Goal: Task Accomplishment & Management: Complete application form

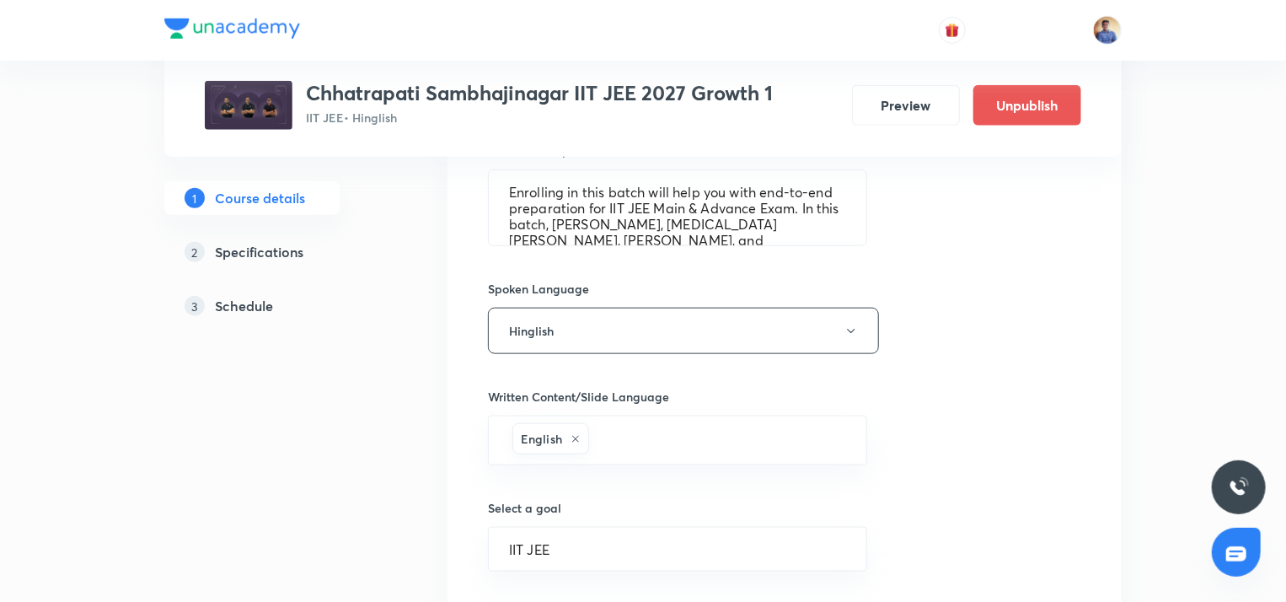
scroll to position [1104, 0]
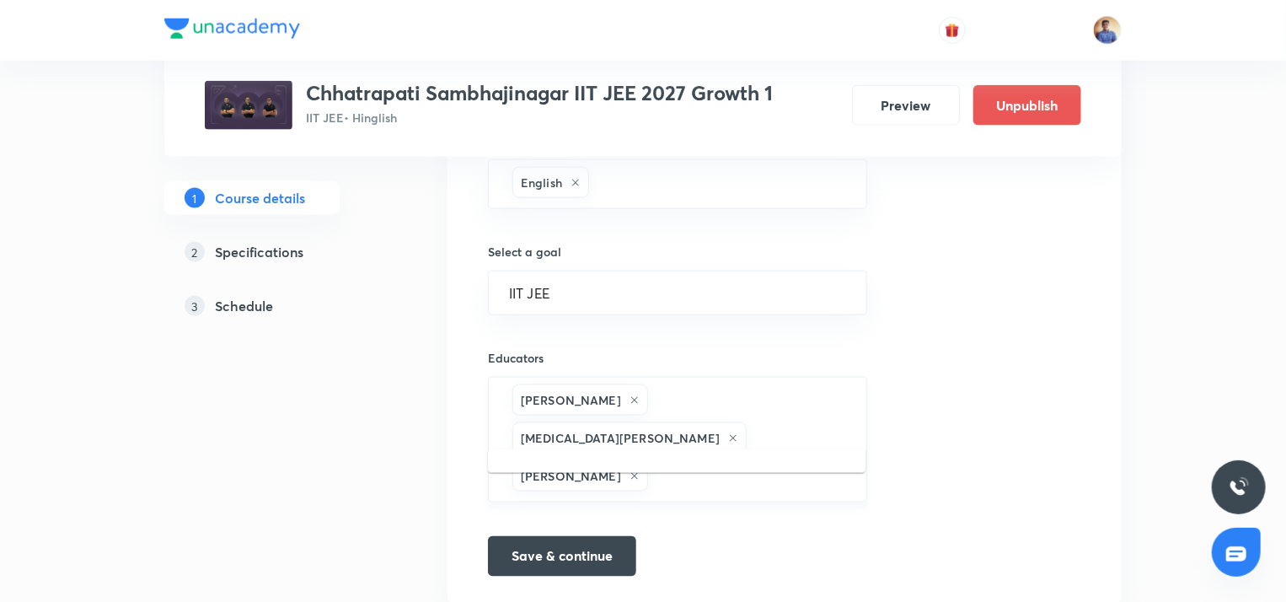
click at [727, 460] on input "text" at bounding box center [748, 475] width 195 height 31
paste input "unacademy-user-KB4EFW7IP200"
type input "unacademy-user-KB4EFW7IP200"
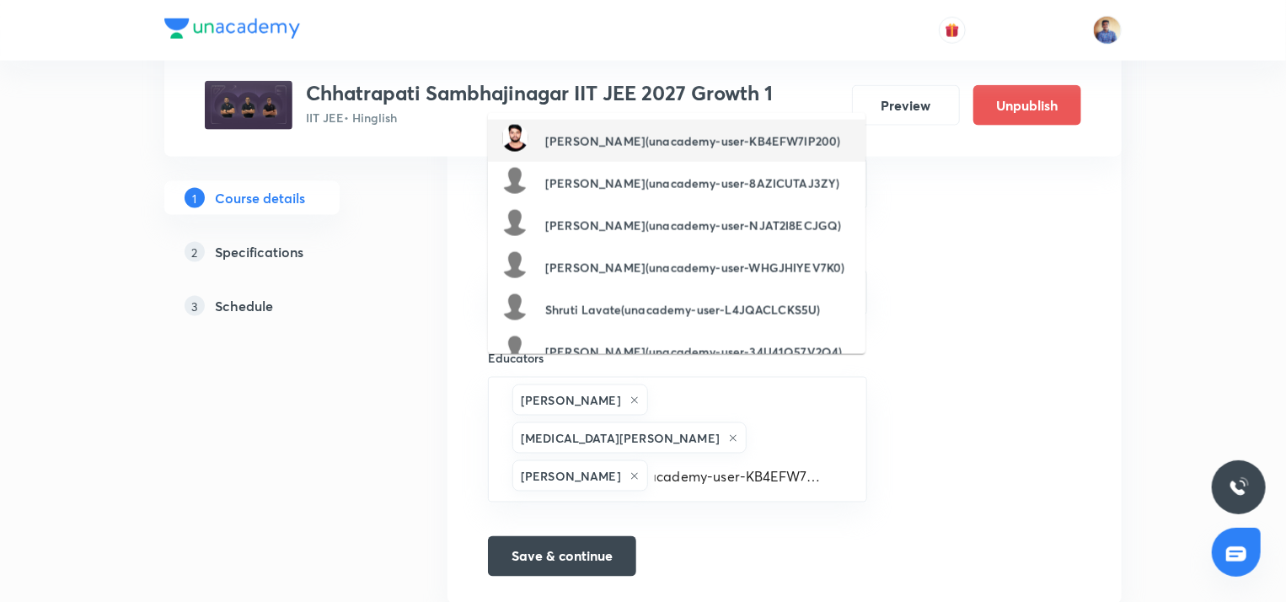
click at [620, 132] on h6 "Ashutosh Kumar Saroj(unacademy-user-KB4EFW7IP200)" at bounding box center [692, 141] width 295 height 18
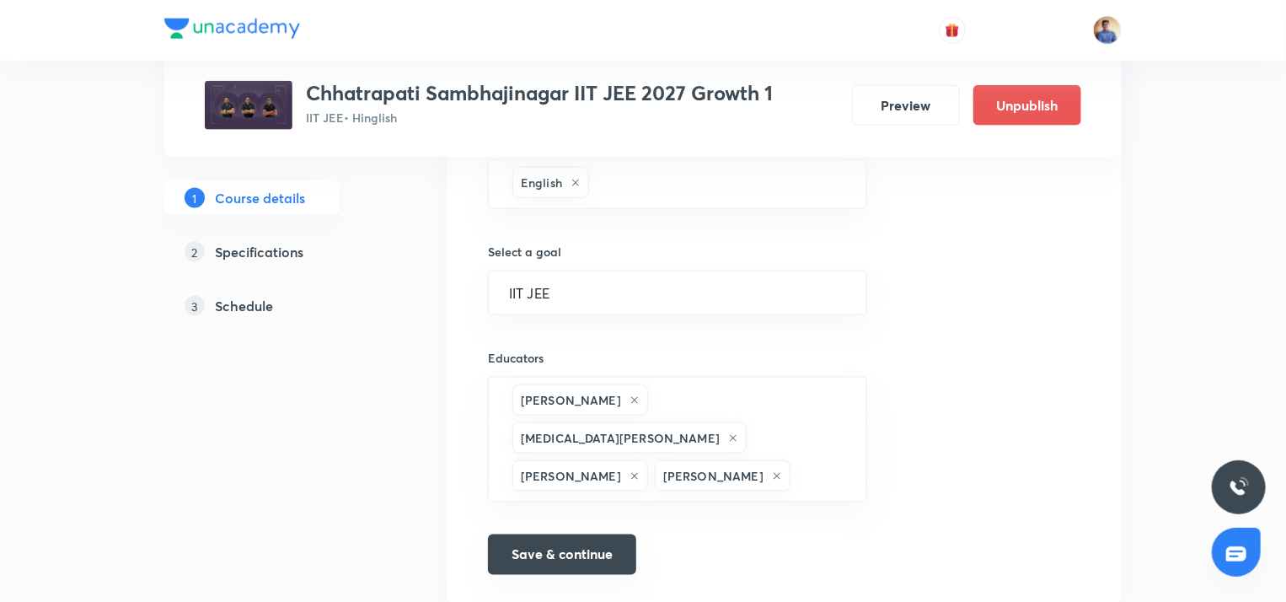
click at [573, 537] on button "Save & continue" at bounding box center [562, 554] width 148 height 40
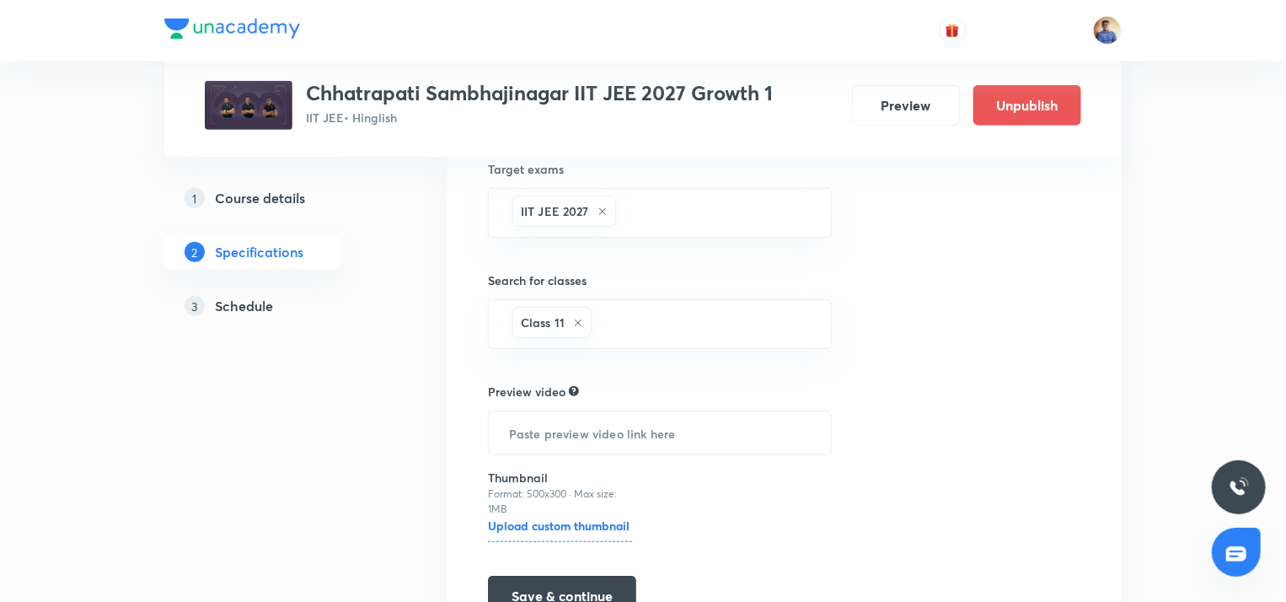
scroll to position [480, 0]
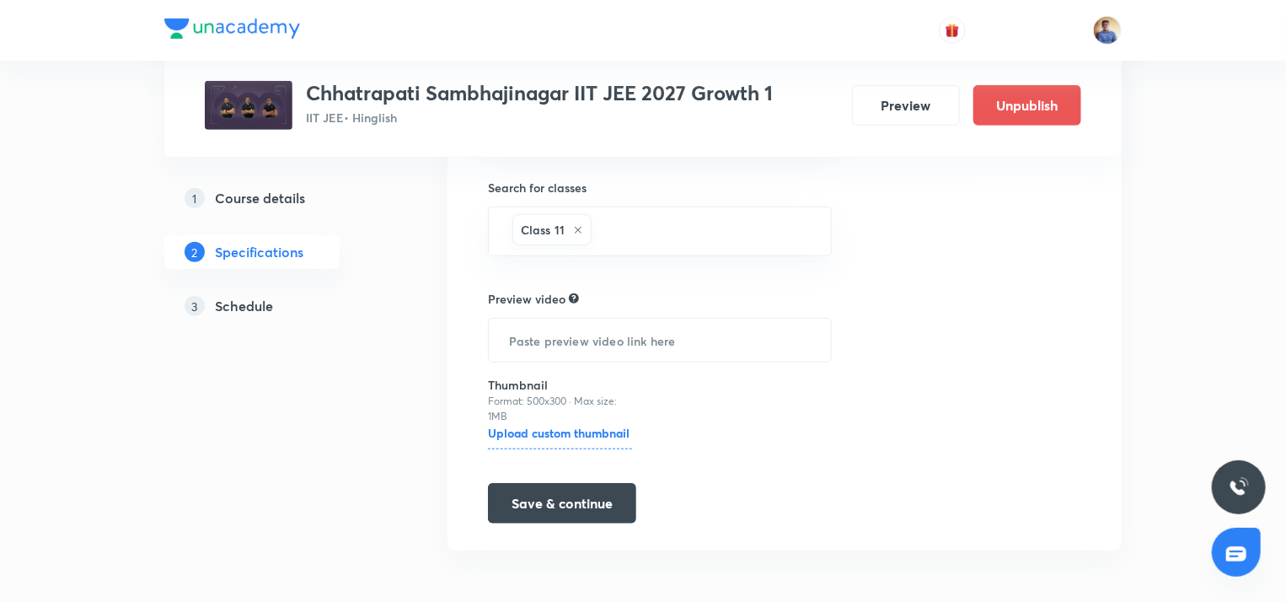
click at [225, 320] on link "3 Schedule" at bounding box center [278, 306] width 229 height 34
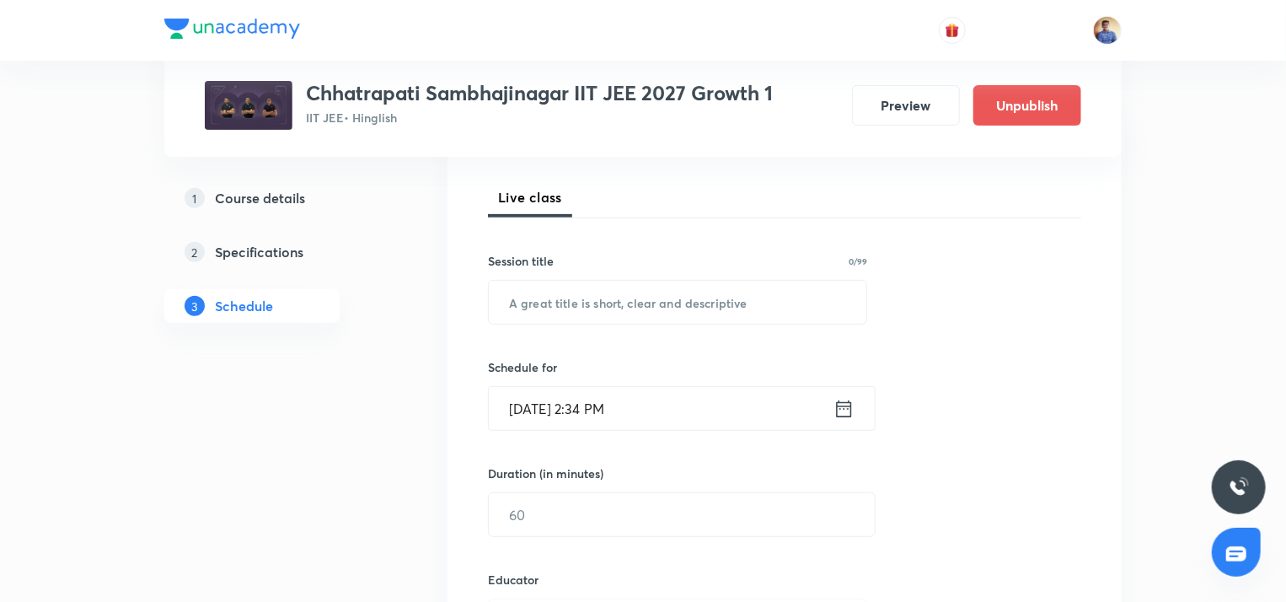
scroll to position [229, 0]
click at [556, 294] on input "text" at bounding box center [677, 298] width 377 height 43
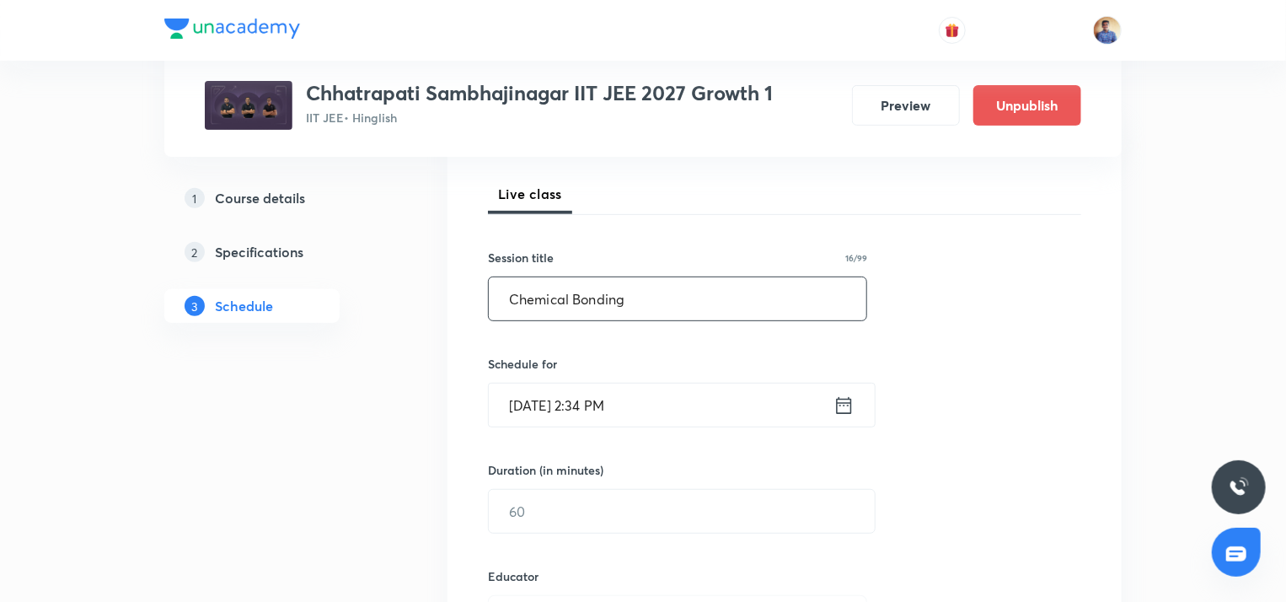
type input "Chemical Bonding"
click at [556, 388] on input "Sept 3, 2025, 2:34 PM" at bounding box center [661, 404] width 345 height 43
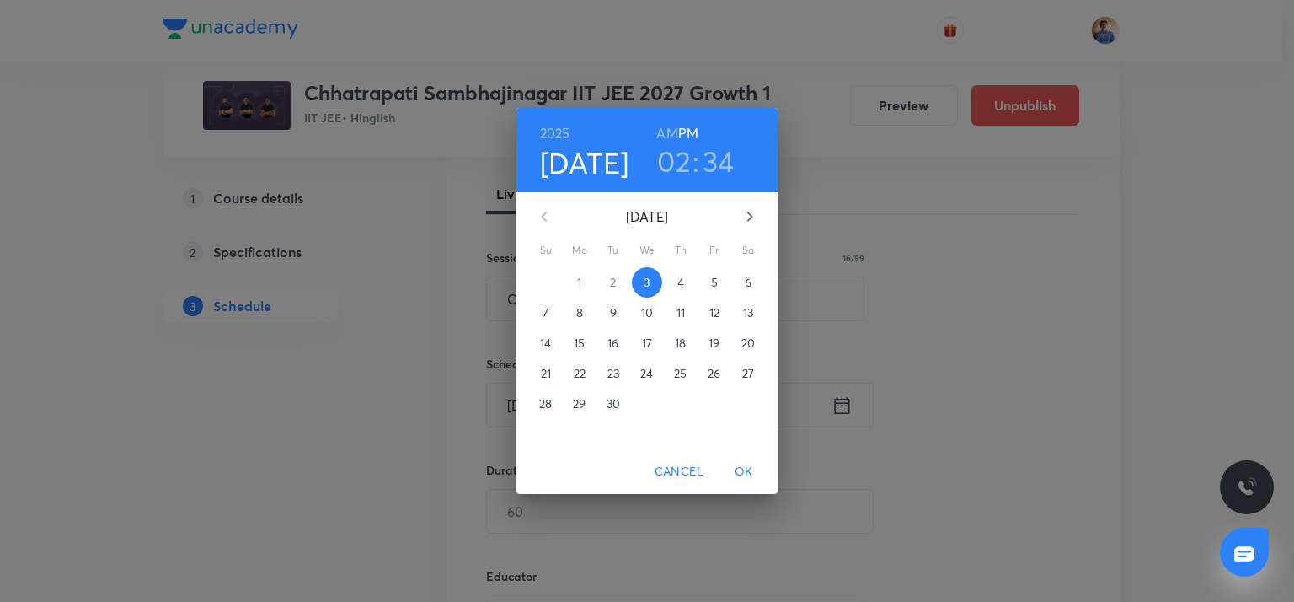
click at [671, 277] on span "4" at bounding box center [681, 282] width 30 height 17
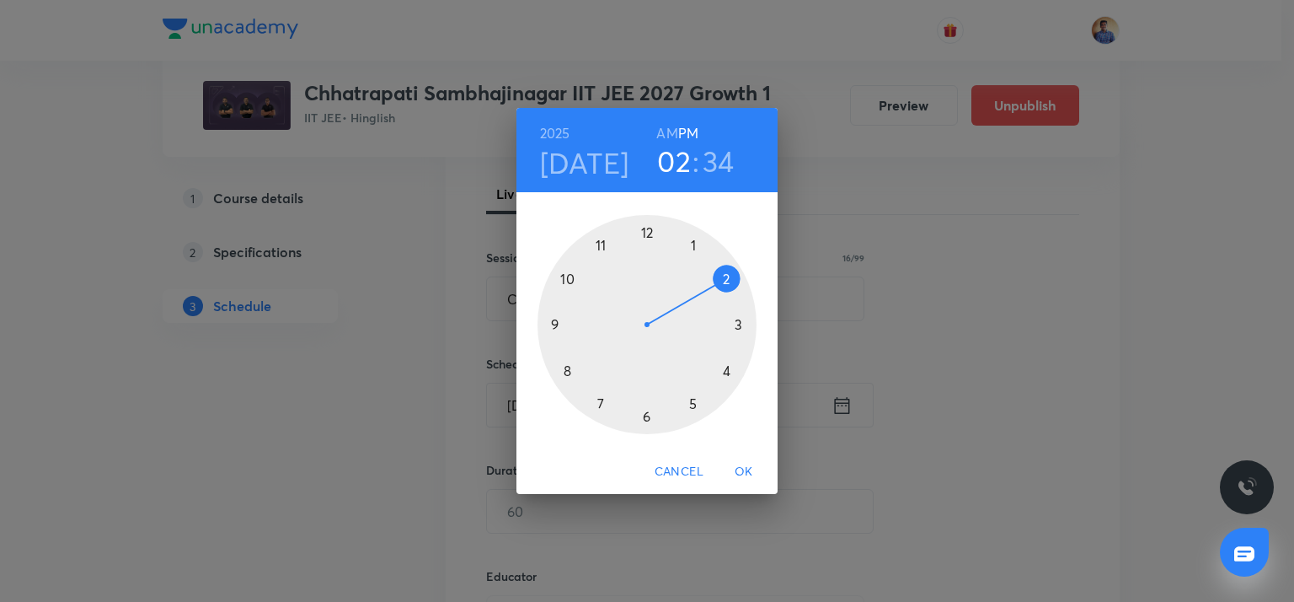
click at [568, 373] on div at bounding box center [646, 324] width 219 height 219
click at [667, 129] on h6 "AM" at bounding box center [666, 133] width 21 height 24
click at [646, 230] on div at bounding box center [646, 324] width 219 height 219
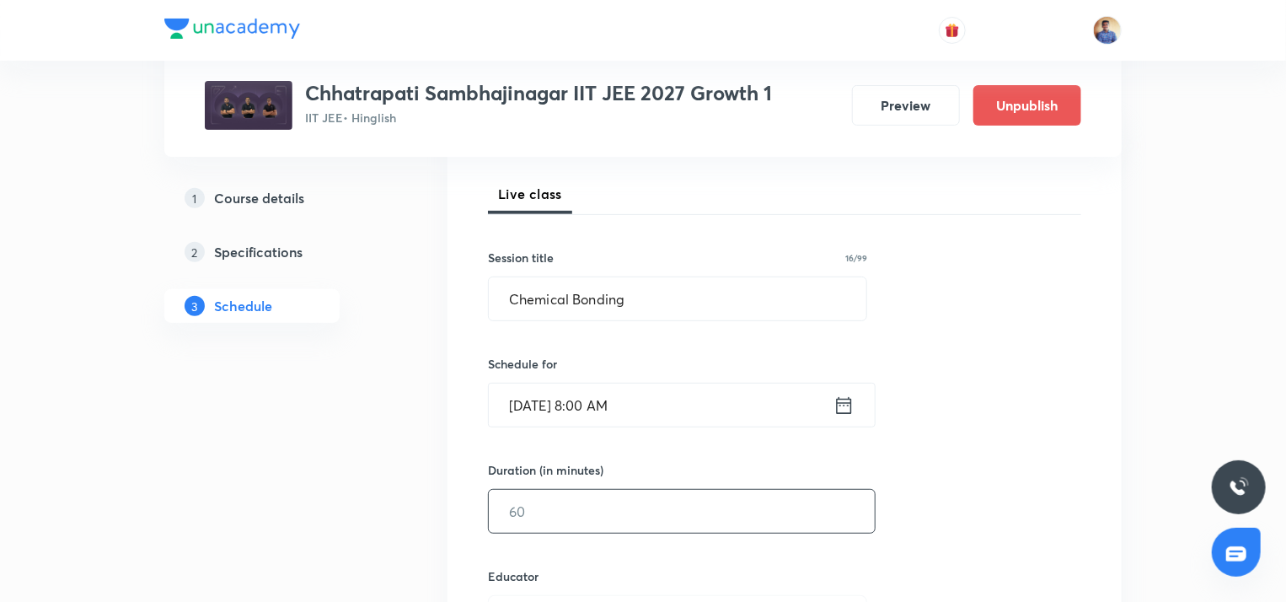
click at [543, 507] on input "text" at bounding box center [682, 510] width 386 height 43
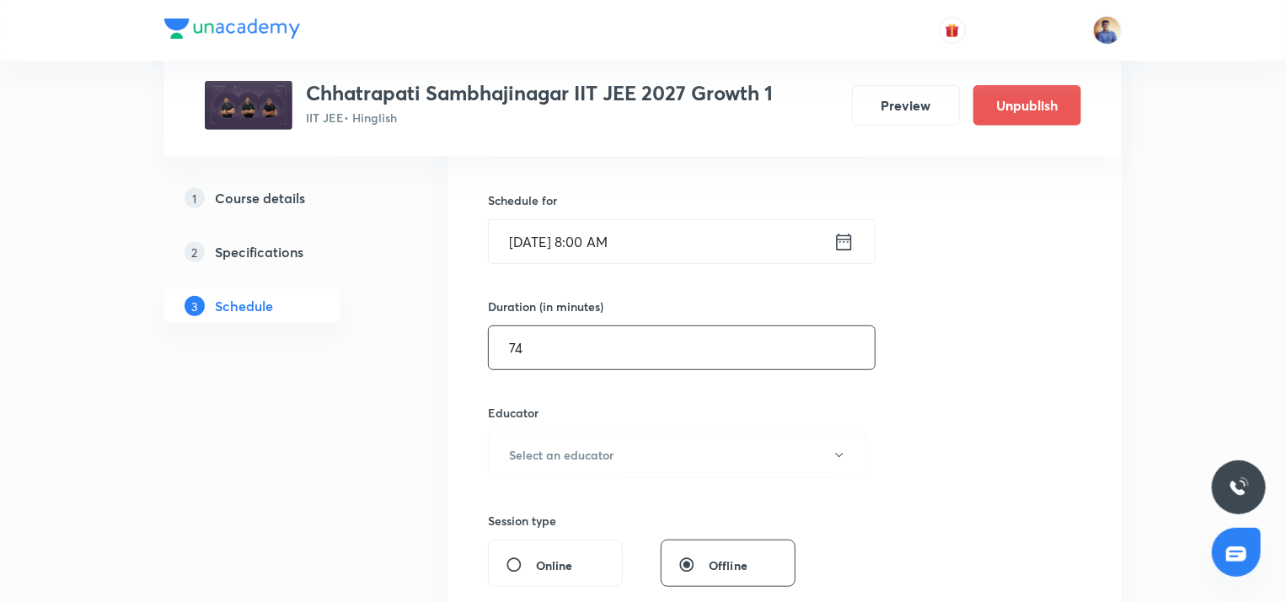
scroll to position [430, 0]
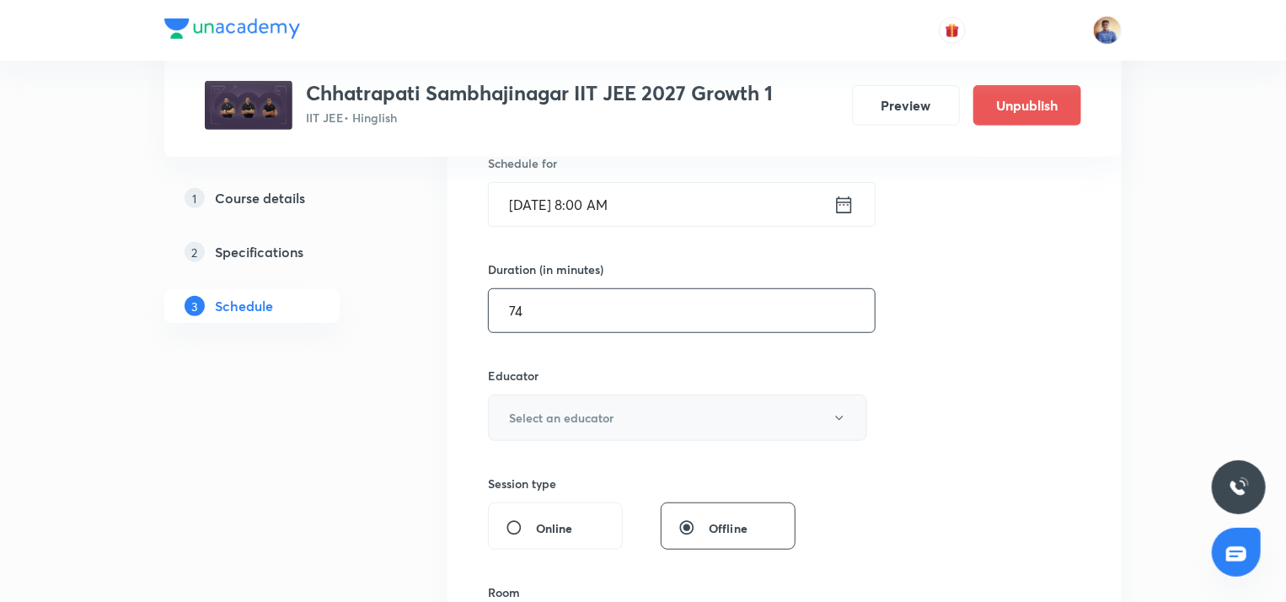
type input "74"
click at [548, 419] on h6 "Select an educator" at bounding box center [561, 418] width 104 height 18
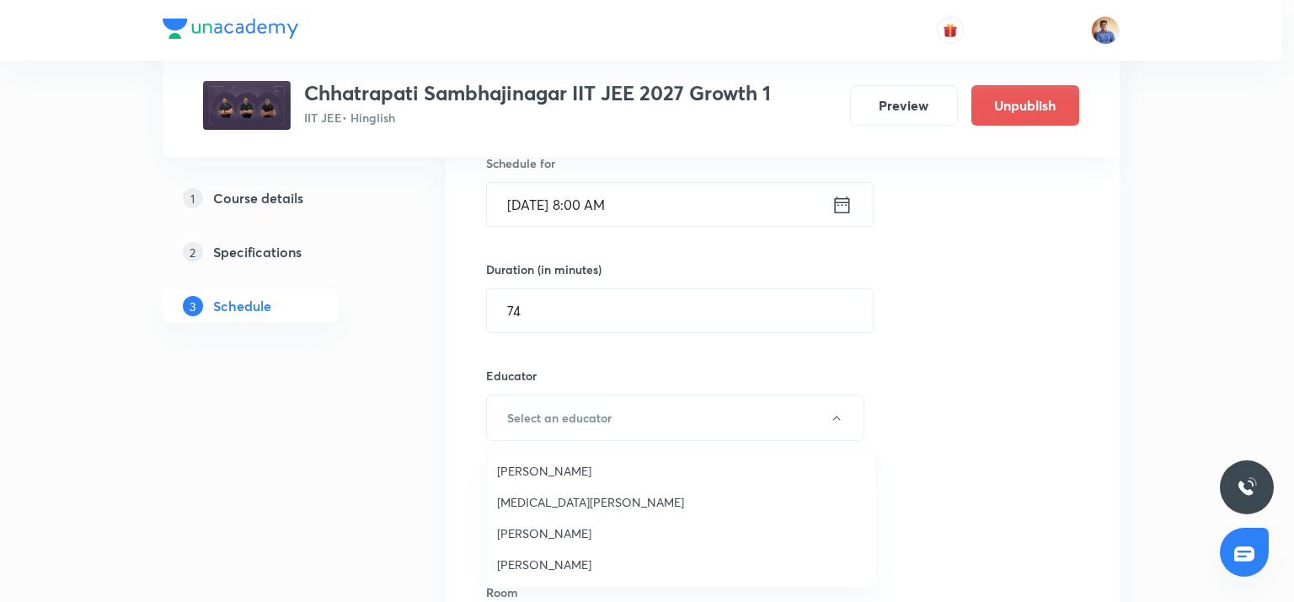
click at [536, 563] on span "[PERSON_NAME]" at bounding box center [681, 564] width 369 height 18
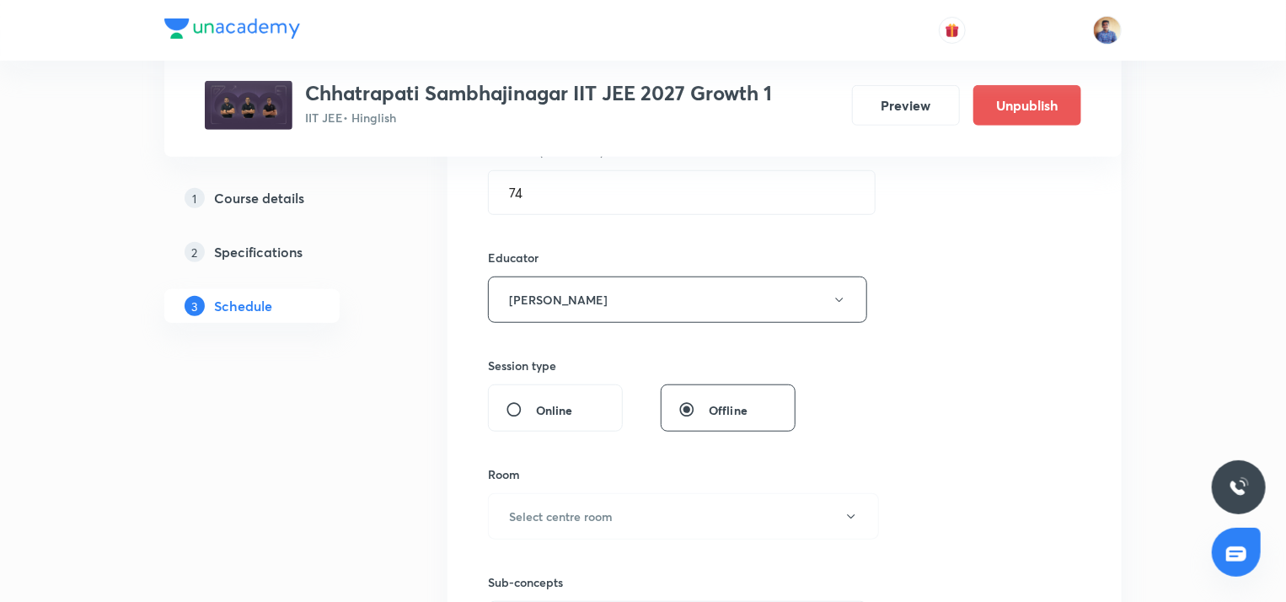
scroll to position [548, 0]
click at [512, 405] on input "Online" at bounding box center [520, 408] width 30 height 17
radio input "true"
radio input "false"
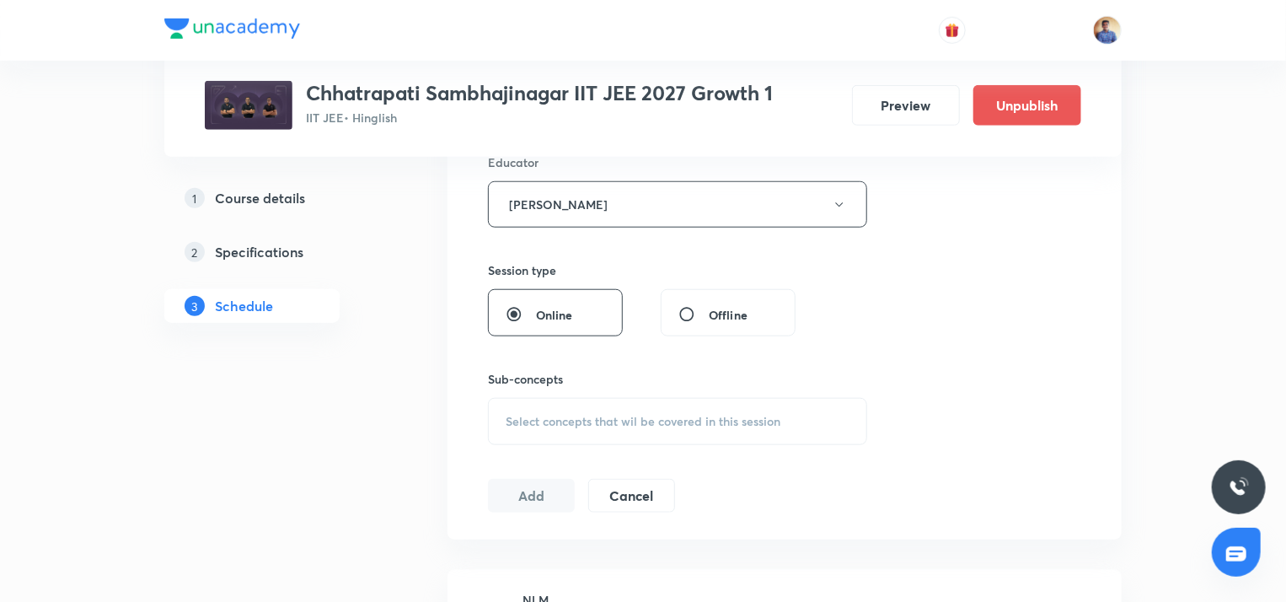
click at [520, 420] on span "Select concepts that wil be covered in this session" at bounding box center [642, 420] width 275 height 13
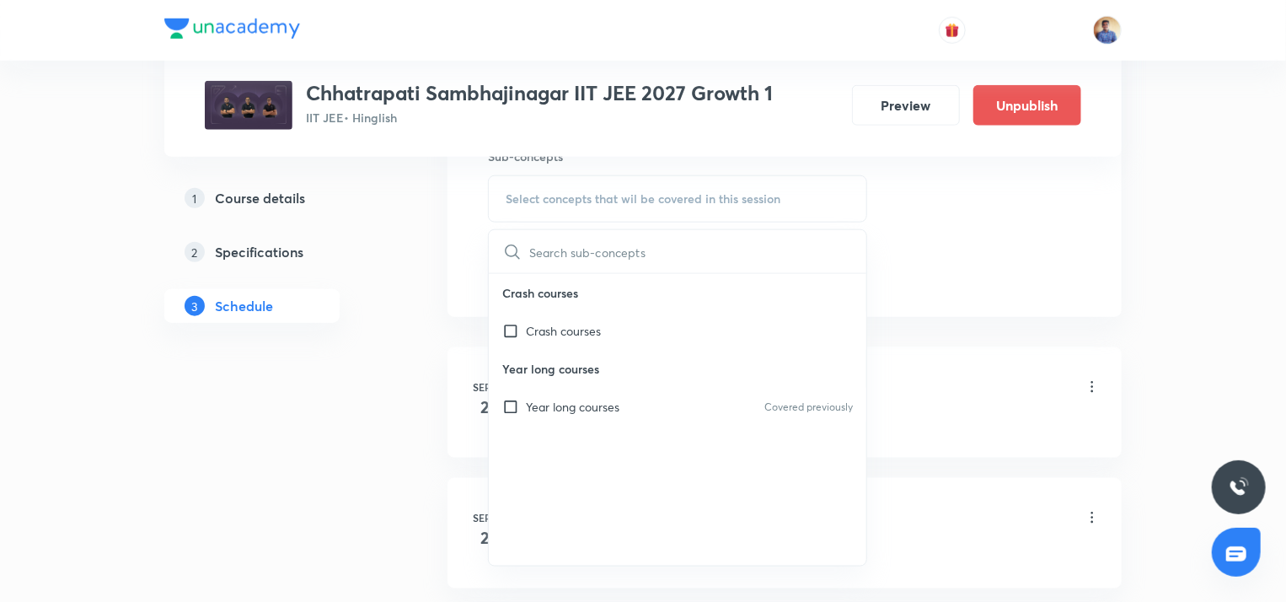
scroll to position [875, 0]
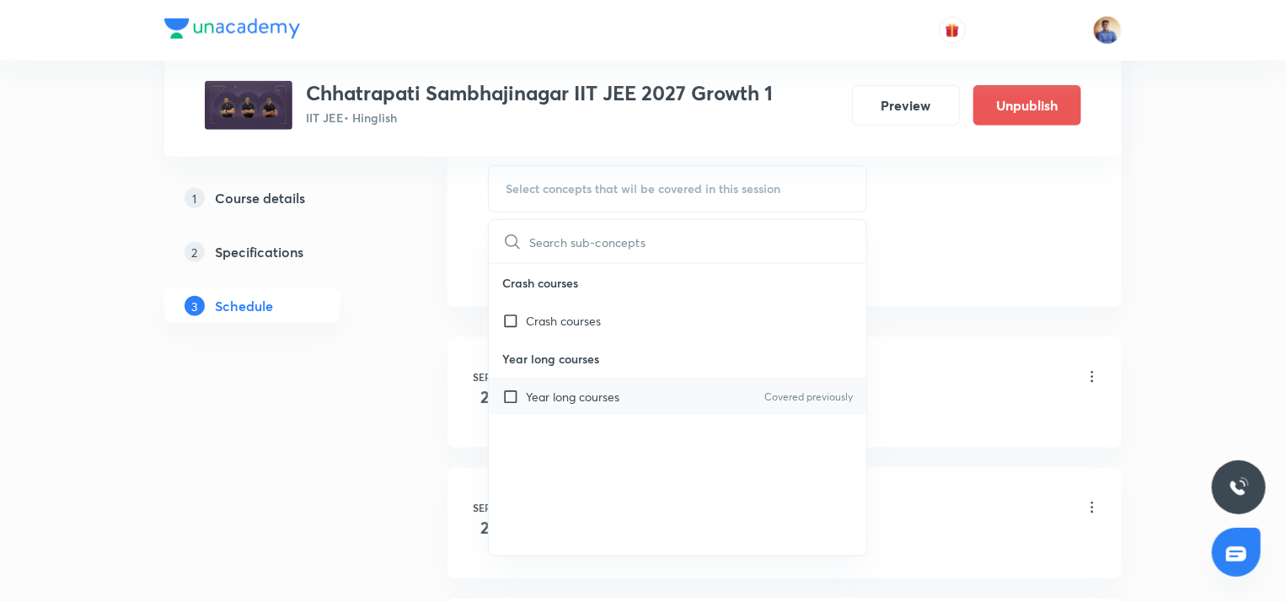
click at [512, 399] on input "checkbox" at bounding box center [514, 397] width 24 height 18
checkbox input "true"
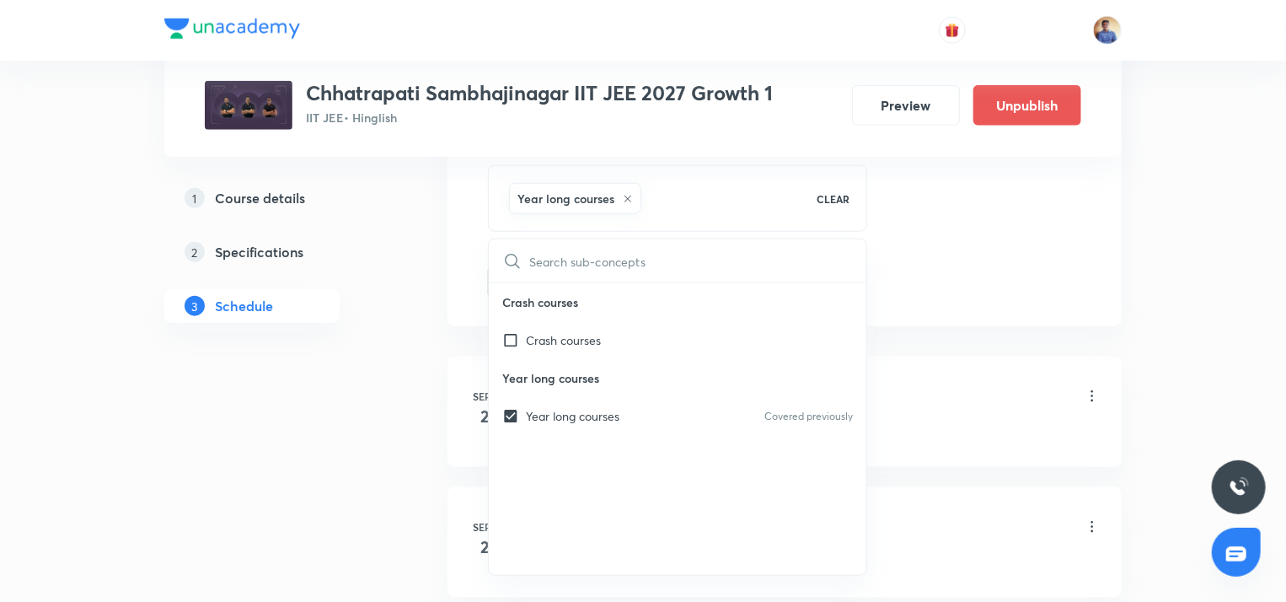
click at [403, 294] on div "Plus Courses Chhatrapati Sambhajinagar IIT JEE 2027 Growth 1 IIT JEE • Hinglish…" at bounding box center [642, 494] width 957 height 2551
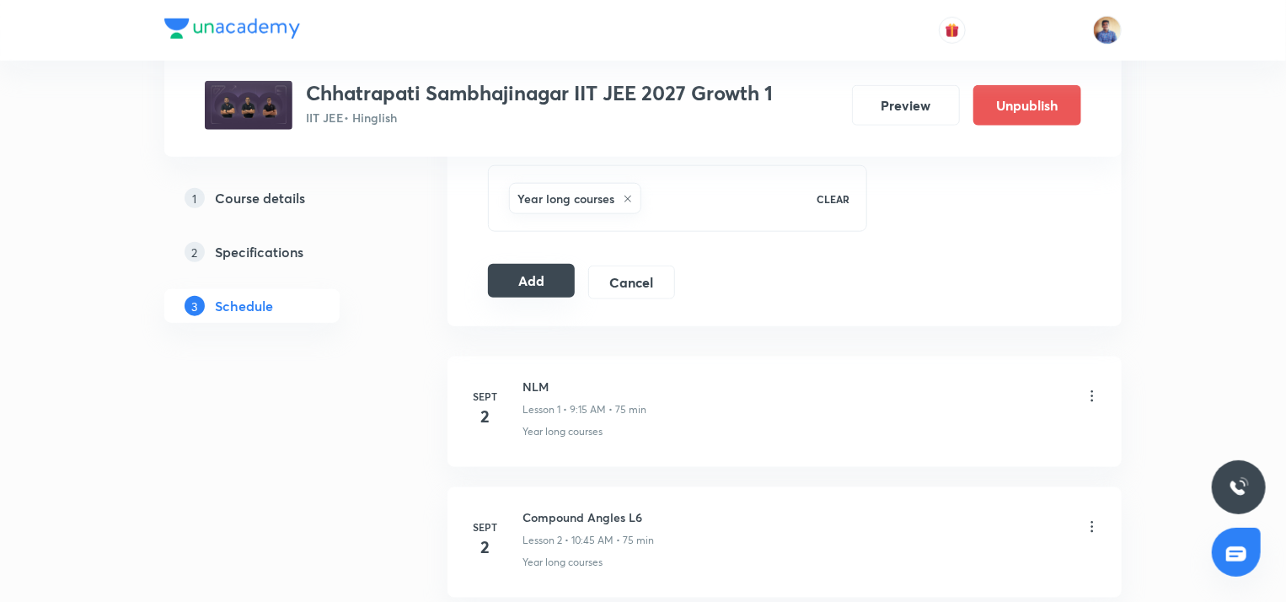
click at [516, 281] on button "Add" at bounding box center [531, 281] width 87 height 34
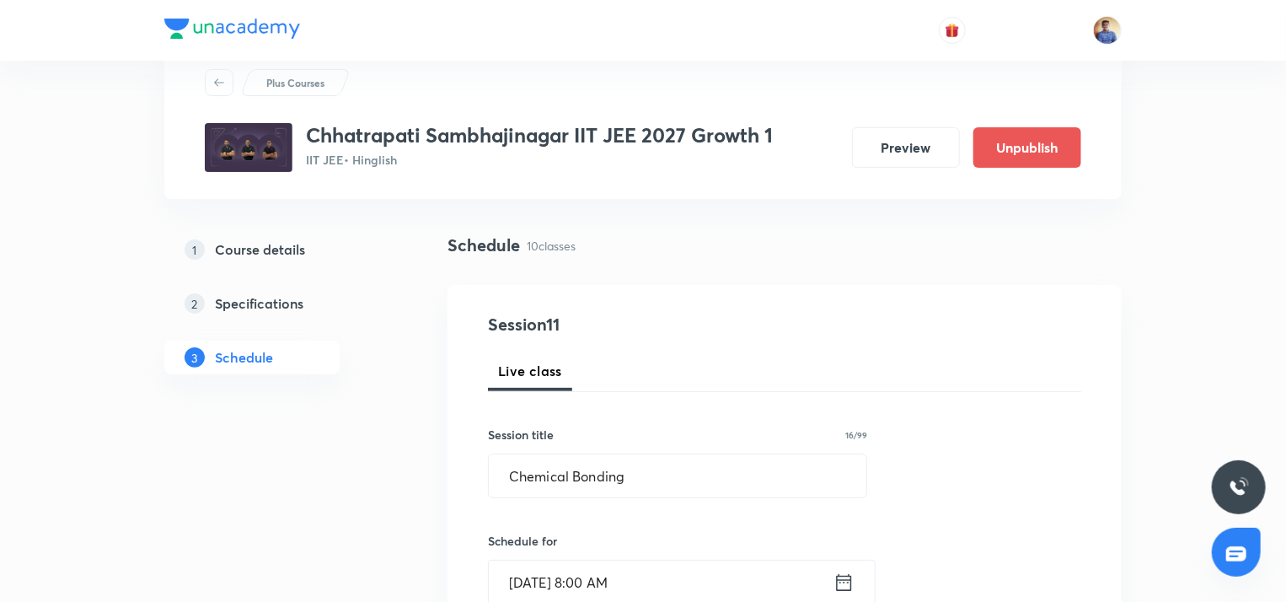
scroll to position [0, 0]
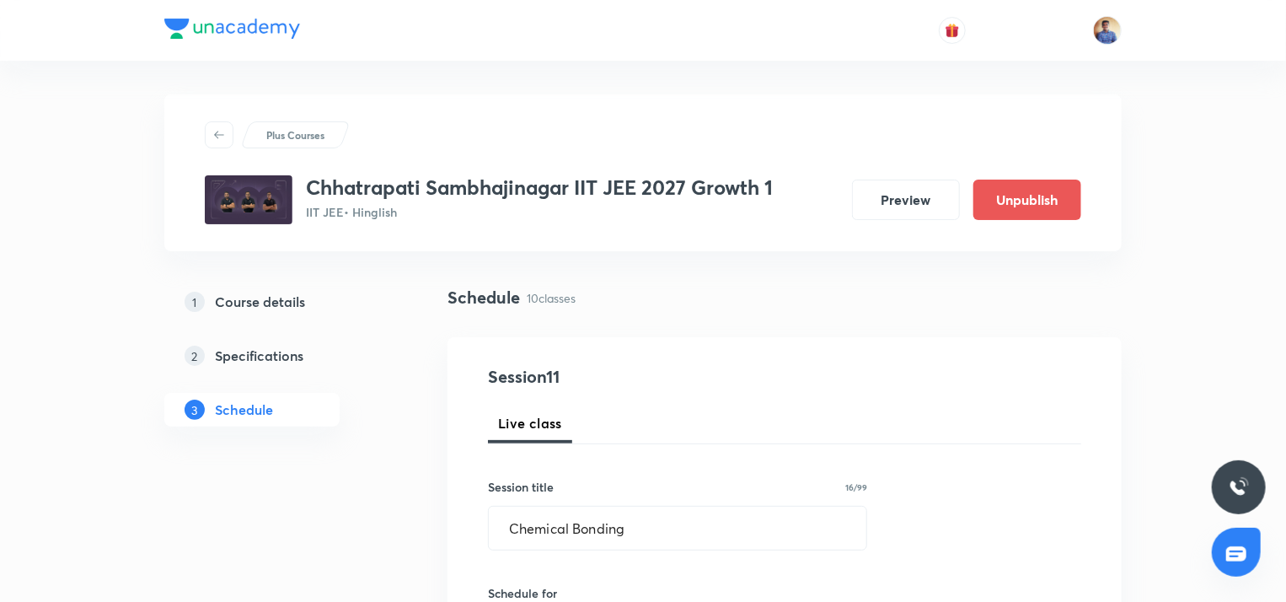
radio input "false"
radio input "true"
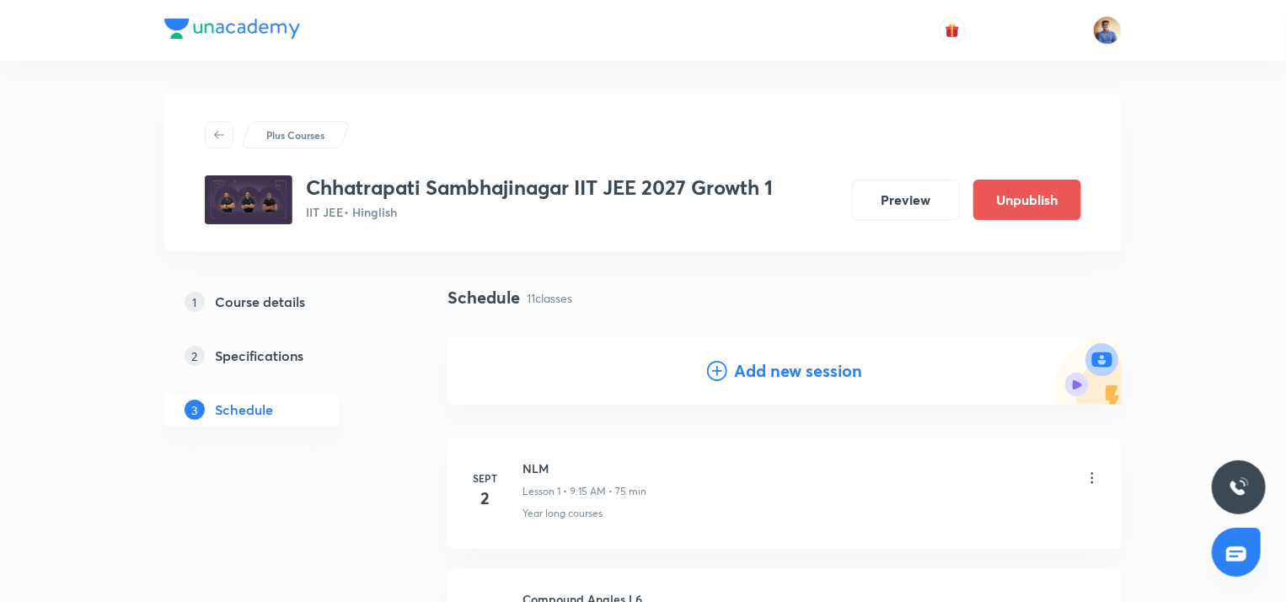
click at [724, 379] on icon at bounding box center [717, 371] width 20 height 20
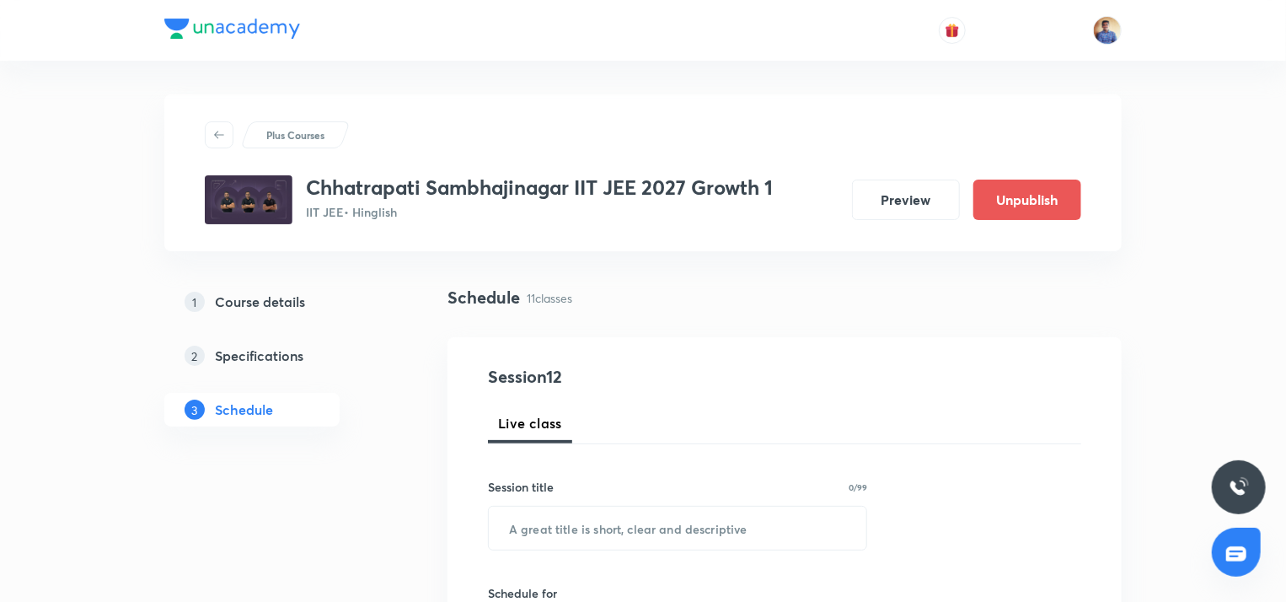
scroll to position [145, 0]
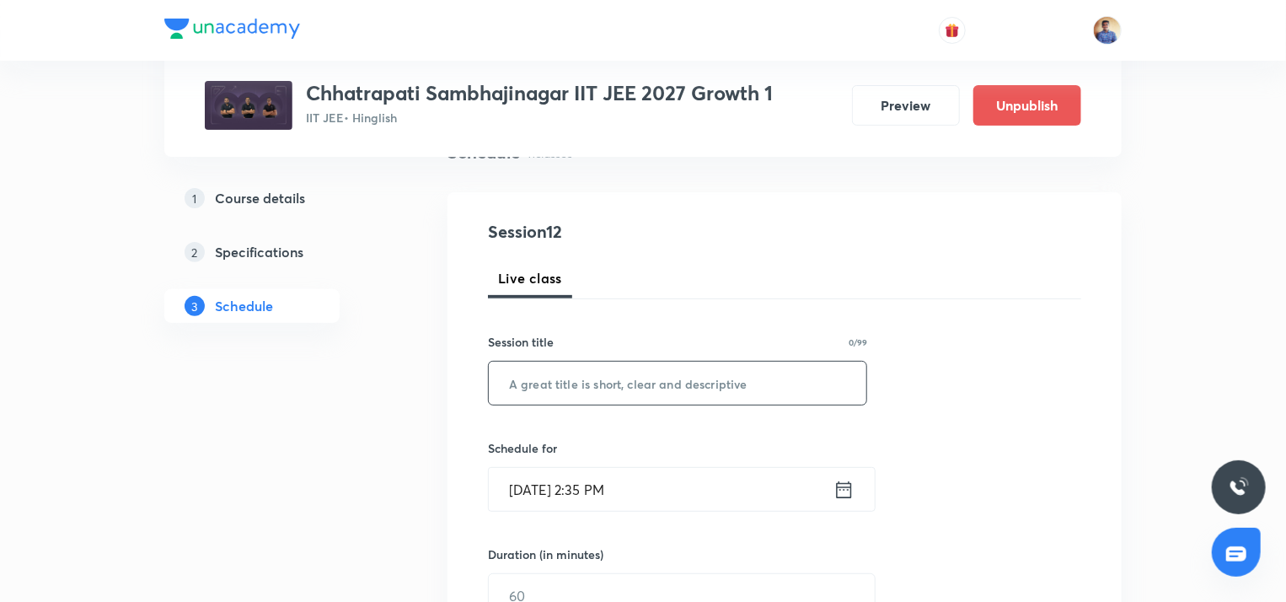
click at [614, 383] on input "text" at bounding box center [677, 382] width 377 height 43
paste input "unacademy-user-KB4EFW7IP200"
type input "unacademy-user-KB4EFW7IP200"
type input "Chemical Bonding"
click at [561, 493] on input "Sept 3, 2025, 2:35 PM" at bounding box center [661, 489] width 345 height 43
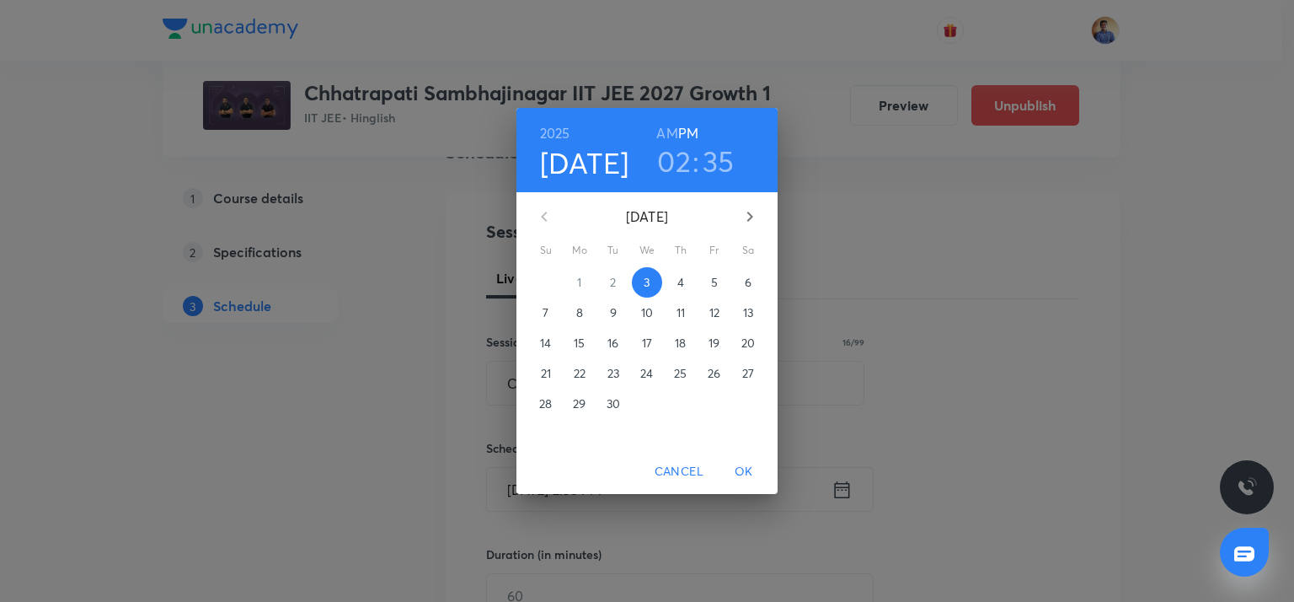
click at [704, 282] on span "5" at bounding box center [714, 282] width 30 height 17
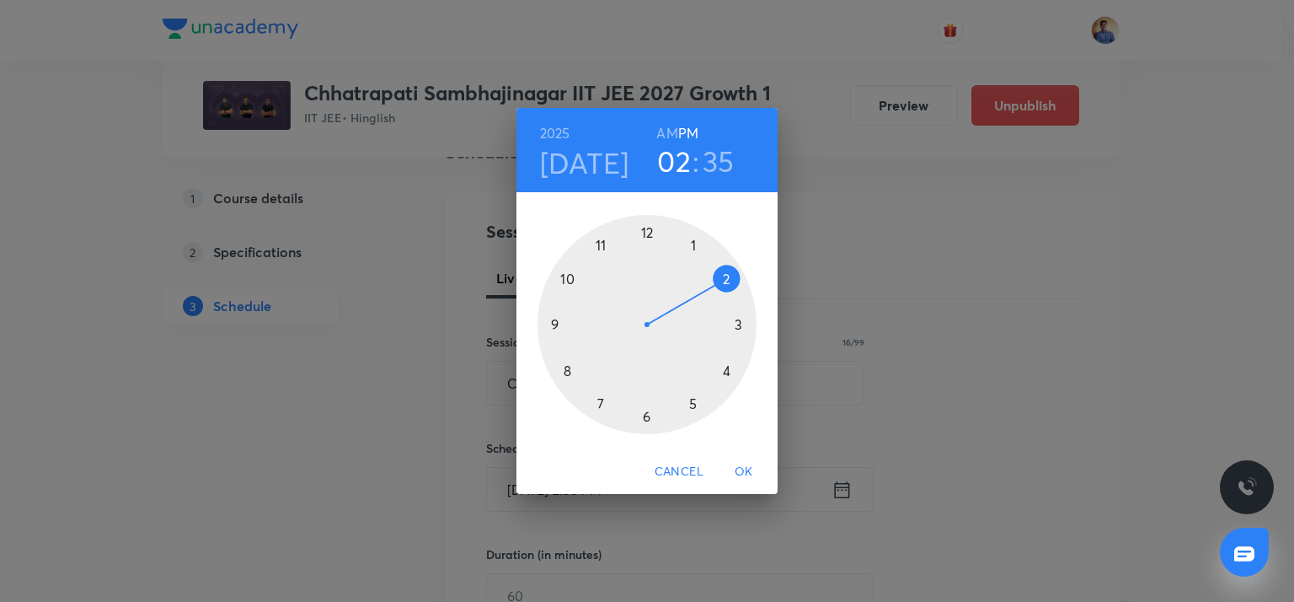
click at [667, 133] on h6 "AM" at bounding box center [666, 133] width 21 height 24
click at [562, 371] on div at bounding box center [646, 324] width 219 height 219
click at [647, 230] on div at bounding box center [646, 324] width 219 height 219
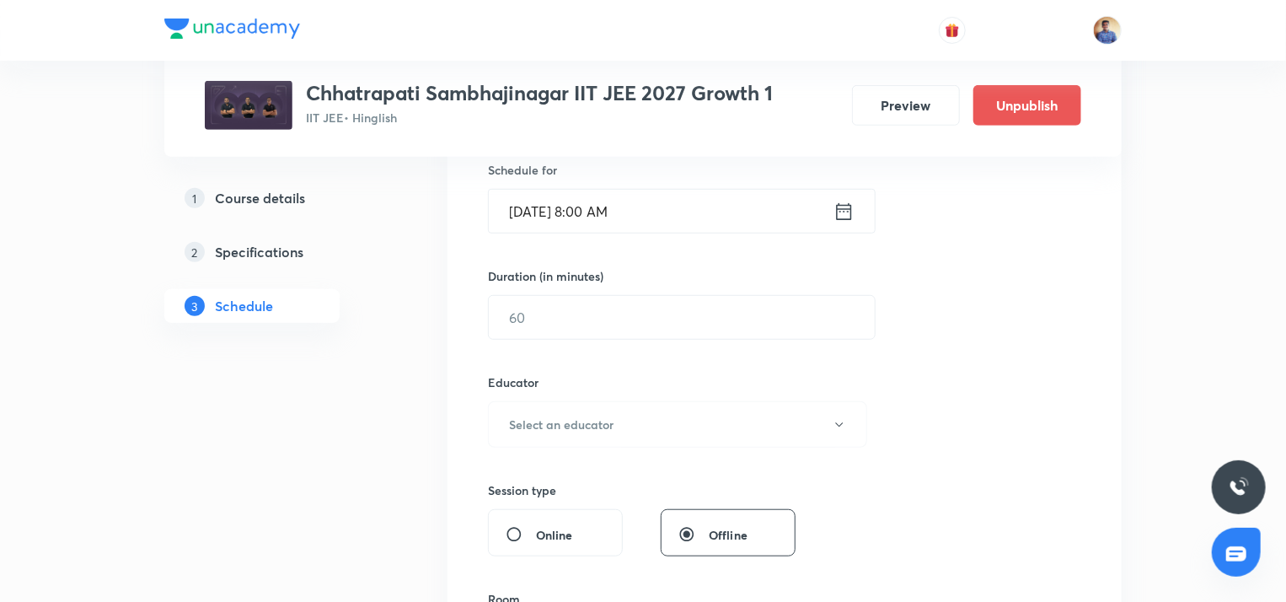
scroll to position [428, 0]
click at [569, 316] on input "text" at bounding box center [682, 312] width 386 height 43
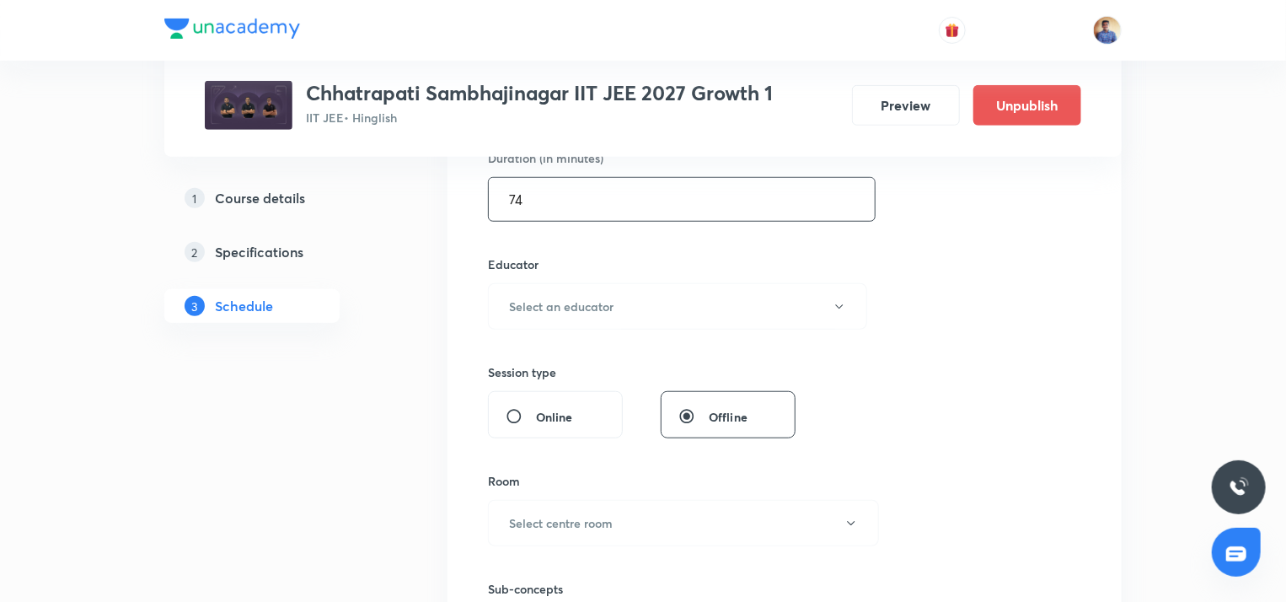
scroll to position [542, 0]
type input "74"
click at [546, 301] on h6 "Select an educator" at bounding box center [561, 306] width 104 height 18
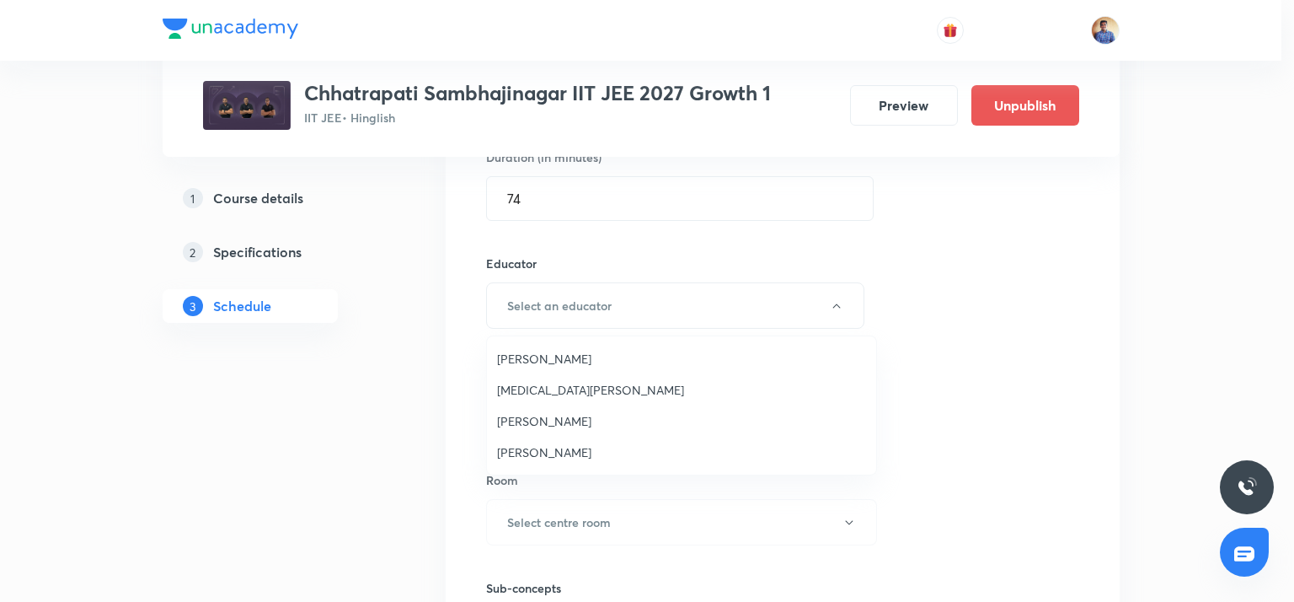
click at [536, 453] on span "[PERSON_NAME]" at bounding box center [681, 452] width 369 height 18
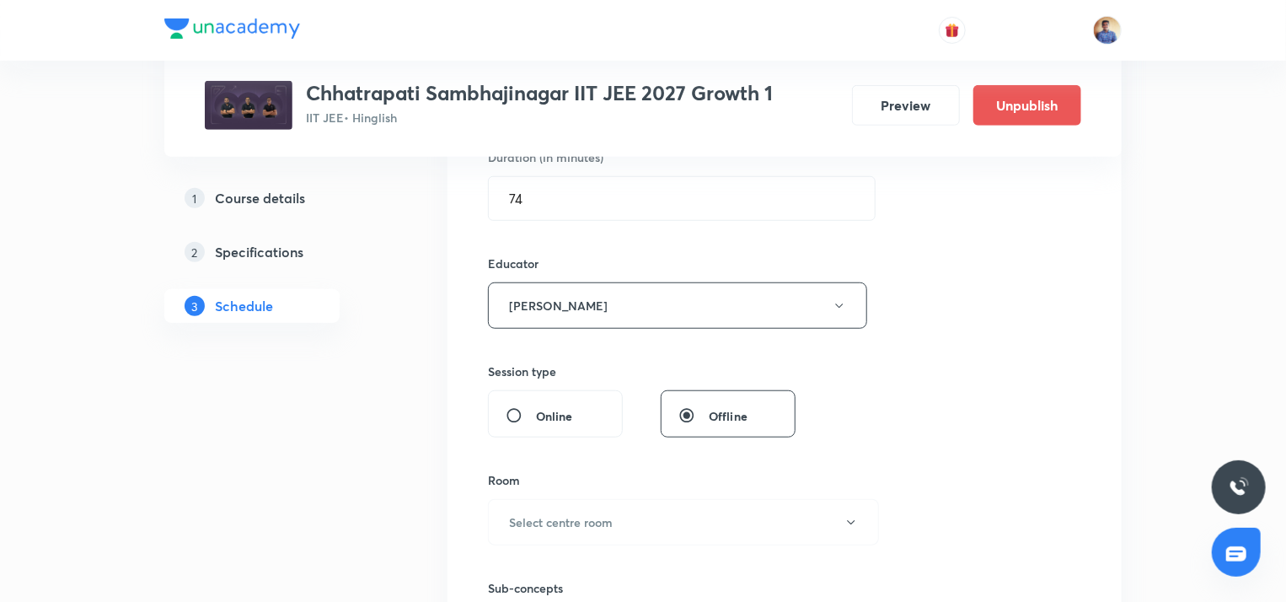
click at [511, 422] on div "Online" at bounding box center [555, 413] width 135 height 47
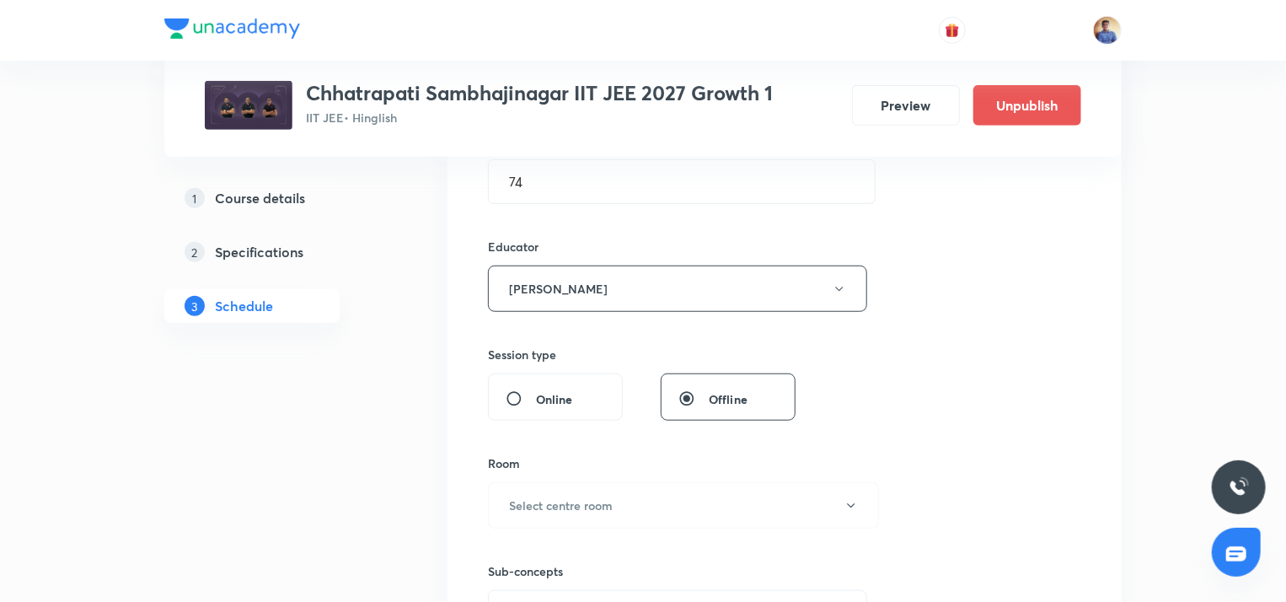
scroll to position [559, 0]
click at [511, 398] on input "Online" at bounding box center [520, 397] width 30 height 17
radio input "true"
radio input "false"
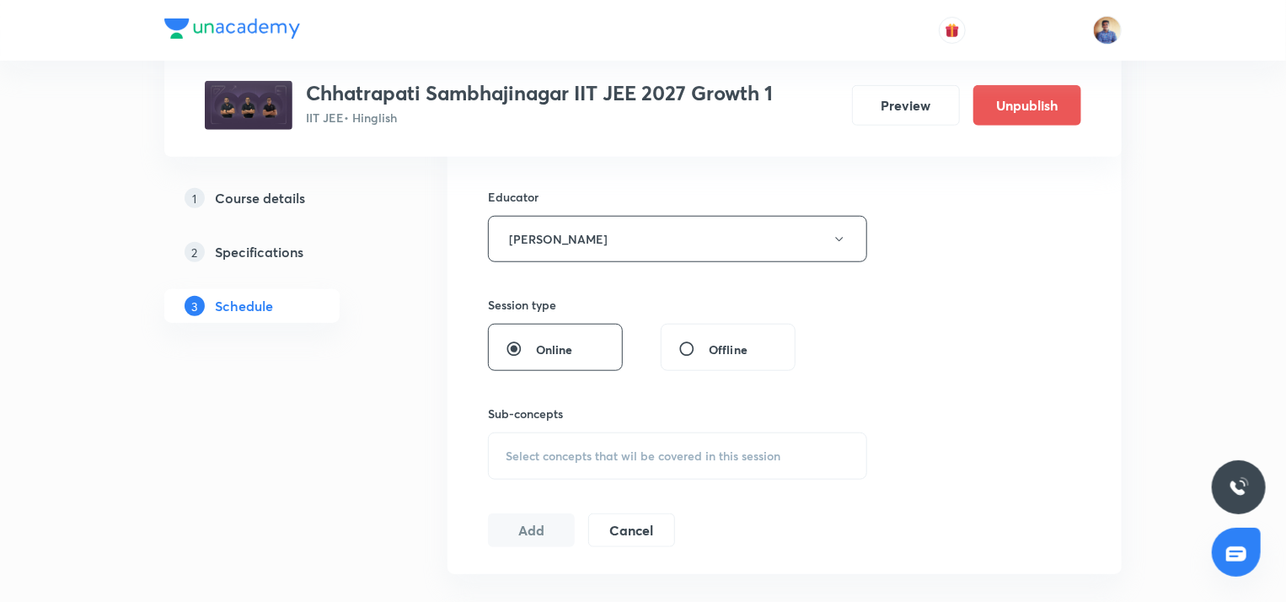
scroll to position [610, 0]
click at [522, 463] on div "Select concepts that wil be covered in this session" at bounding box center [677, 453] width 379 height 47
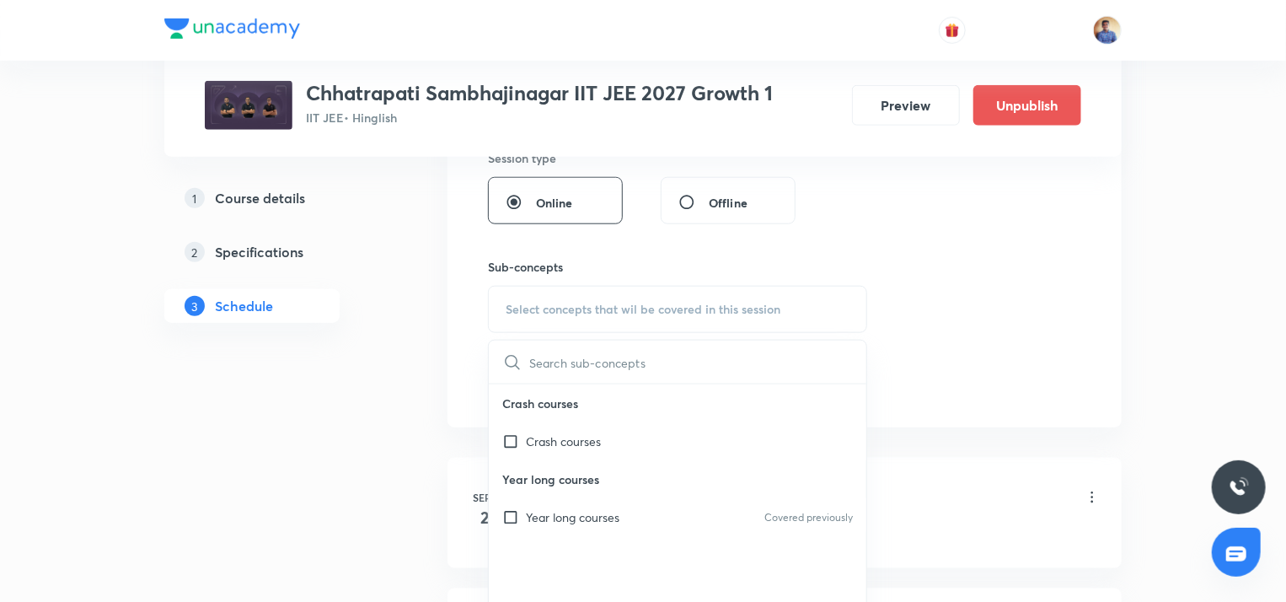
scroll to position [755, 0]
click at [508, 513] on input "checkbox" at bounding box center [514, 517] width 24 height 18
checkbox input "true"
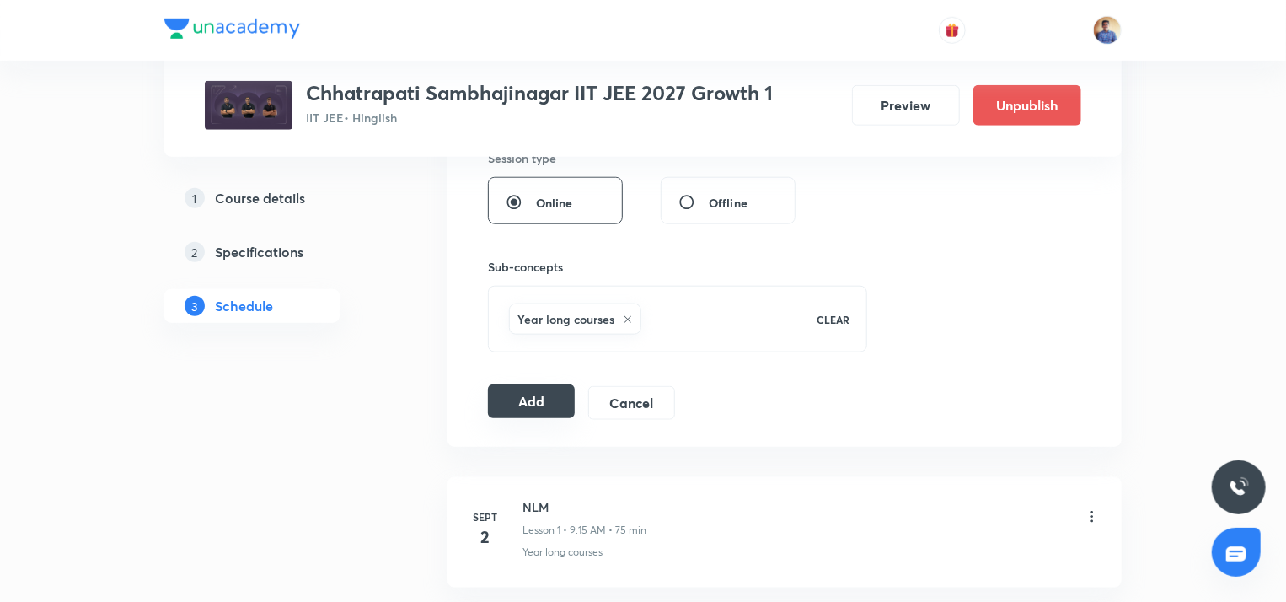
click at [527, 398] on button "Add" at bounding box center [531, 401] width 87 height 34
radio input "false"
radio input "true"
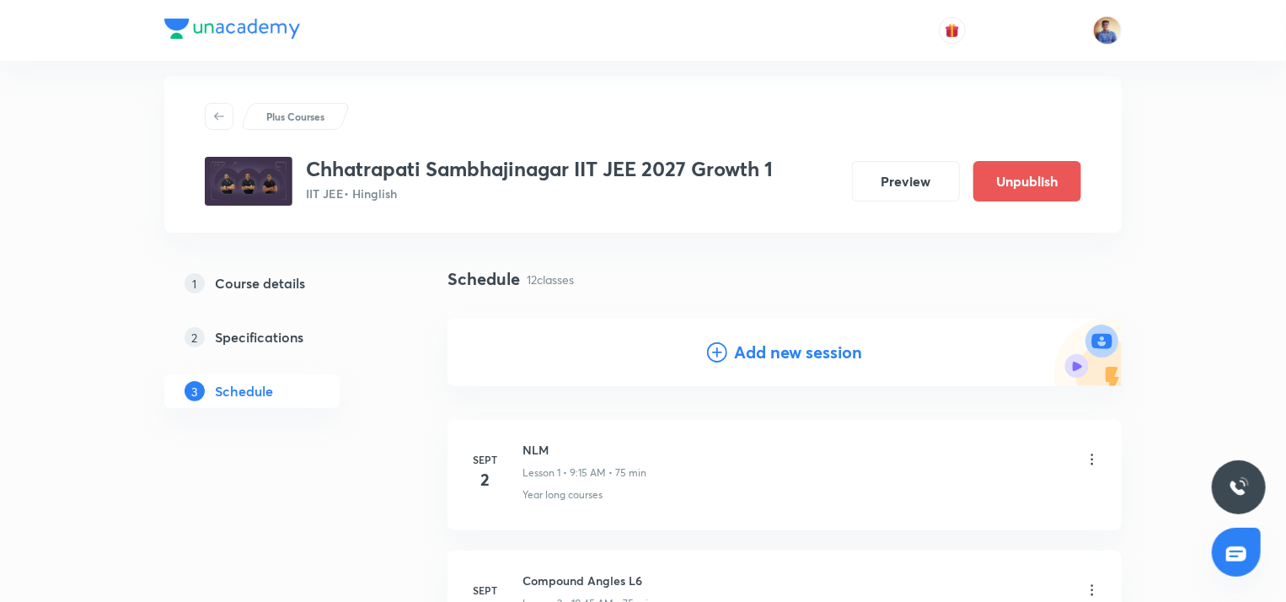
scroll to position [0, 0]
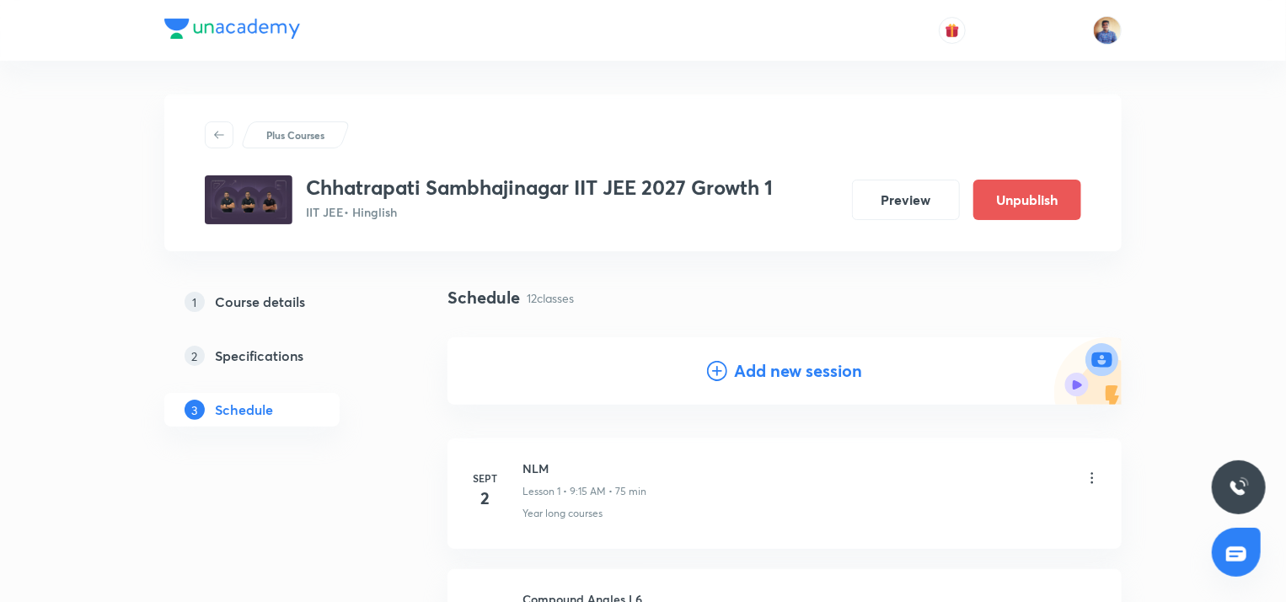
click at [749, 366] on h4 "Add new session" at bounding box center [798, 370] width 128 height 25
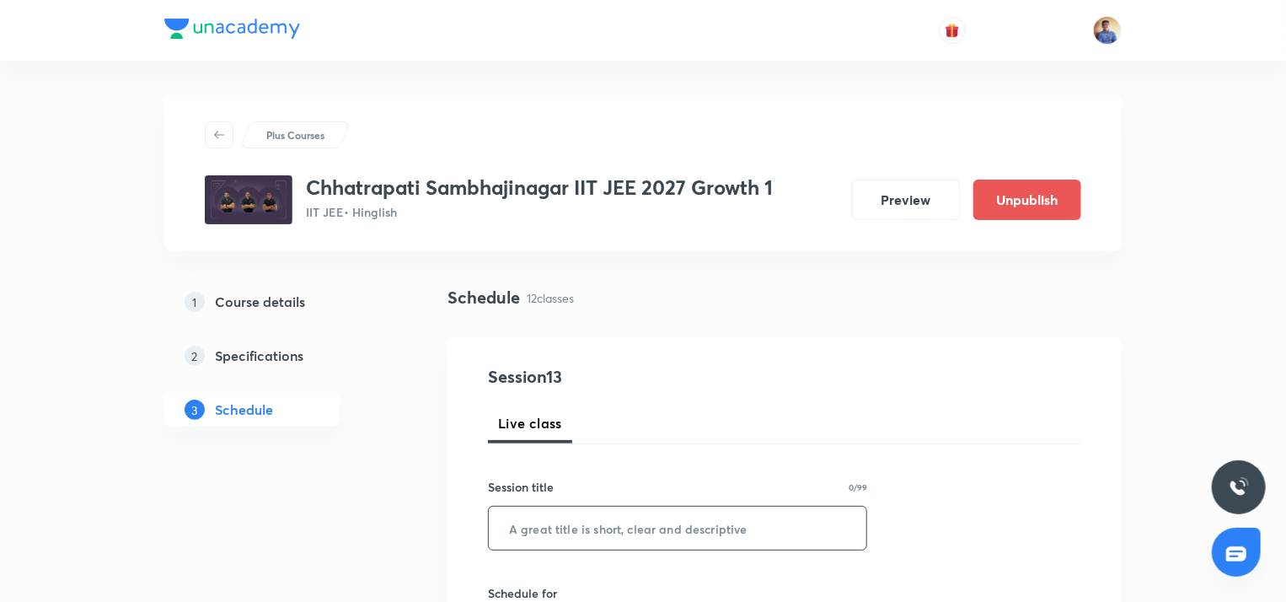
click at [552, 516] on input "text" at bounding box center [677, 527] width 377 height 43
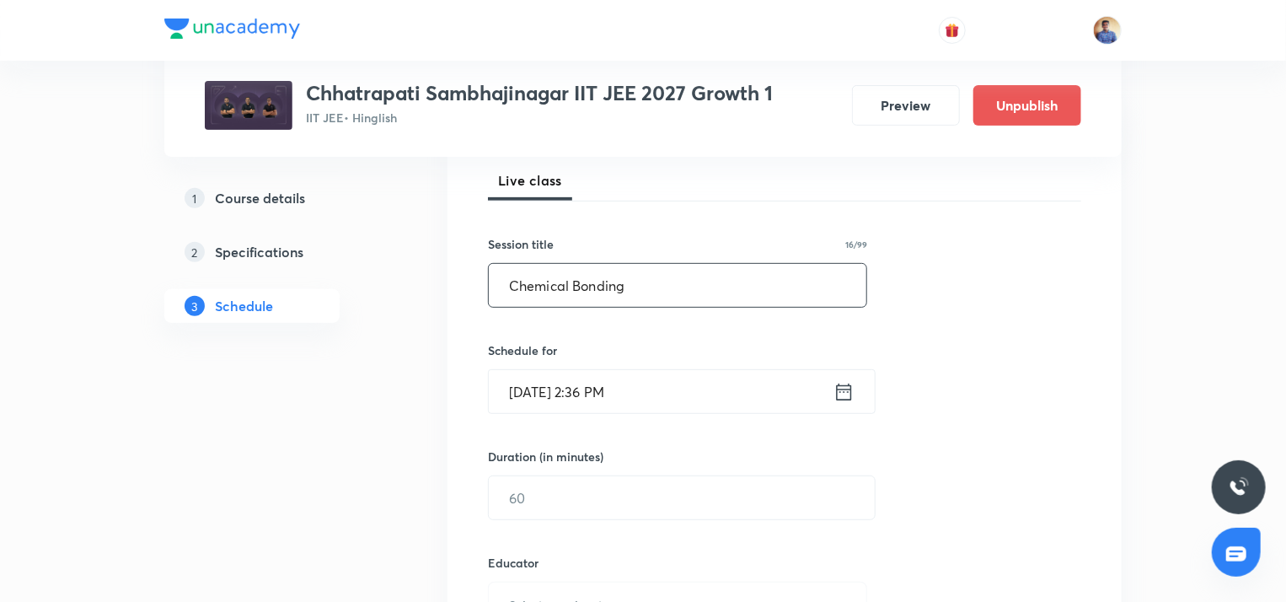
scroll to position [251, 0]
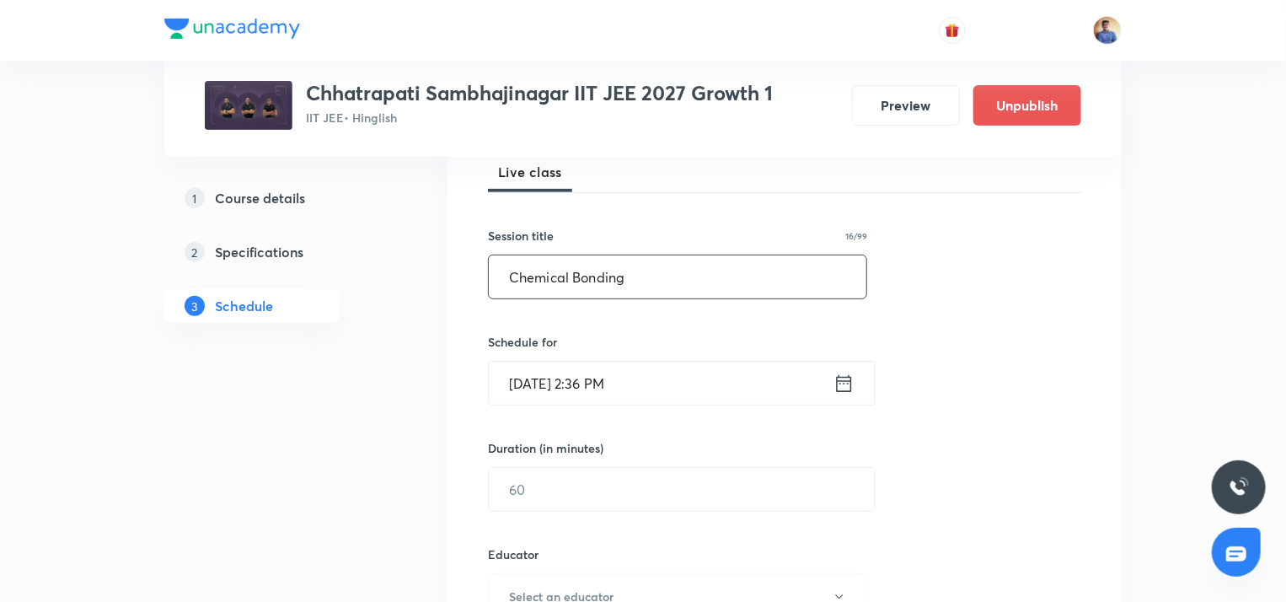
type input "Chemical Bonding"
click at [563, 382] on input "Sept 3, 2025, 2:36 PM" at bounding box center [661, 382] width 345 height 43
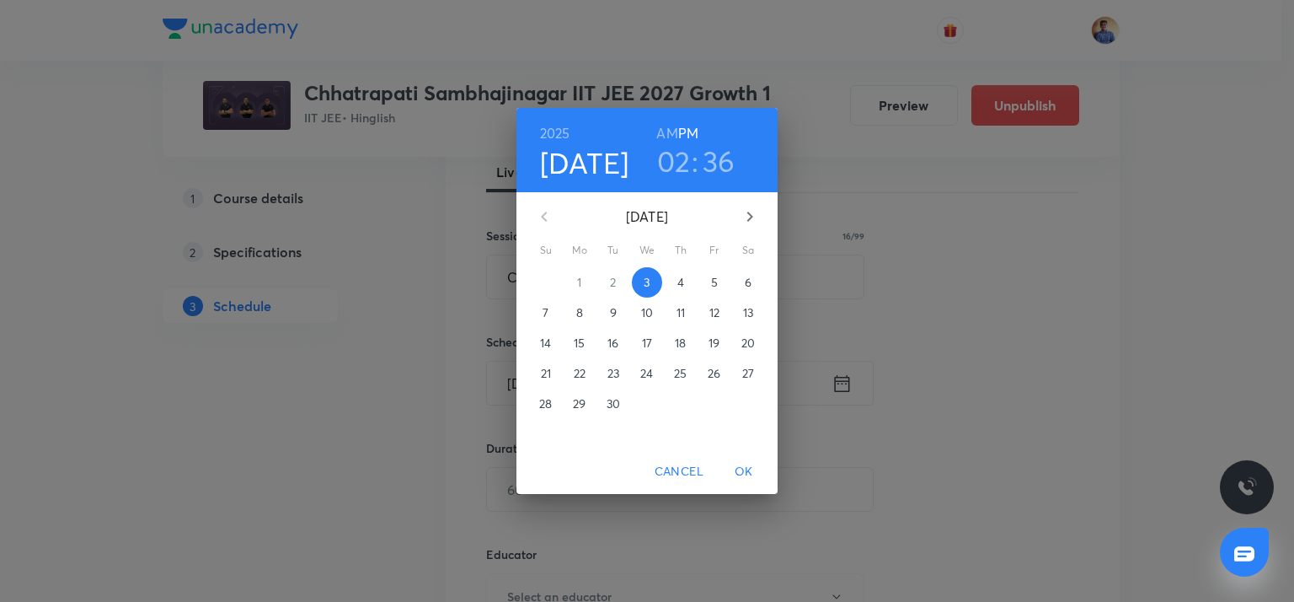
click at [576, 318] on p "8" at bounding box center [579, 312] width 7 height 17
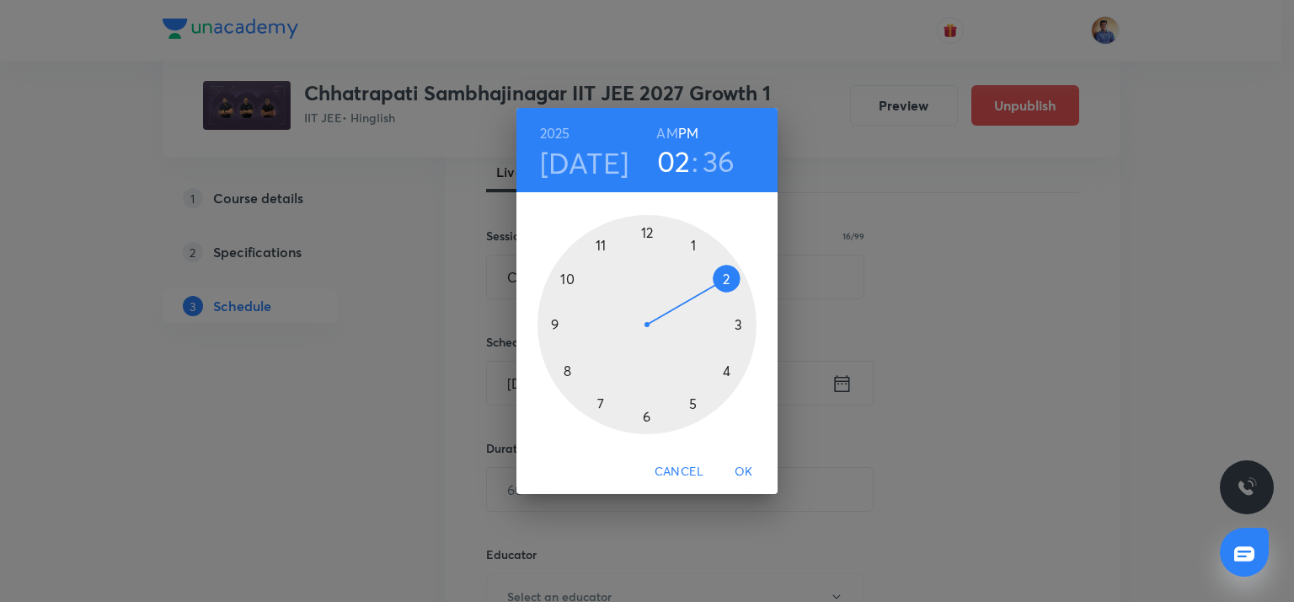
click at [670, 127] on h6 "AM" at bounding box center [666, 133] width 21 height 24
click at [564, 369] on div at bounding box center [646, 324] width 219 height 219
click at [644, 229] on div at bounding box center [646, 324] width 219 height 219
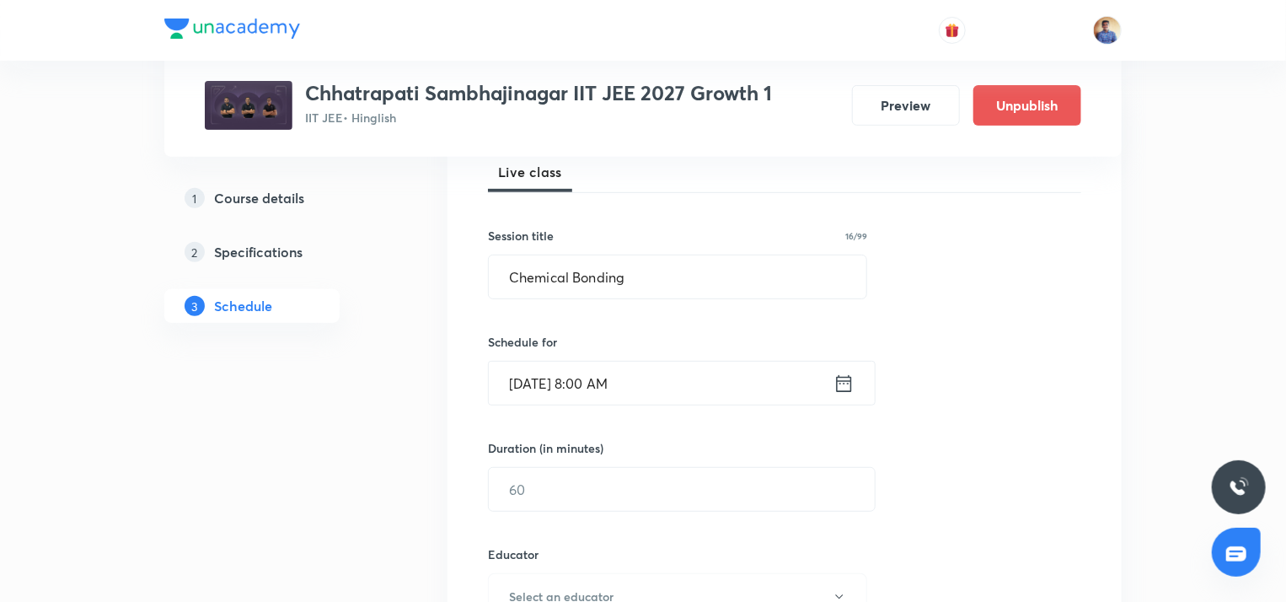
scroll to position [335, 0]
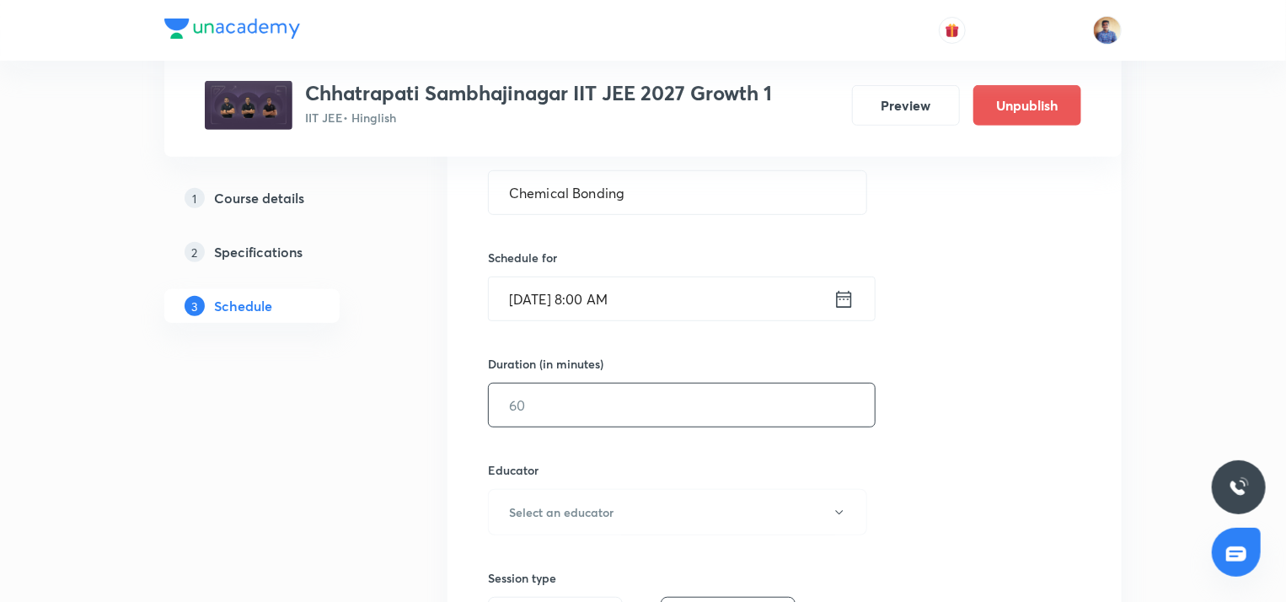
click at [537, 412] on input "text" at bounding box center [682, 404] width 386 height 43
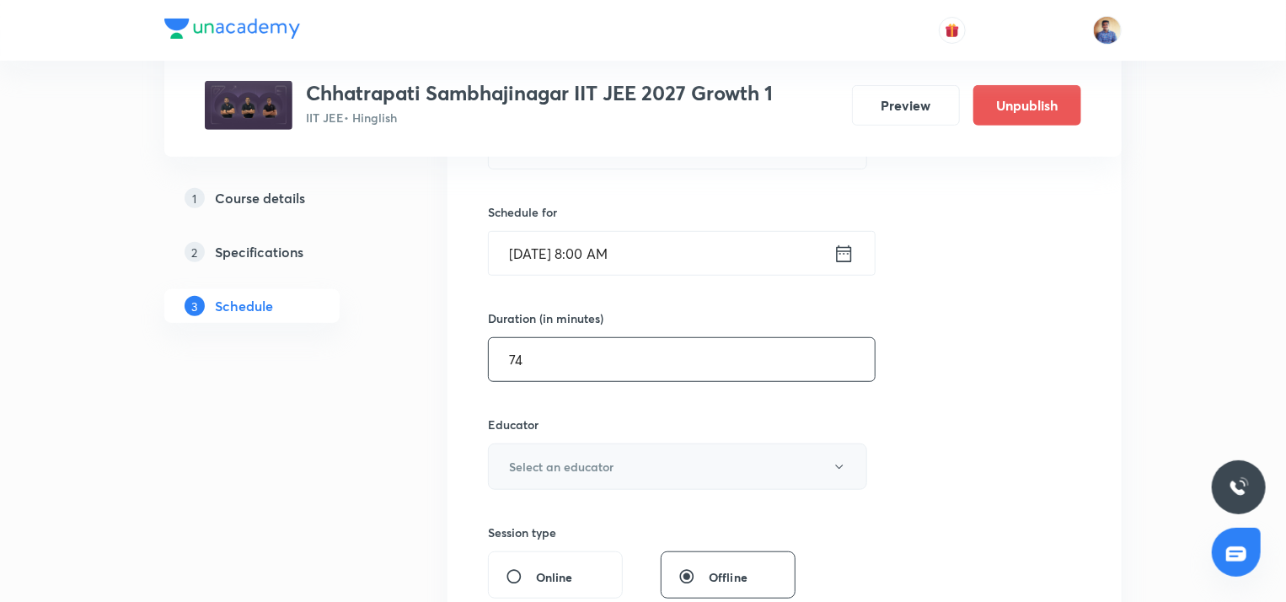
type input "74"
click at [526, 452] on button "Select an educator" at bounding box center [677, 466] width 379 height 46
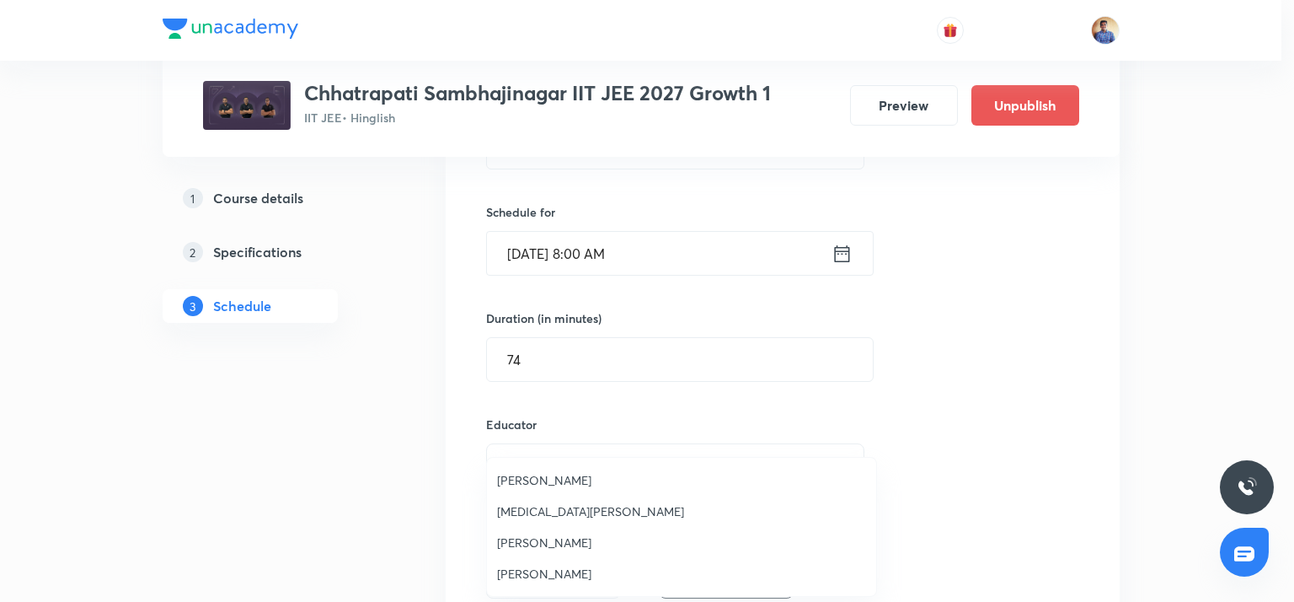
click at [521, 569] on span "[PERSON_NAME]" at bounding box center [681, 573] width 369 height 18
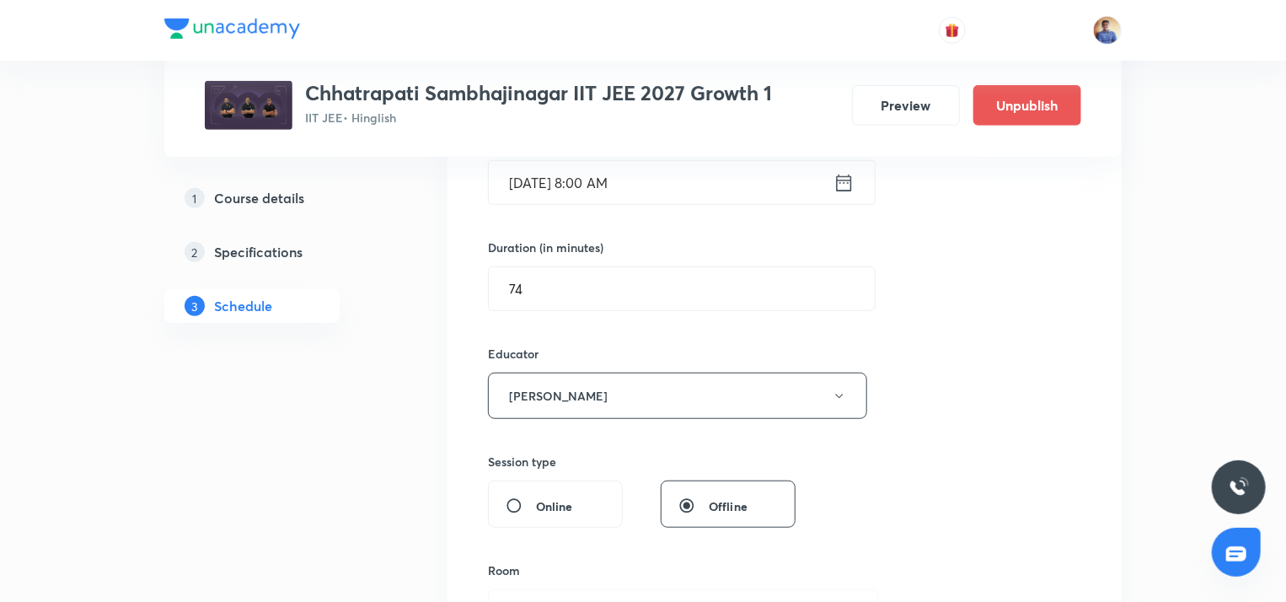
scroll to position [453, 0]
click at [522, 506] on input "Online" at bounding box center [520, 503] width 30 height 17
radio input "true"
radio input "false"
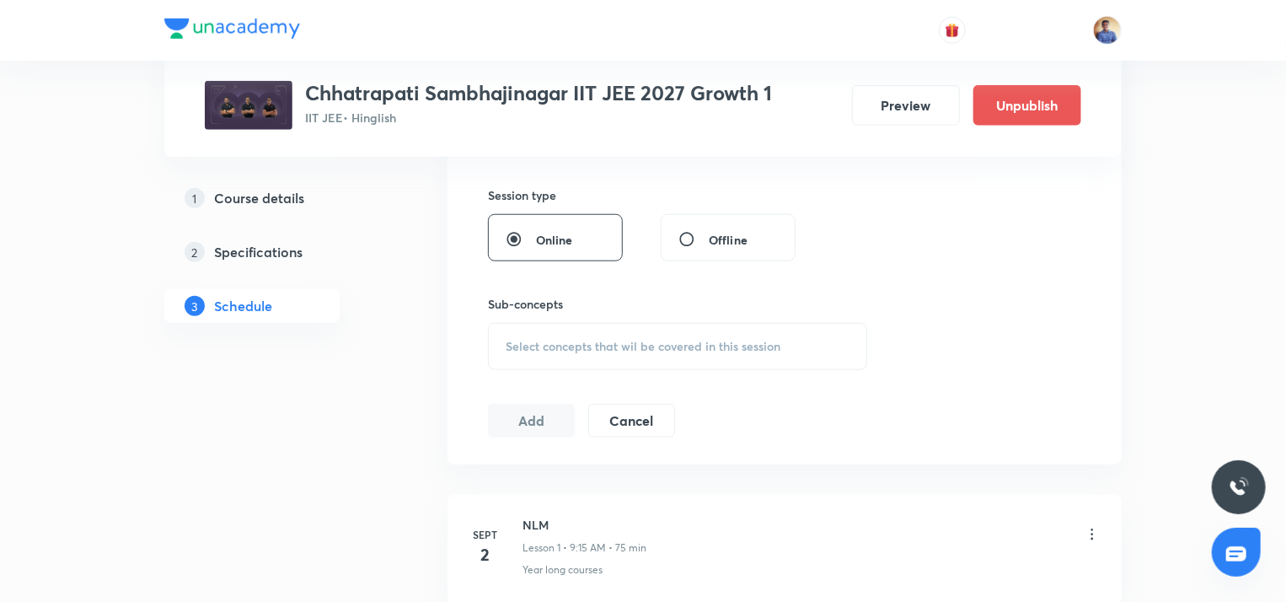
scroll to position [721, 0]
click at [545, 323] on div "Select concepts that wil be covered in this session" at bounding box center [677, 342] width 379 height 47
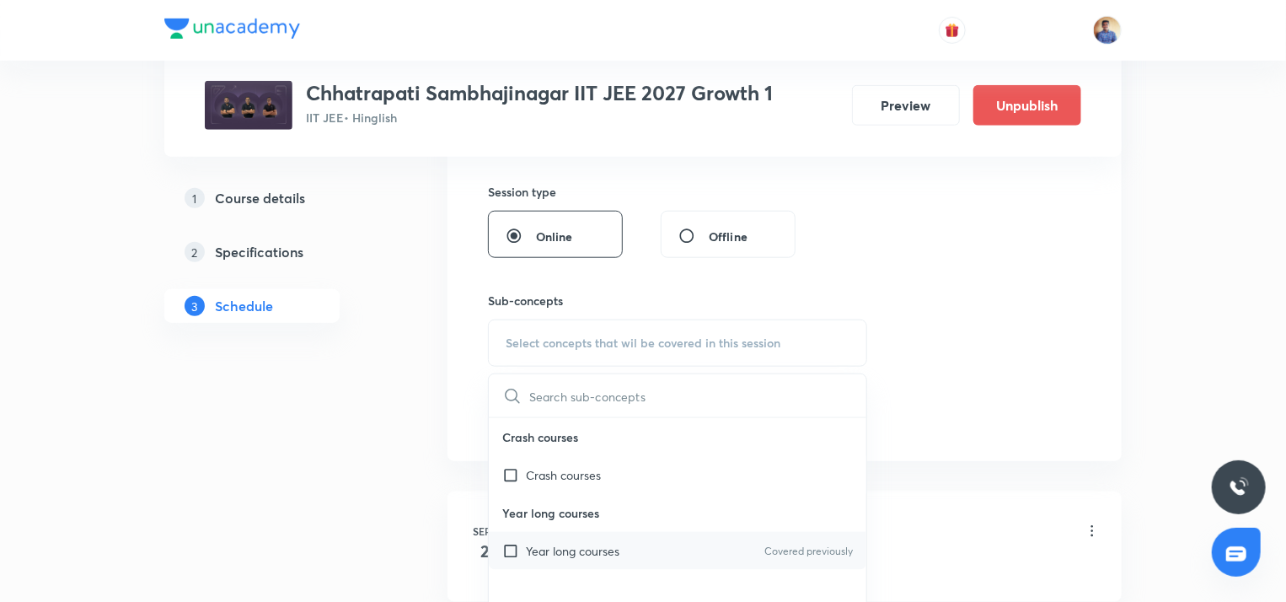
click at [532, 555] on p "Year long courses" at bounding box center [573, 551] width 94 height 18
checkbox input "true"
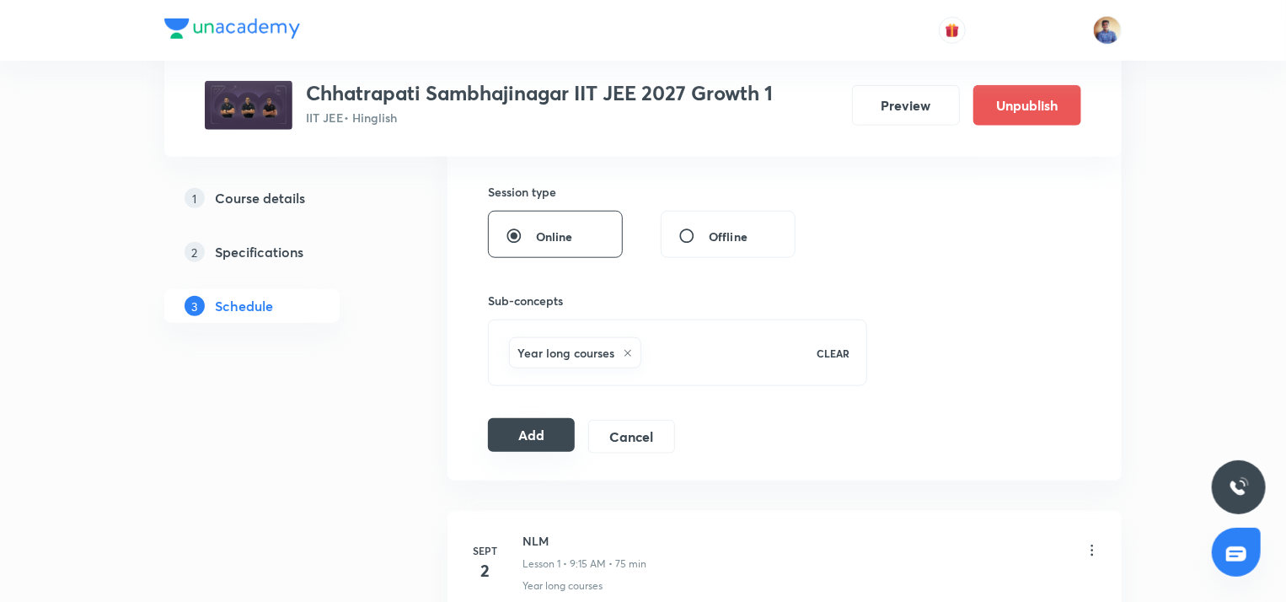
click at [501, 436] on button "Add" at bounding box center [531, 435] width 87 height 34
radio input "false"
radio input "true"
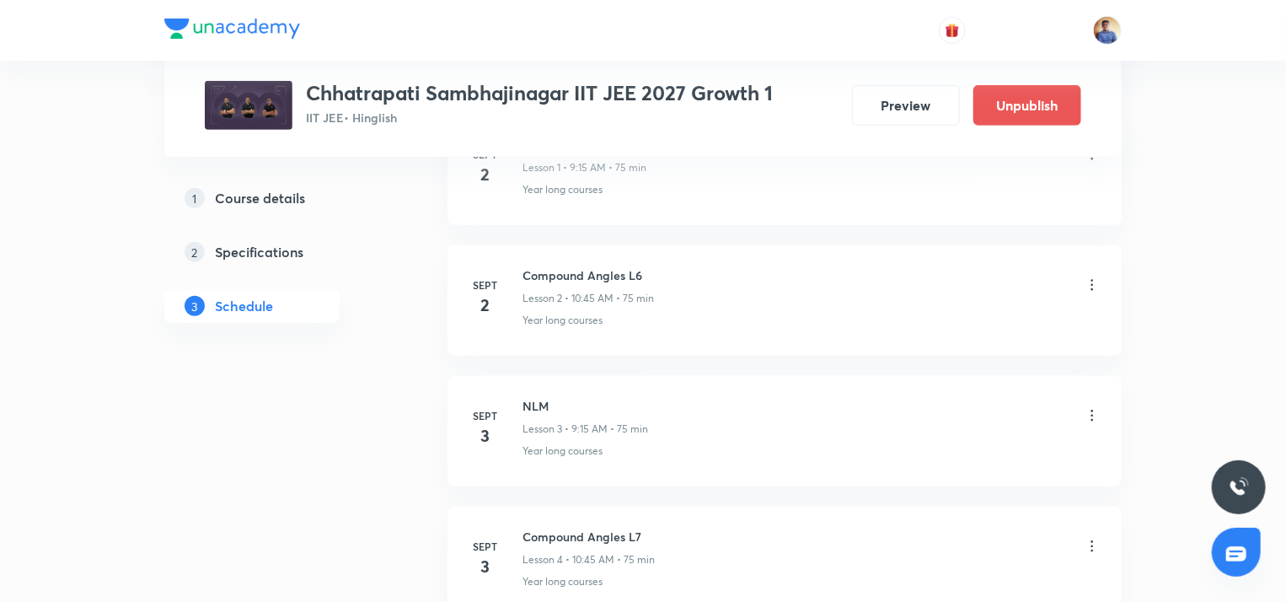
scroll to position [325, 0]
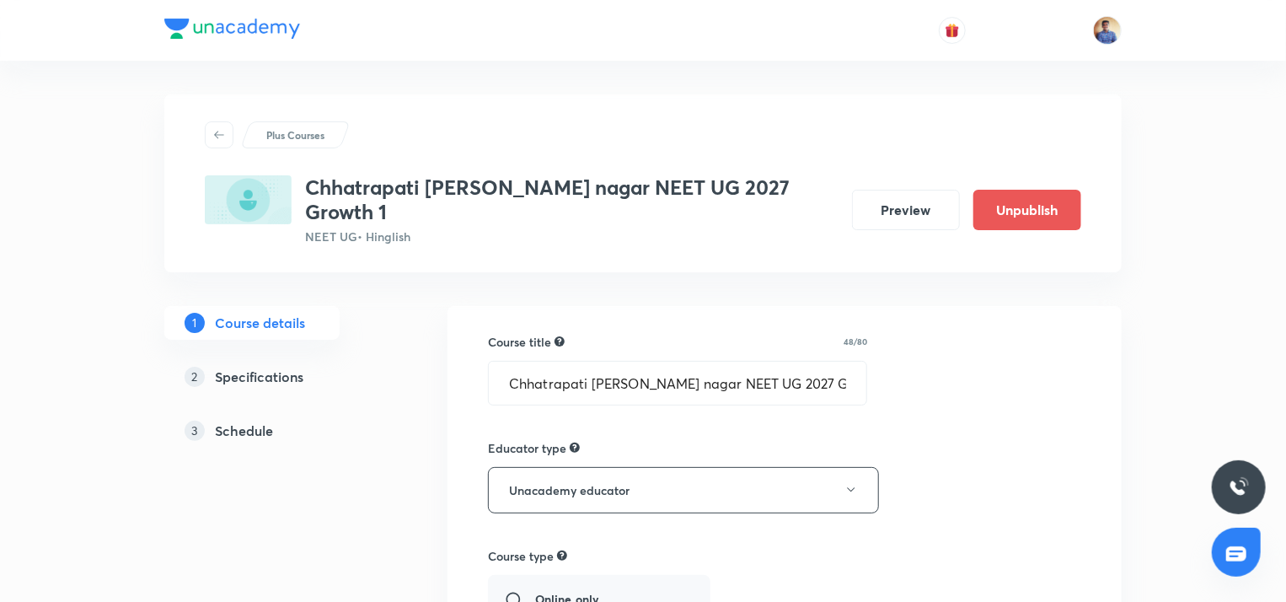
click at [267, 372] on link "2 Specifications" at bounding box center [278, 377] width 229 height 34
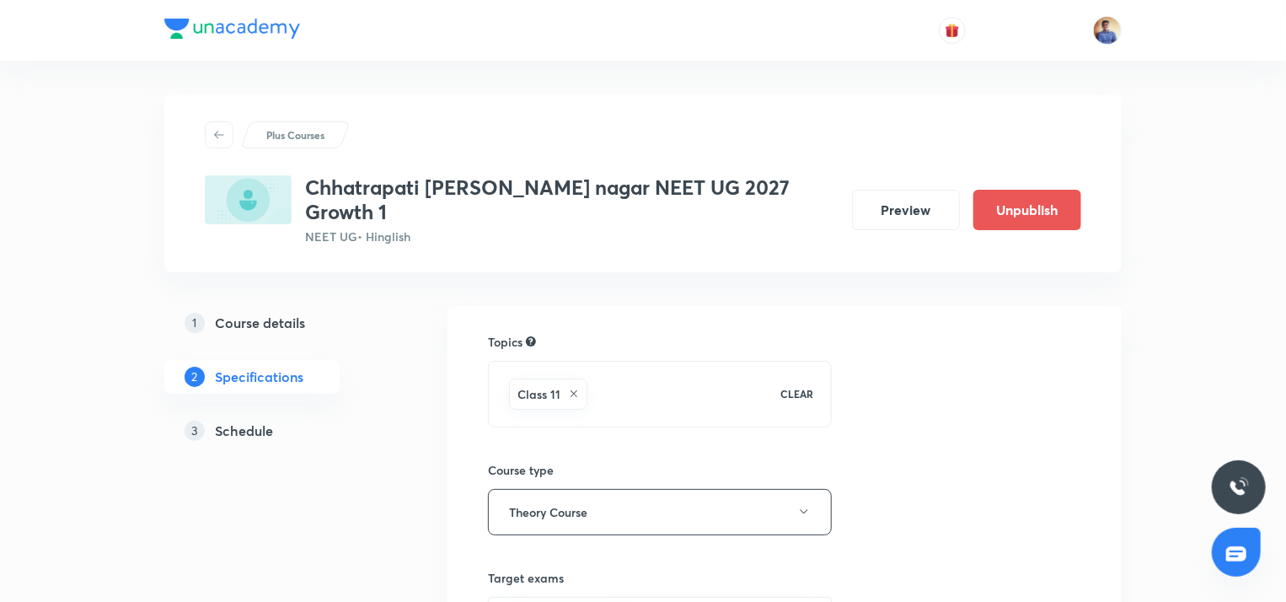
click at [266, 321] on div "1 Course details 2 Specifications 3 Schedule" at bounding box center [278, 387] width 229 height 162
click at [269, 313] on h5 "Course details" at bounding box center [260, 323] width 90 height 20
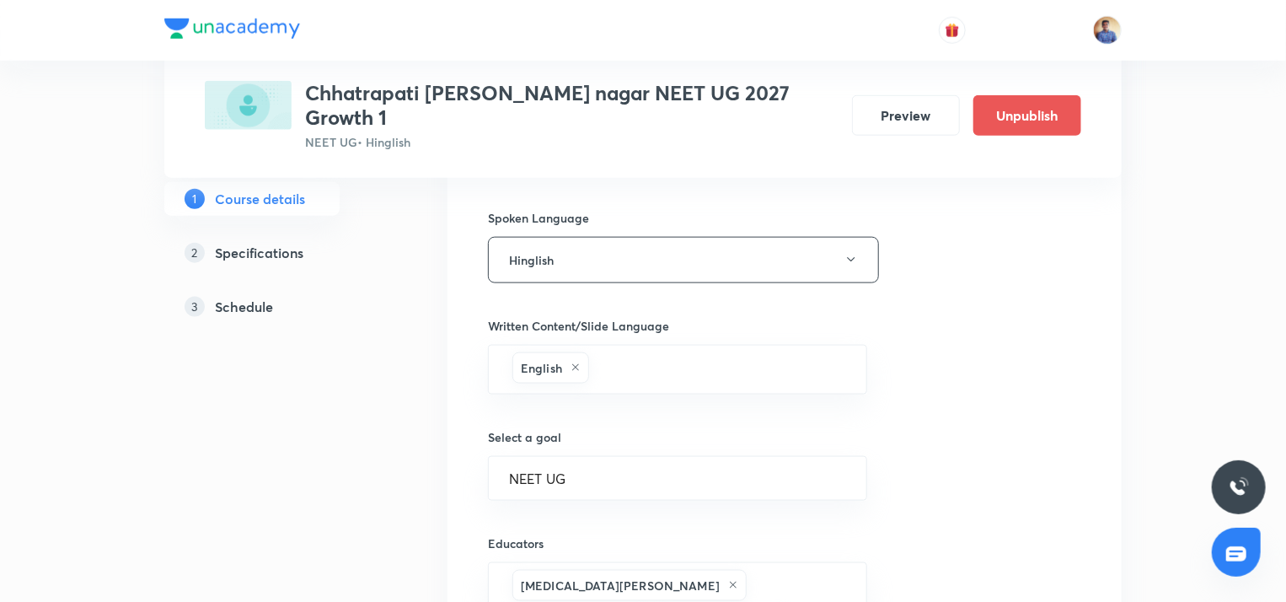
scroll to position [1104, 0]
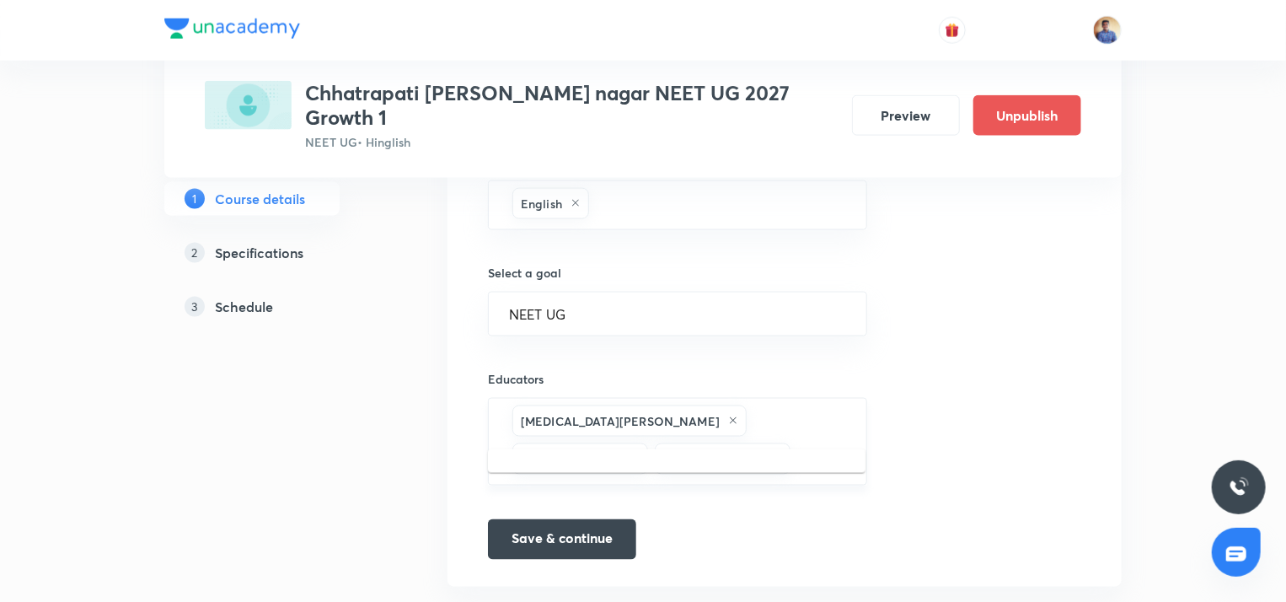
click at [794, 443] on input "text" at bounding box center [820, 458] width 52 height 31
paste input "unacademy-user-KB4EFW7IP200"
type input "unacademy-user-KB4EFW7IP200"
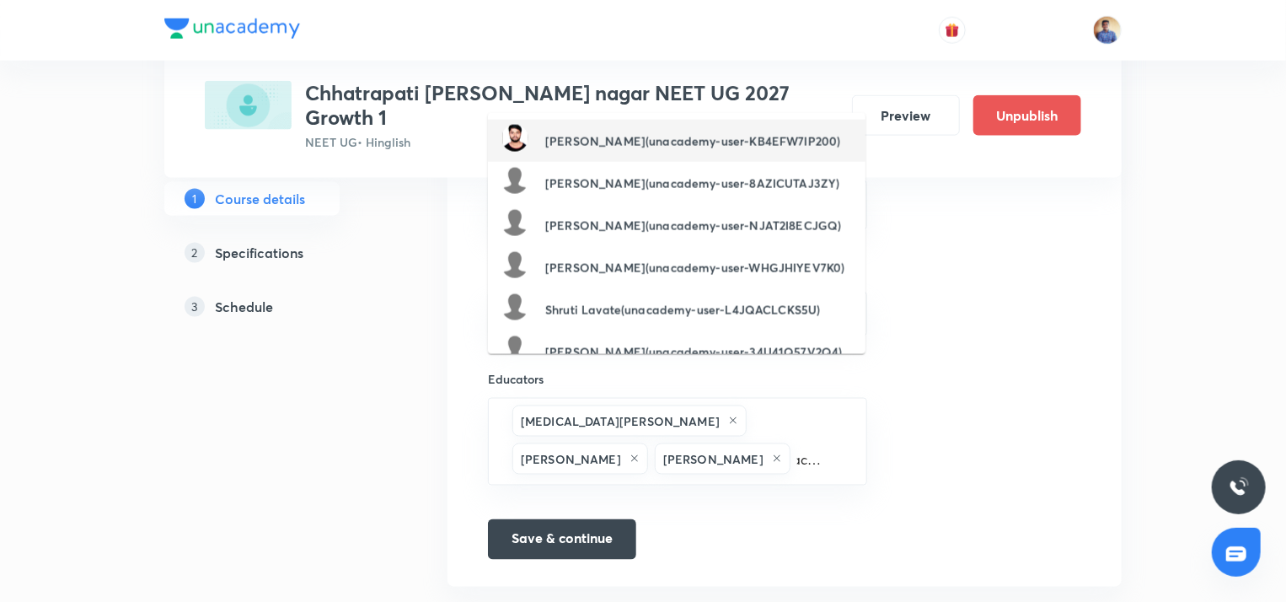
click at [618, 132] on h6 "Ashutosh Kumar Saroj(unacademy-user-KB4EFW7IP200)" at bounding box center [692, 141] width 295 height 18
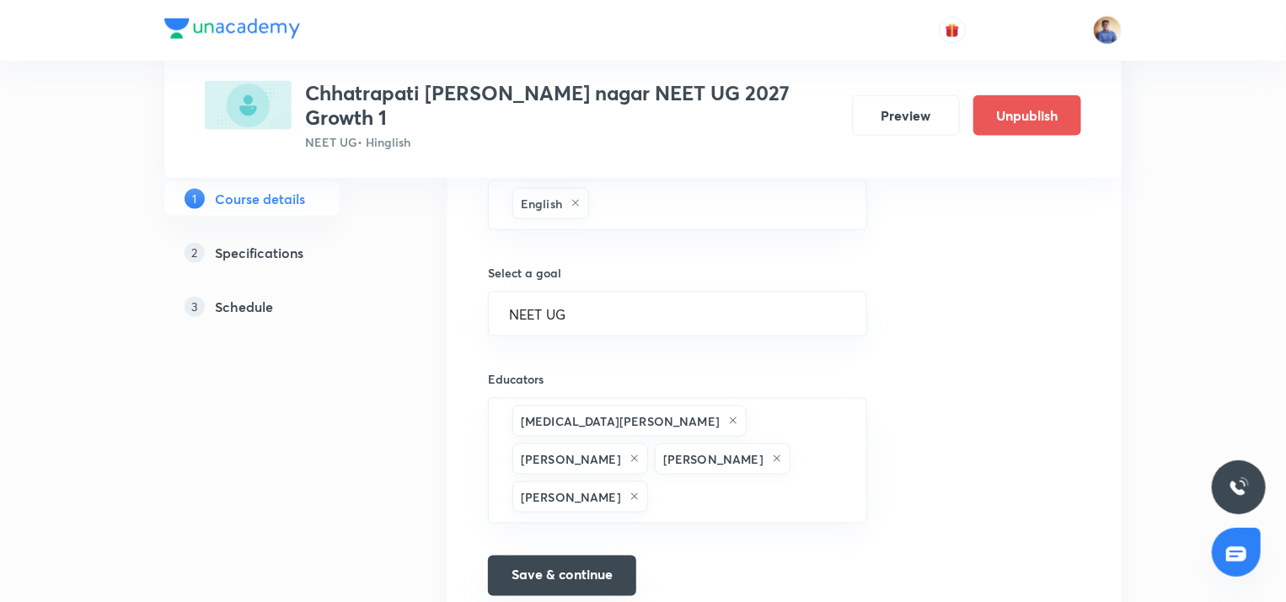
click at [548, 555] on button "Save & continue" at bounding box center [562, 575] width 148 height 40
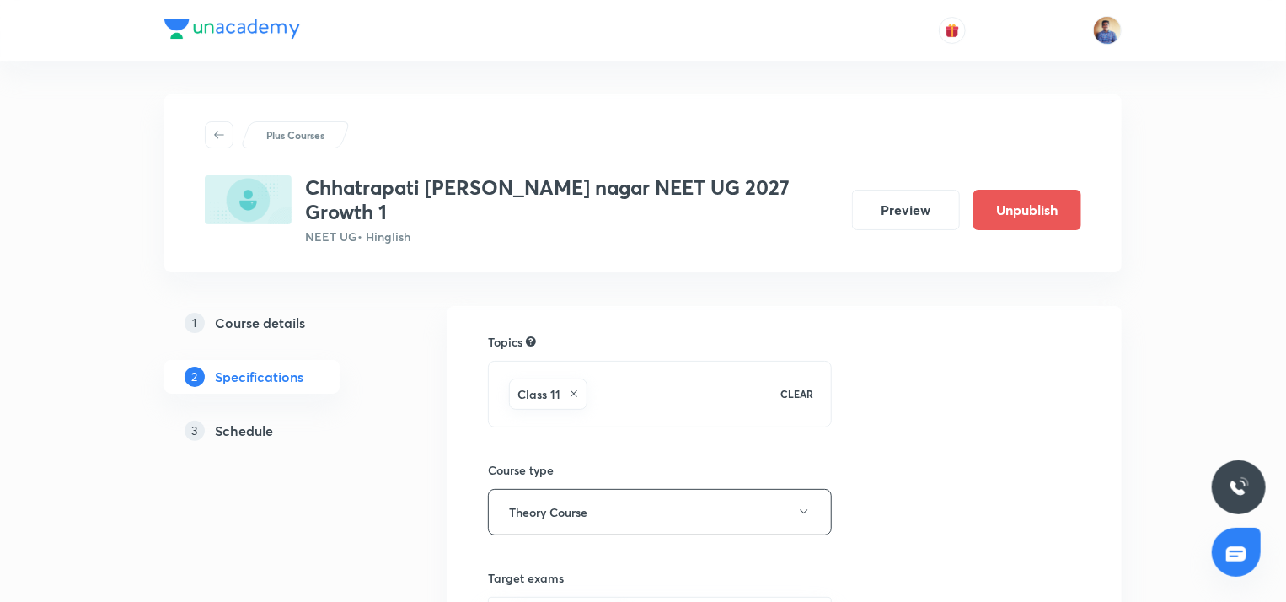
click at [293, 420] on div "3 Schedule" at bounding box center [281, 430] width 195 height 20
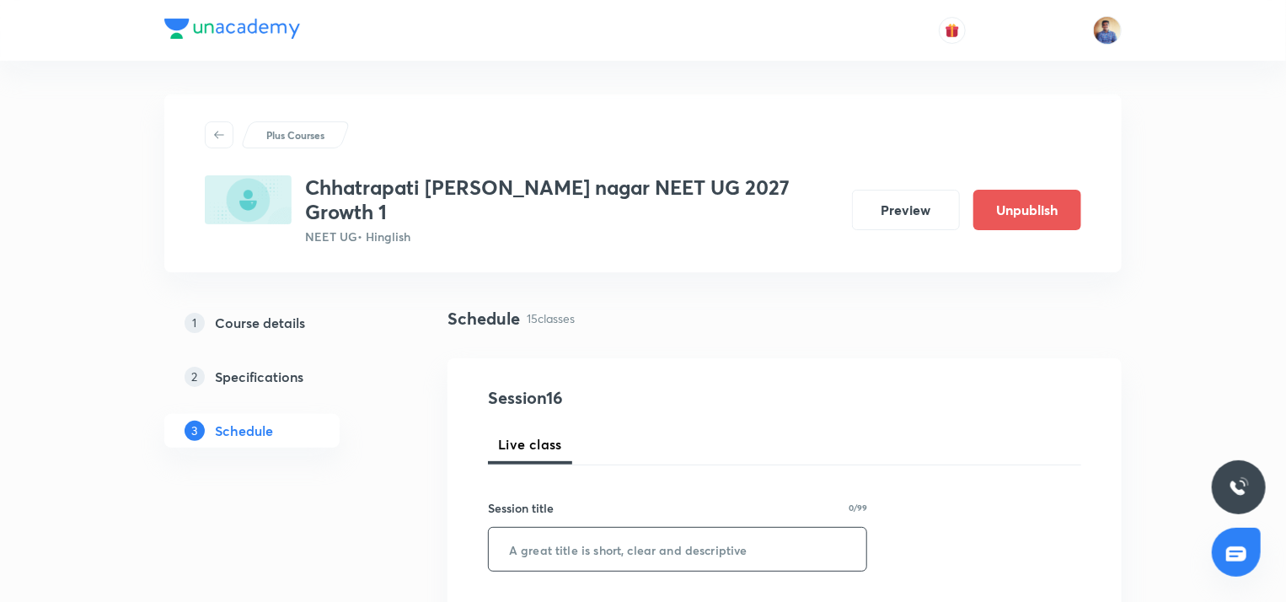
click at [575, 527] on input "text" at bounding box center [677, 548] width 377 height 43
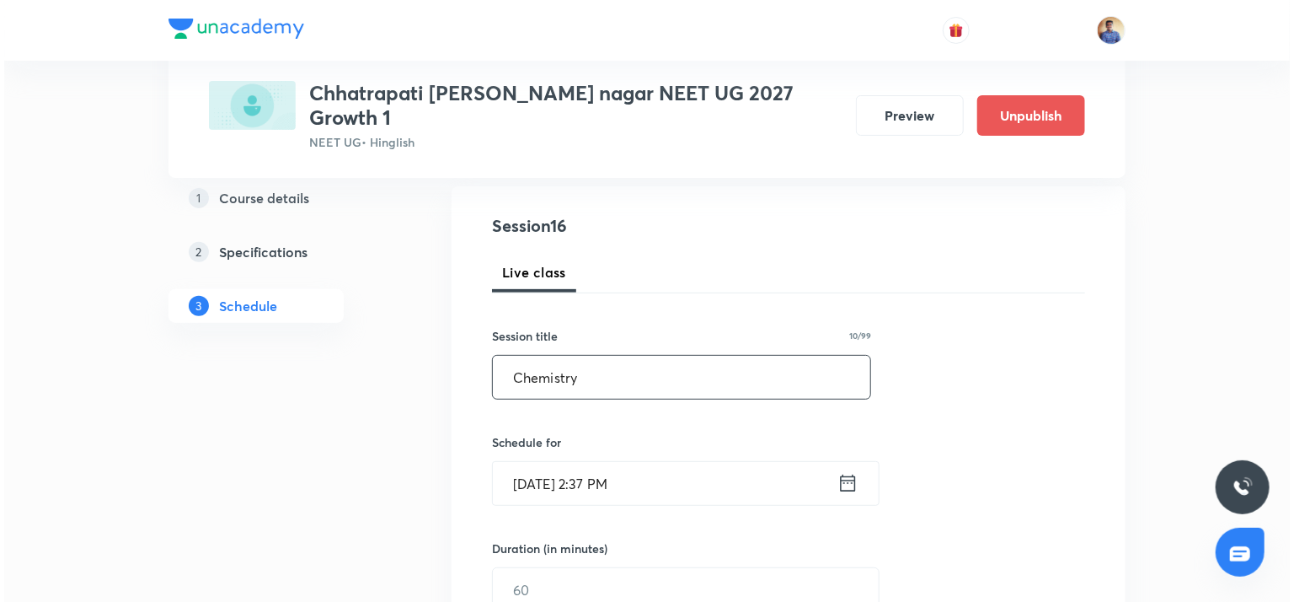
scroll to position [174, 0]
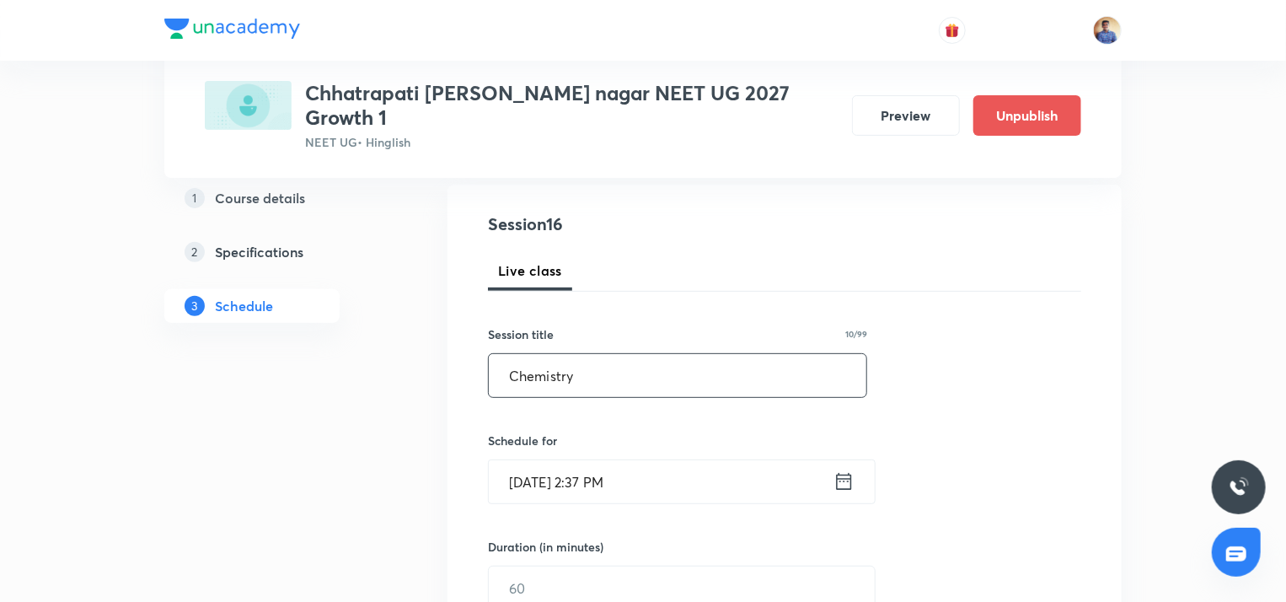
type input "Chemistry"
click at [576, 466] on input "Sept 3, 2025, 2:37 PM" at bounding box center [661, 481] width 345 height 43
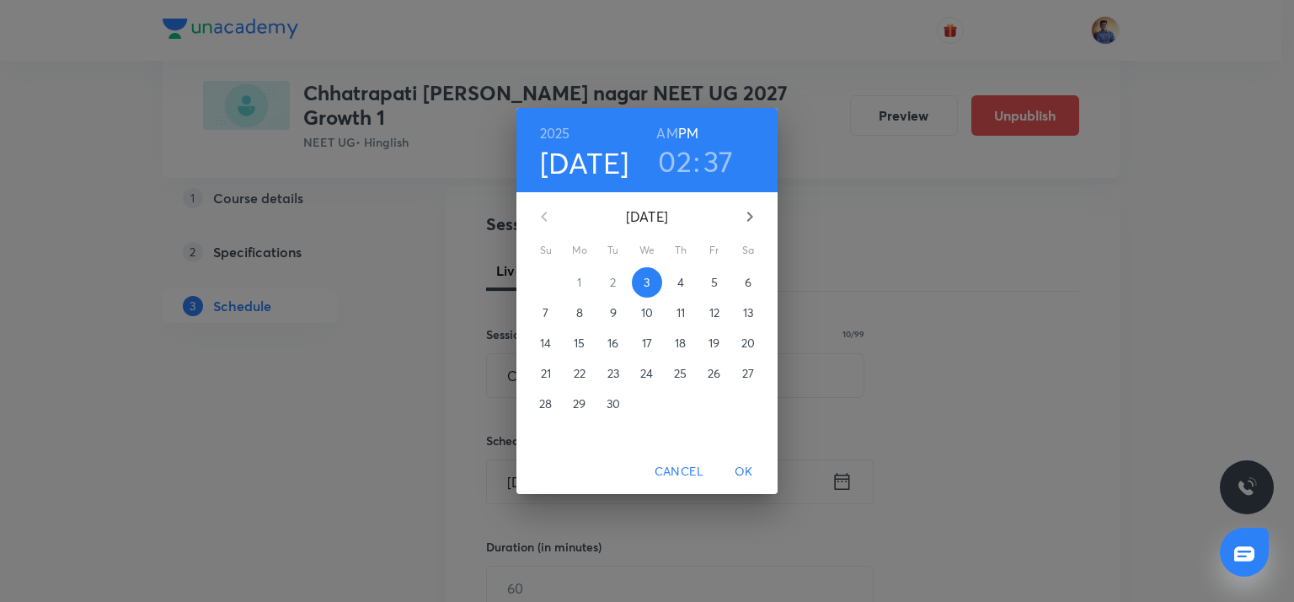
click at [671, 284] on span "4" at bounding box center [681, 282] width 30 height 17
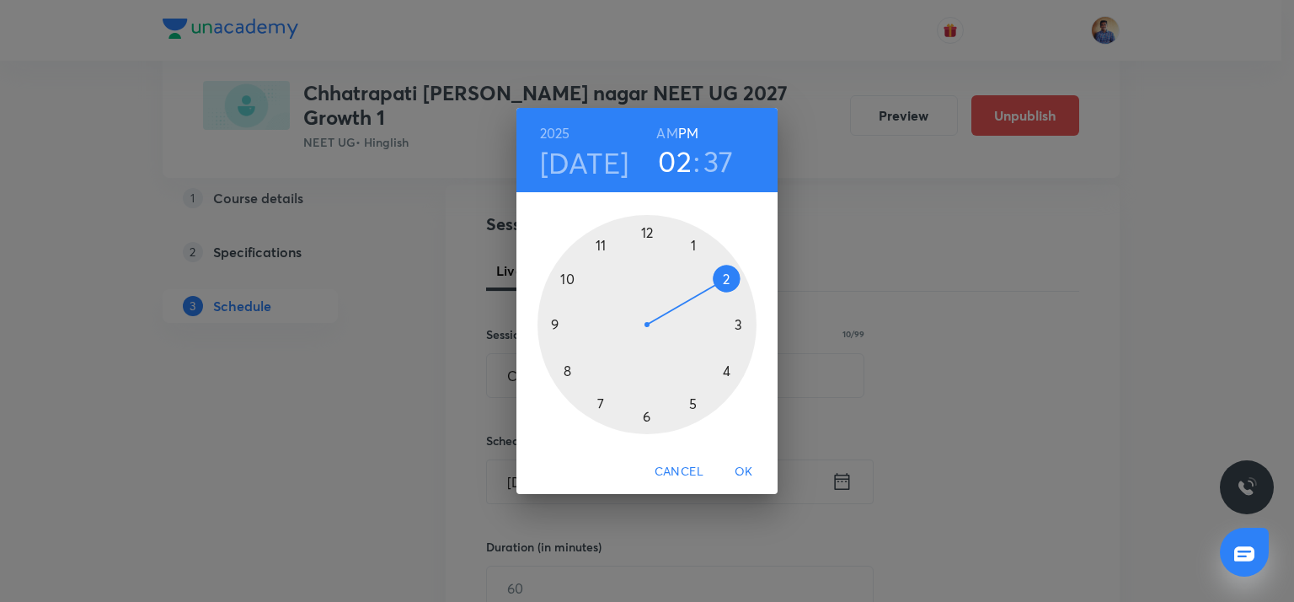
click at [554, 321] on div at bounding box center [646, 324] width 219 height 219
click at [738, 322] on div at bounding box center [646, 324] width 219 height 219
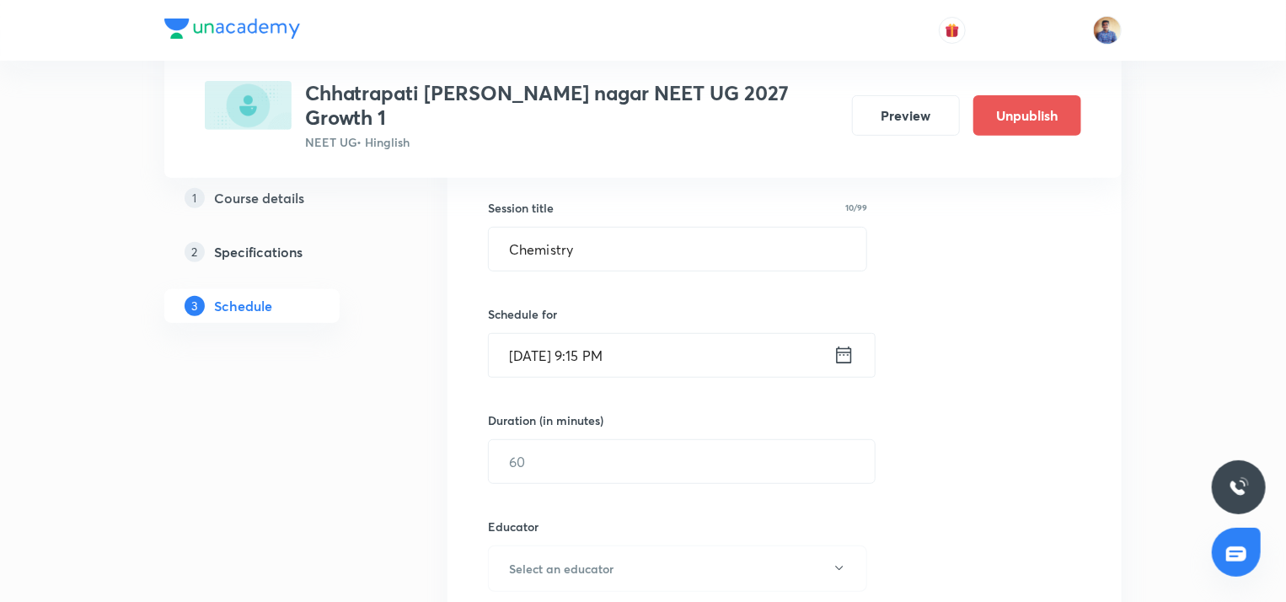
scroll to position [307, 0]
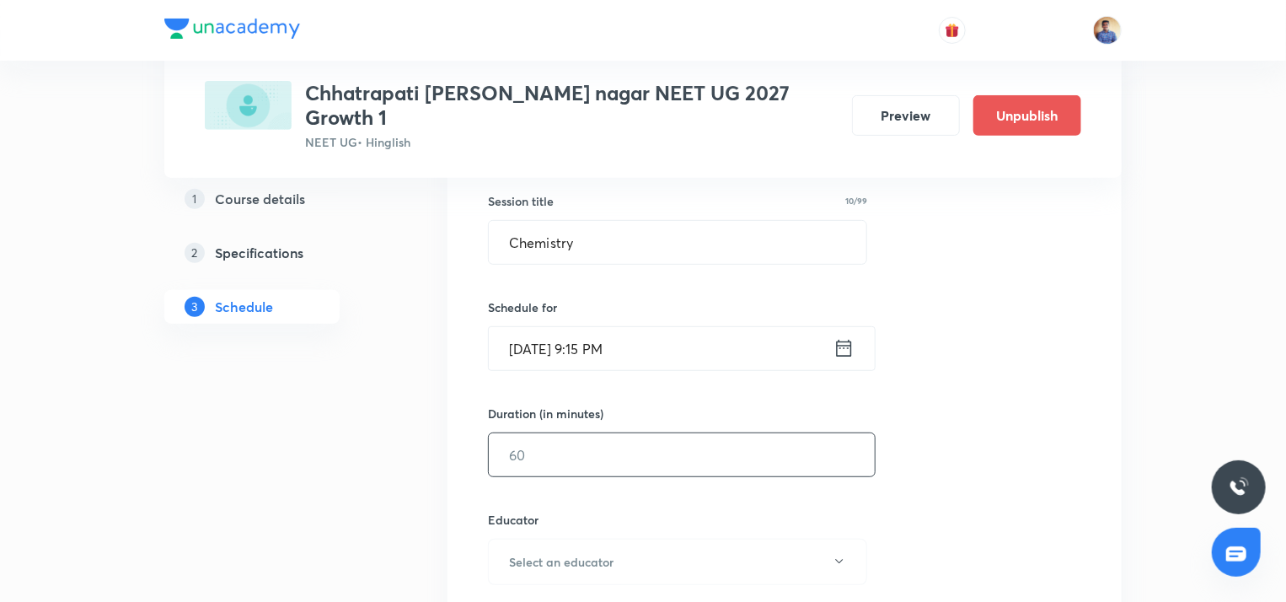
click at [644, 433] on input "text" at bounding box center [682, 454] width 386 height 43
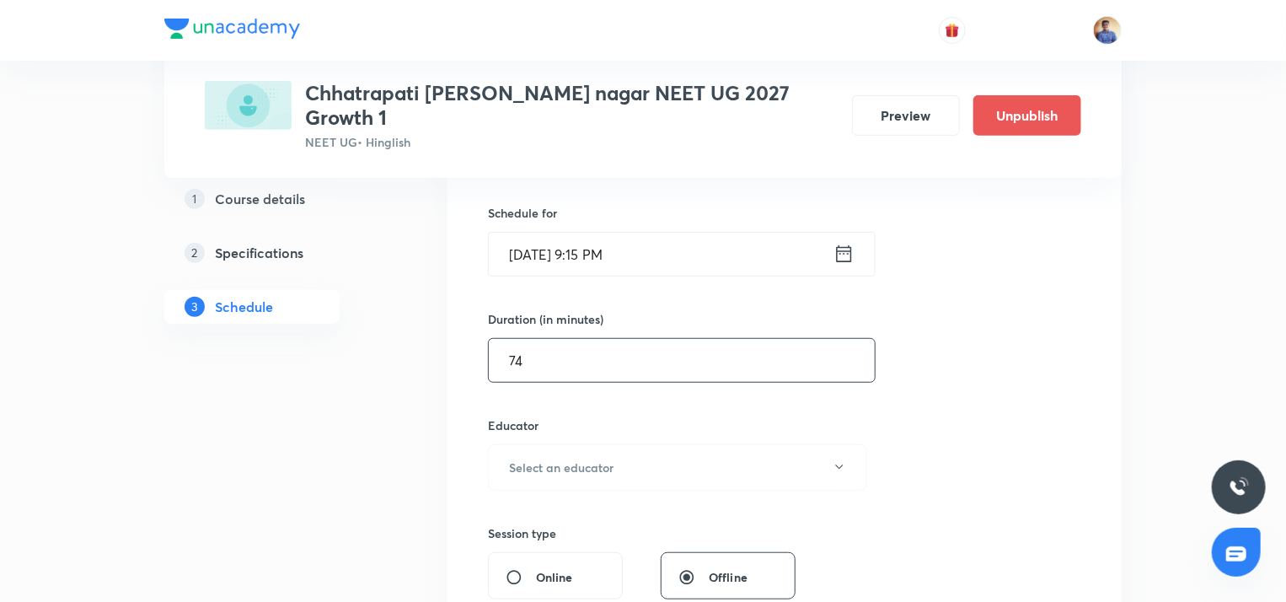
scroll to position [401, 0]
type input "75"
click at [607, 458] on h6 "Select an educator" at bounding box center [561, 467] width 104 height 18
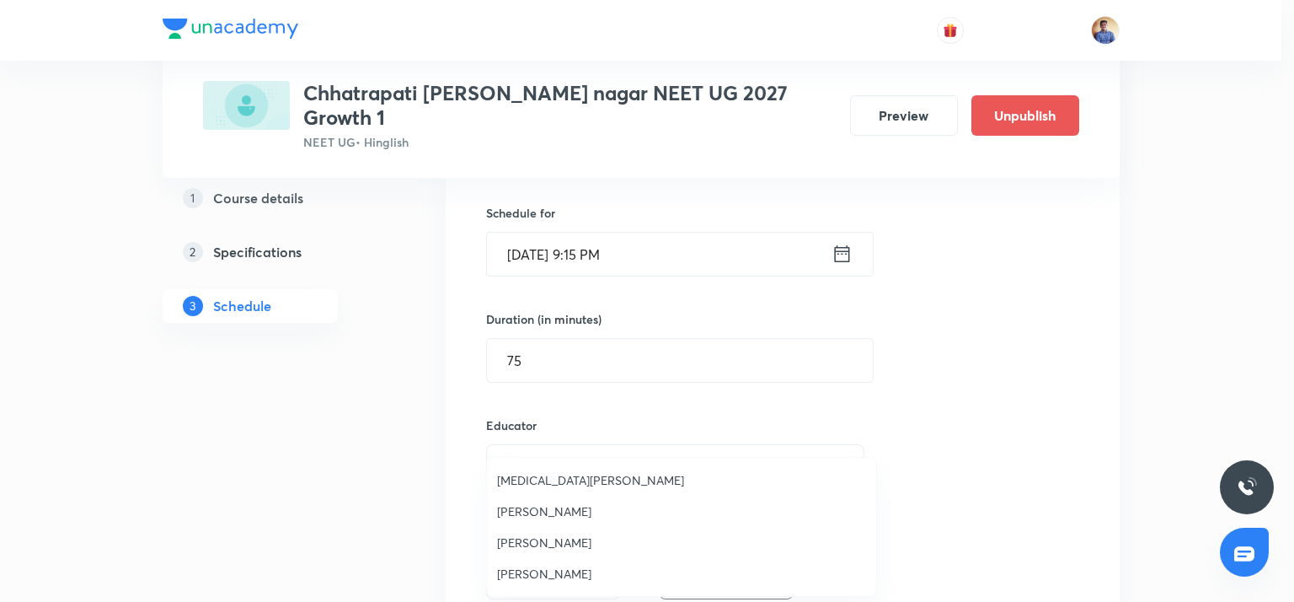
click at [542, 566] on span "[PERSON_NAME]" at bounding box center [681, 573] width 369 height 18
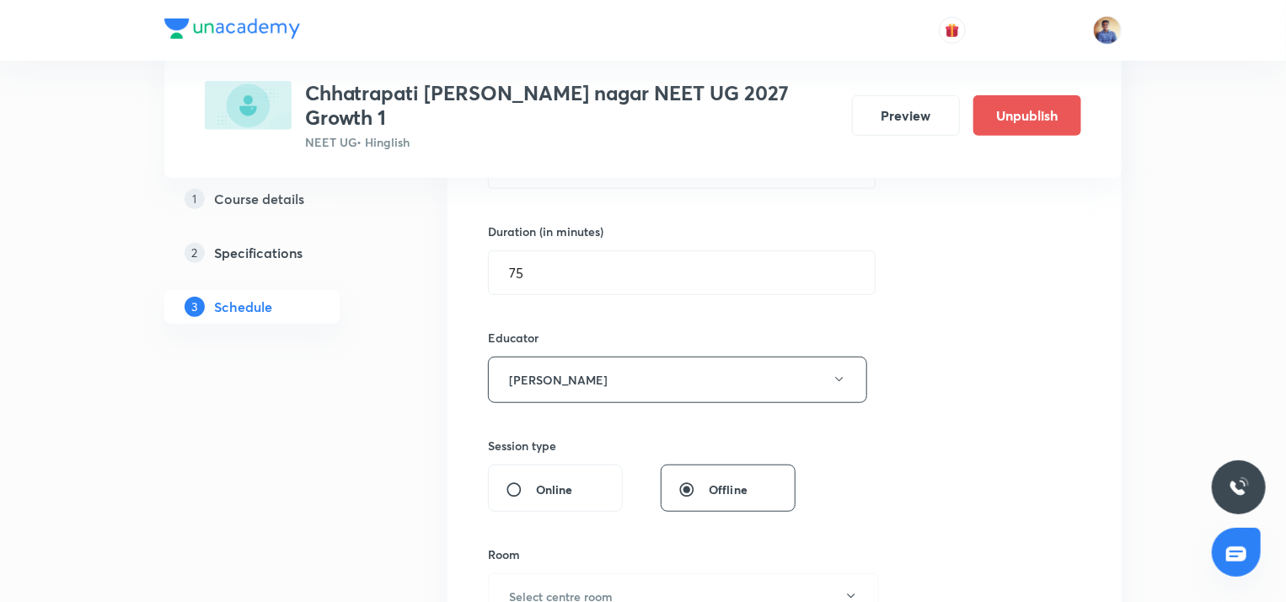
scroll to position [490, 0]
click at [537, 475] on div "Online" at bounding box center [555, 486] width 135 height 47
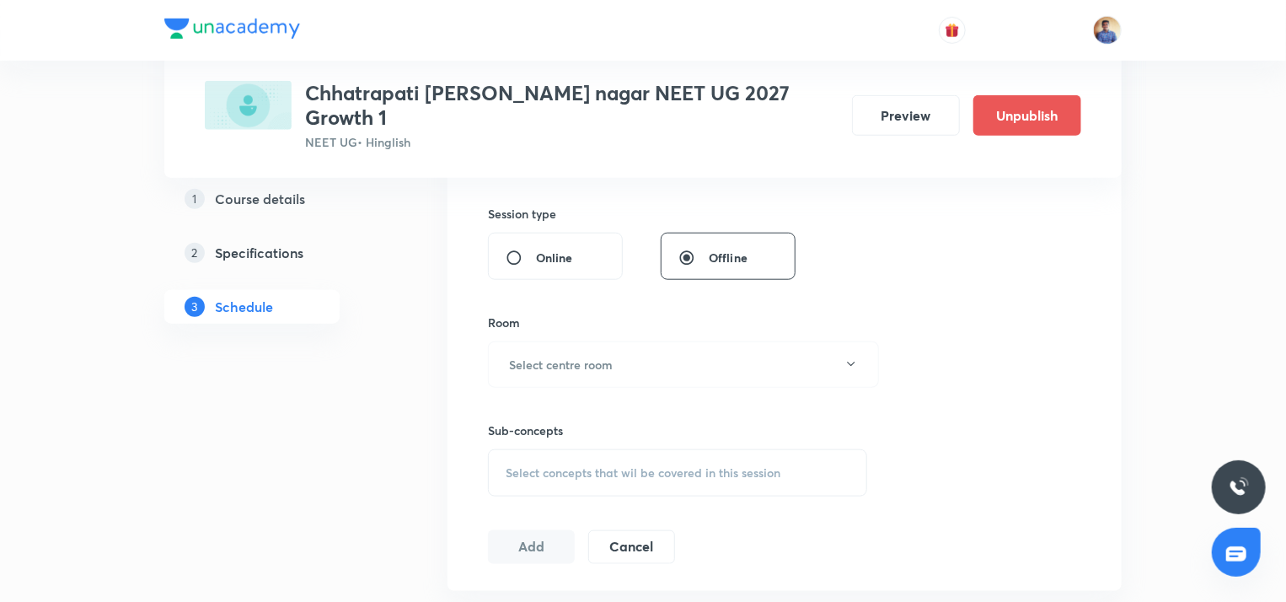
scroll to position [738, 0]
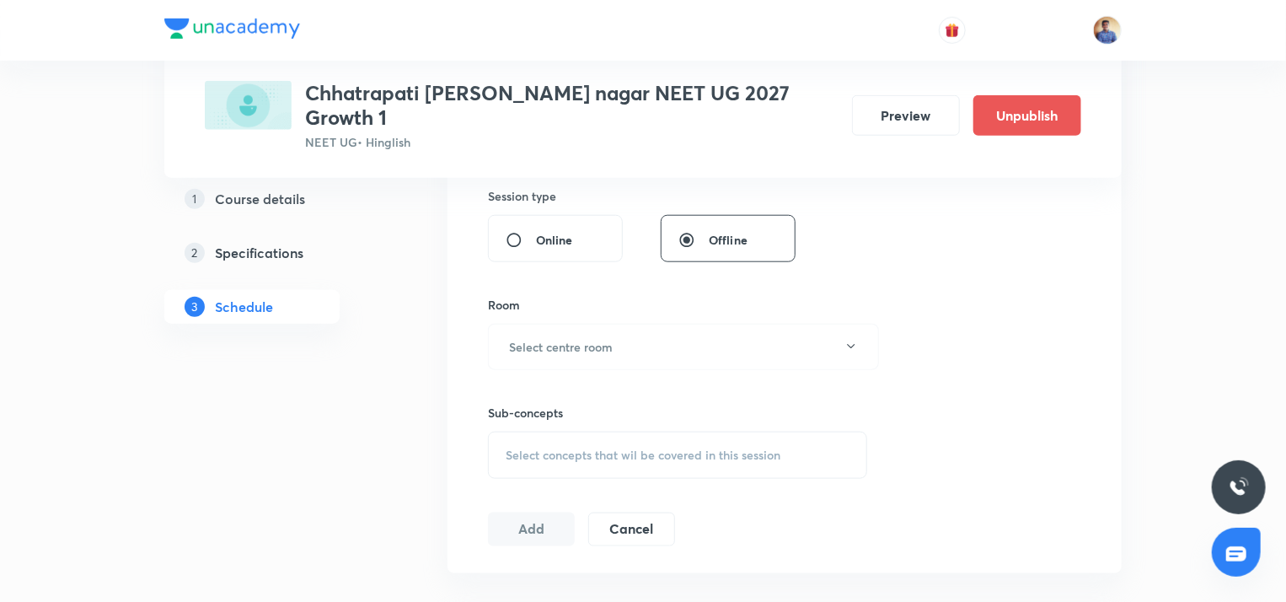
click at [512, 232] on input "Online" at bounding box center [520, 240] width 30 height 17
radio input "true"
radio input "false"
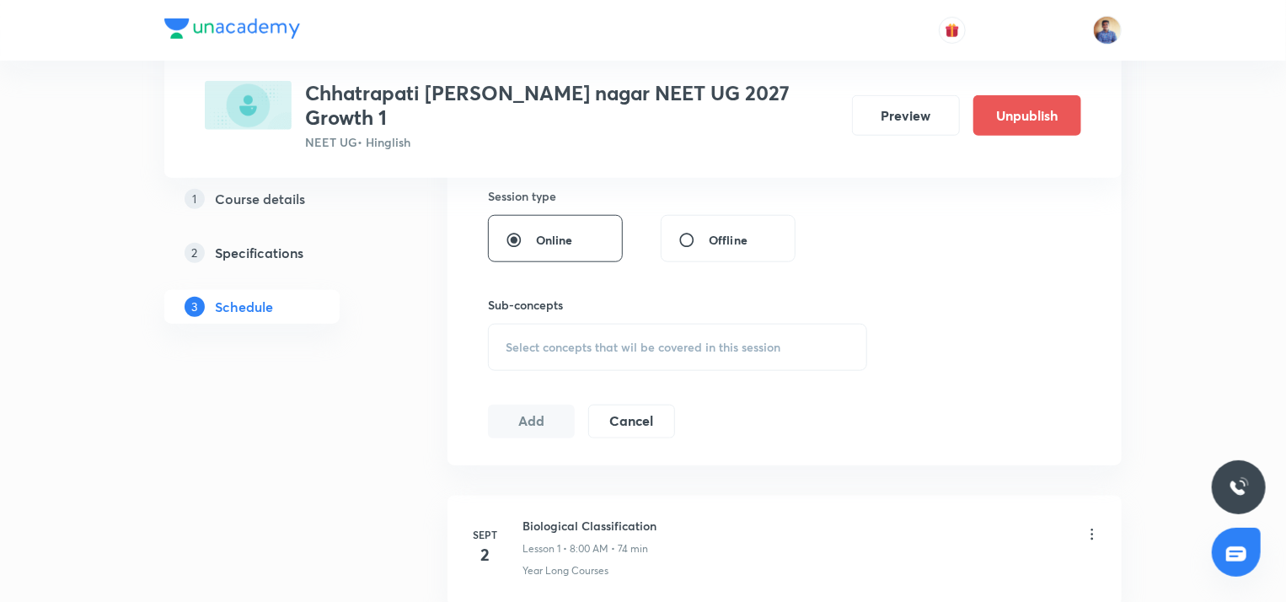
click at [553, 340] on span "Select concepts that wil be covered in this session" at bounding box center [642, 346] width 275 height 13
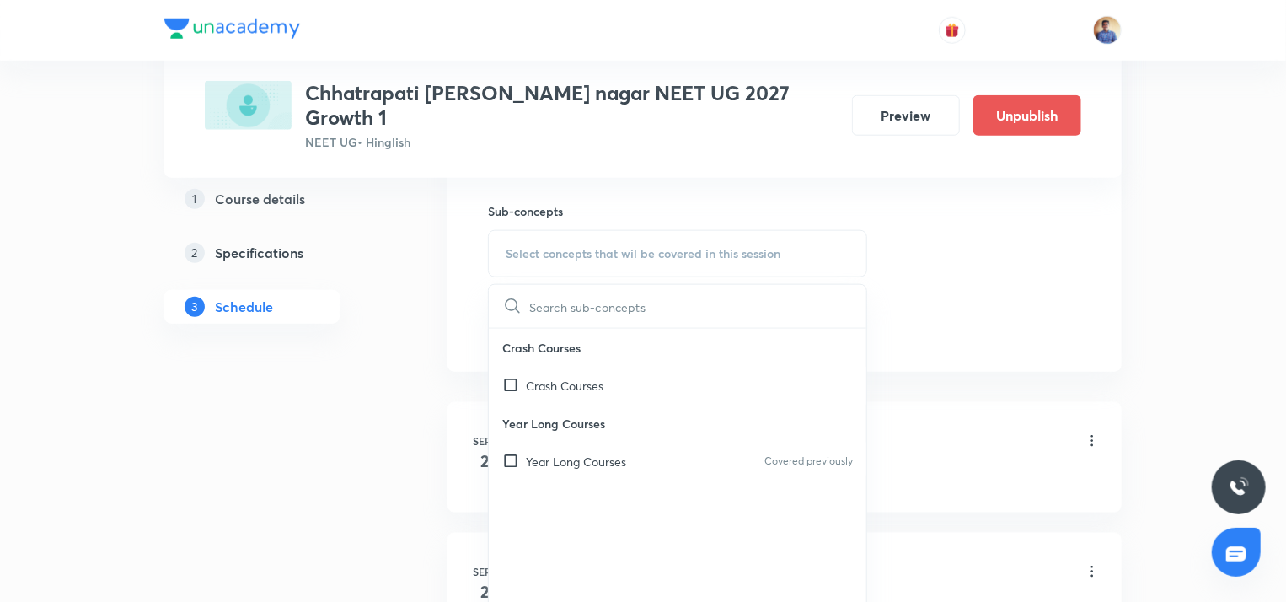
scroll to position [832, 0]
click at [515, 451] on div "Year Long Courses Covered previously" at bounding box center [677, 460] width 377 height 38
checkbox input "true"
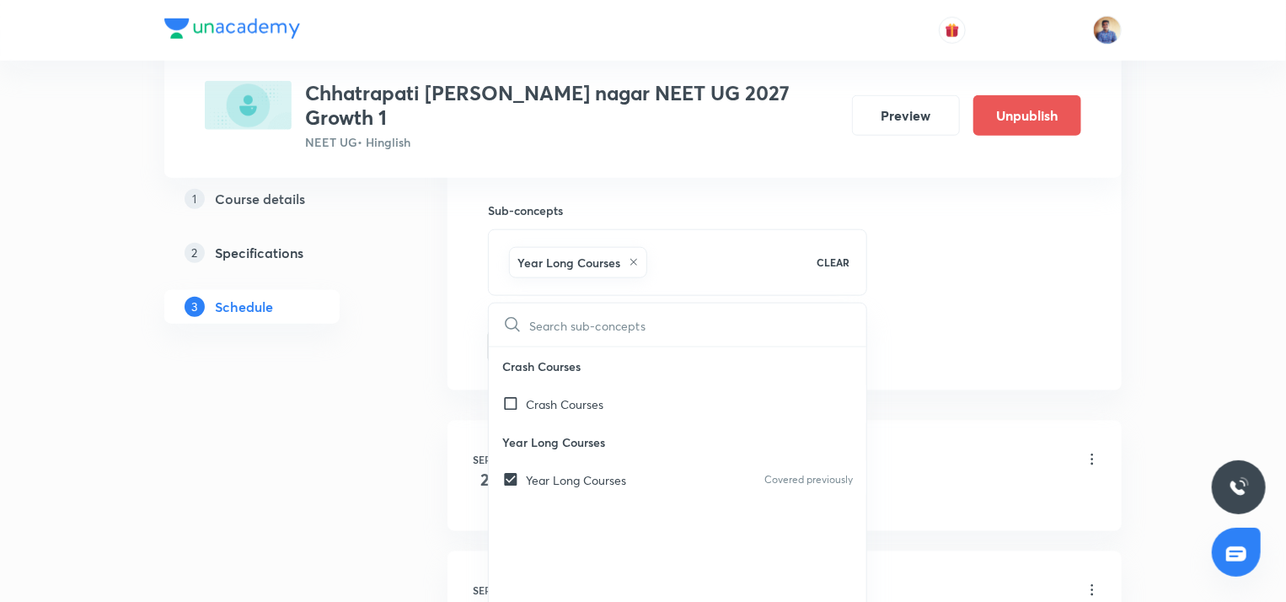
click at [385, 302] on div "1 Course details 2 Specifications 3 Schedule" at bounding box center [278, 262] width 229 height 162
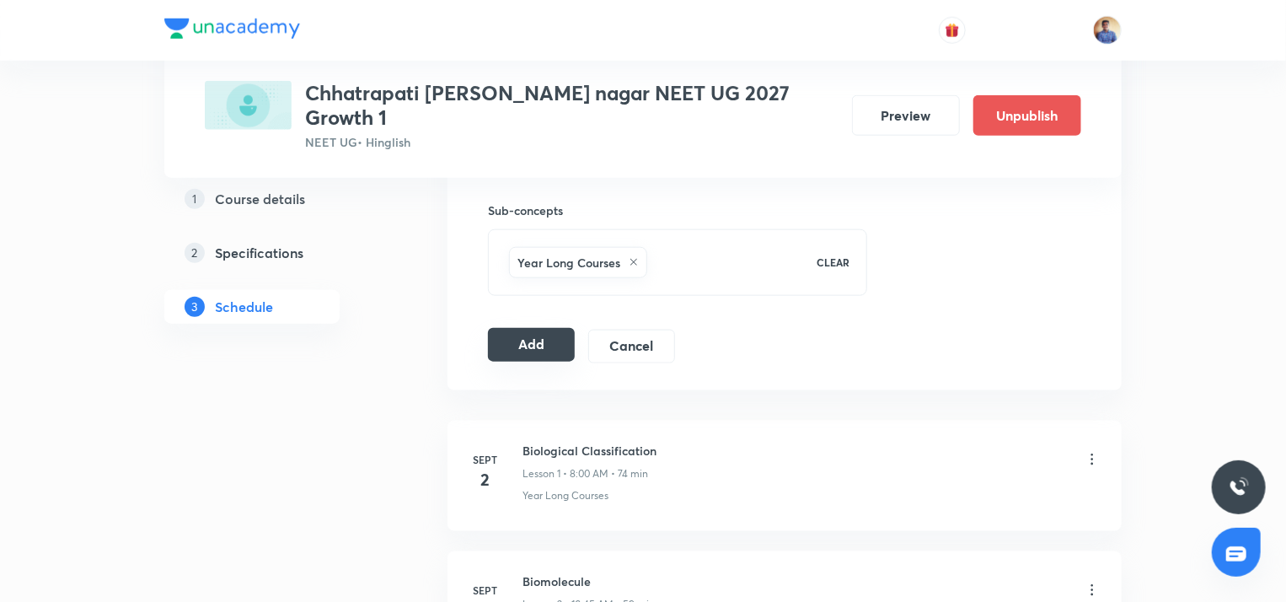
click at [521, 328] on button "Add" at bounding box center [531, 345] width 87 height 34
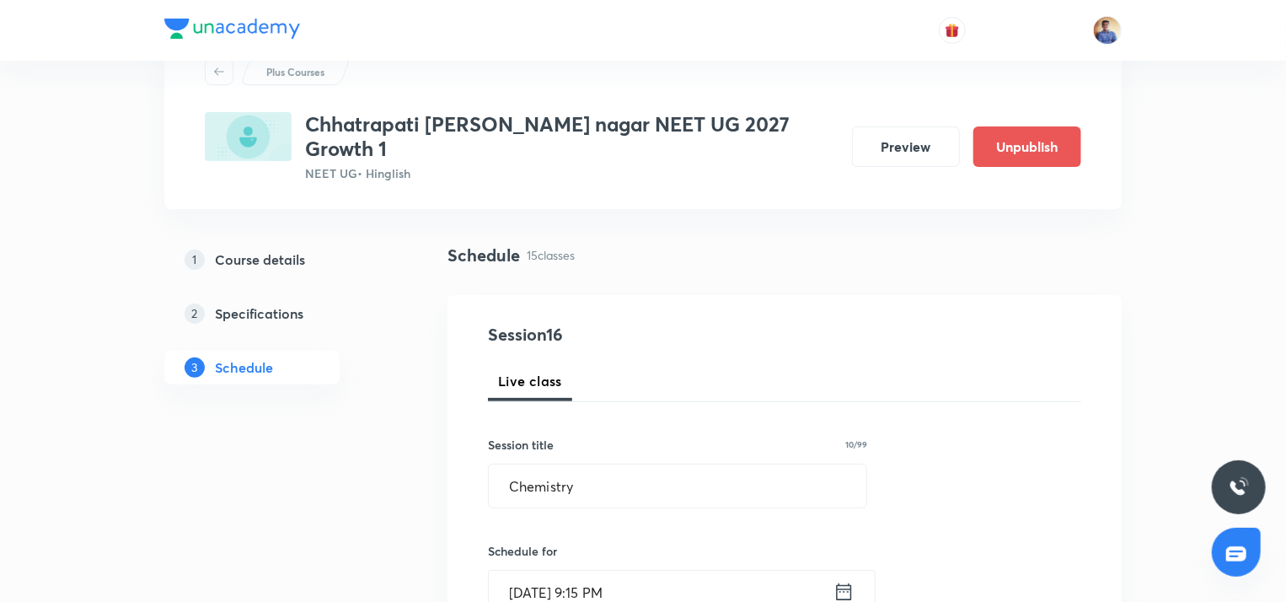
radio input "false"
radio input "true"
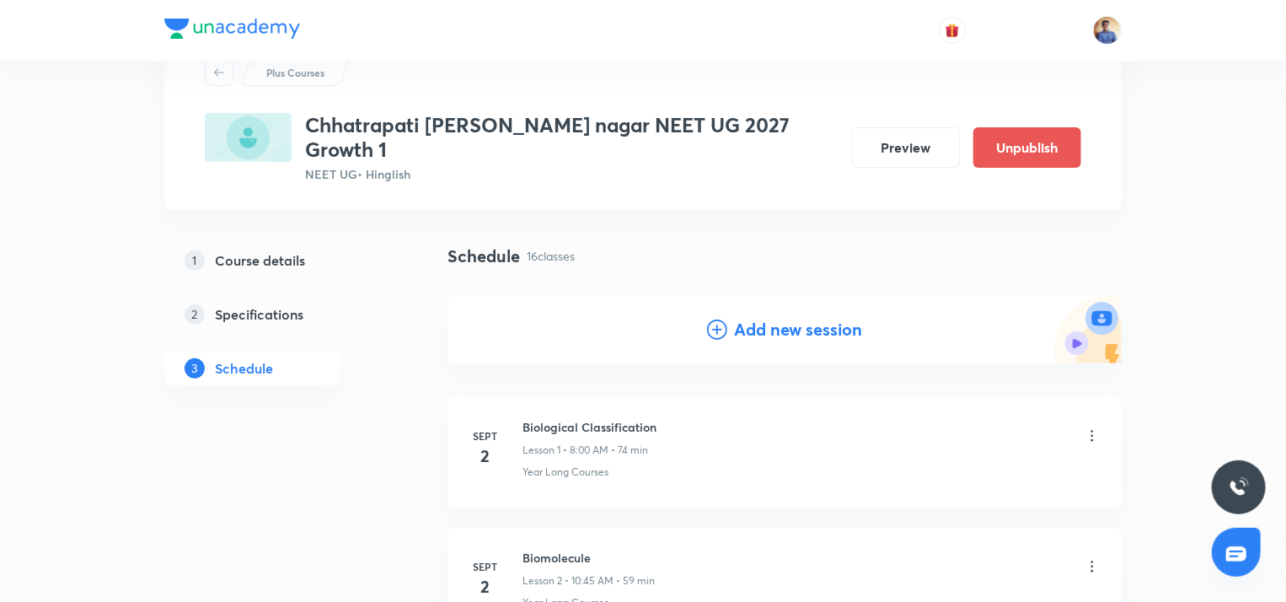
click at [721, 319] on icon at bounding box center [717, 329] width 20 height 20
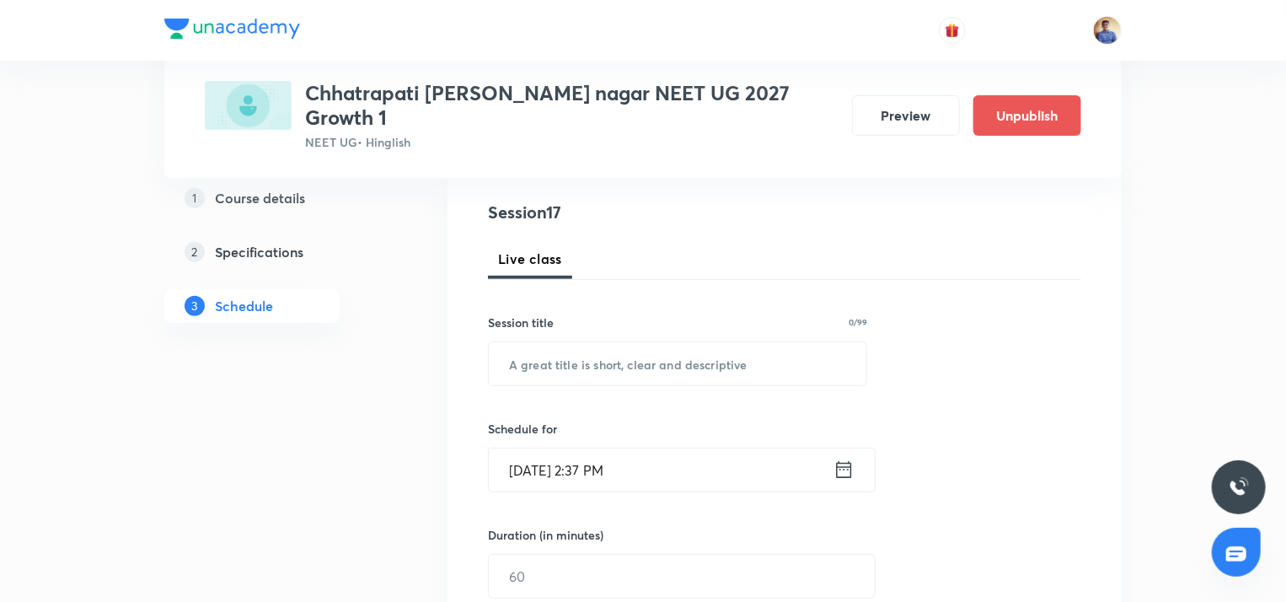
scroll to position [189, 0]
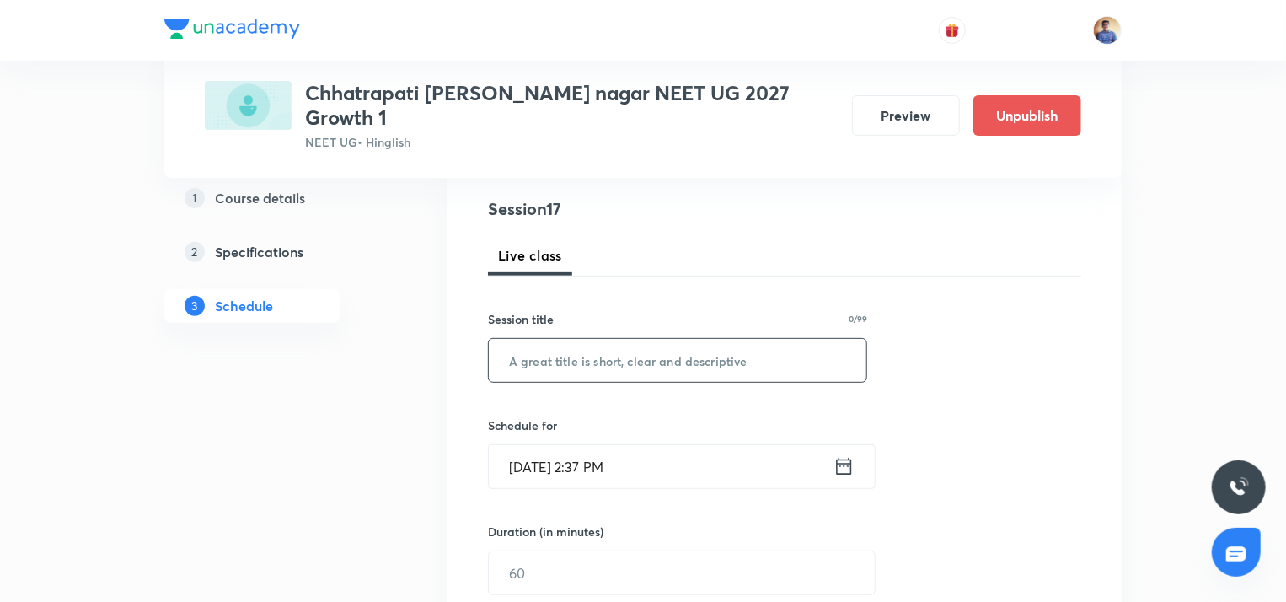
paste input "unacademy-user-KB4EFW7IP200"
type input "unacademy-user-KB4EFW7IP200"
click at [654, 343] on input "unacademy-user-KB4EFW7IP200" at bounding box center [677, 360] width 377 height 43
type input "Chemistry"
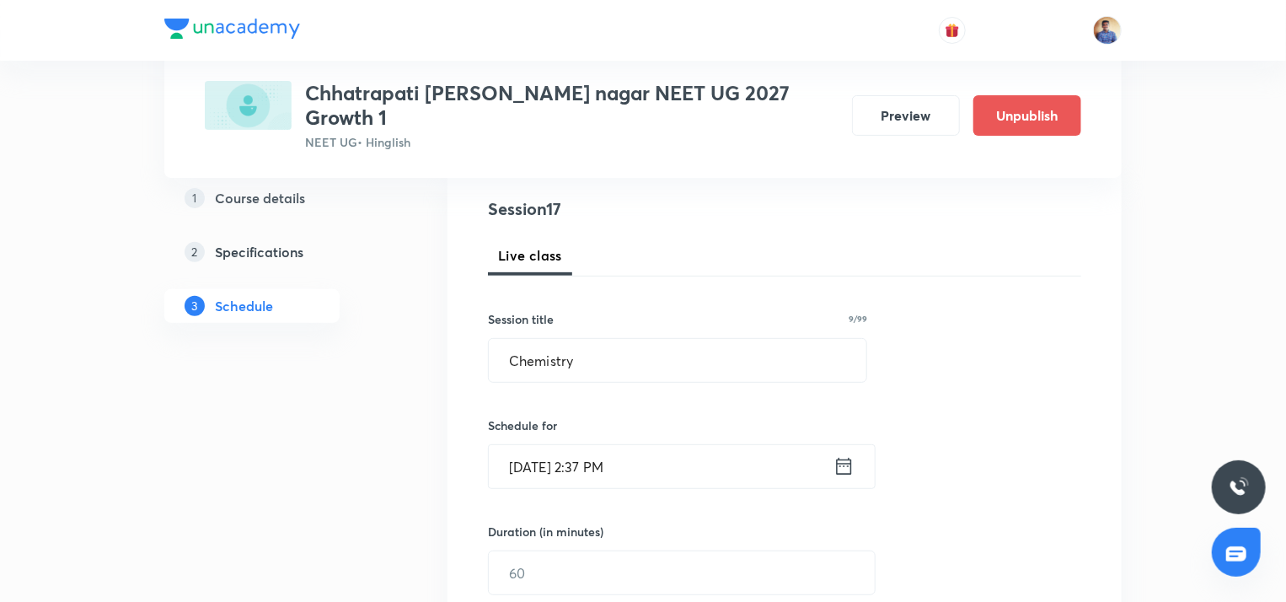
click at [552, 445] on input "Sept 3, 2025, 2:37 PM" at bounding box center [661, 466] width 345 height 43
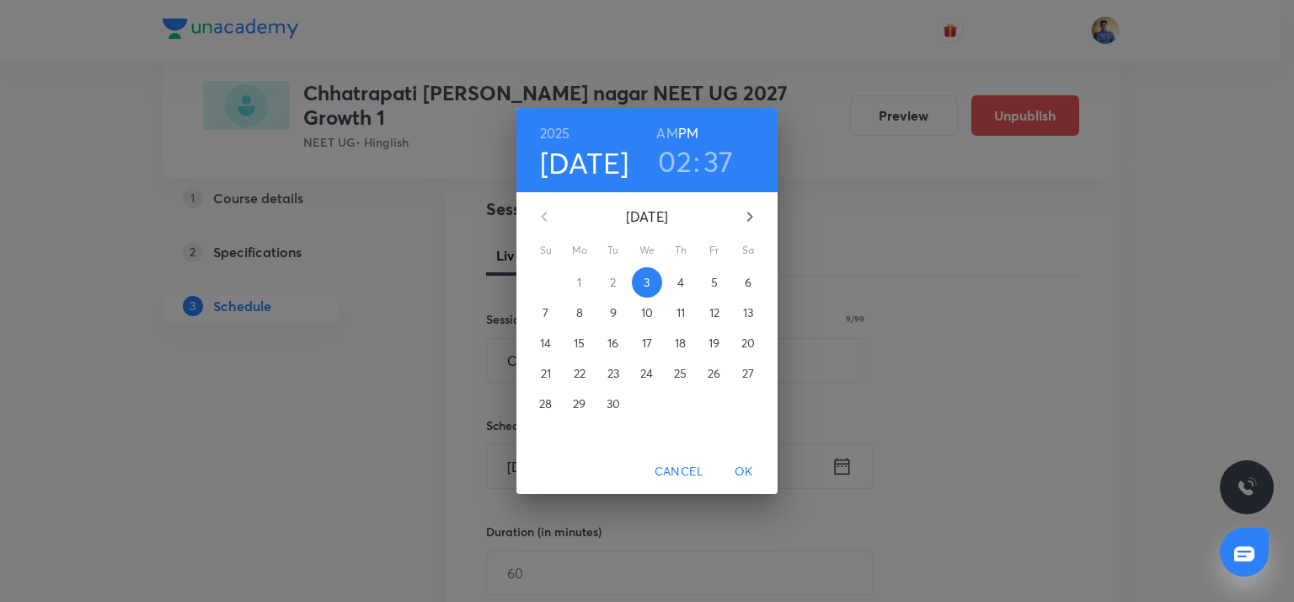
click at [699, 280] on span "5" at bounding box center [714, 282] width 30 height 17
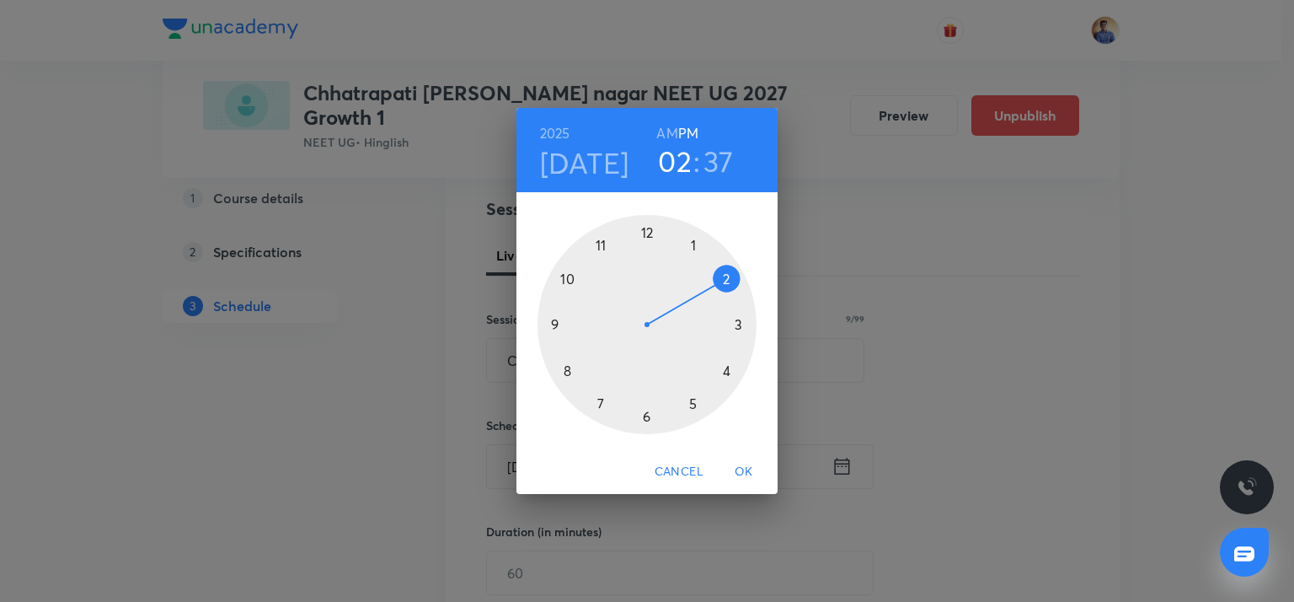
click at [667, 134] on h6 "AM" at bounding box center [666, 133] width 21 height 24
click at [557, 324] on div at bounding box center [646, 324] width 219 height 219
click at [738, 324] on div at bounding box center [646, 324] width 219 height 219
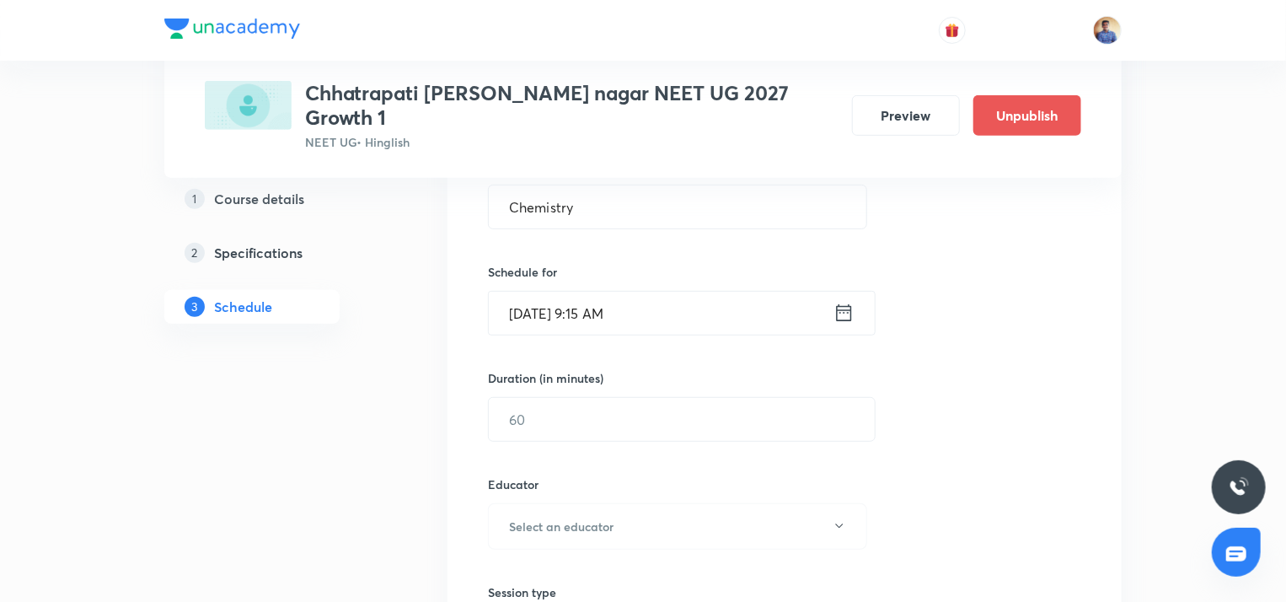
scroll to position [347, 0]
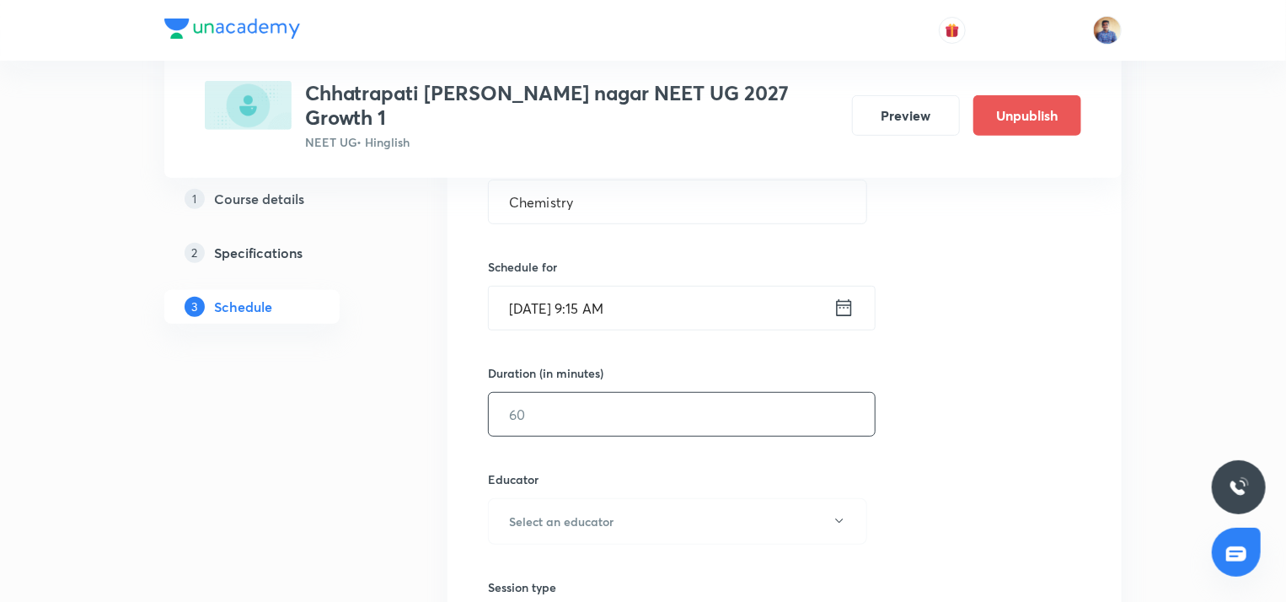
click at [596, 398] on input "text" at bounding box center [682, 414] width 386 height 43
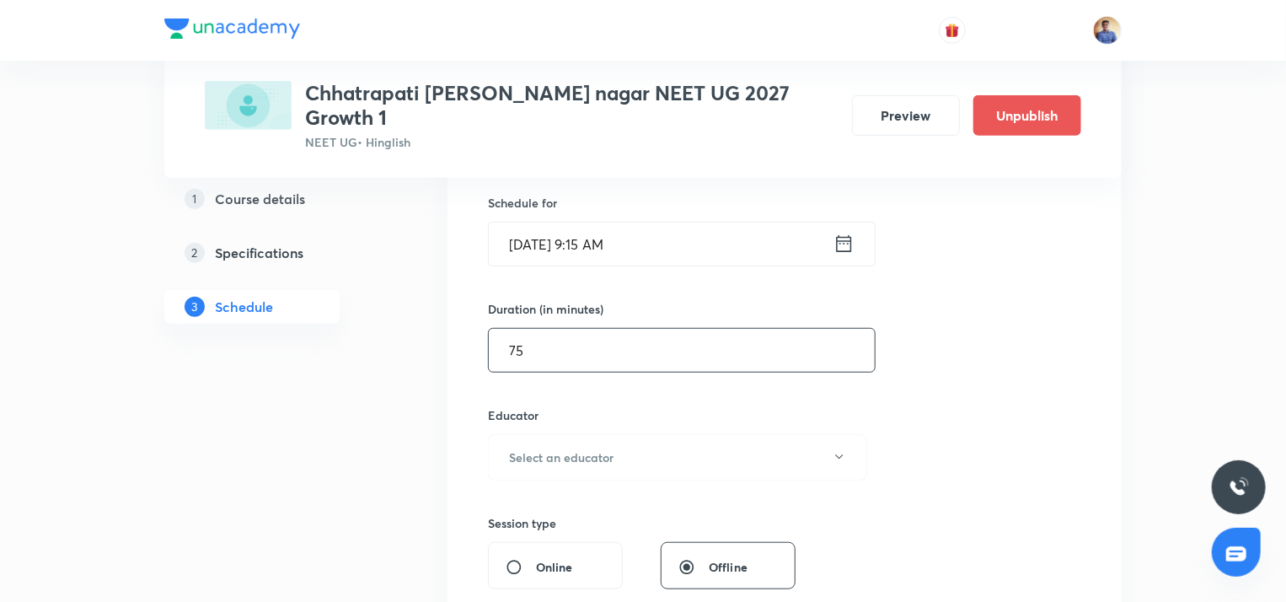
scroll to position [421, 0]
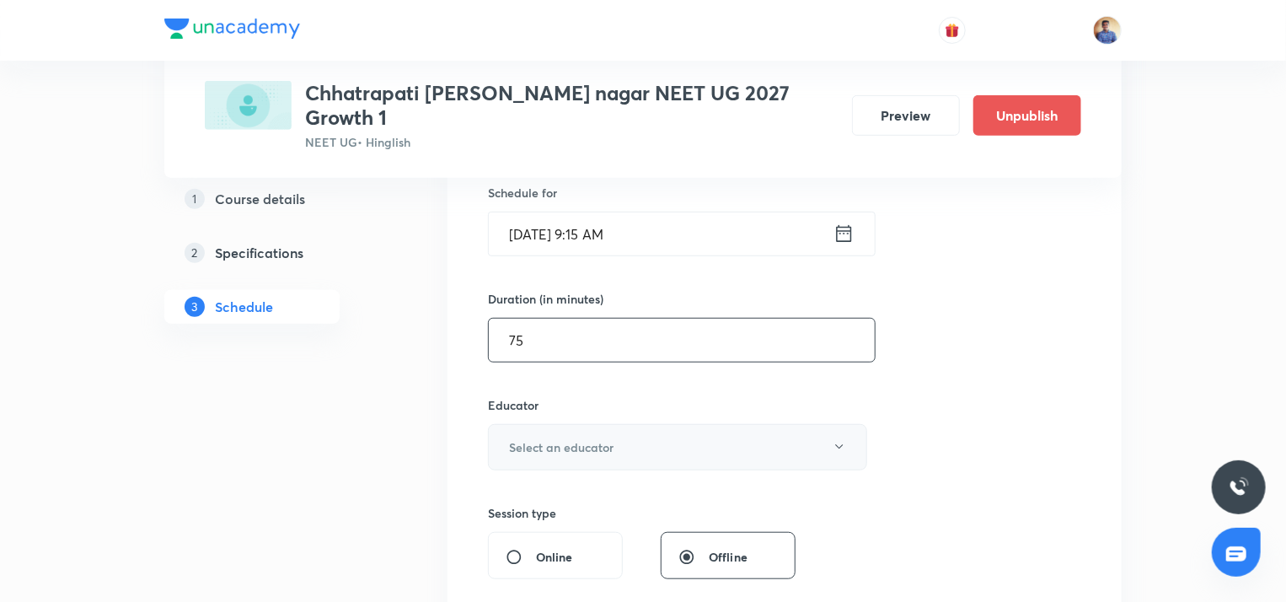
type input "75"
click at [561, 438] on h6 "Select an educator" at bounding box center [561, 447] width 104 height 18
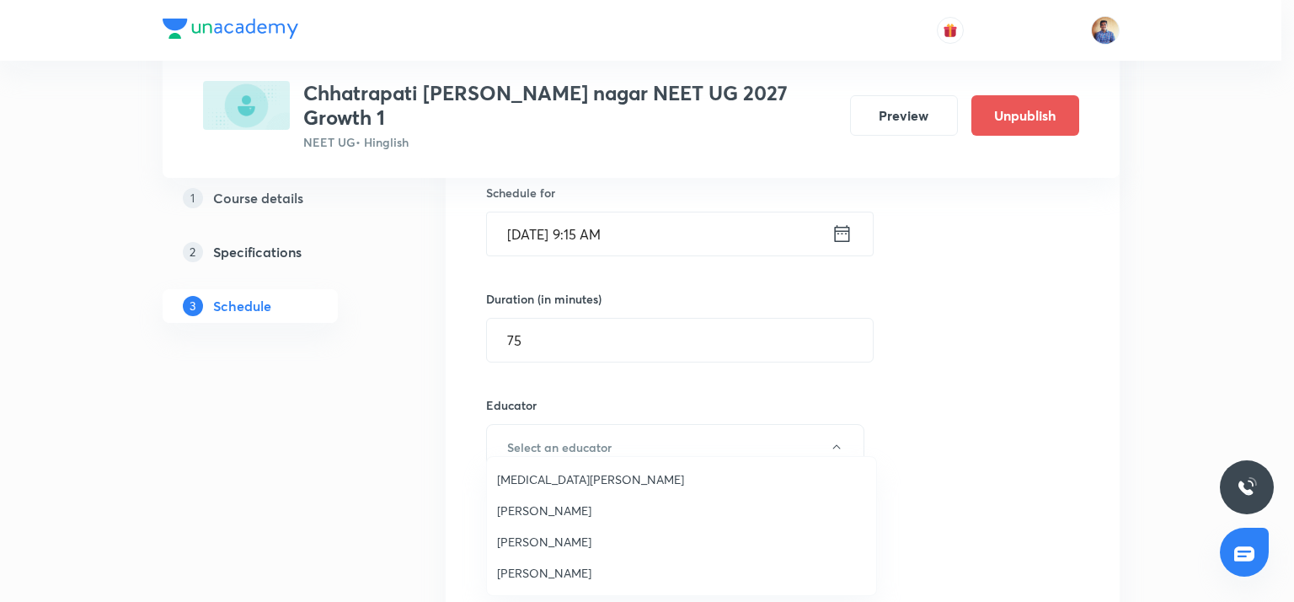
click at [529, 574] on span "[PERSON_NAME]" at bounding box center [681, 573] width 369 height 18
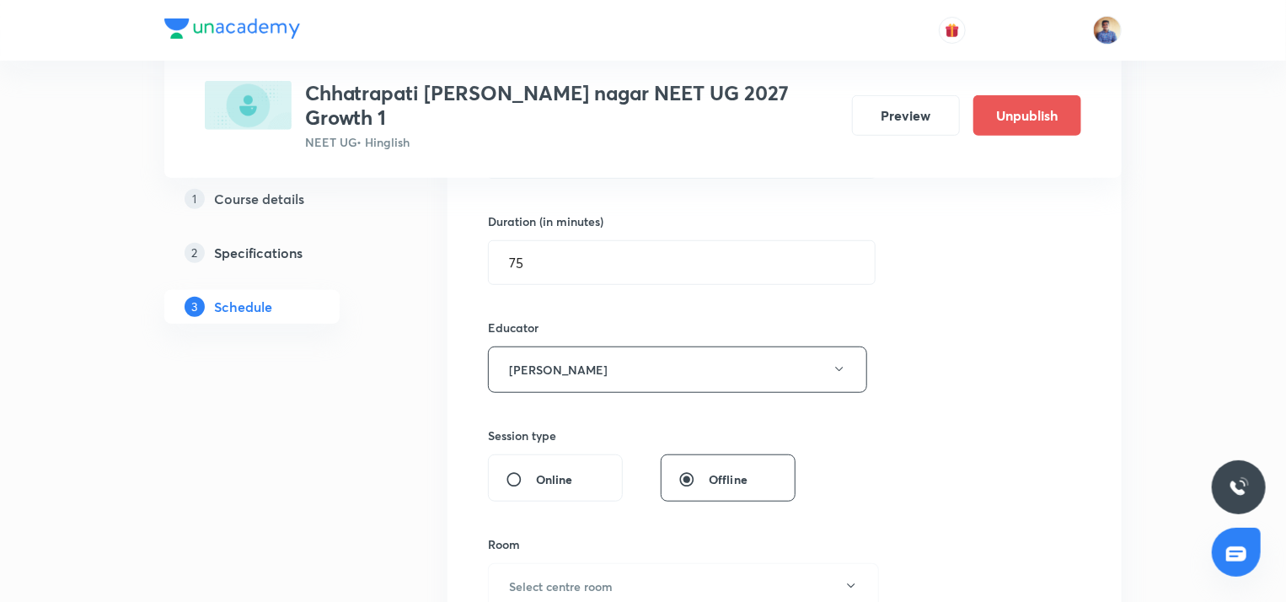
scroll to position [509, 0]
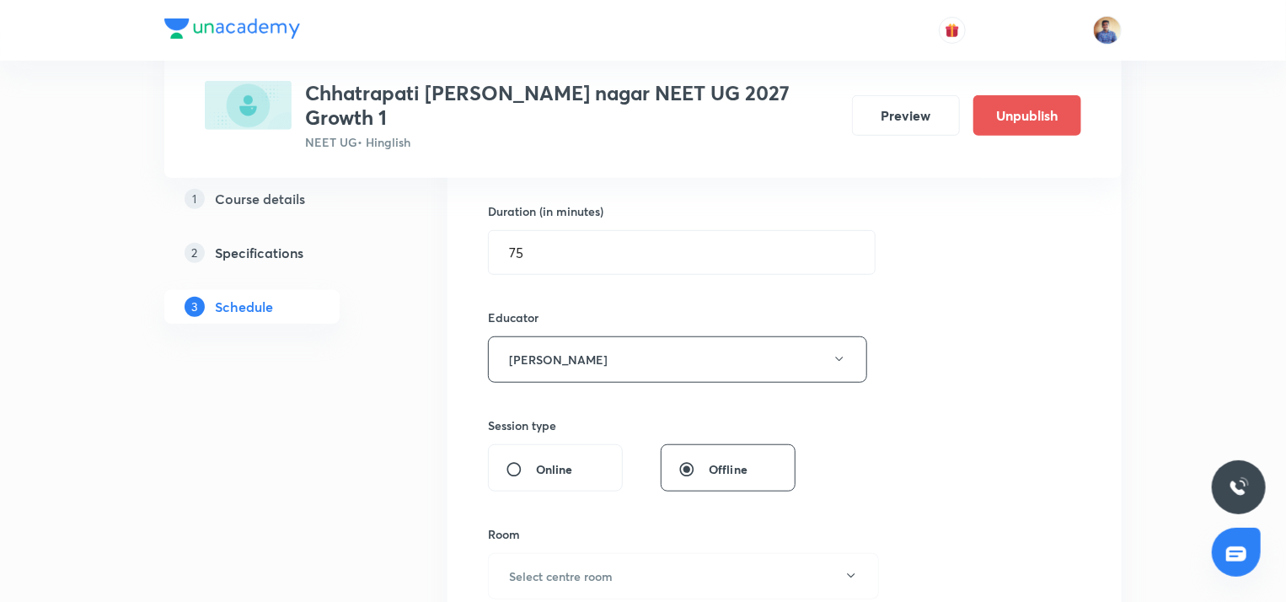
click at [517, 461] on input "Online" at bounding box center [520, 469] width 30 height 17
radio input "true"
radio input "false"
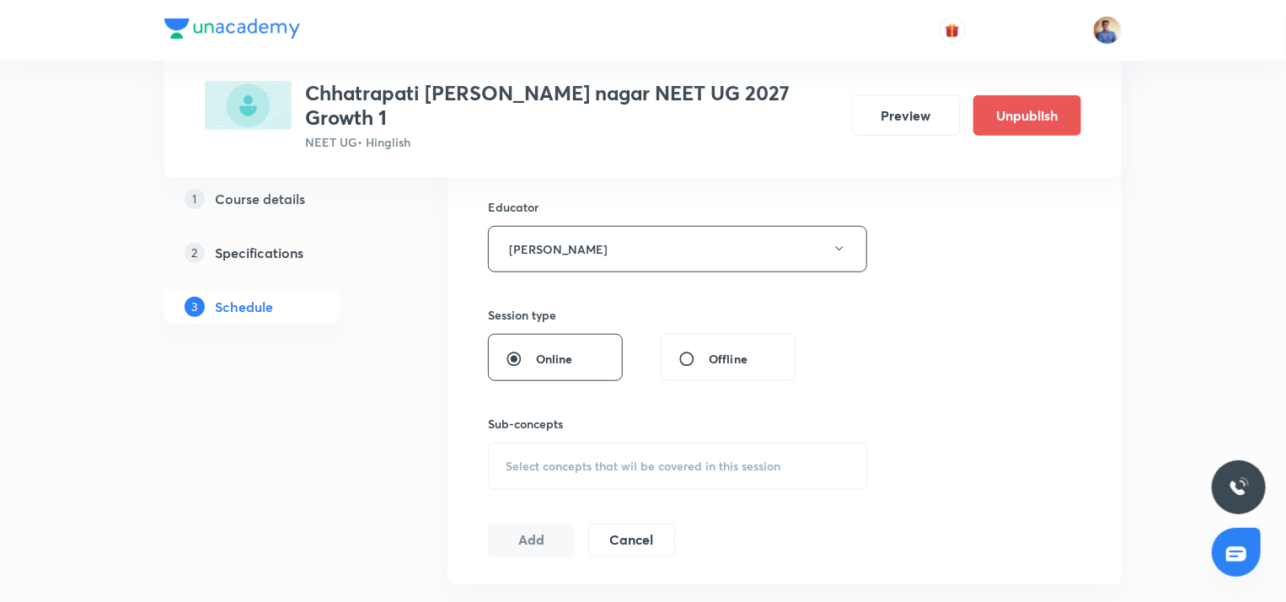
scroll to position [662, 0]
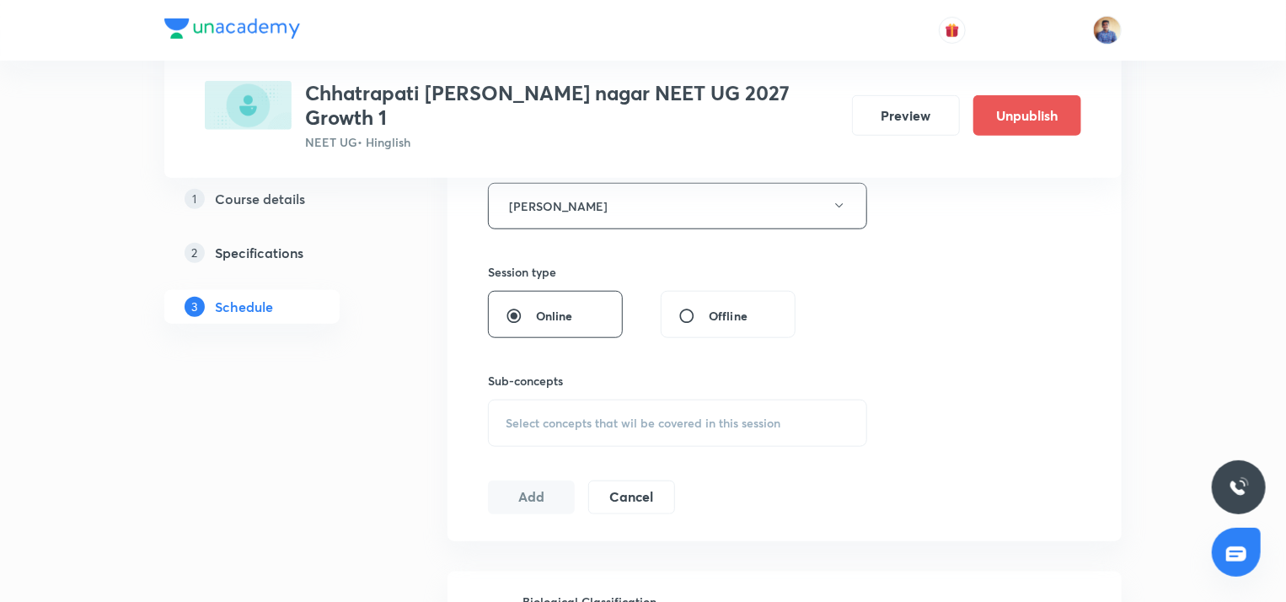
click at [525, 399] on div "Select concepts that wil be covered in this session" at bounding box center [677, 422] width 379 height 47
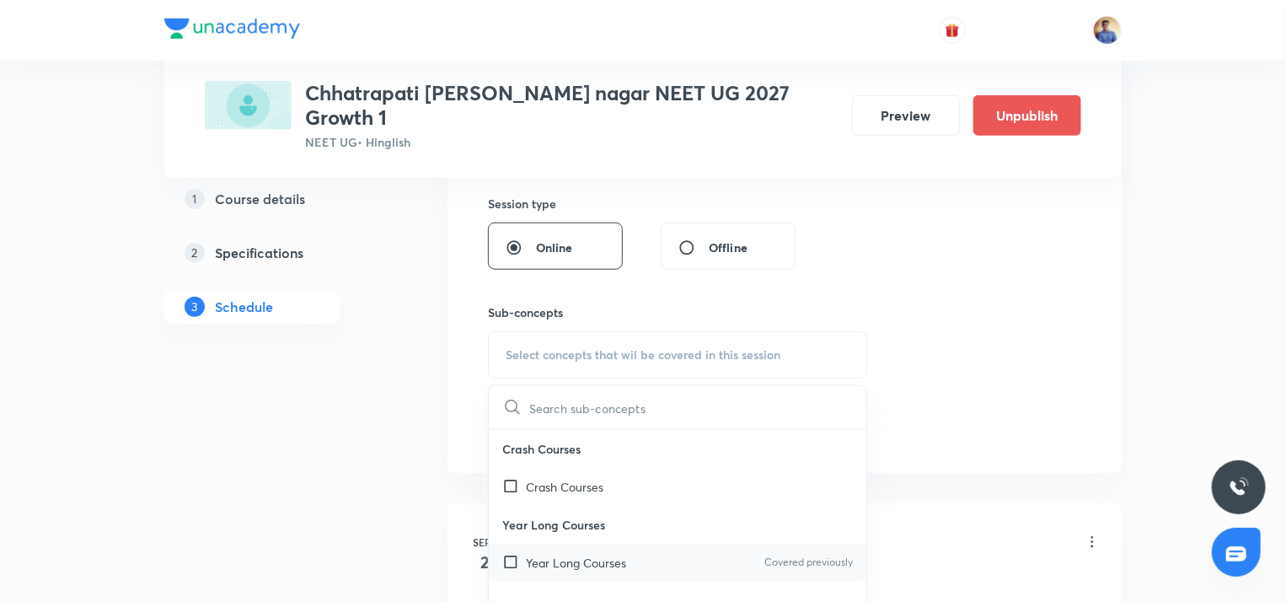
click at [506, 553] on input "checkbox" at bounding box center [514, 562] width 24 height 18
checkbox input "true"
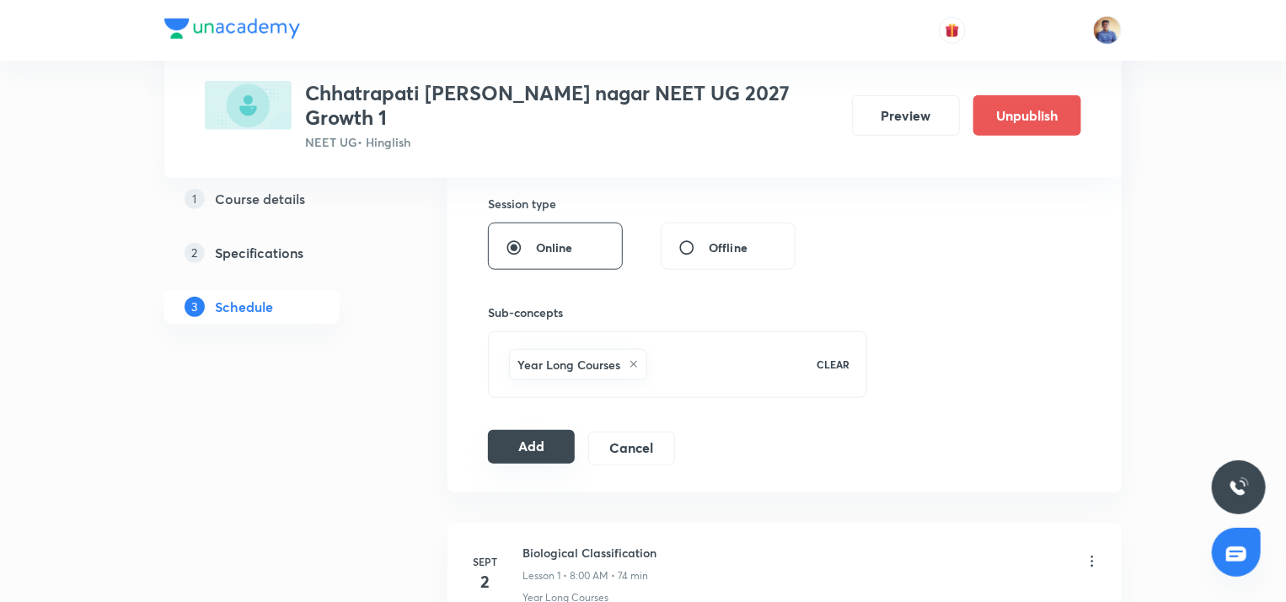
click at [533, 434] on button "Add" at bounding box center [531, 447] width 87 height 34
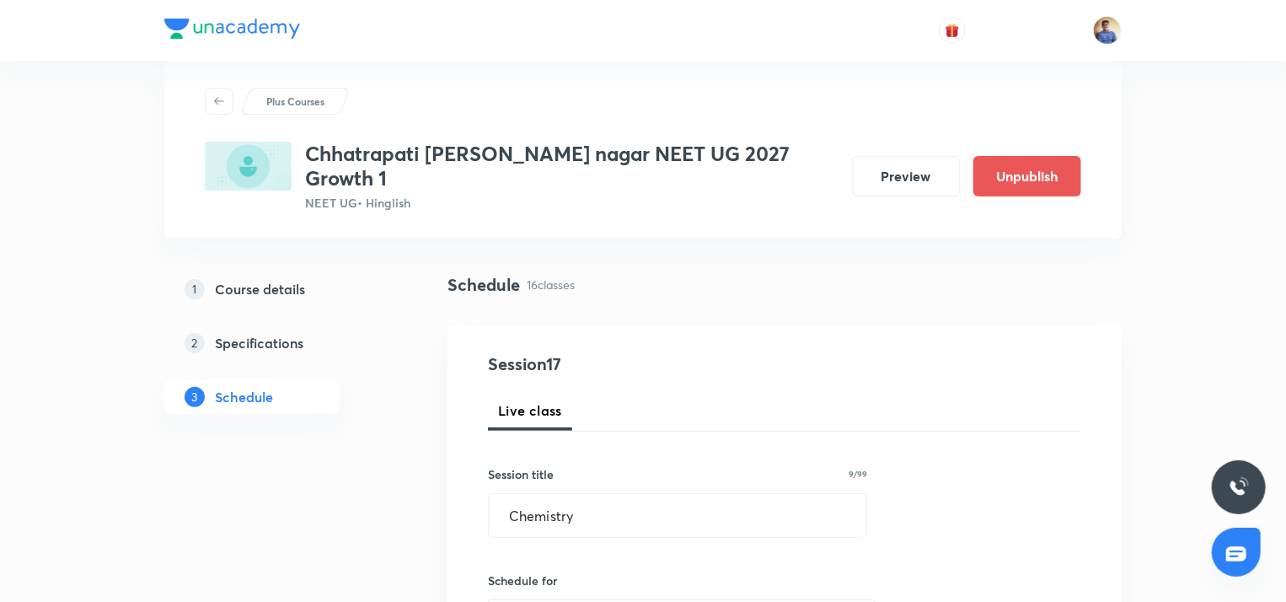
scroll to position [0, 0]
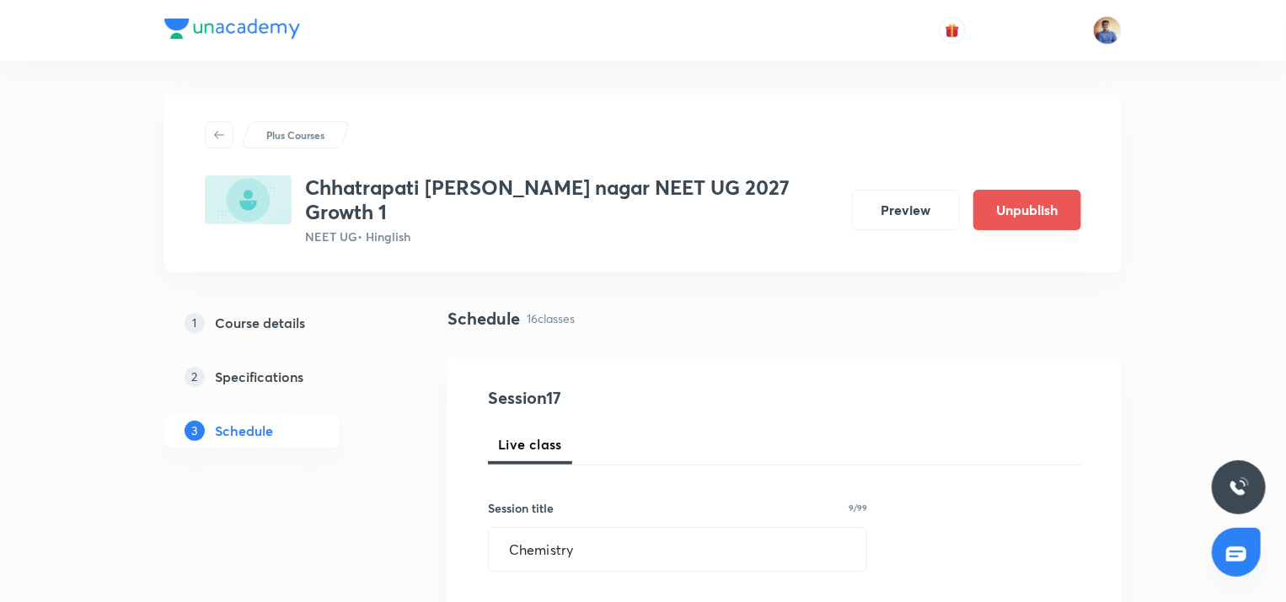
radio input "false"
radio input "true"
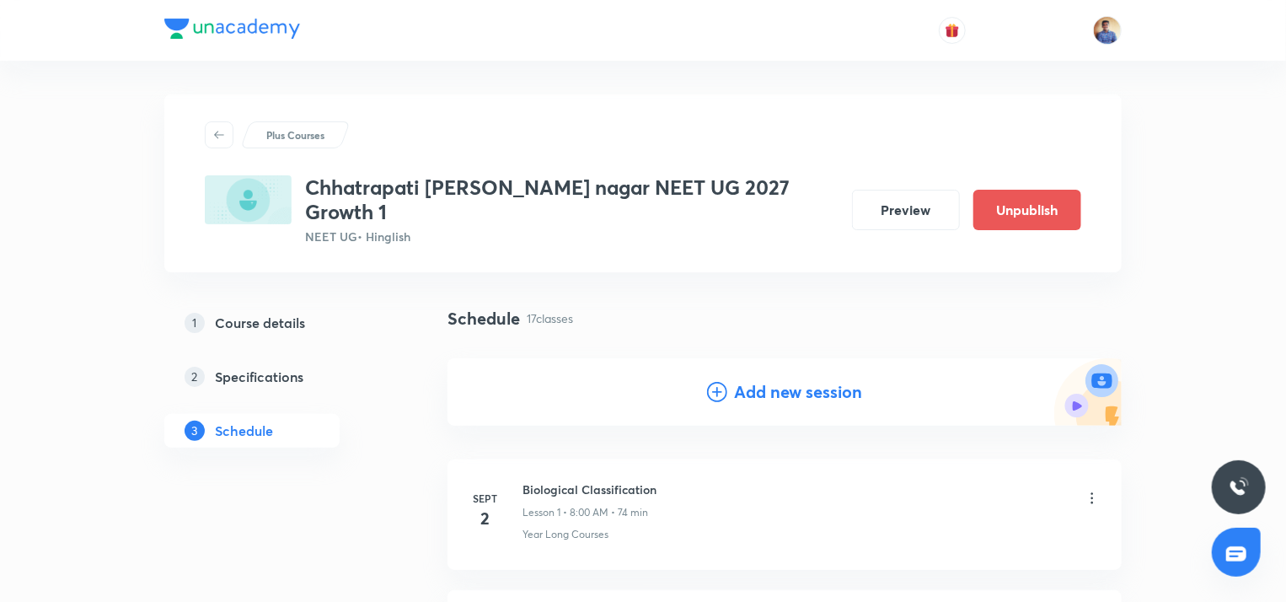
click at [708, 382] on icon at bounding box center [717, 392] width 20 height 20
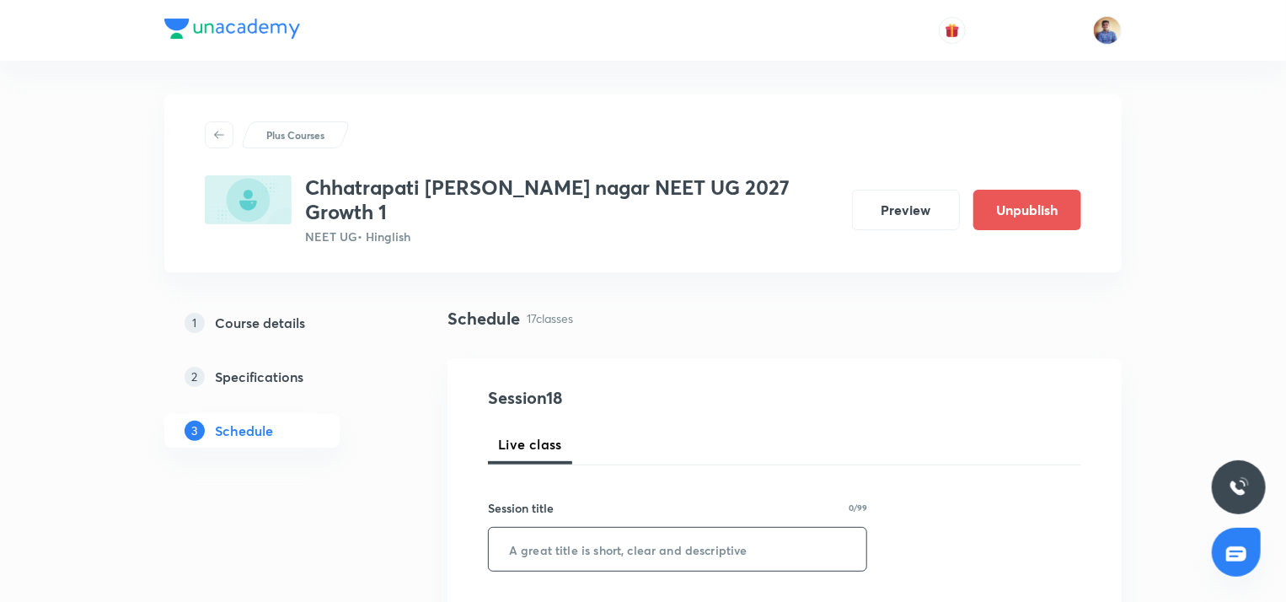
click at [511, 527] on input "text" at bounding box center [677, 548] width 377 height 43
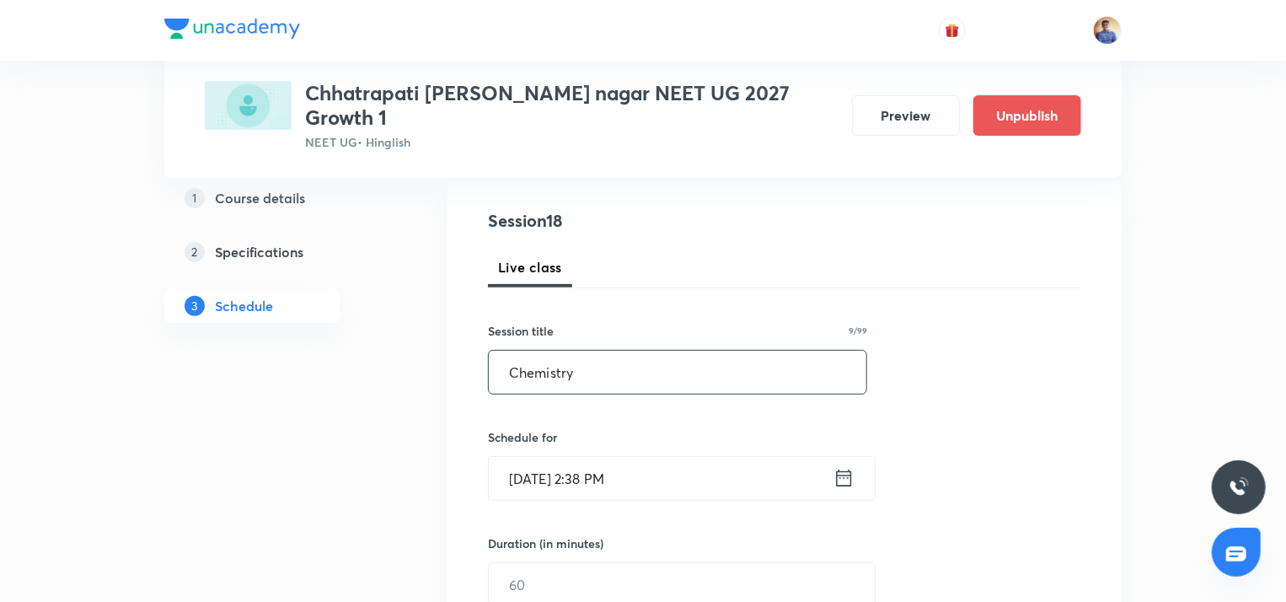
scroll to position [199, 0]
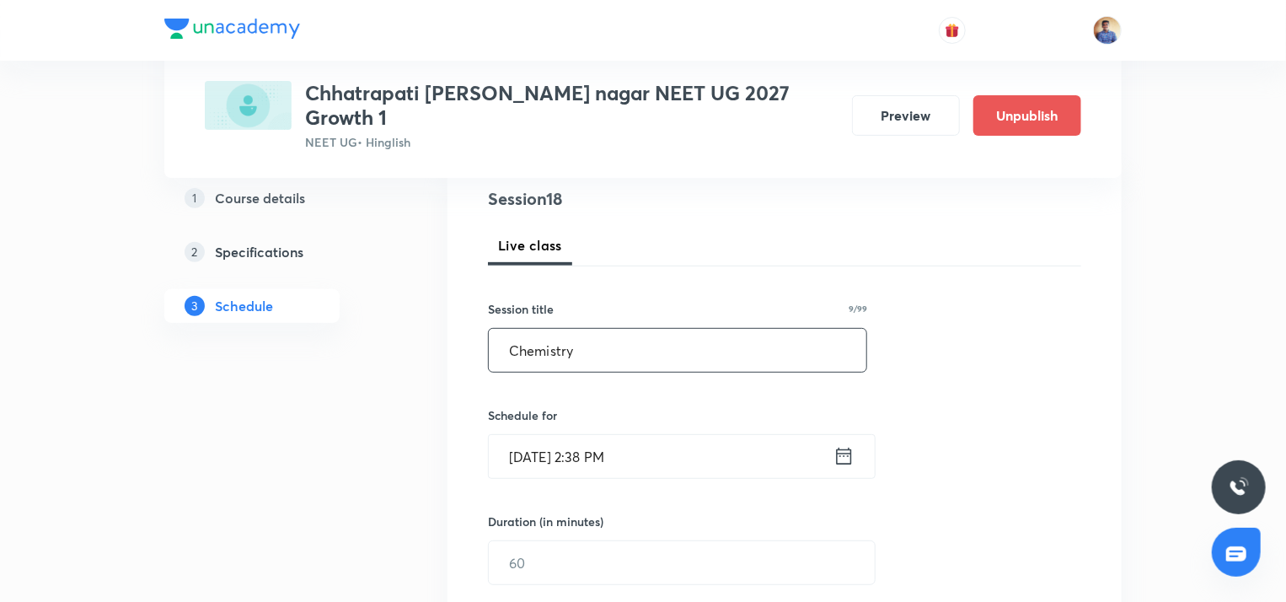
type input "Chemistry"
click at [532, 435] on input "Sept 3, 2025, 2:38 PM" at bounding box center [661, 456] width 345 height 43
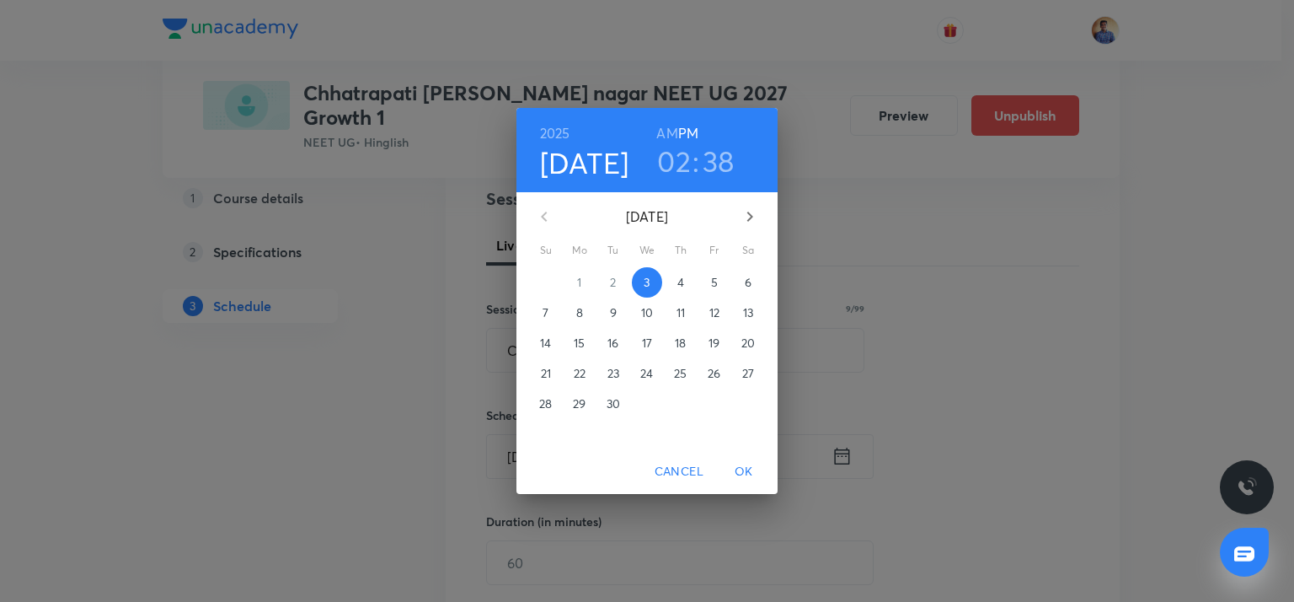
click at [565, 318] on span "8" at bounding box center [579, 312] width 30 height 17
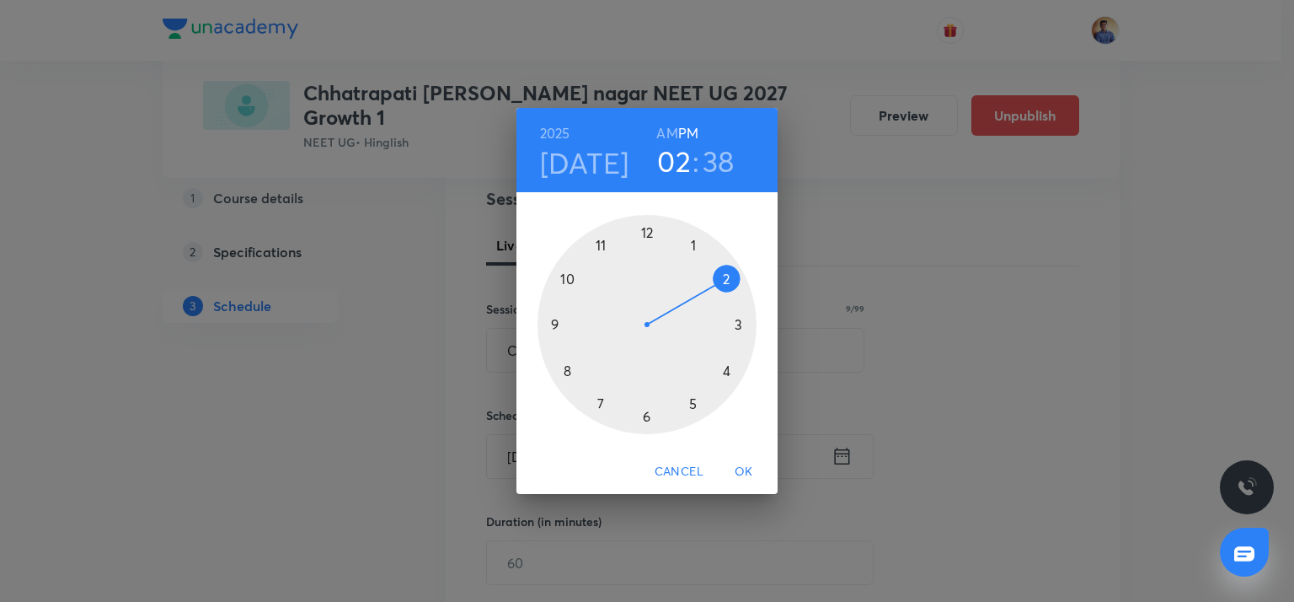
click at [667, 127] on h6 "AM" at bounding box center [666, 133] width 21 height 24
click at [556, 324] on div at bounding box center [646, 324] width 219 height 219
click at [738, 325] on div at bounding box center [646, 324] width 219 height 219
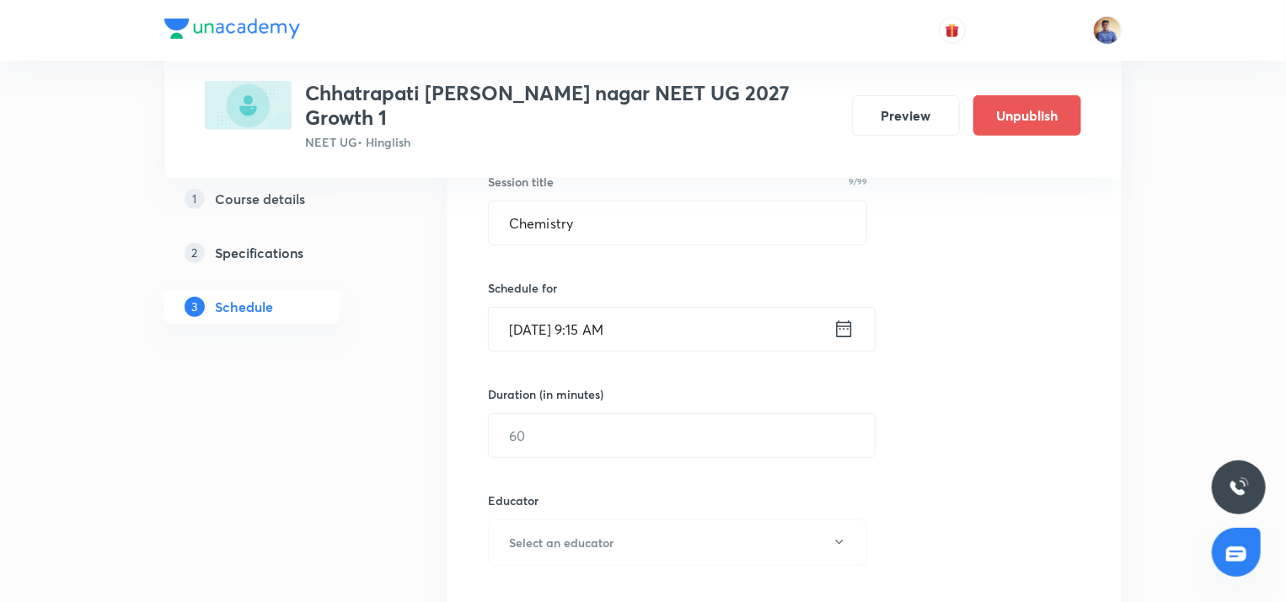
scroll to position [334, 0]
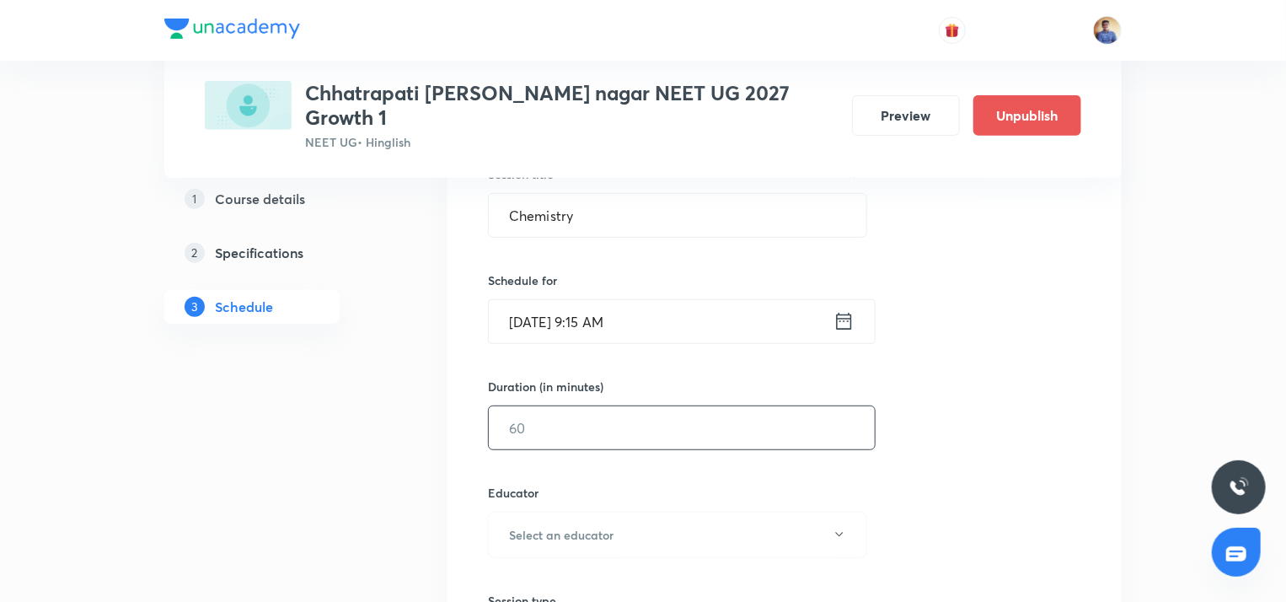
click at [597, 413] on input "text" at bounding box center [682, 427] width 386 height 43
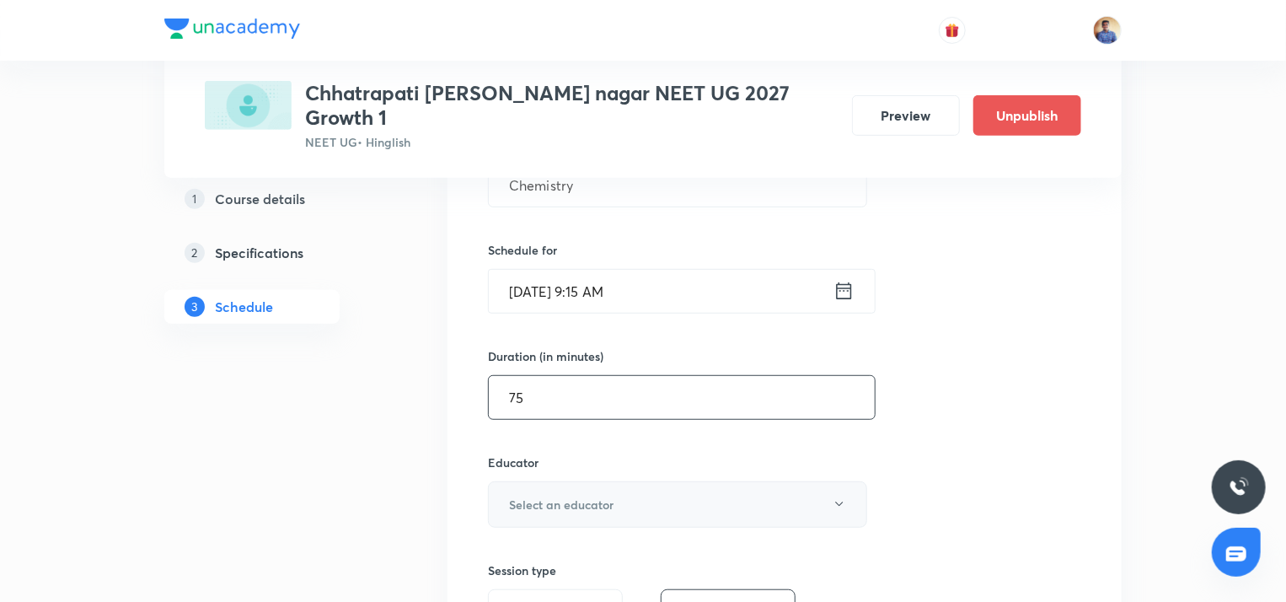
type input "75"
click at [586, 481] on button "Select an educator" at bounding box center [677, 504] width 379 height 46
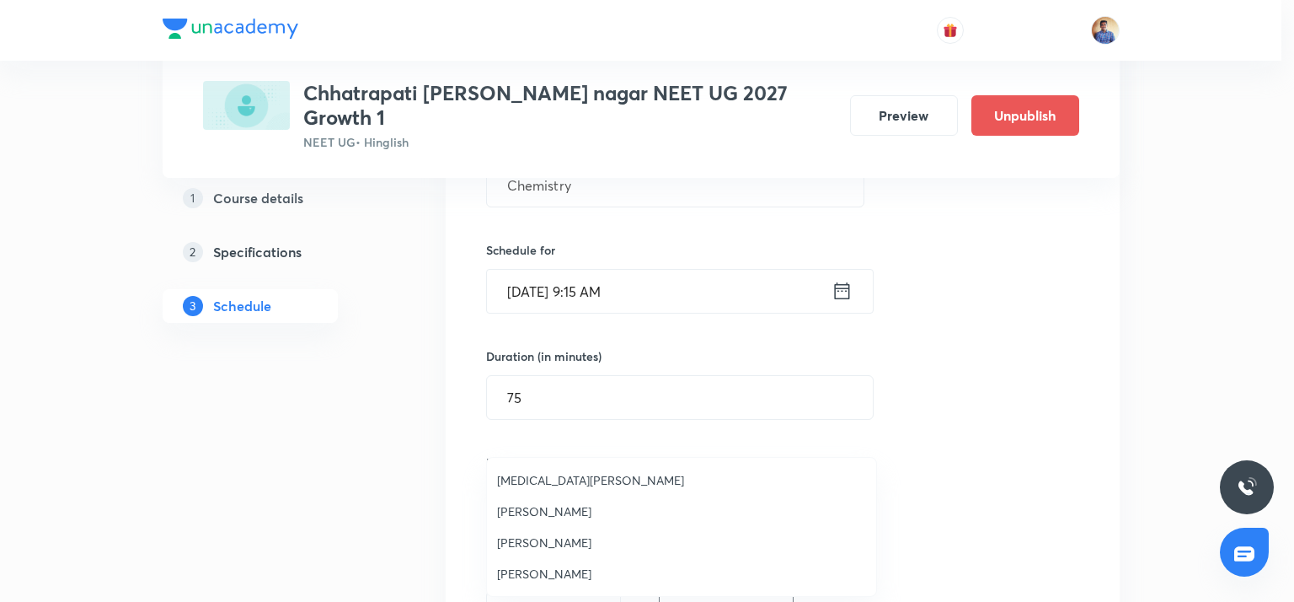
click at [543, 569] on span "[PERSON_NAME]" at bounding box center [681, 573] width 369 height 18
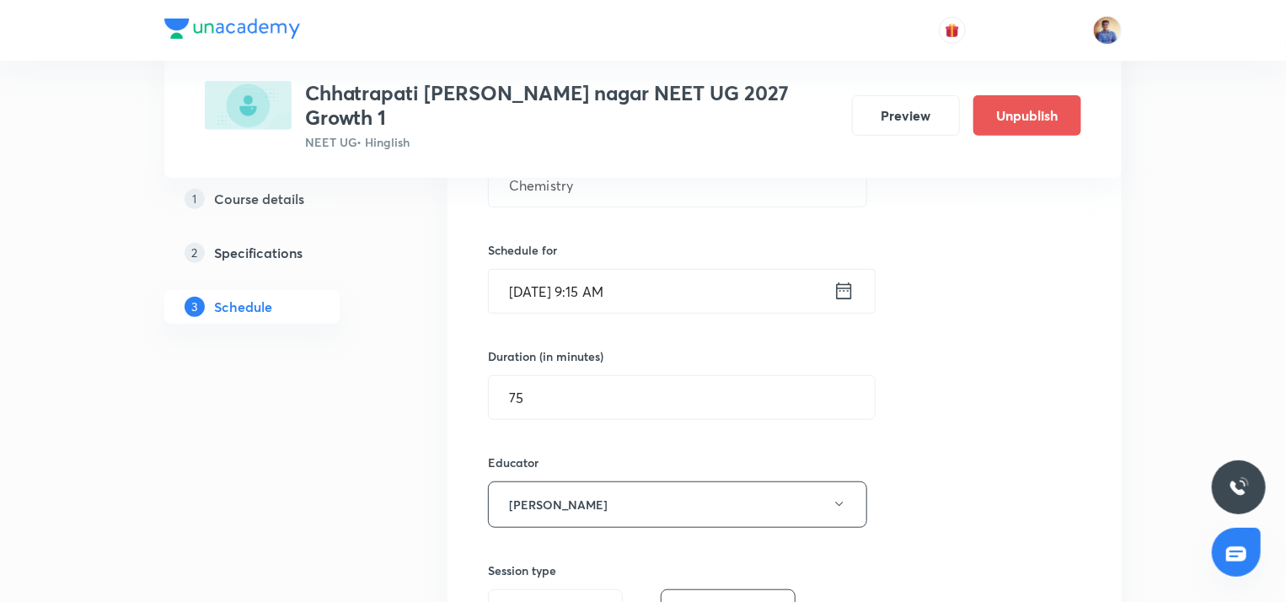
scroll to position [499, 0]
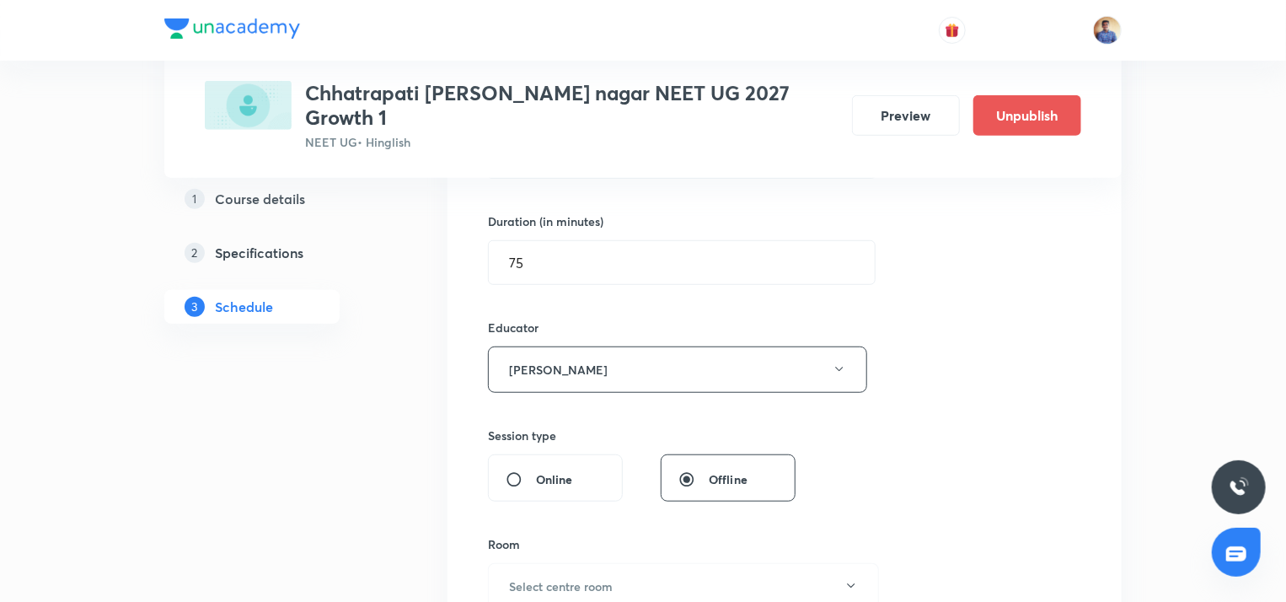
click at [522, 471] on input "Online" at bounding box center [520, 479] width 30 height 17
radio input "true"
radio input "false"
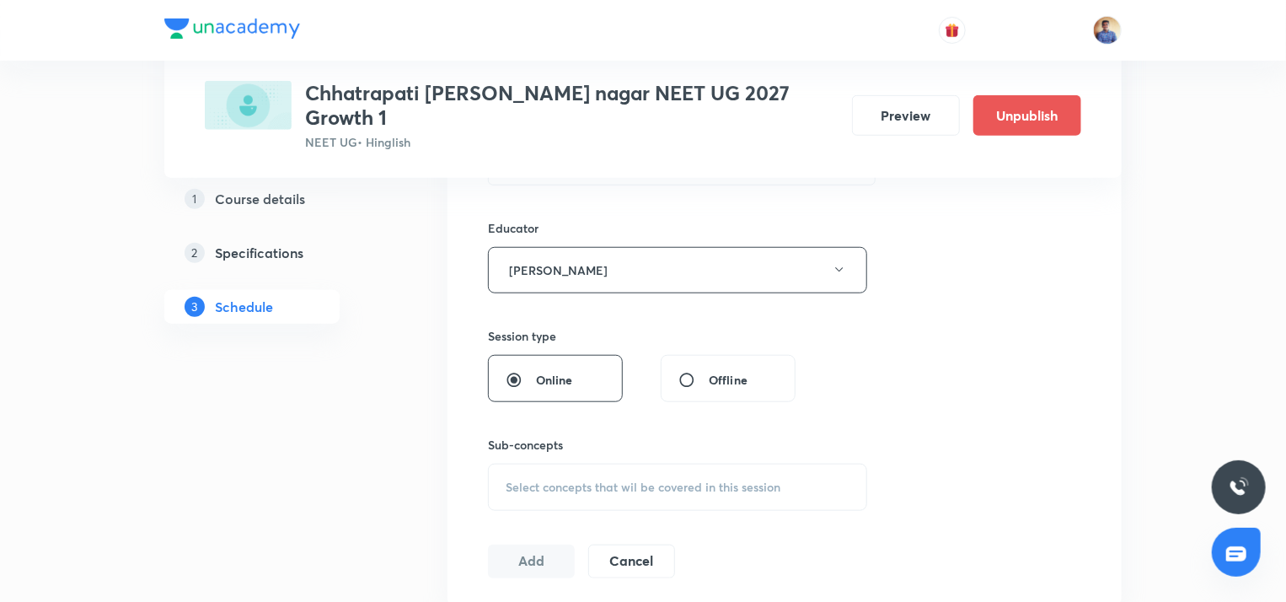
click at [522, 463] on div "Select concepts that wil be covered in this session" at bounding box center [677, 486] width 379 height 47
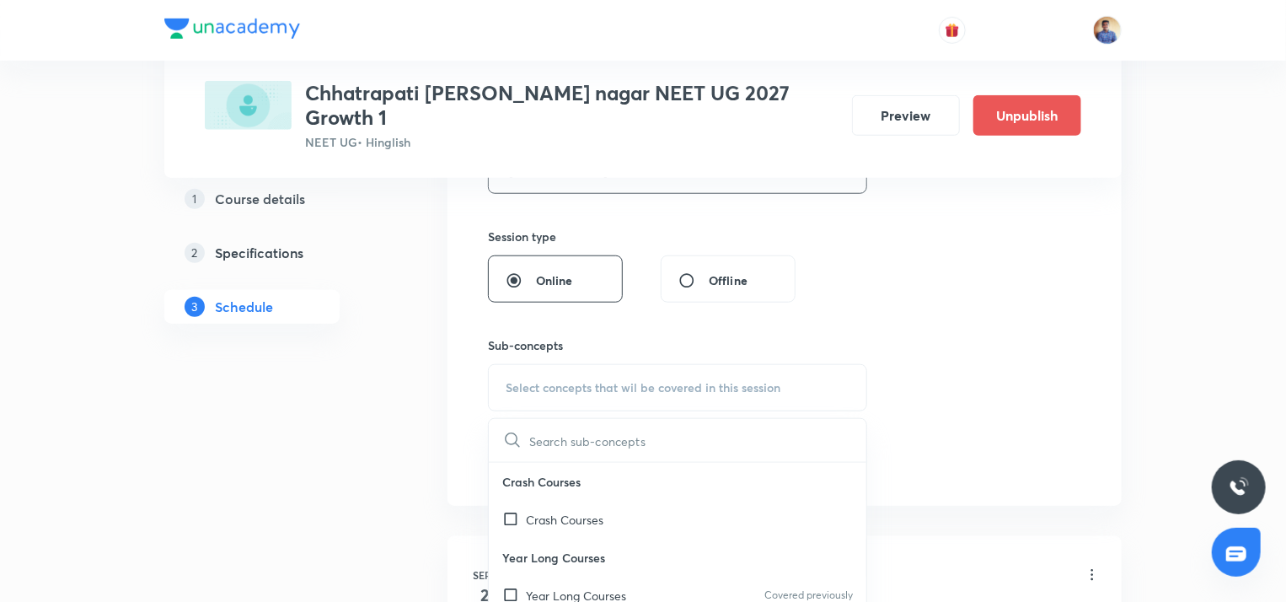
scroll to position [708, 0]
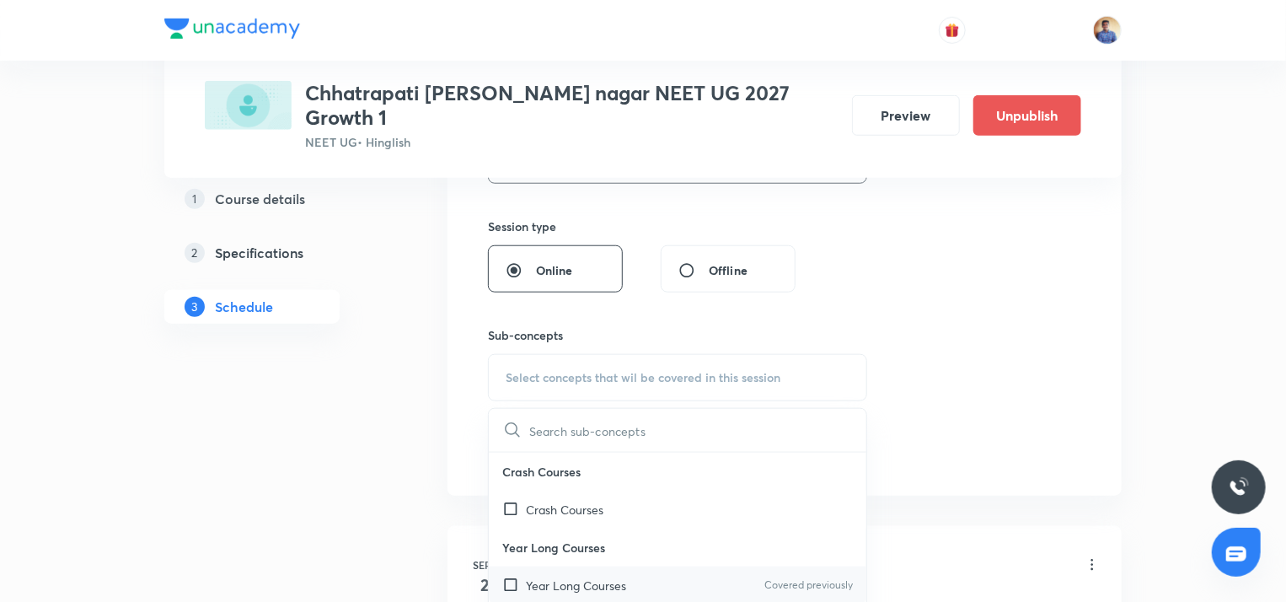
click at [514, 576] on input "checkbox" at bounding box center [514, 585] width 24 height 18
checkbox input "true"
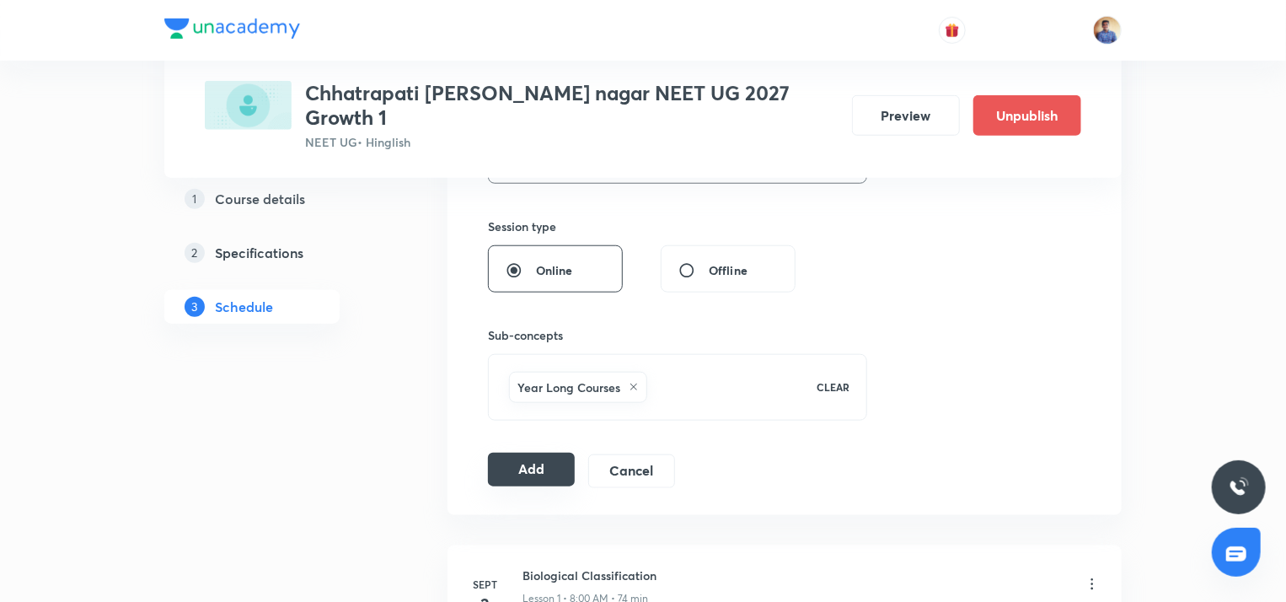
click at [535, 452] on button "Add" at bounding box center [531, 469] width 87 height 34
radio input "false"
radio input "true"
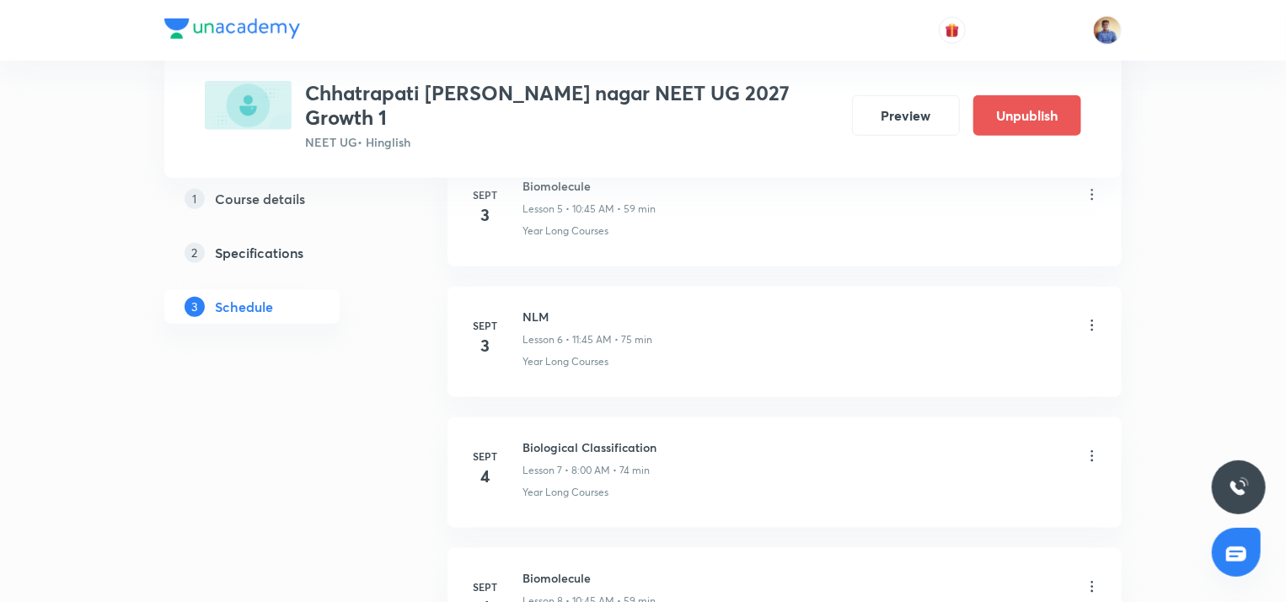
scroll to position [813, 0]
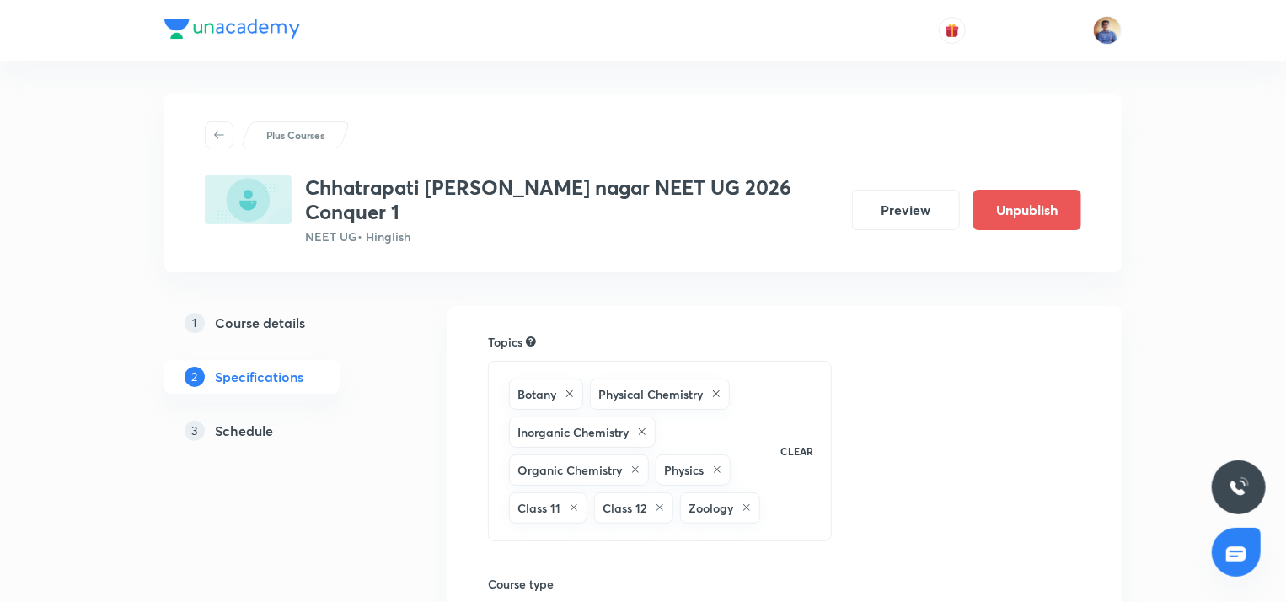
click at [229, 313] on h5 "Course details" at bounding box center [260, 323] width 90 height 20
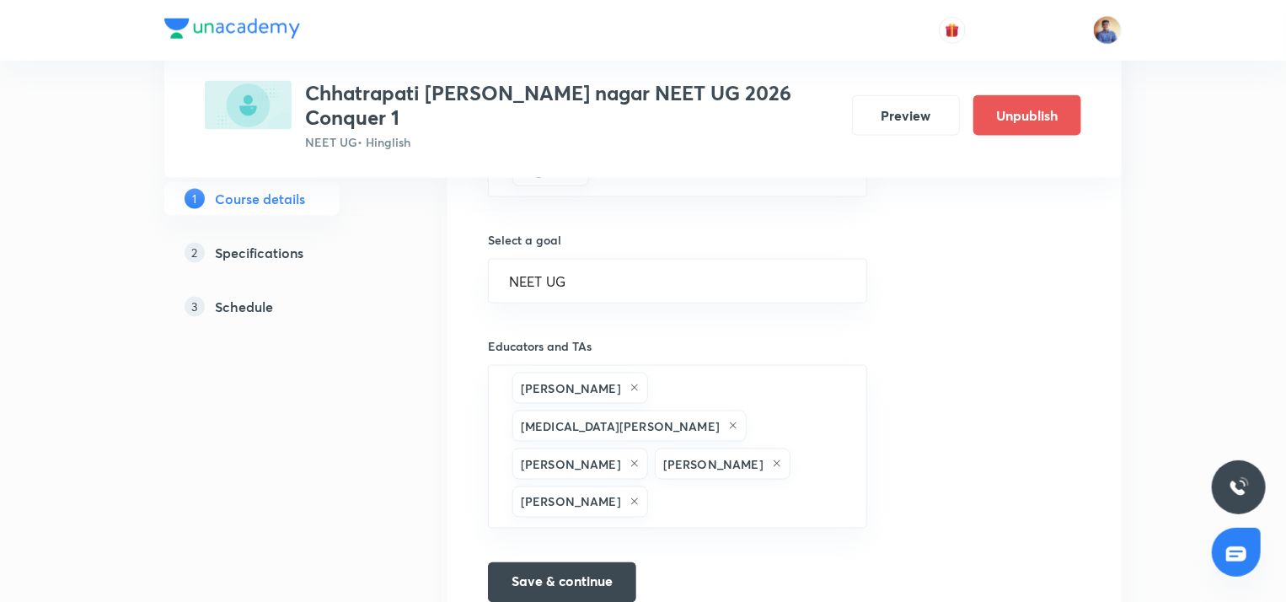
scroll to position [1173, 0]
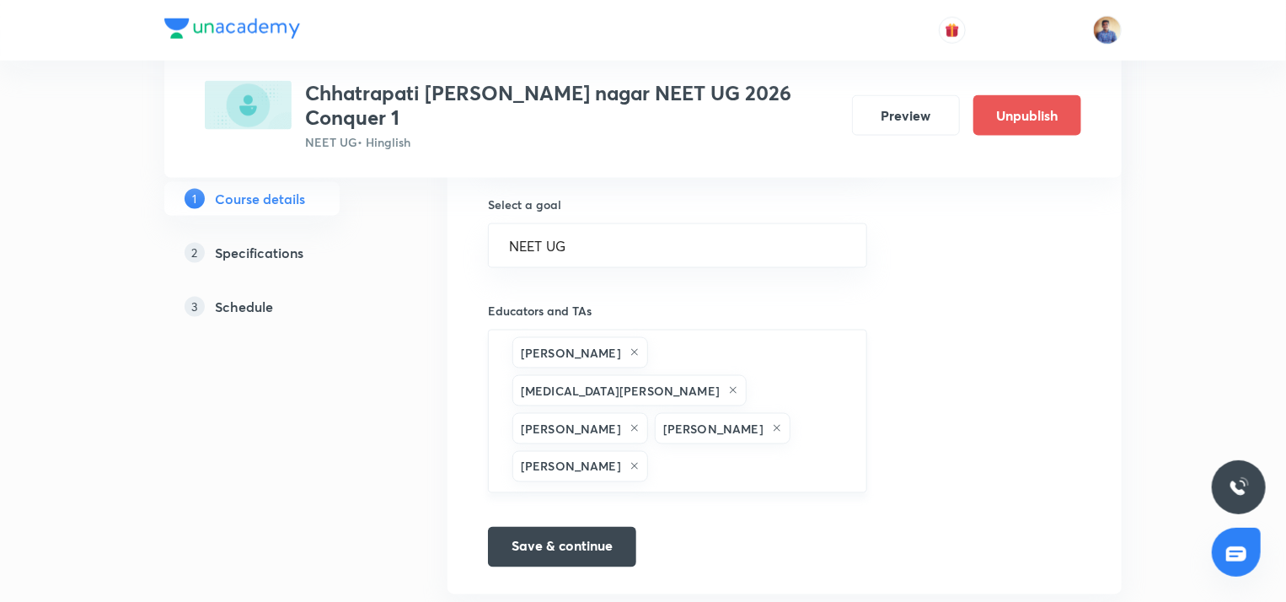
click at [639, 347] on icon at bounding box center [634, 352] width 10 height 10
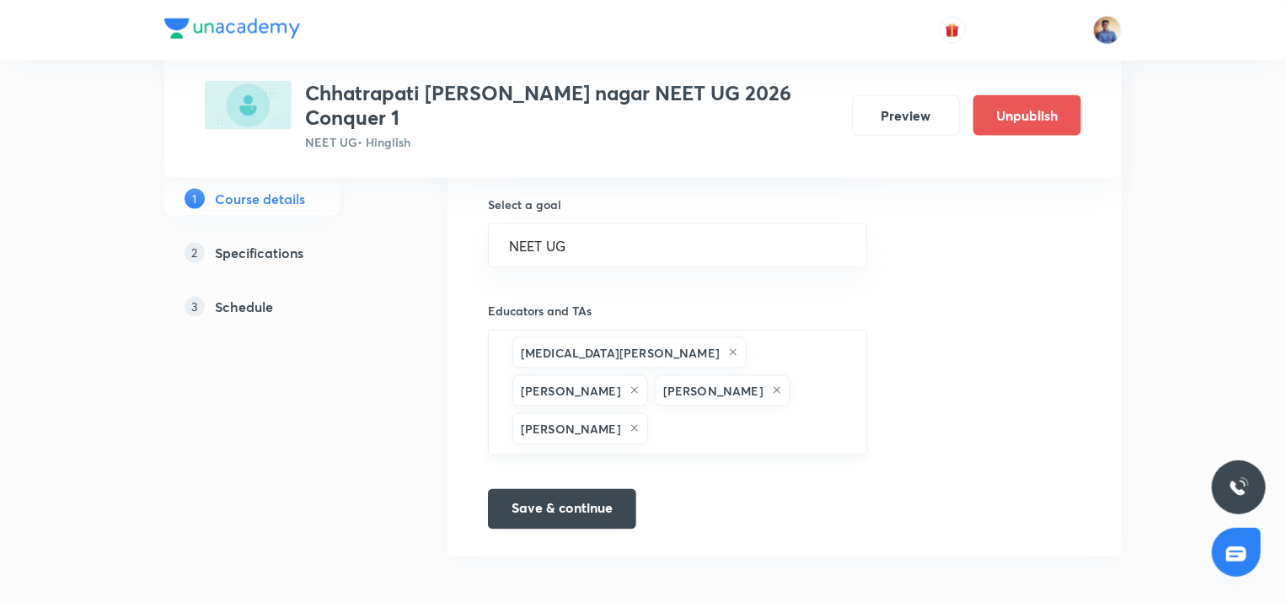
scroll to position [1136, 0]
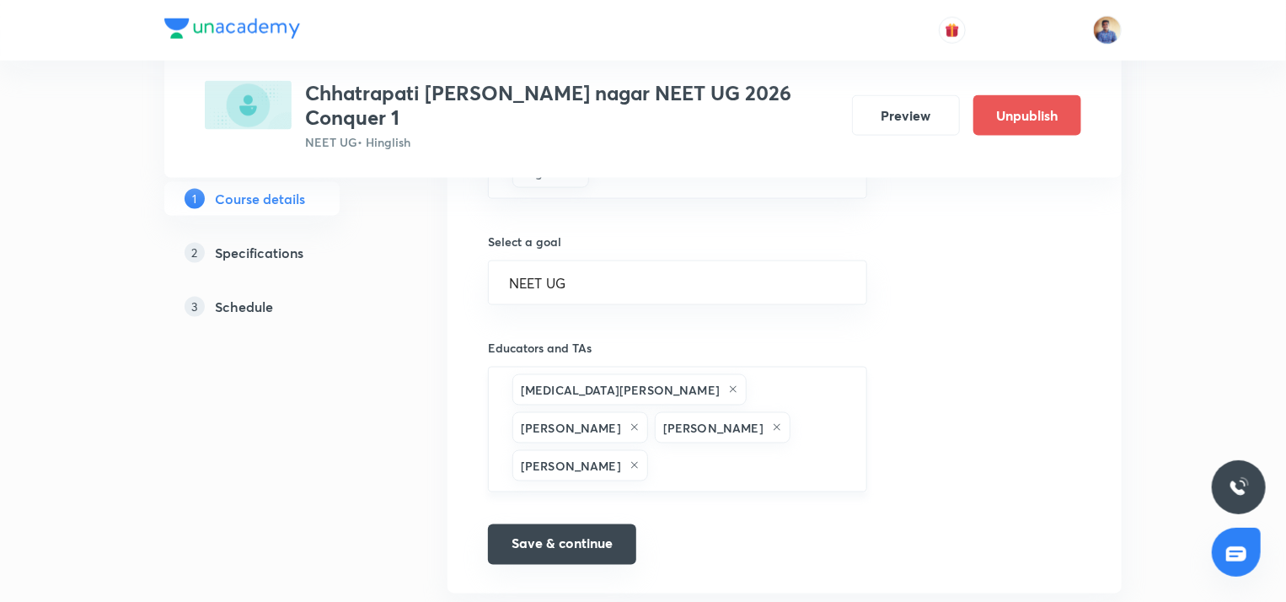
click at [516, 524] on button "Save & continue" at bounding box center [562, 544] width 148 height 40
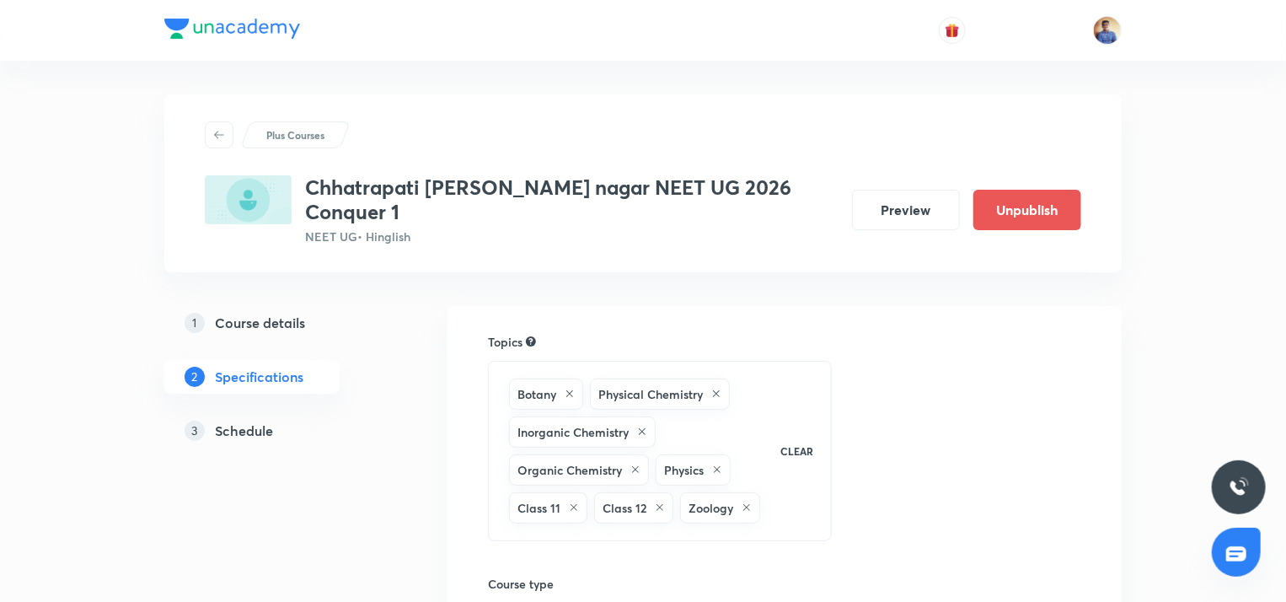
click at [236, 420] on h5 "Schedule" at bounding box center [244, 430] width 58 height 20
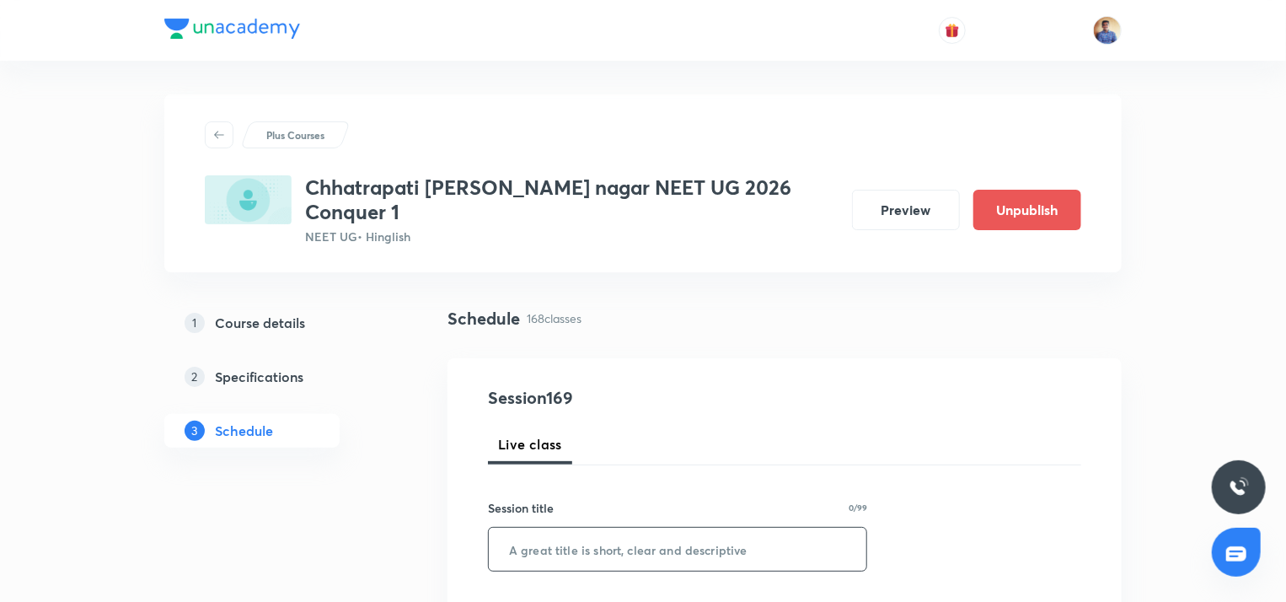
click at [563, 531] on input "text" at bounding box center [677, 548] width 377 height 43
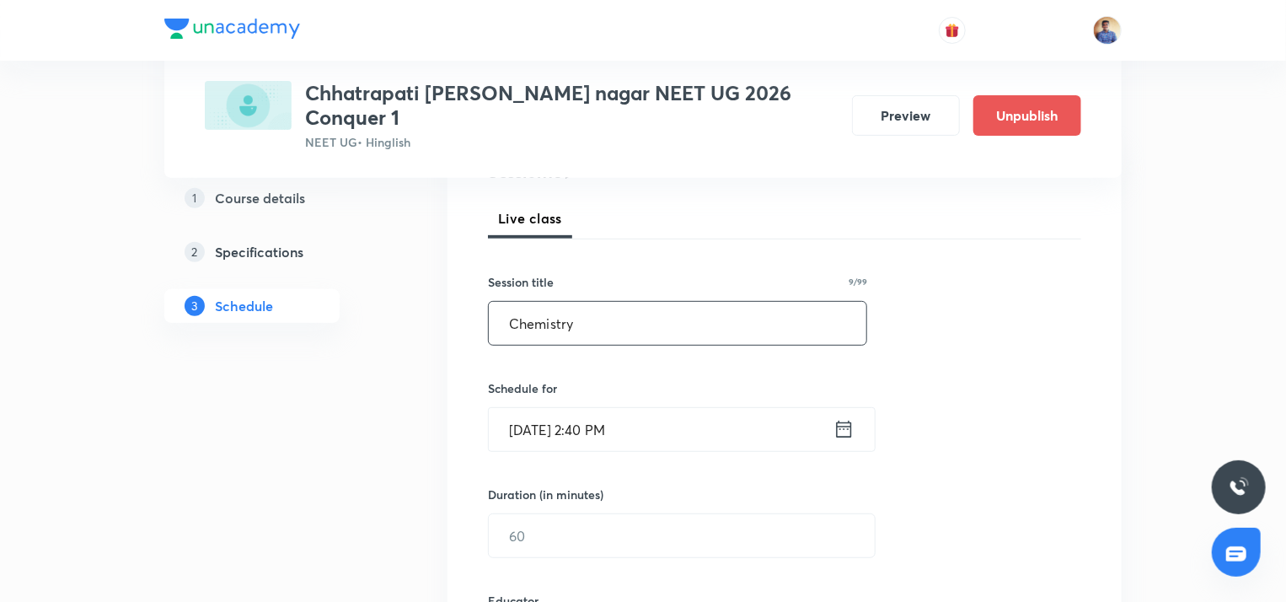
scroll to position [227, 0]
type input "Chemistry"
click at [569, 415] on input "[DATE] 2:40 PM" at bounding box center [661, 427] width 345 height 43
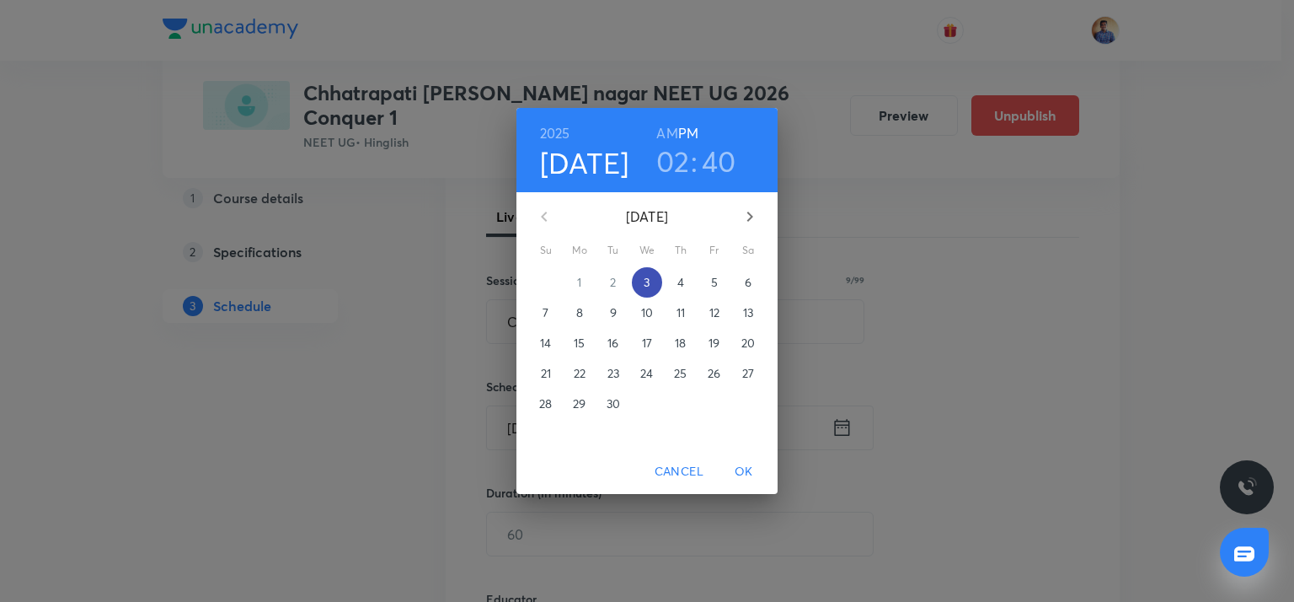
click at [652, 283] on span "3" at bounding box center [647, 282] width 30 height 17
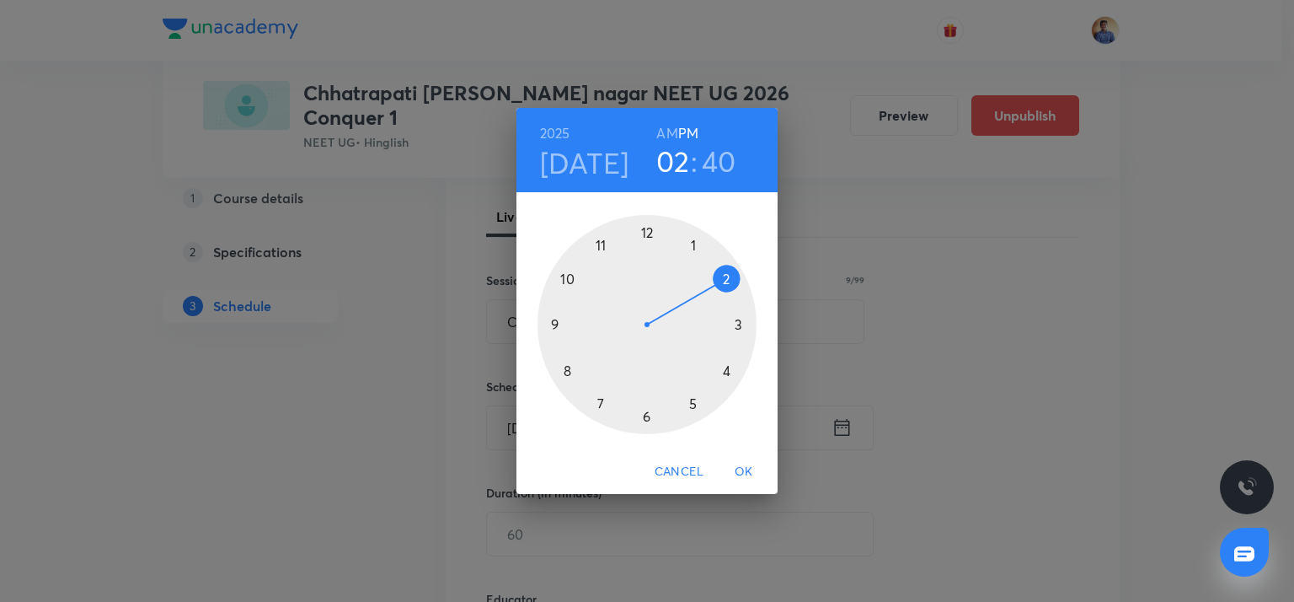
click at [740, 324] on div at bounding box center [646, 324] width 219 height 219
click at [647, 409] on div at bounding box center [646, 324] width 219 height 219
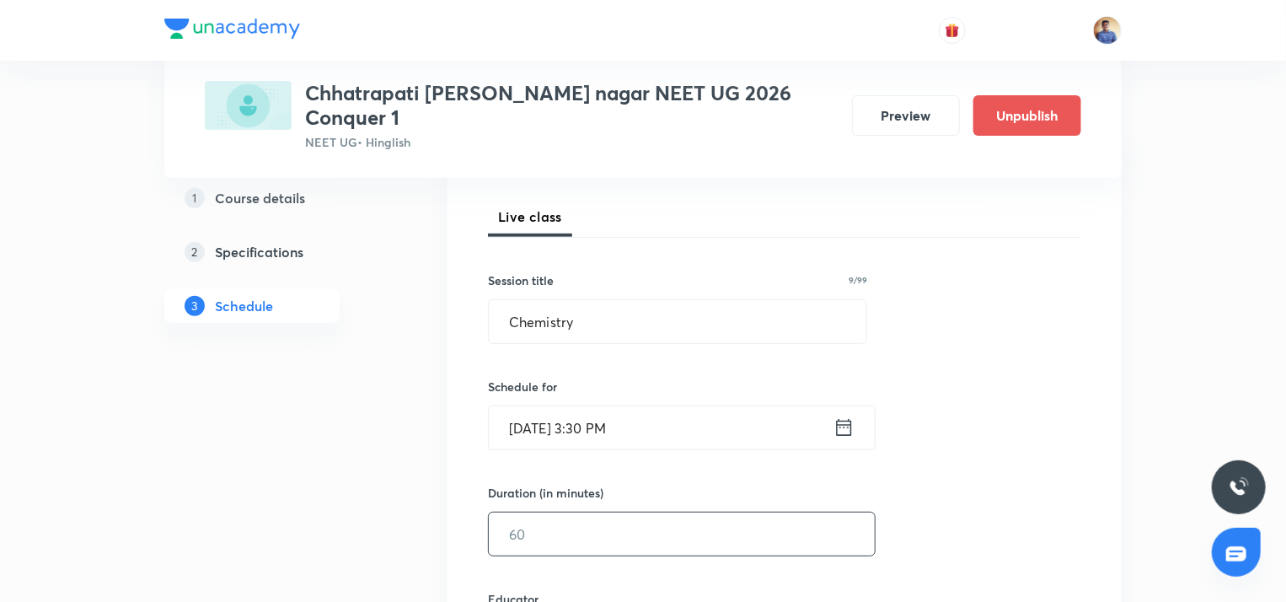
click at [543, 518] on input "text" at bounding box center [682, 533] width 386 height 43
type input "9"
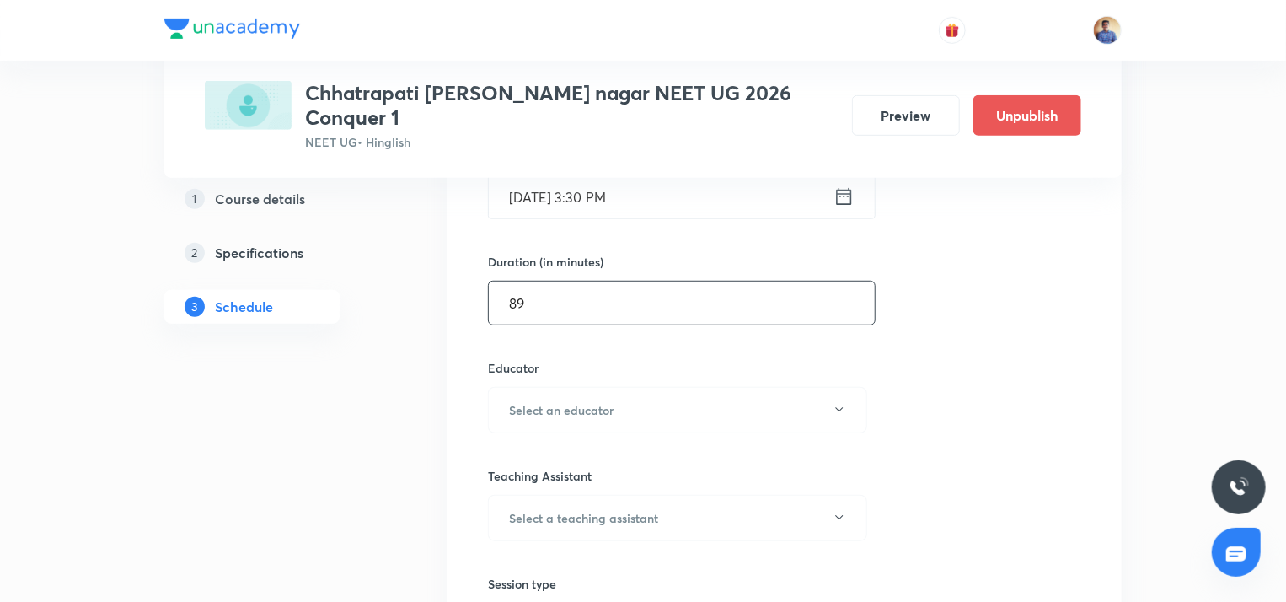
scroll to position [462, 0]
type input "89"
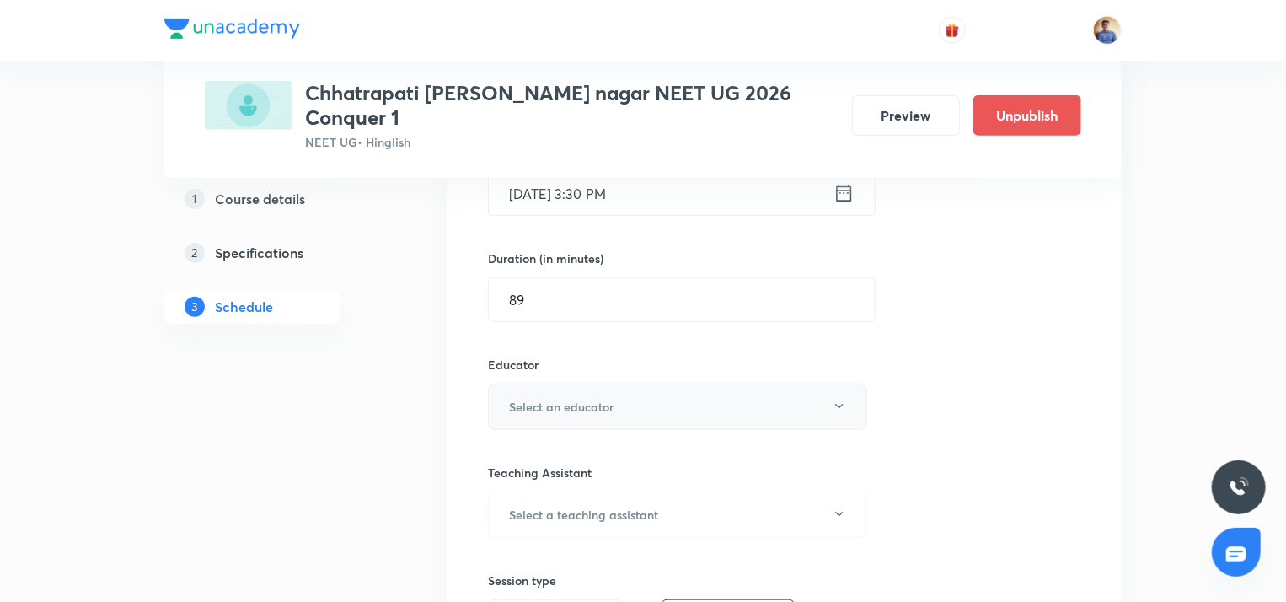
click at [577, 398] on h6 "Select an educator" at bounding box center [561, 407] width 104 height 18
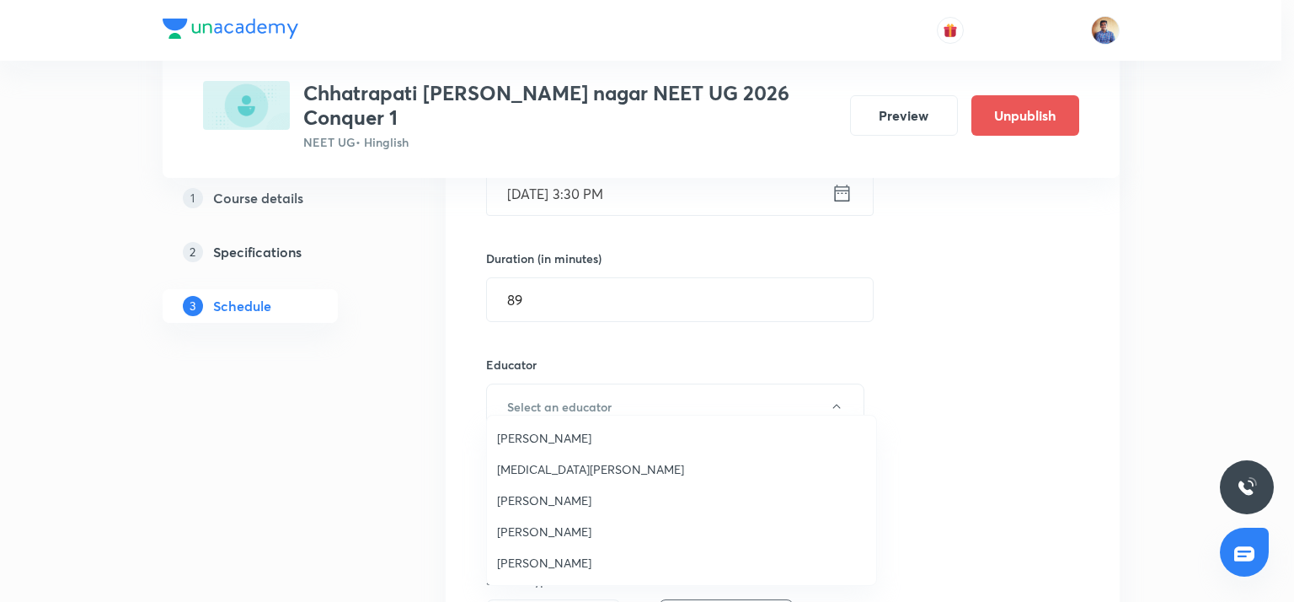
click at [527, 559] on span "[PERSON_NAME]" at bounding box center [681, 562] width 369 height 18
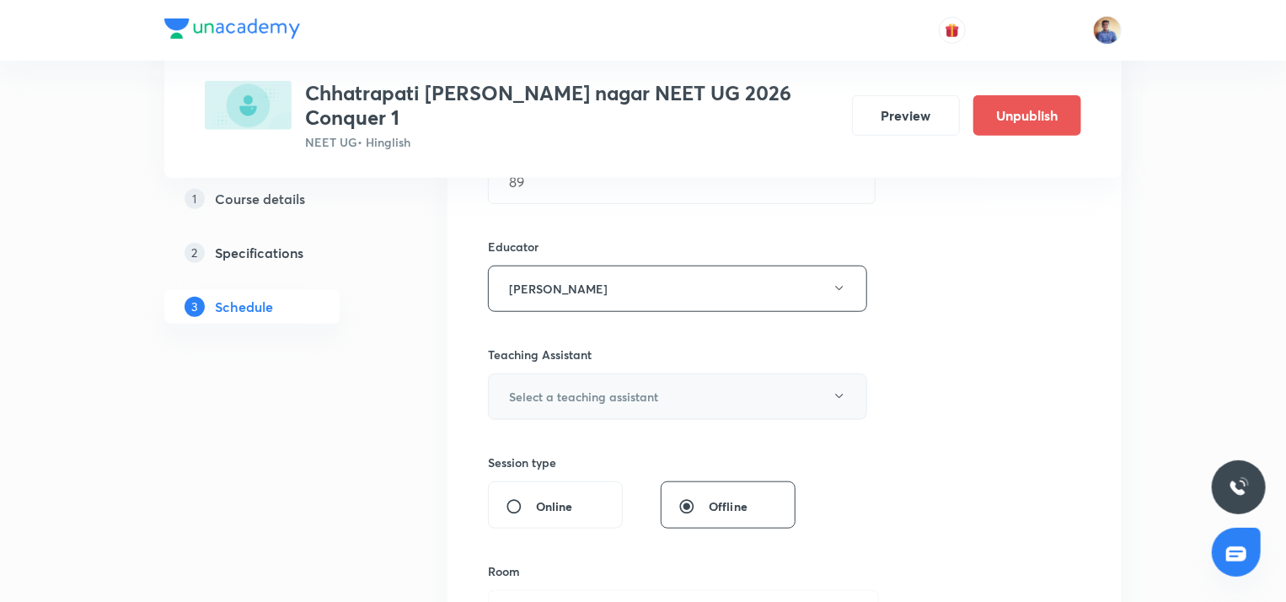
scroll to position [580, 0]
click at [509, 498] on input "Online" at bounding box center [520, 506] width 30 height 17
radio input "true"
radio input "false"
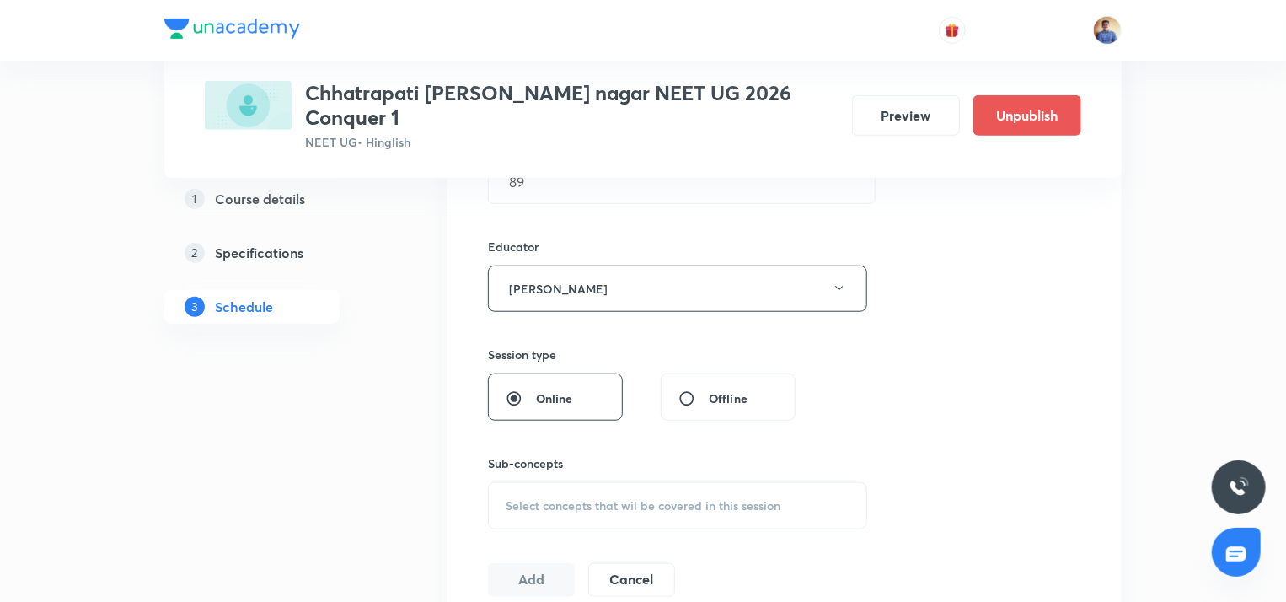
scroll to position [653, 0]
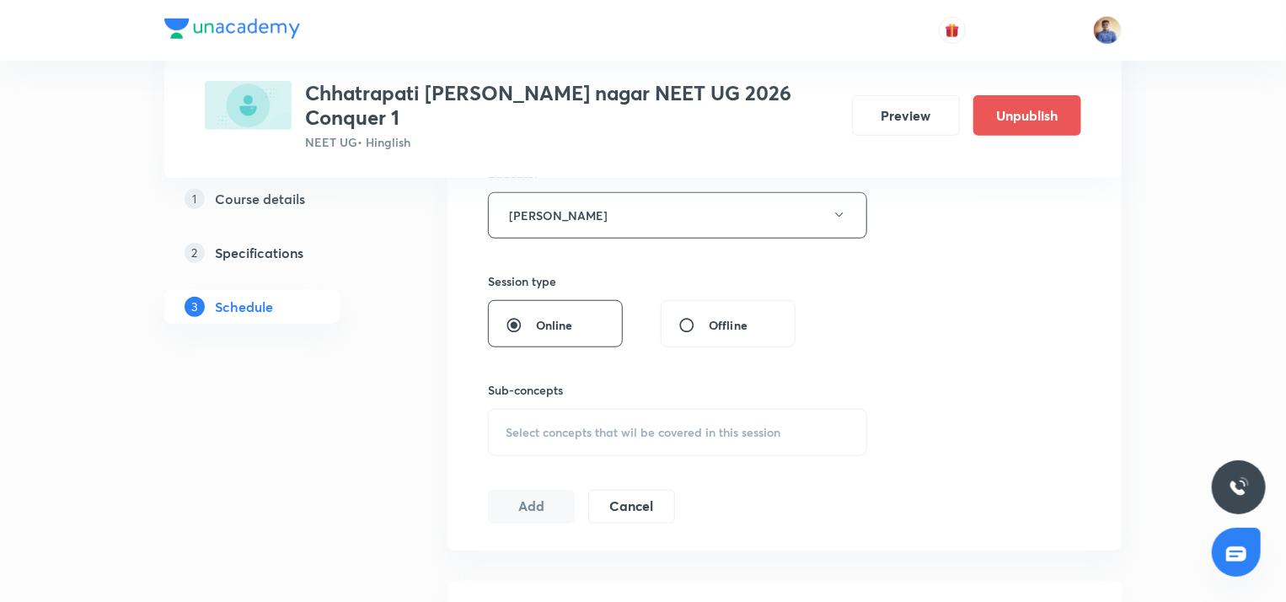
click at [540, 421] on div "Select concepts that wil be covered in this session" at bounding box center [677, 432] width 379 height 47
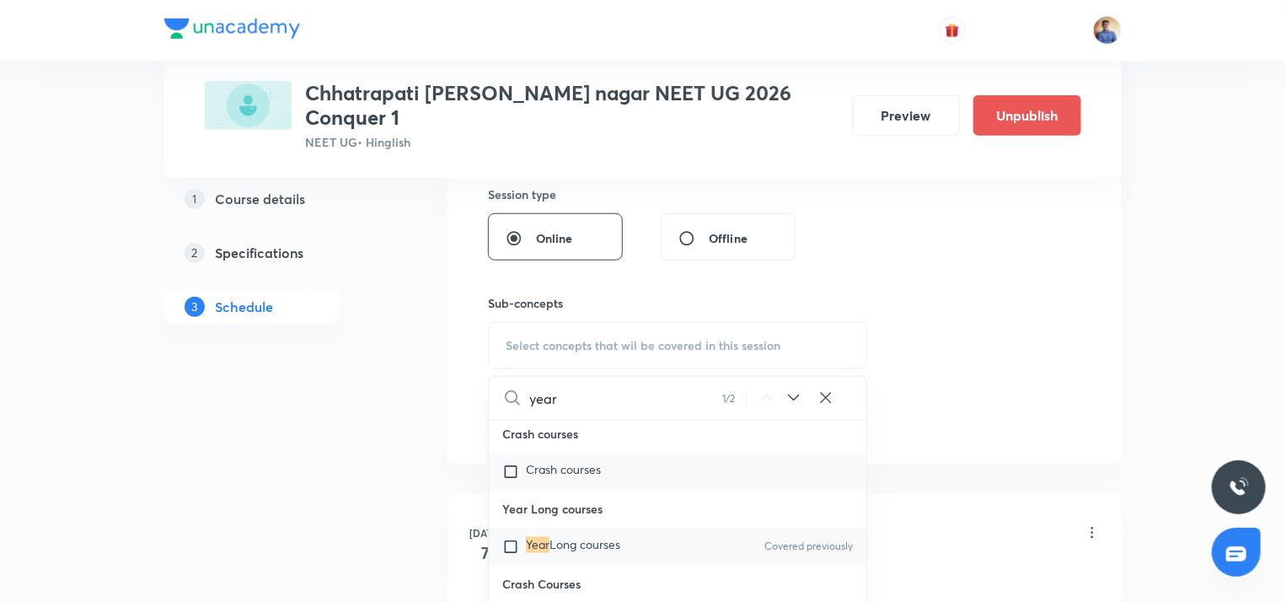
scroll to position [49994, 0]
type input "year"
click at [510, 538] on input "checkbox" at bounding box center [514, 546] width 24 height 17
checkbox input "true"
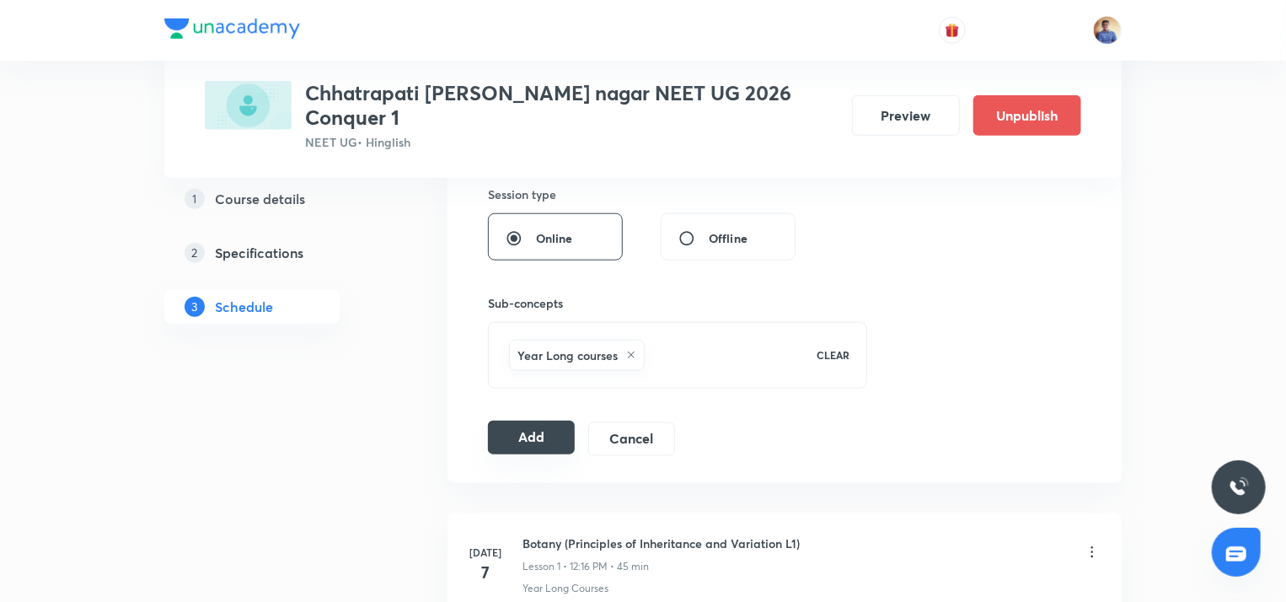
click at [521, 425] on button "Add" at bounding box center [531, 437] width 87 height 34
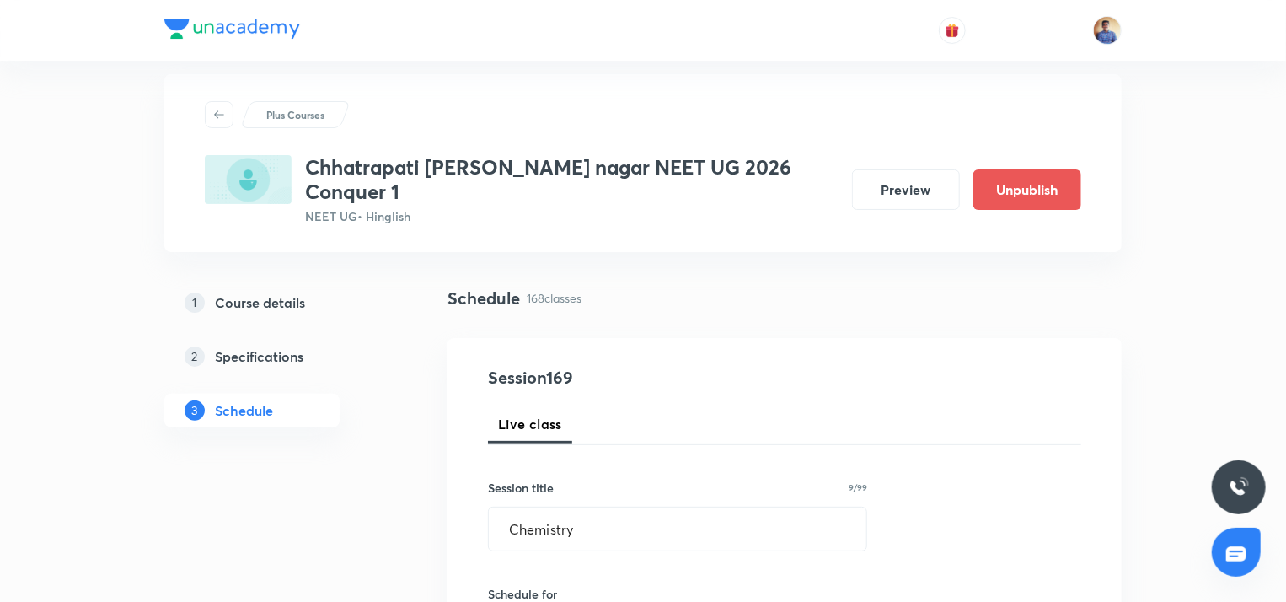
scroll to position [0, 0]
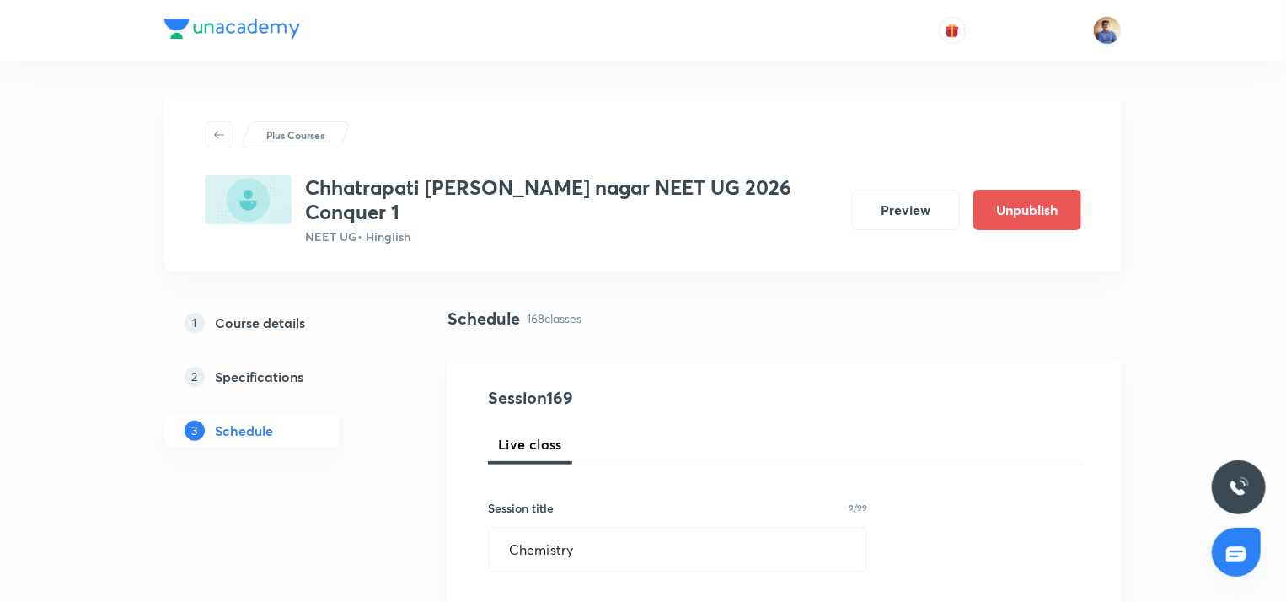
radio input "false"
radio input "true"
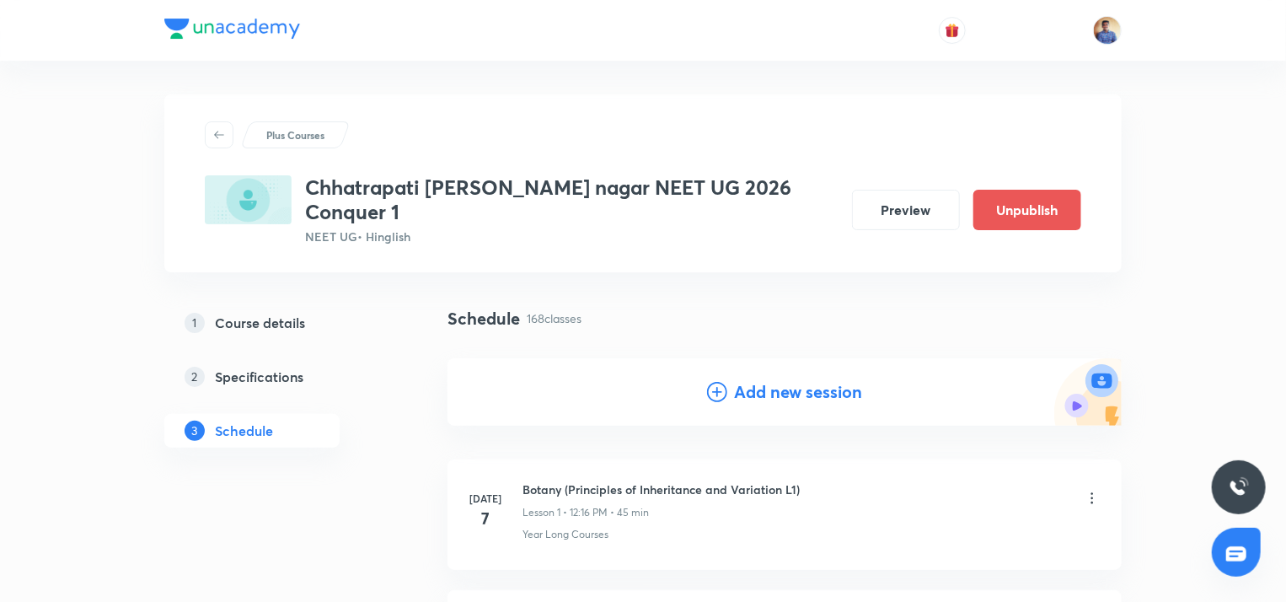
click at [717, 382] on icon at bounding box center [717, 392] width 20 height 20
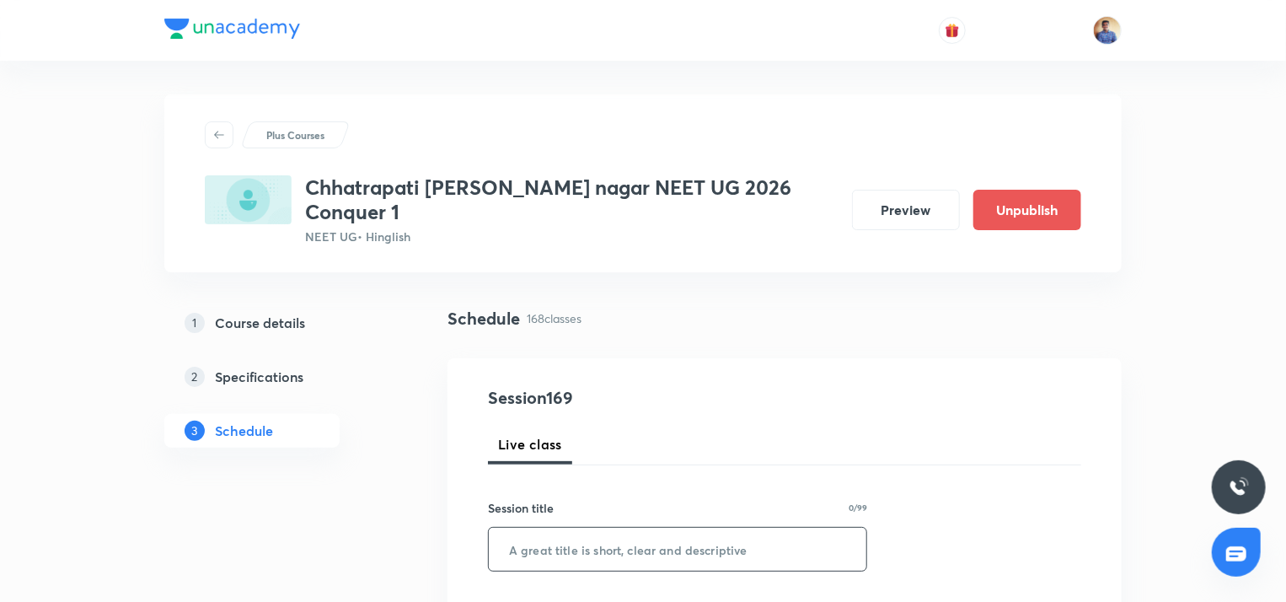
click at [543, 527] on input "text" at bounding box center [677, 548] width 377 height 43
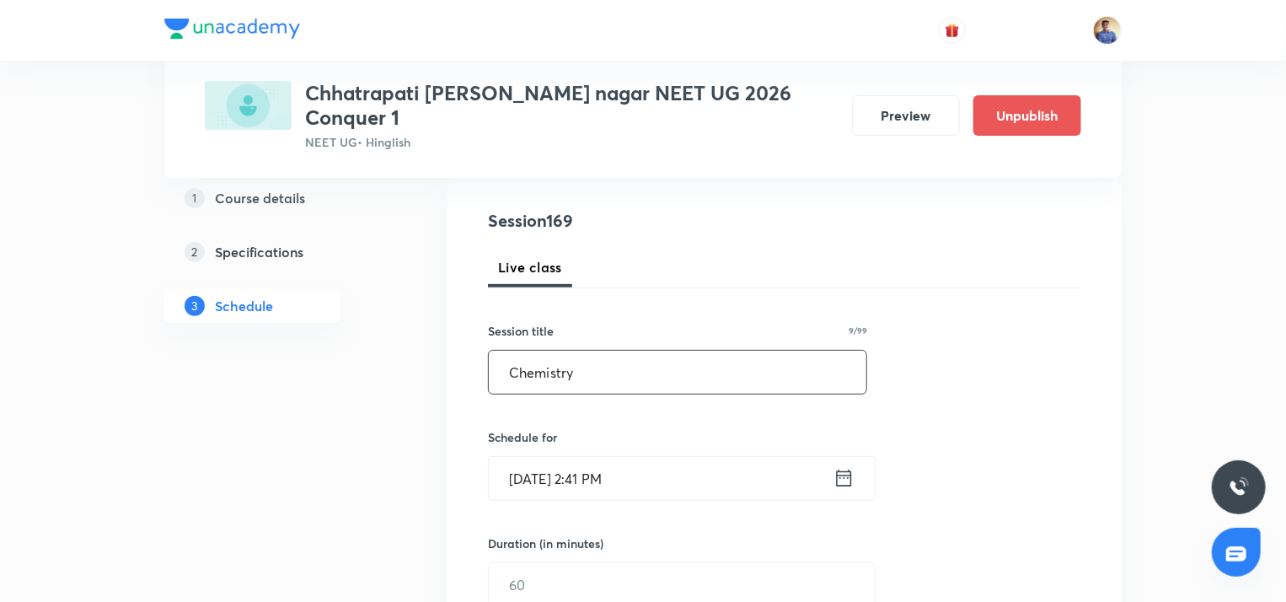
scroll to position [181, 0]
type input "Chemistry"
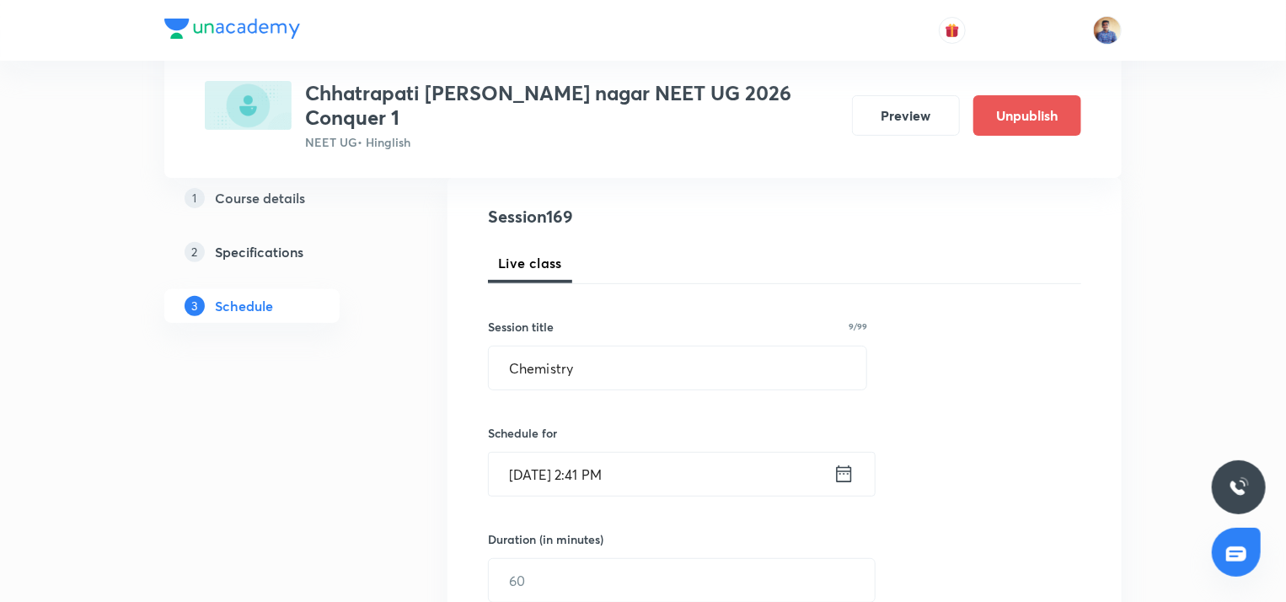
click at [545, 456] on input "[DATE] 2:41 PM" at bounding box center [661, 473] width 345 height 43
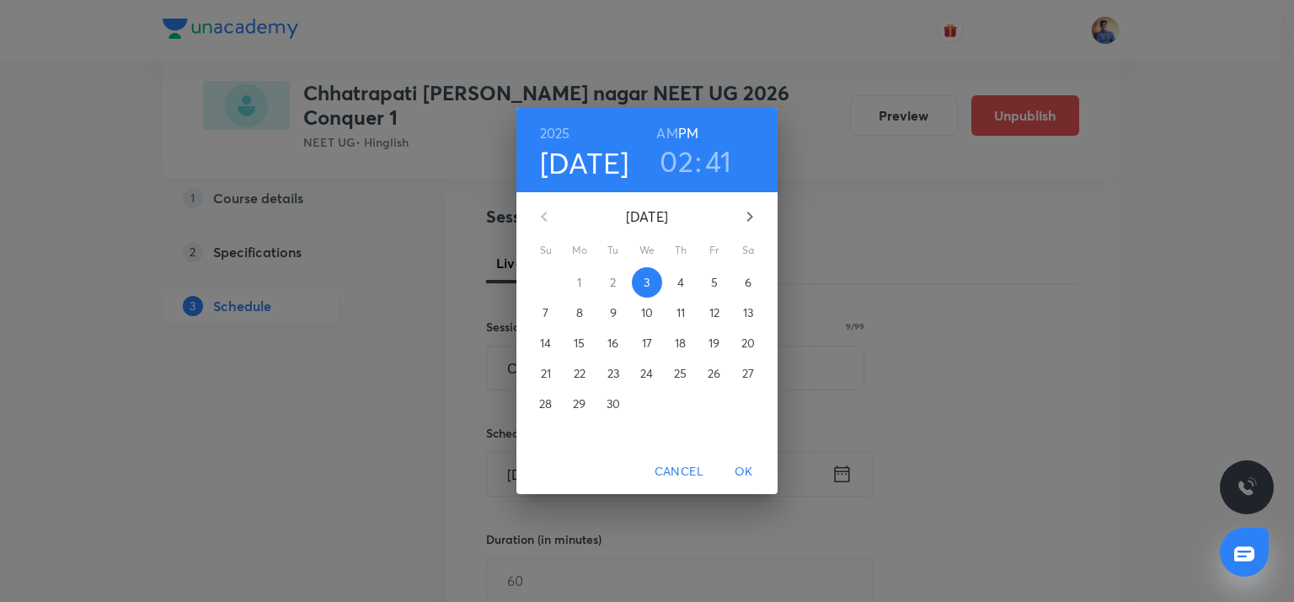
click at [674, 286] on span "4" at bounding box center [681, 282] width 30 height 17
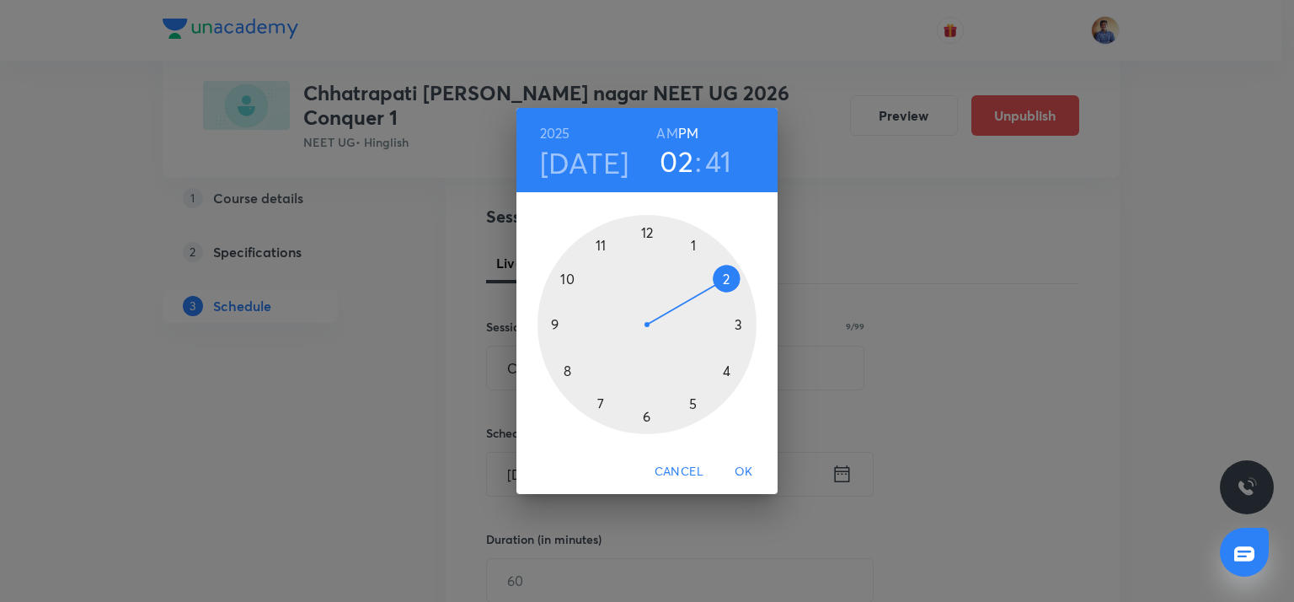
click at [738, 319] on div at bounding box center [646, 324] width 219 height 219
click at [646, 414] on div at bounding box center [646, 324] width 219 height 219
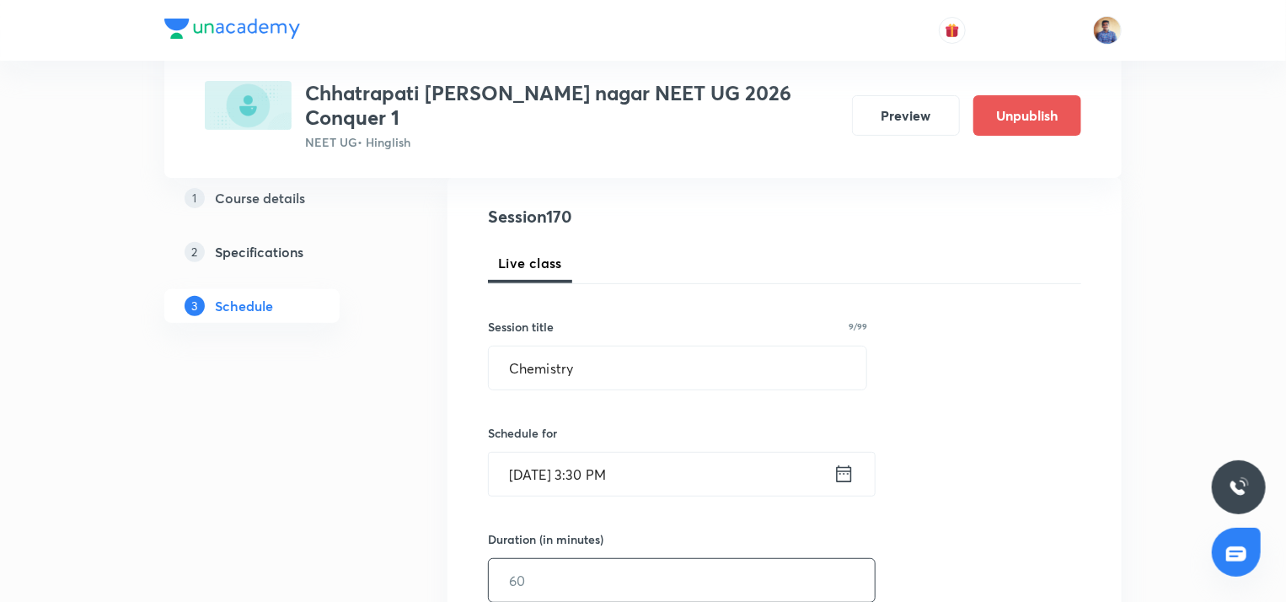
click at [536, 559] on input "text" at bounding box center [682, 580] width 386 height 43
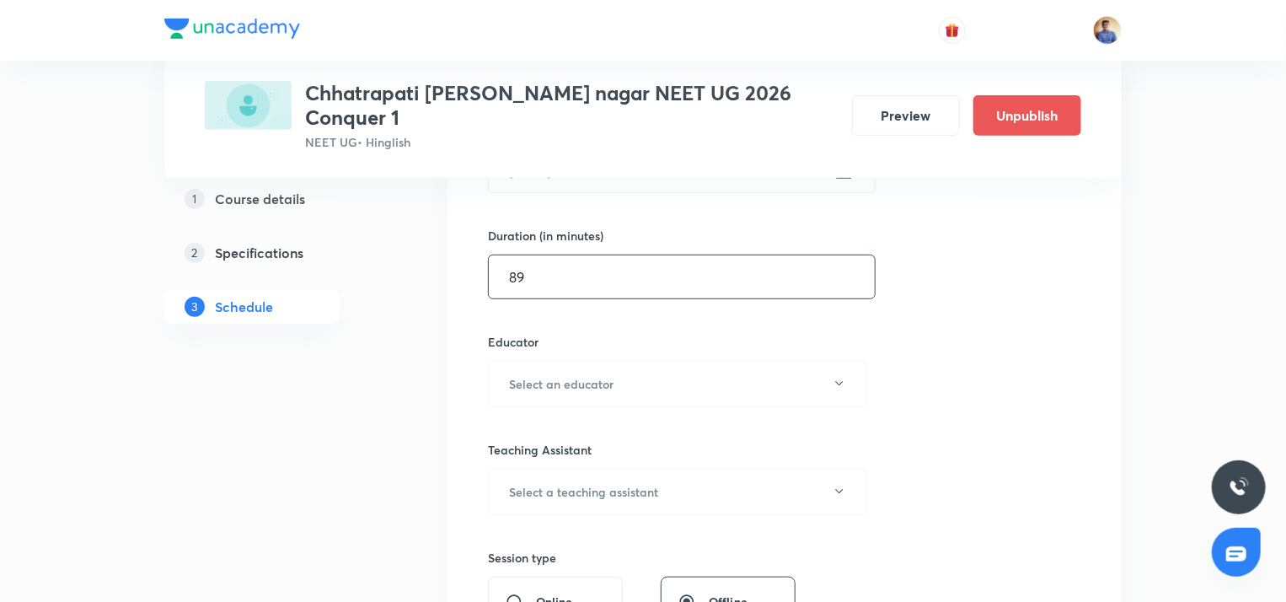
scroll to position [515, 0]
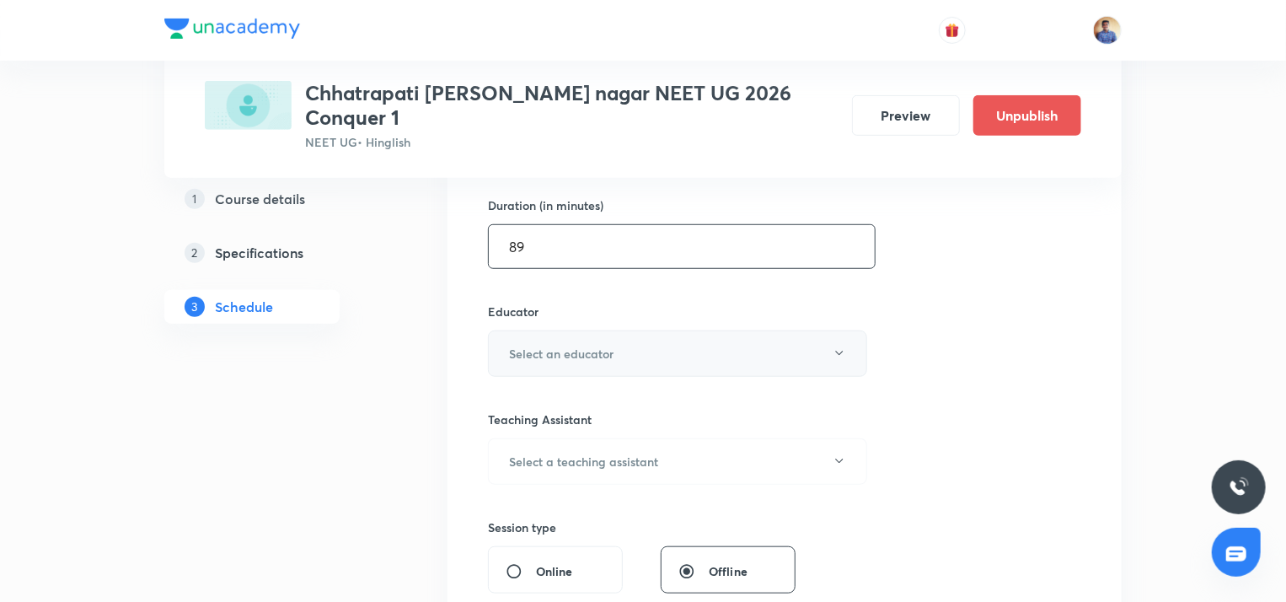
type input "89"
click at [610, 345] on h6 "Select an educator" at bounding box center [561, 354] width 104 height 18
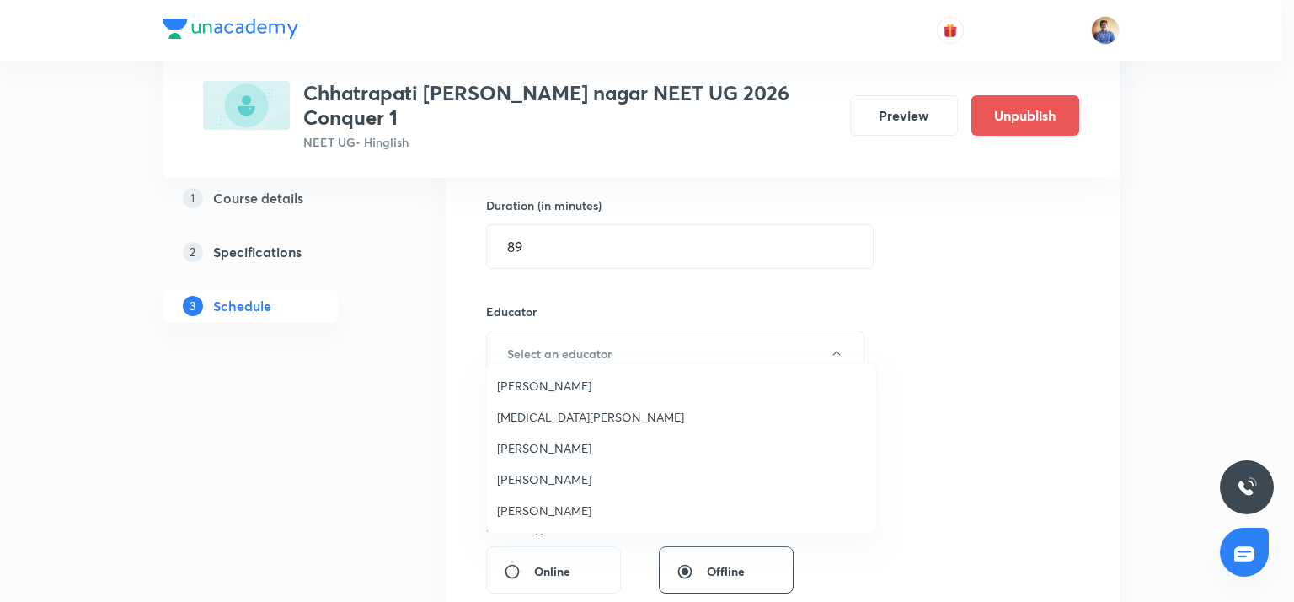
click at [537, 504] on span "[PERSON_NAME]" at bounding box center [681, 510] width 369 height 18
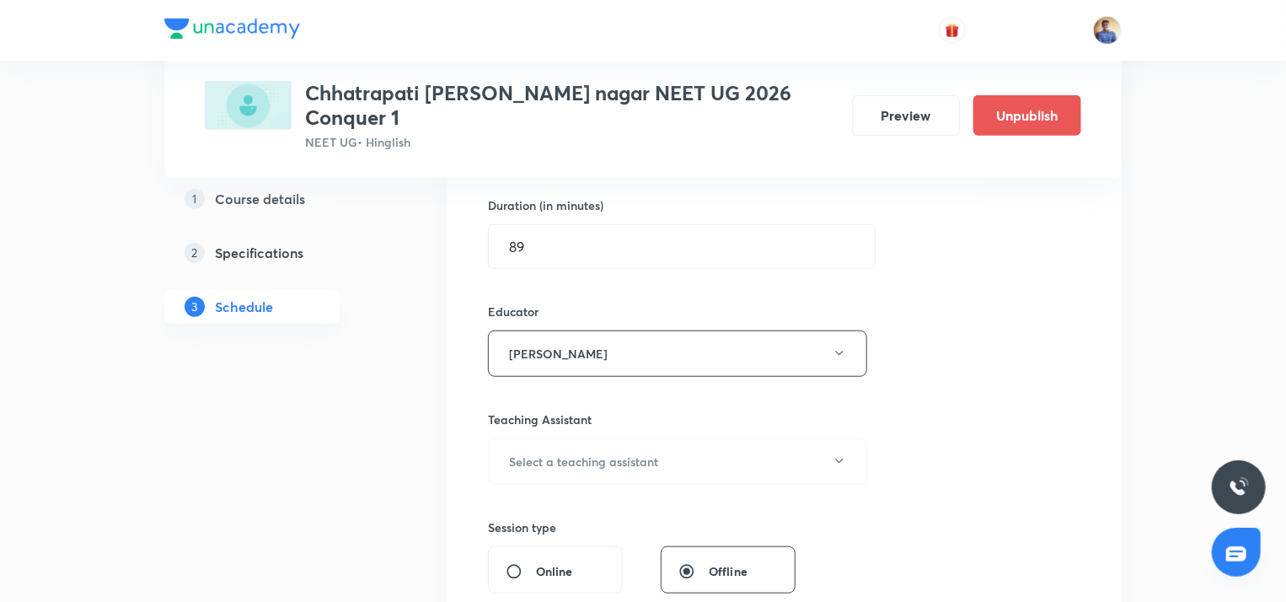
click at [515, 546] on div "Online" at bounding box center [555, 569] width 135 height 47
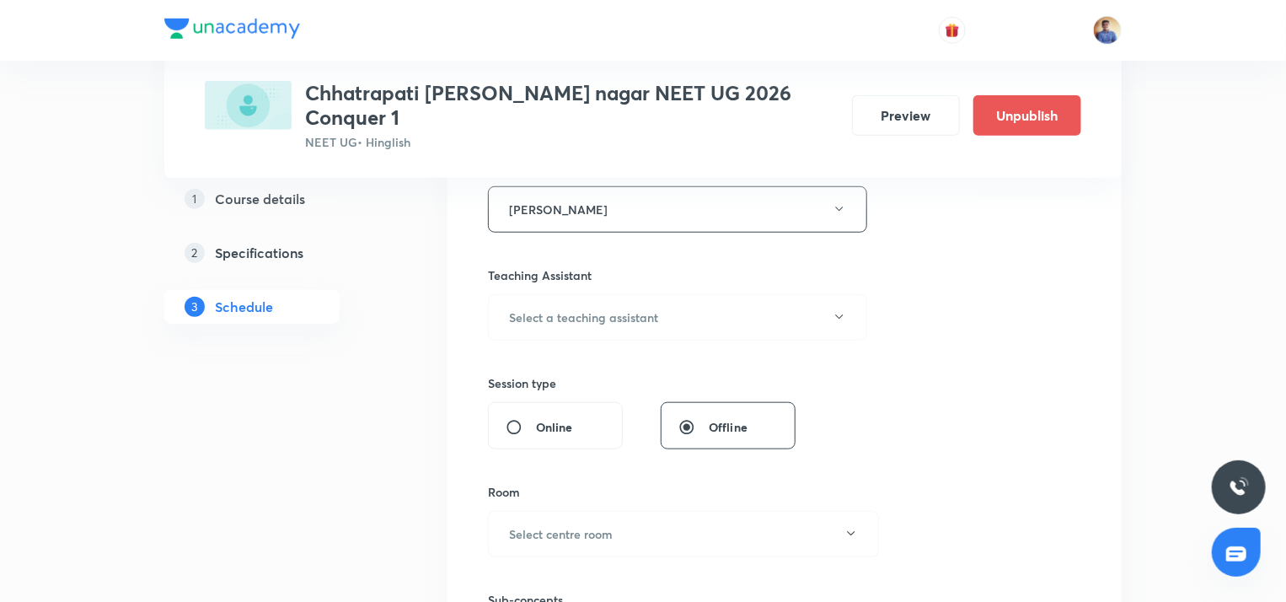
scroll to position [660, 0]
click at [520, 417] on input "Online" at bounding box center [520, 425] width 30 height 17
radio input "true"
radio input "false"
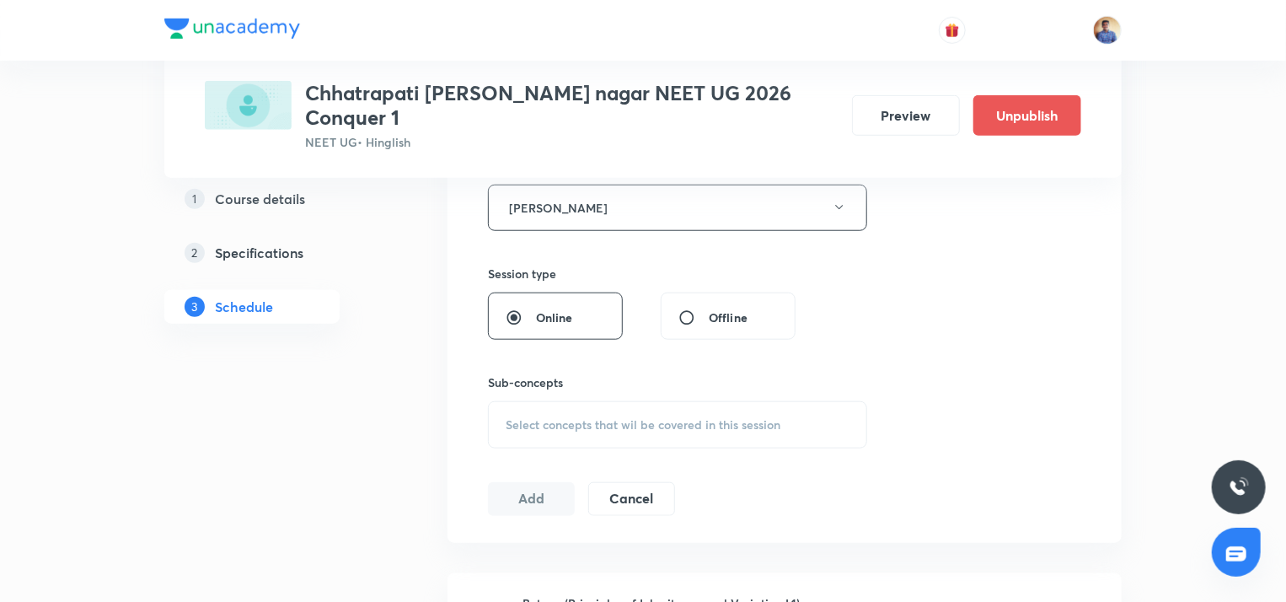
click at [520, 418] on span "Select concepts that wil be covered in this session" at bounding box center [642, 424] width 275 height 13
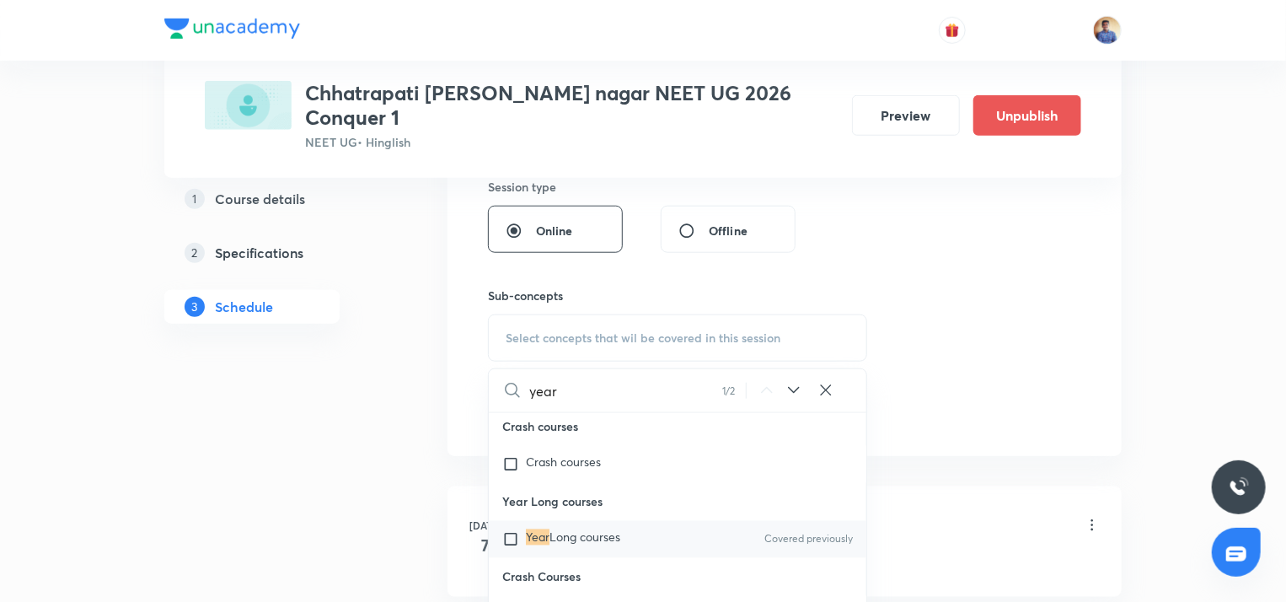
scroll to position [49971, 0]
type input "year"
click at [511, 536] on input "checkbox" at bounding box center [514, 539] width 24 height 17
checkbox input "true"
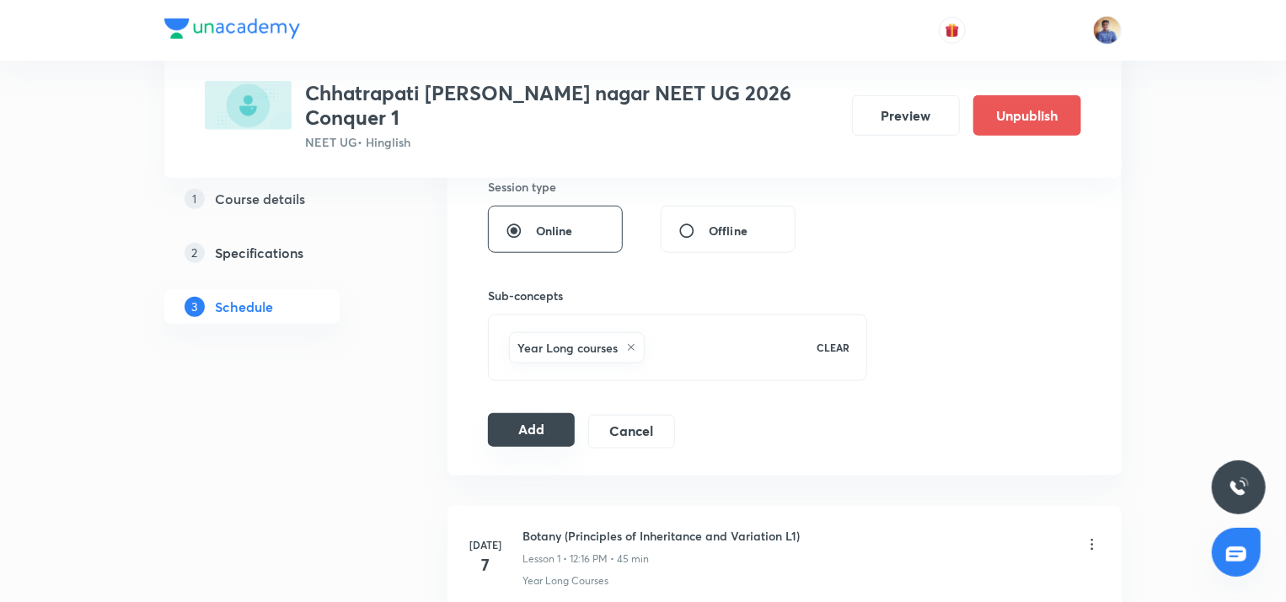
click at [515, 413] on button "Add" at bounding box center [531, 430] width 87 height 34
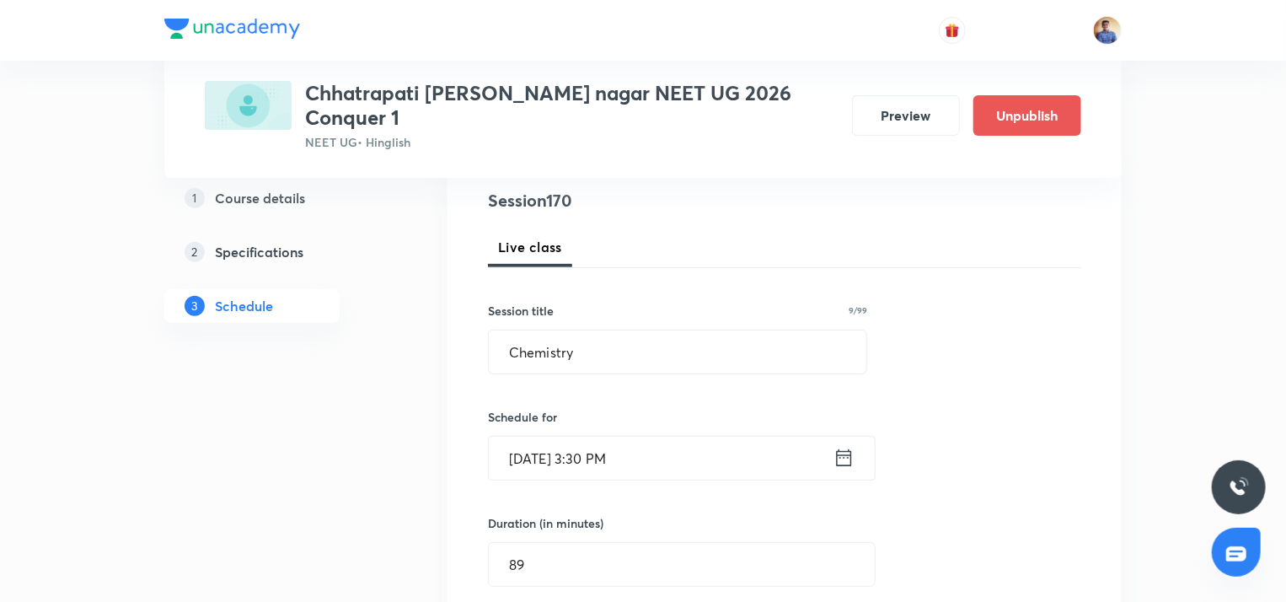
scroll to position [198, 0]
radio input "false"
radio input "true"
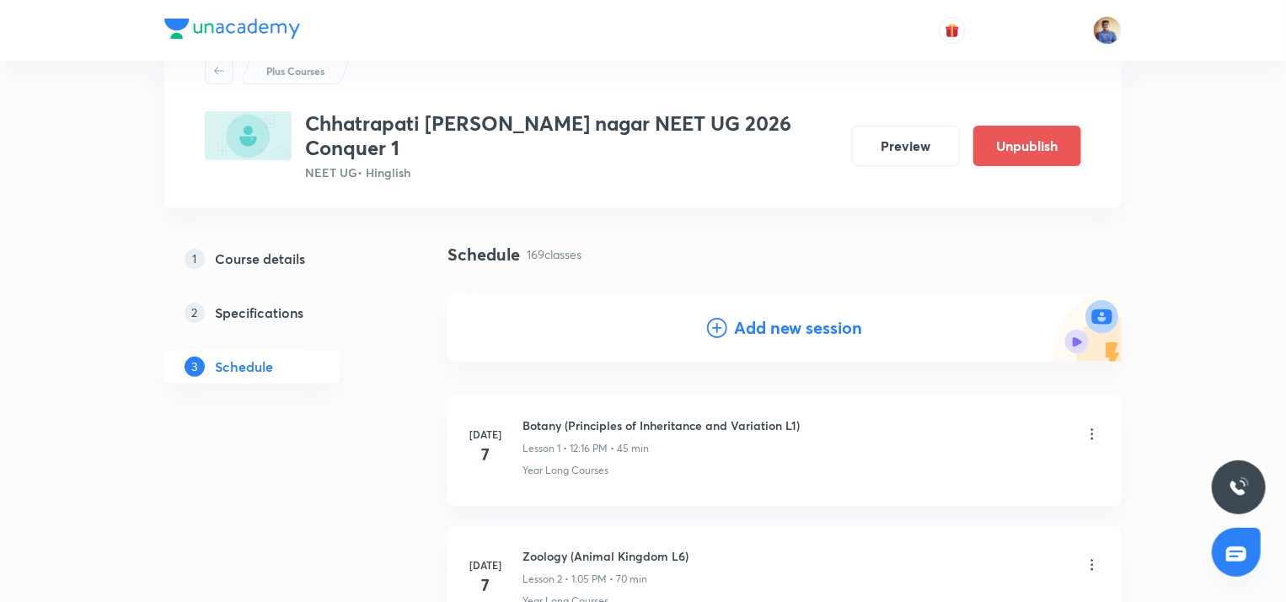
scroll to position [61, 0]
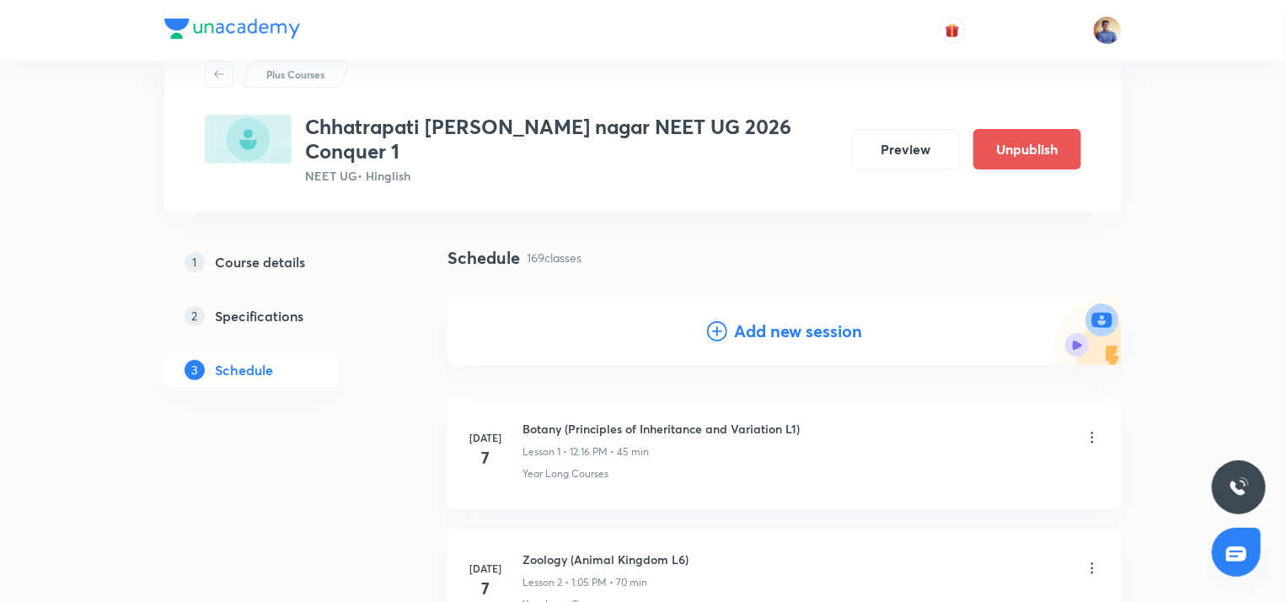
click at [778, 318] on h4 "Add new session" at bounding box center [798, 330] width 128 height 25
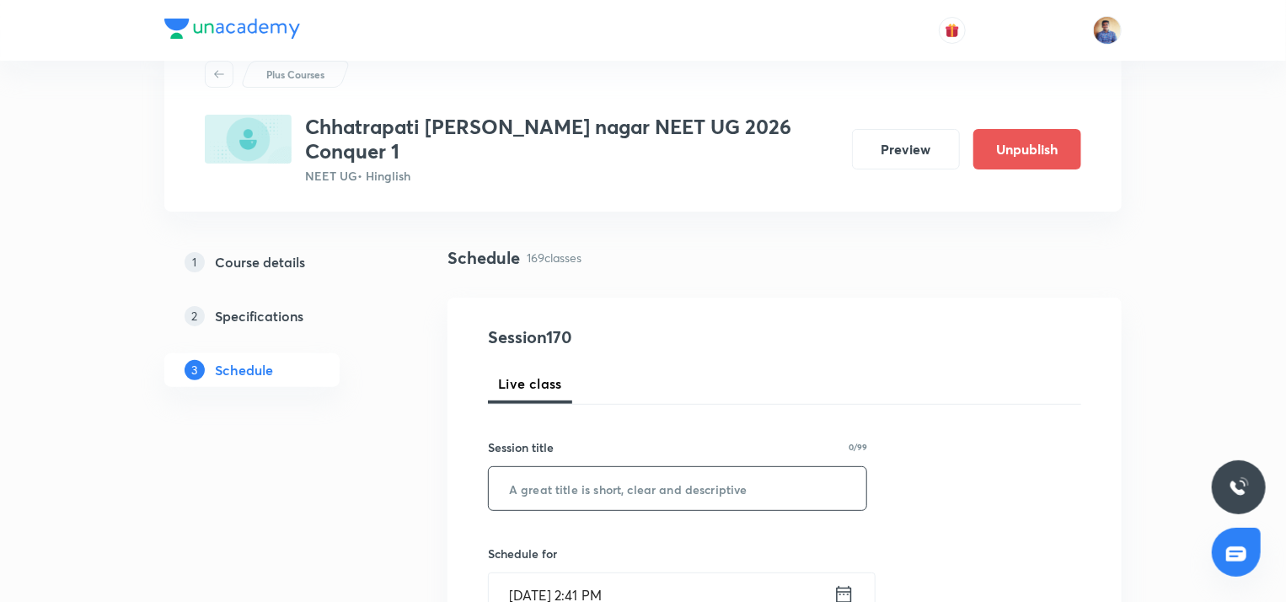
click at [543, 467] on input "text" at bounding box center [677, 488] width 377 height 43
type input "Chemistry"
click at [521, 573] on input "[DATE] 2:41 PM" at bounding box center [661, 594] width 345 height 43
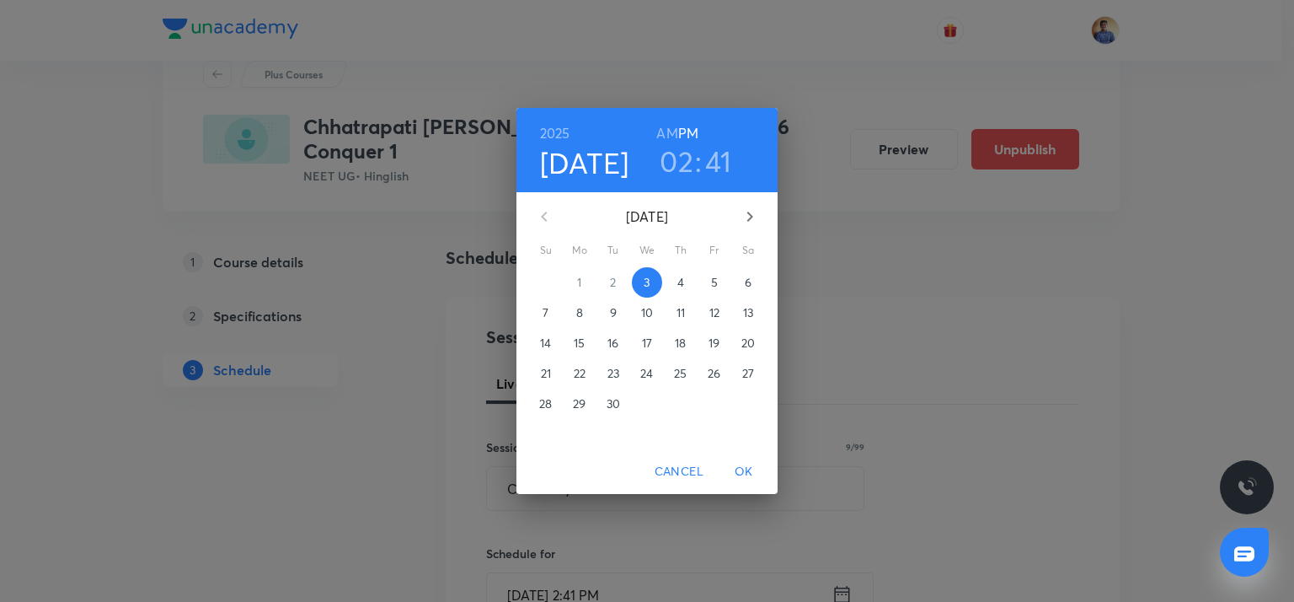
click at [717, 284] on p "5" at bounding box center [714, 282] width 7 height 17
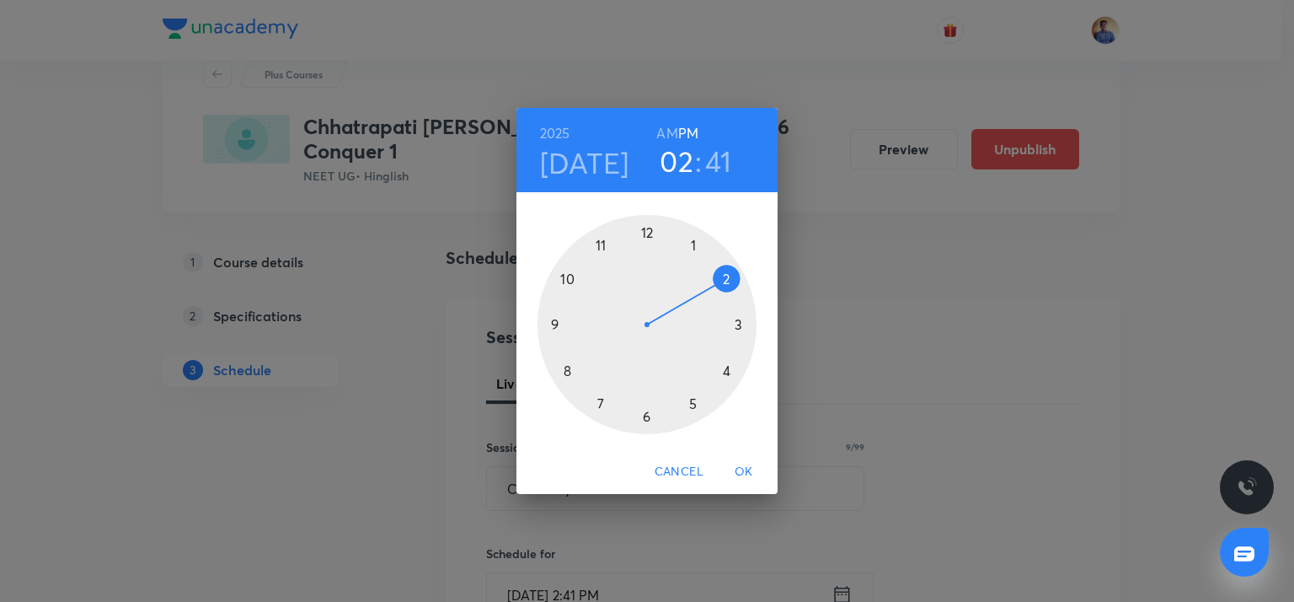
click at [739, 324] on div at bounding box center [646, 324] width 219 height 219
click at [647, 416] on div at bounding box center [646, 324] width 219 height 219
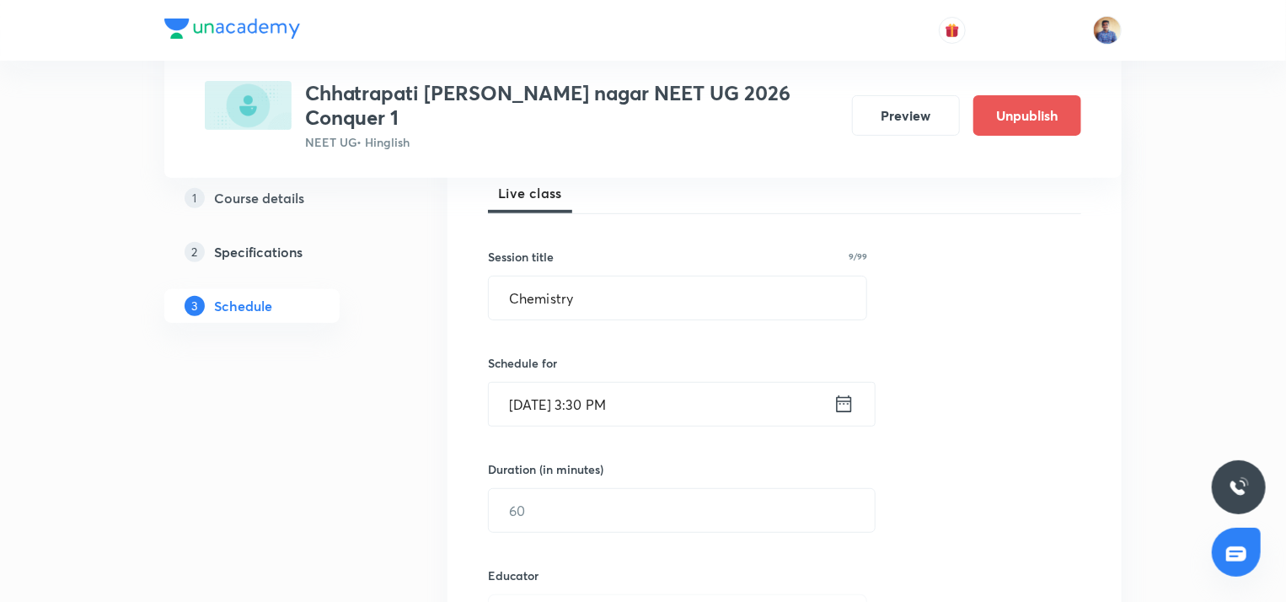
scroll to position [262, 0]
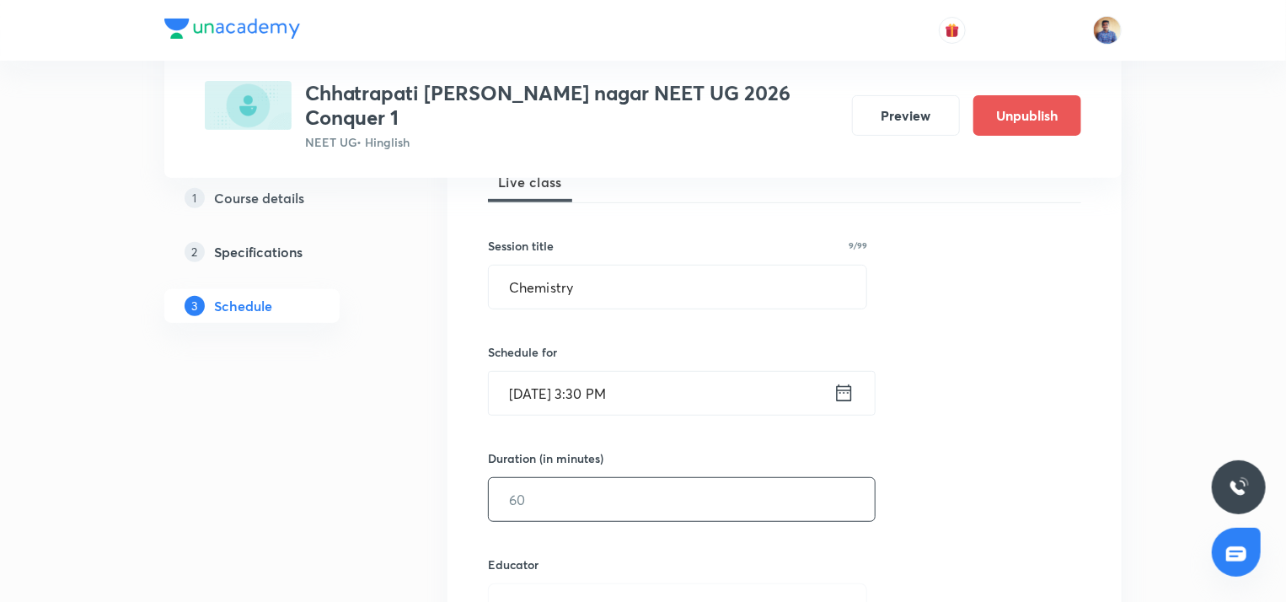
click at [537, 478] on input "text" at bounding box center [682, 499] width 386 height 43
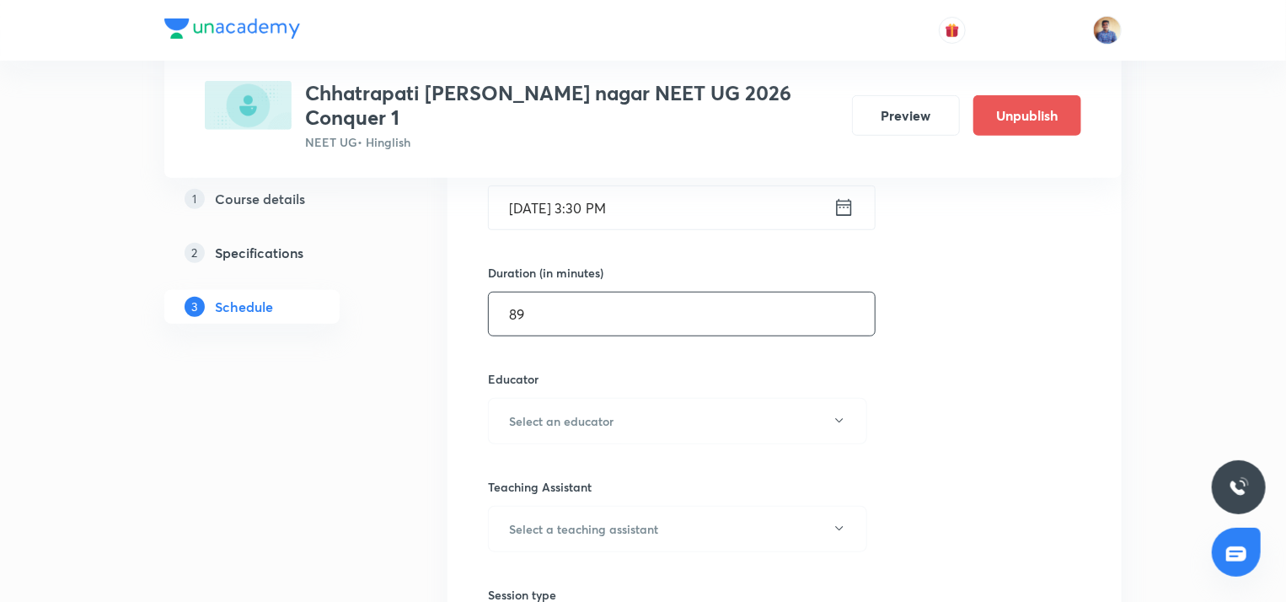
scroll to position [508, 0]
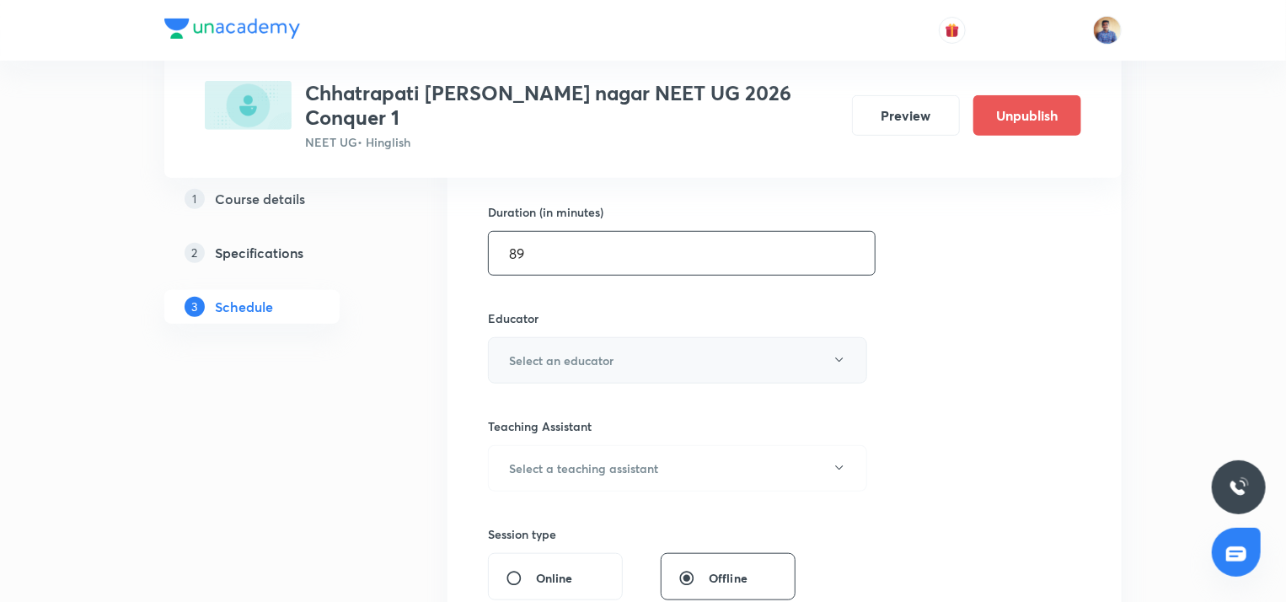
type input "89"
click at [543, 351] on h6 "Select an educator" at bounding box center [561, 360] width 104 height 18
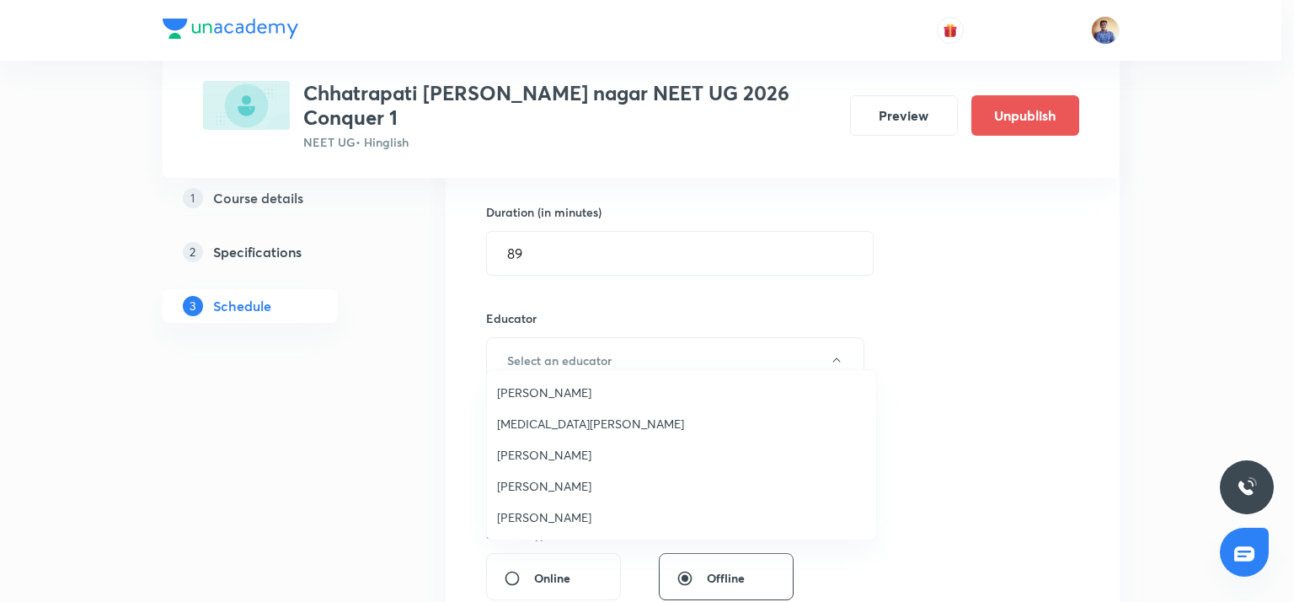
click at [522, 511] on span "[PERSON_NAME]" at bounding box center [681, 517] width 369 height 18
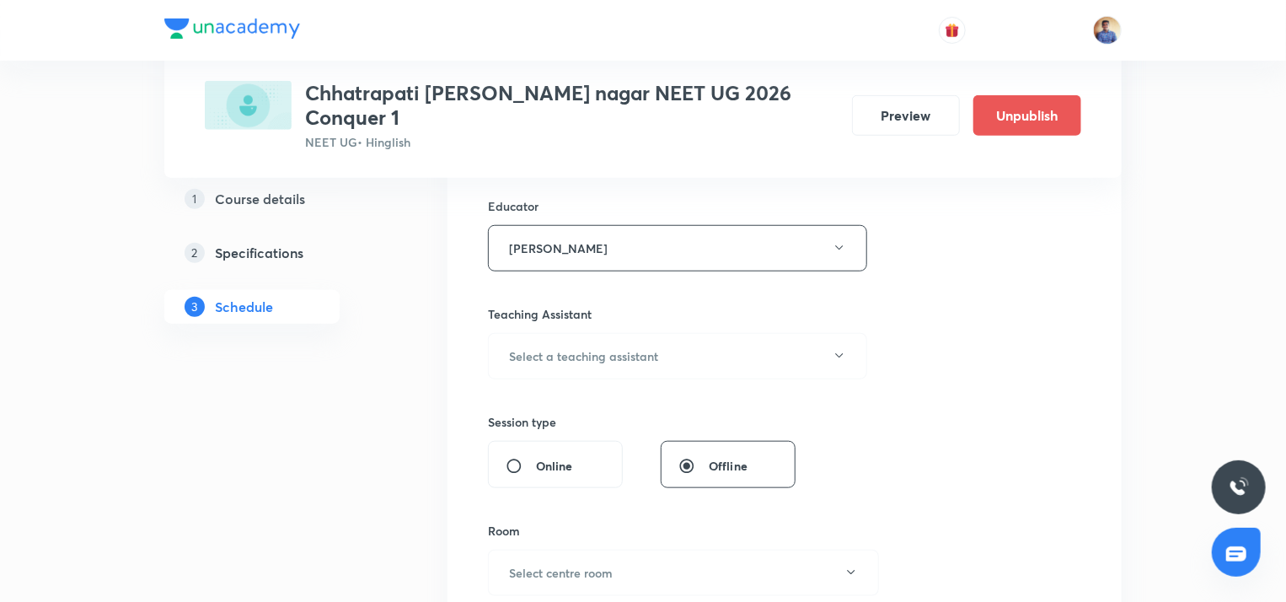
scroll to position [622, 0]
click at [518, 456] on input "Online" at bounding box center [520, 464] width 30 height 17
radio input "true"
radio input "false"
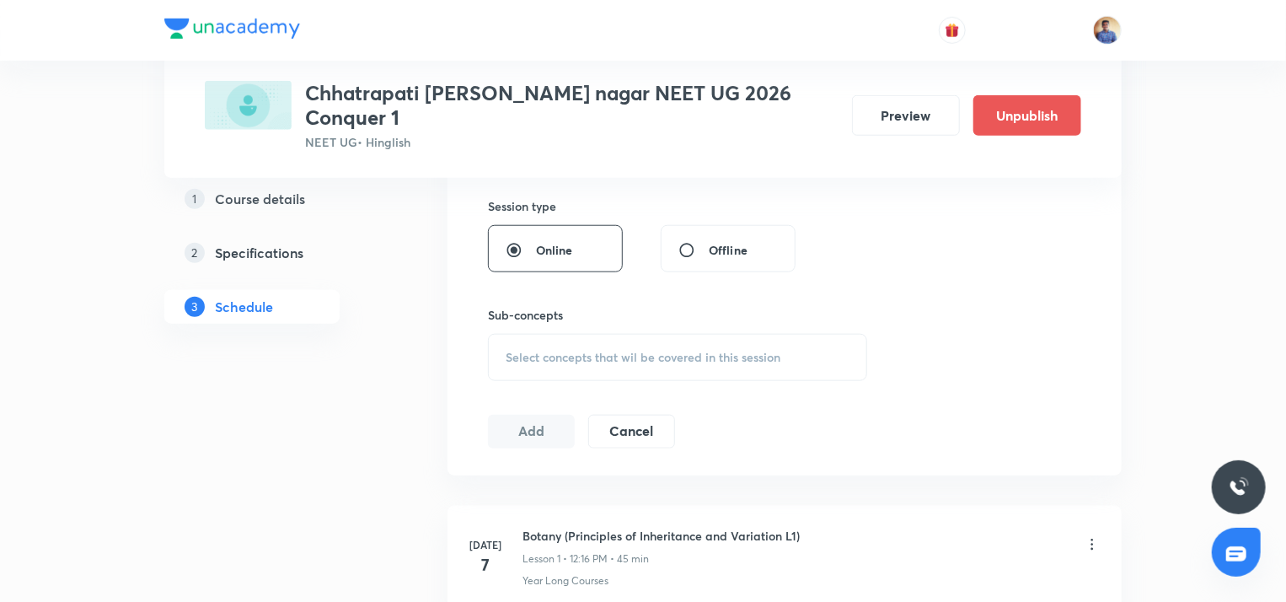
scroll to position [763, 0]
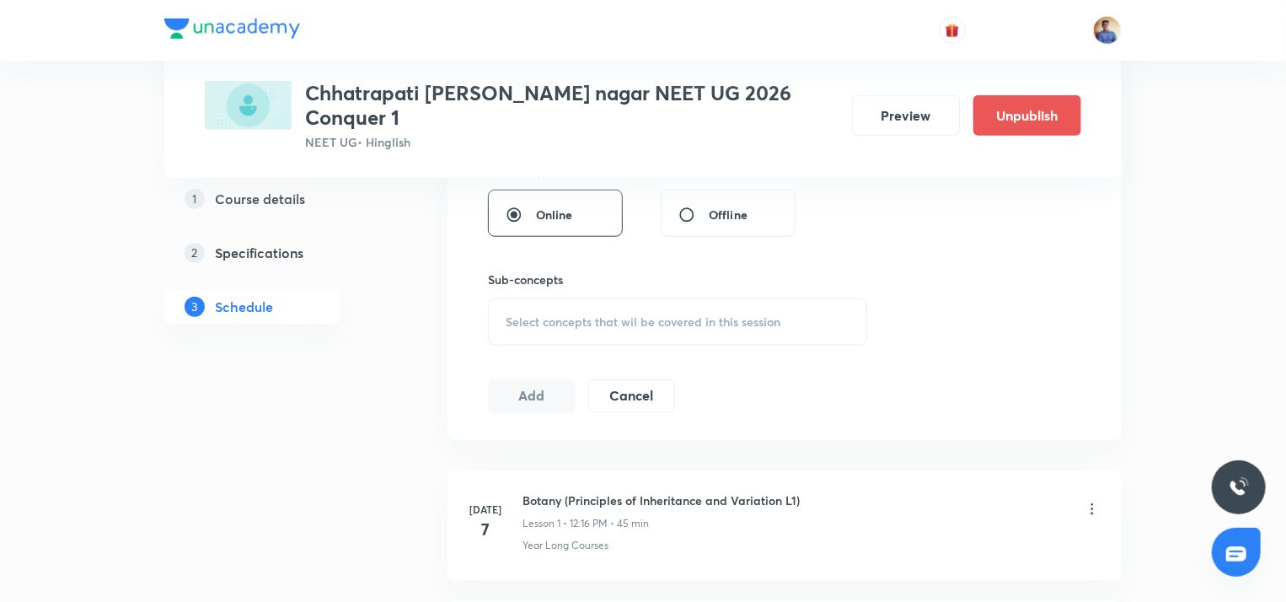
click at [545, 315] on span "Select concepts that wil be covered in this session" at bounding box center [642, 321] width 275 height 13
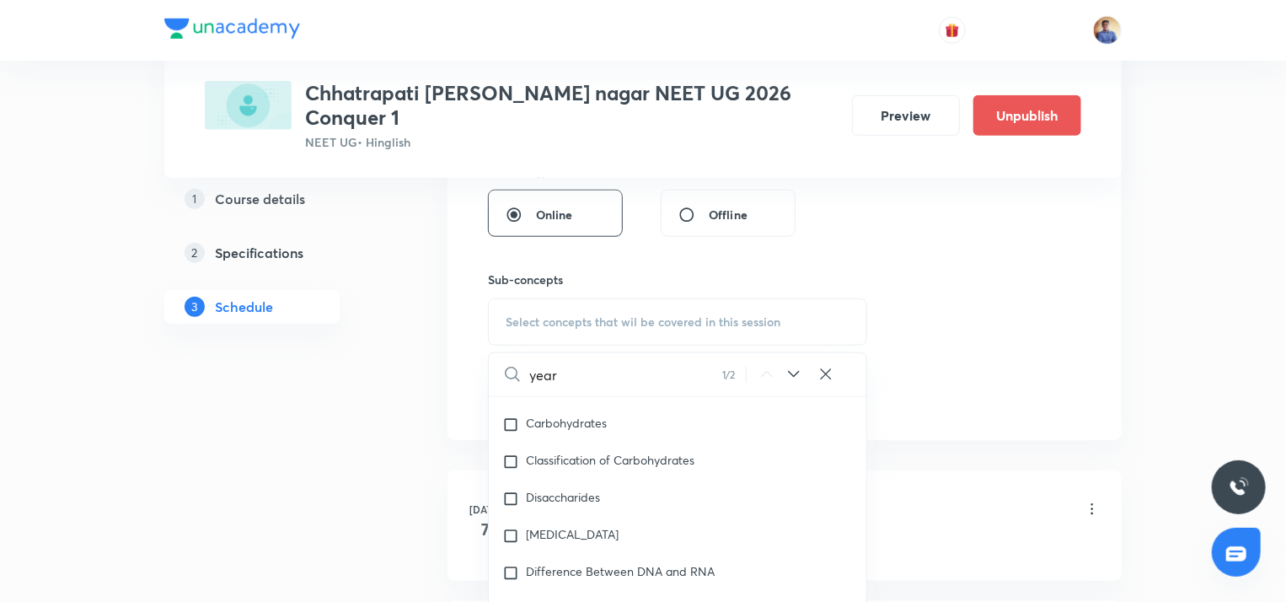
scroll to position [49903, 0]
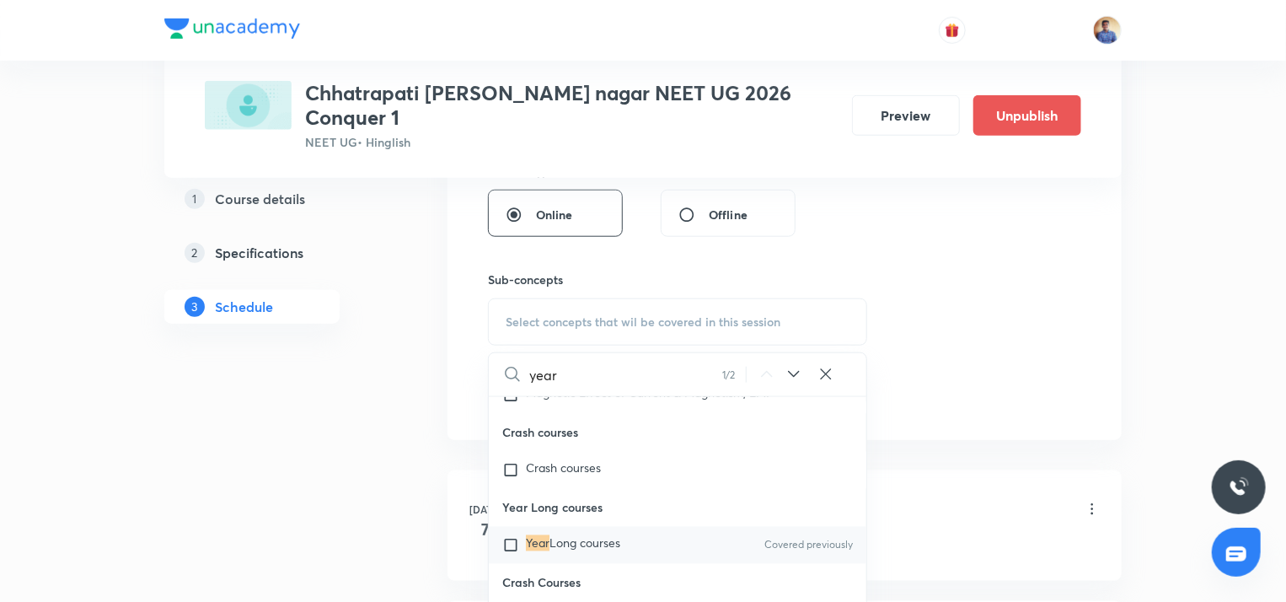
type input "year"
click at [522, 553] on input "checkbox" at bounding box center [514, 545] width 24 height 17
checkbox input "true"
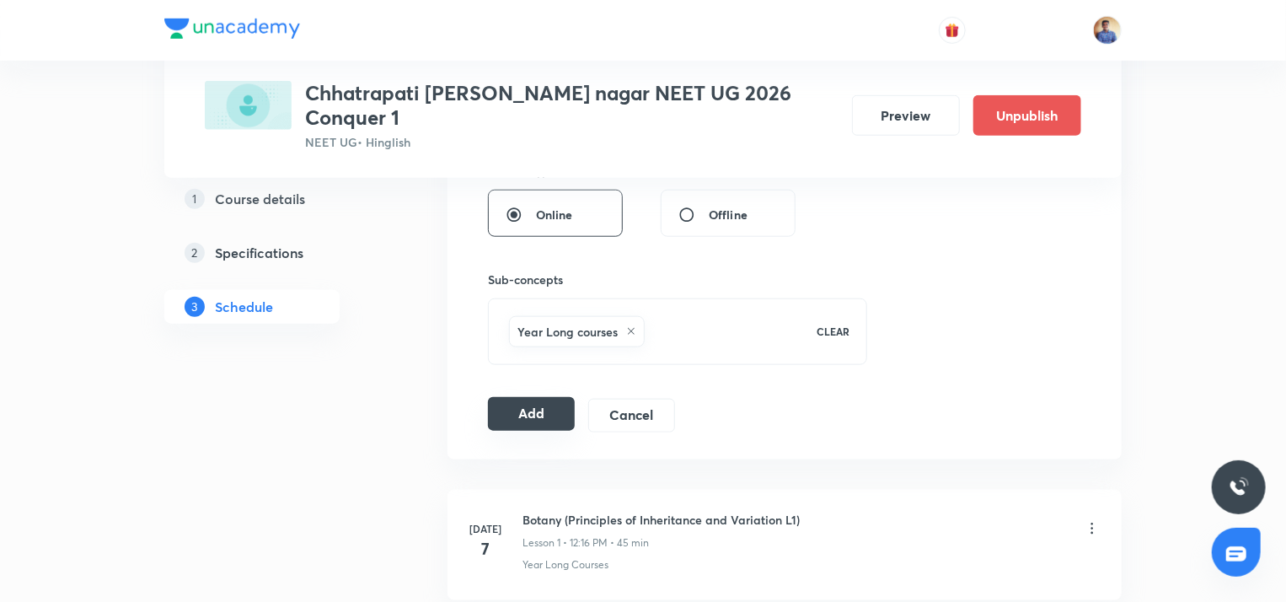
click at [512, 397] on button "Add" at bounding box center [531, 414] width 87 height 34
radio input "false"
radio input "true"
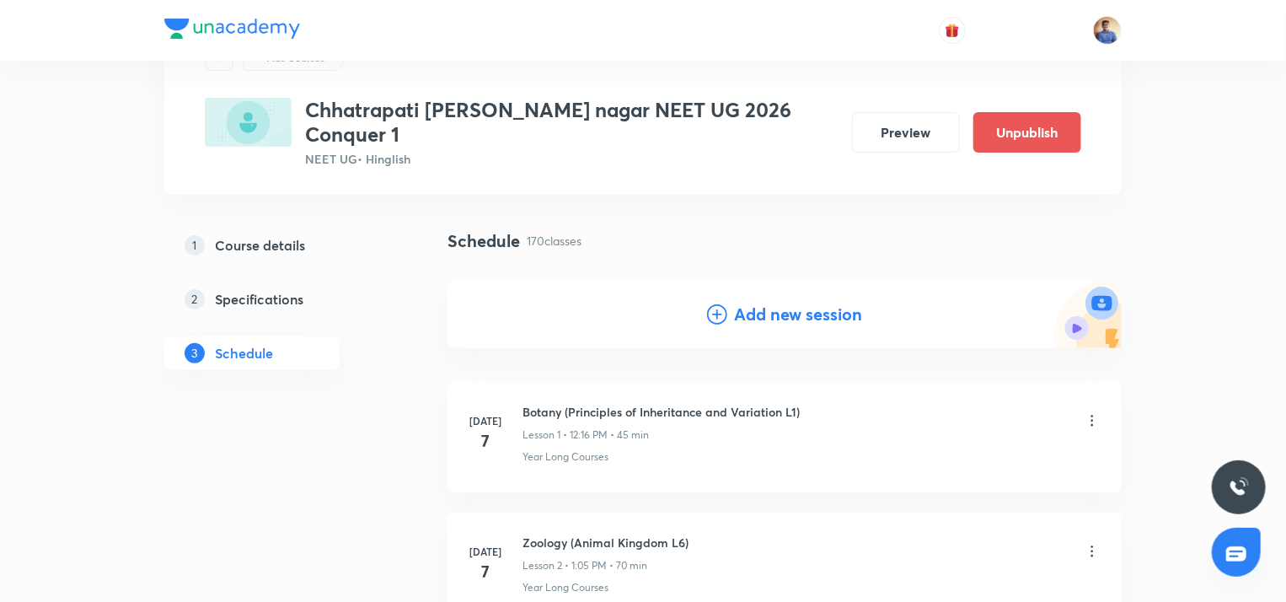
scroll to position [54, 0]
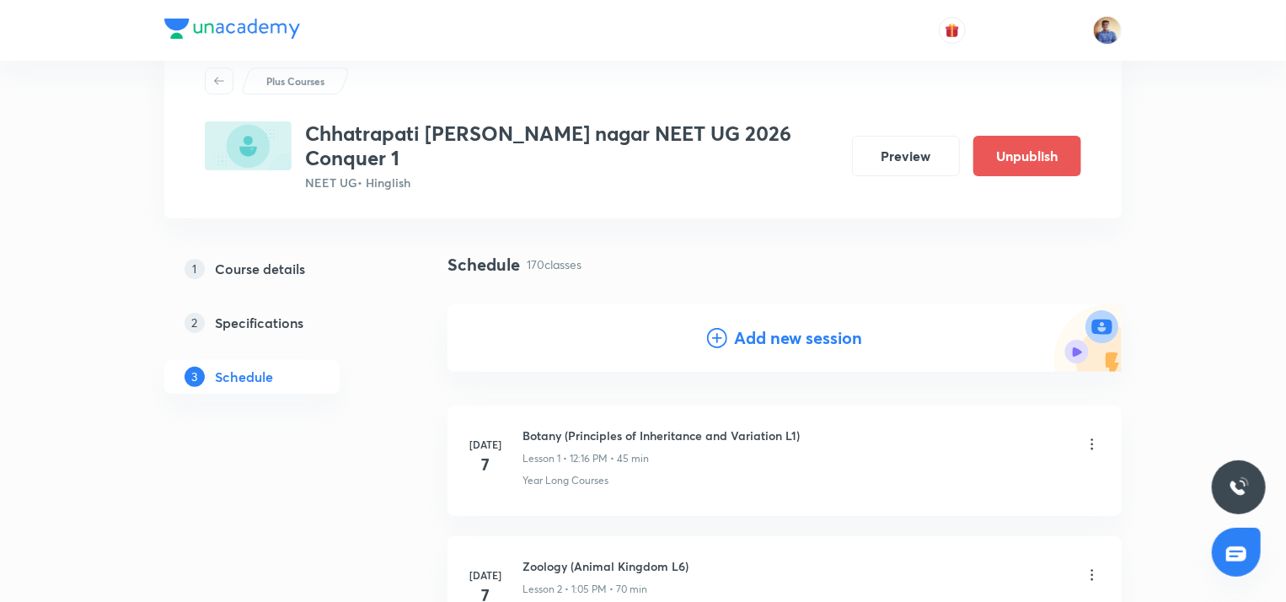
click at [718, 328] on icon at bounding box center [717, 338] width 20 height 20
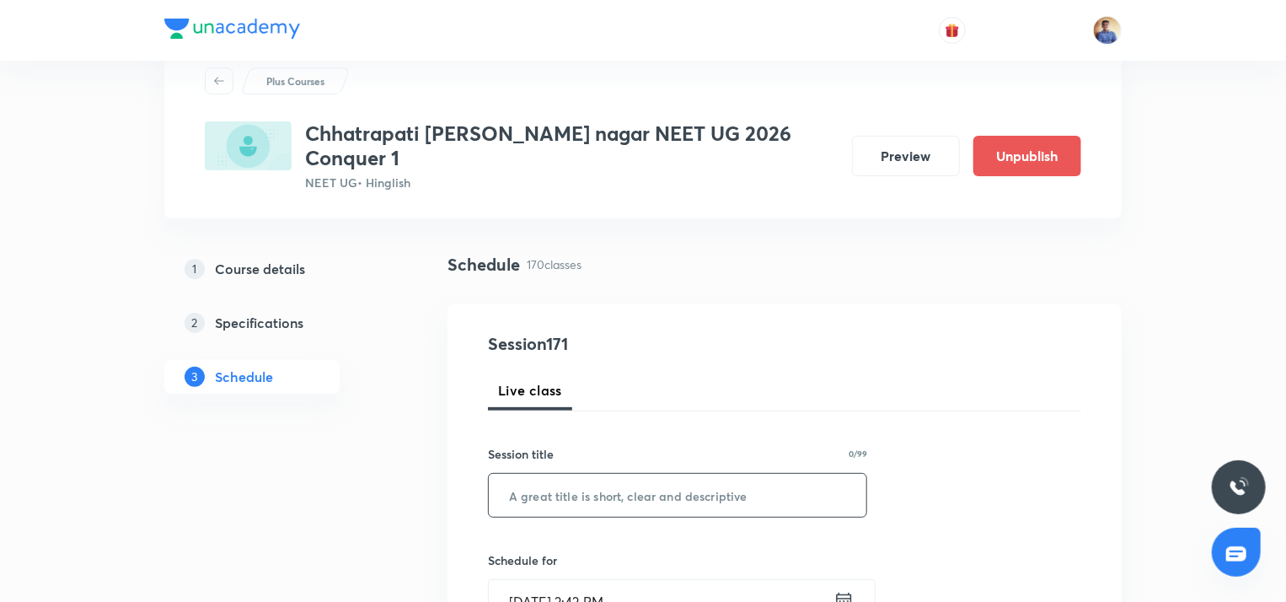
click at [599, 473] on input "text" at bounding box center [677, 494] width 377 height 43
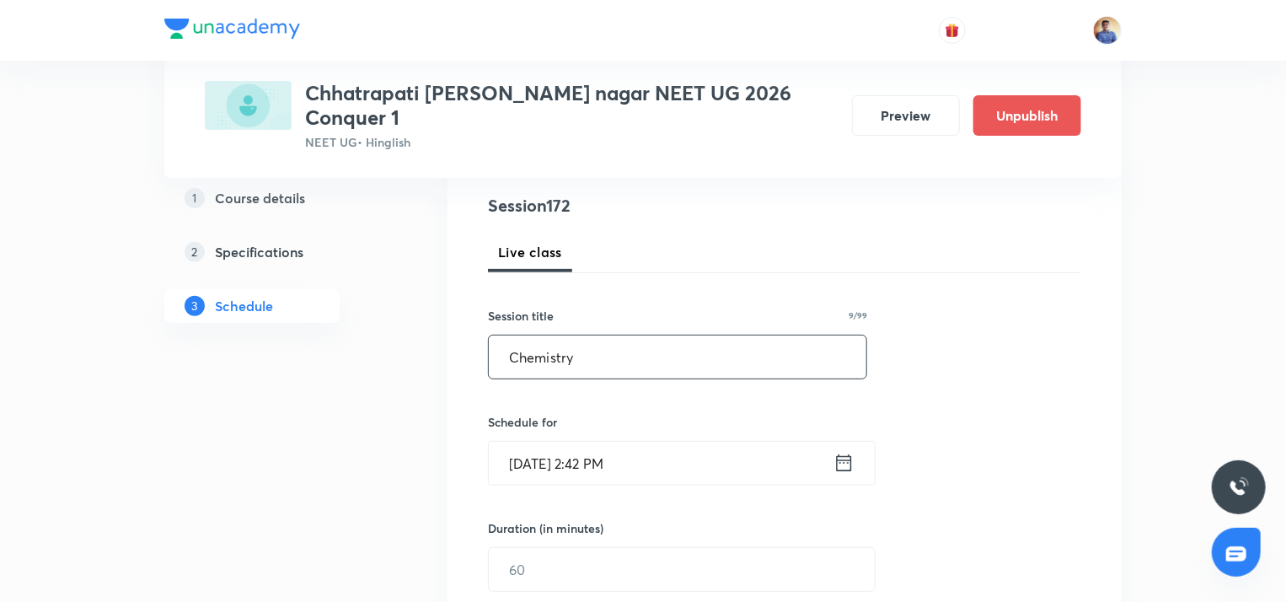
scroll to position [194, 0]
type input "Chemistry"
click at [573, 444] on input "[DATE] 2:42 PM" at bounding box center [661, 461] width 345 height 43
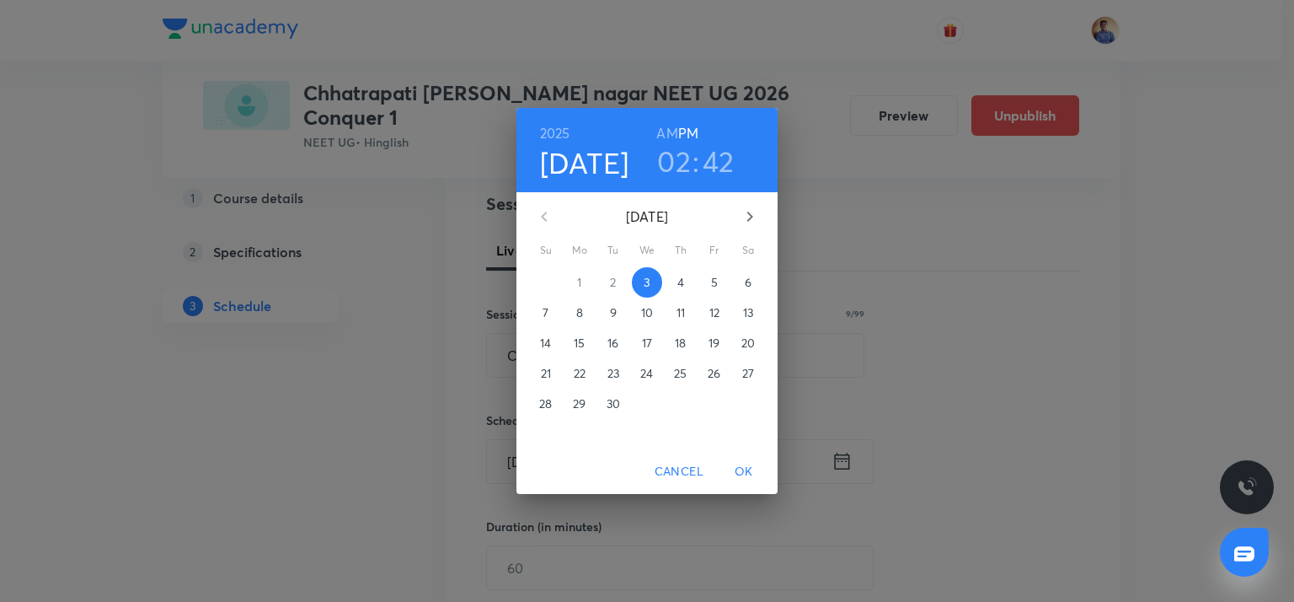
click at [575, 307] on span "8" at bounding box center [579, 312] width 30 height 17
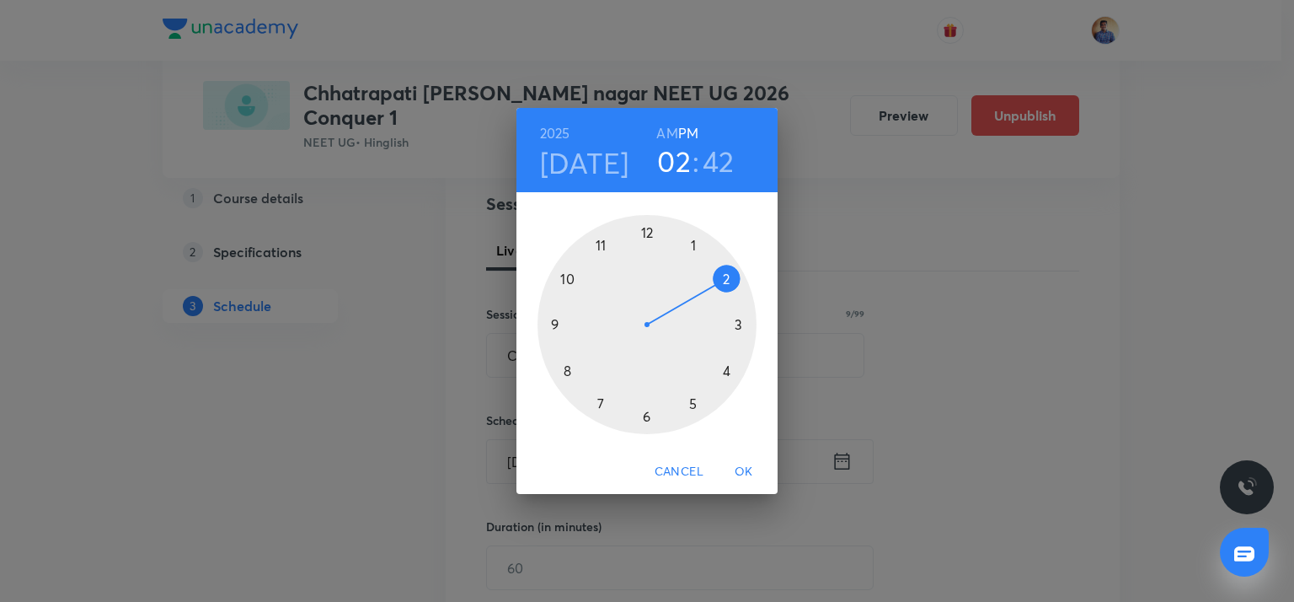
click at [736, 318] on div at bounding box center [646, 324] width 219 height 219
click at [647, 413] on div at bounding box center [646, 324] width 219 height 219
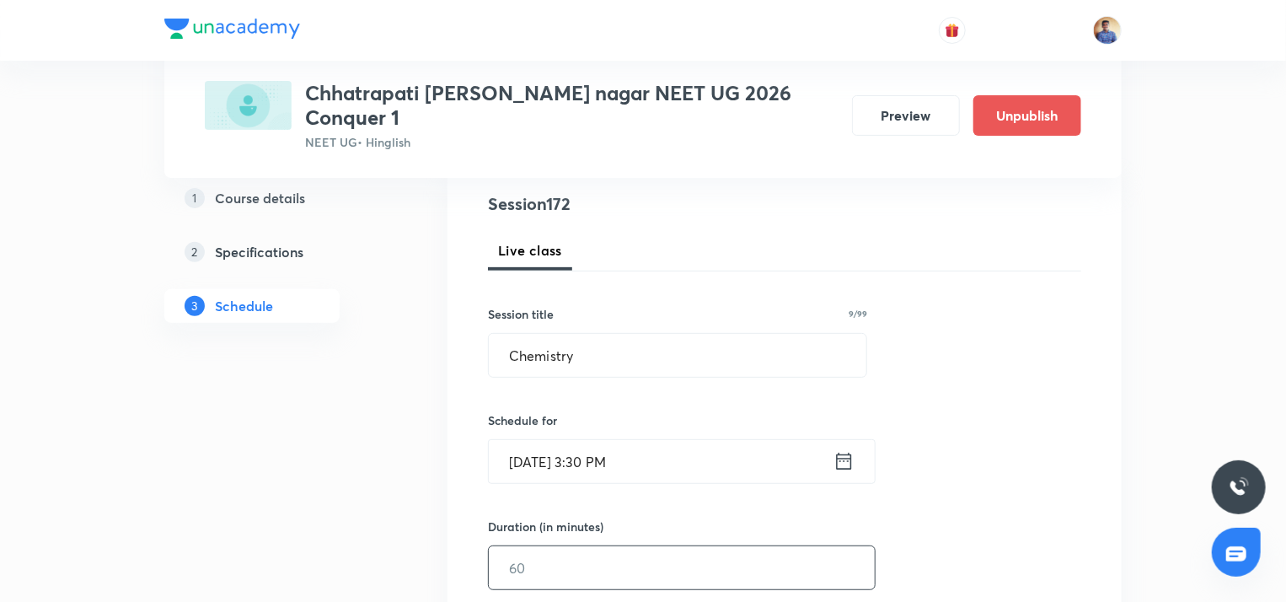
click at [569, 546] on input "text" at bounding box center [682, 567] width 386 height 43
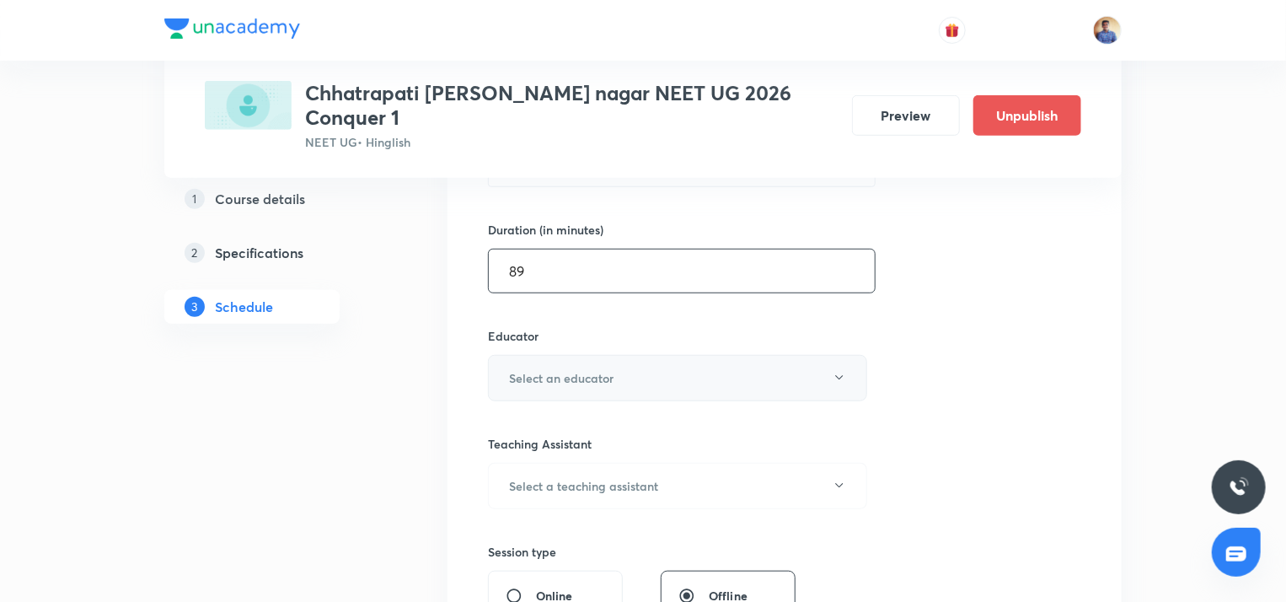
type input "89"
click at [566, 355] on button "Select an educator" at bounding box center [677, 378] width 379 height 46
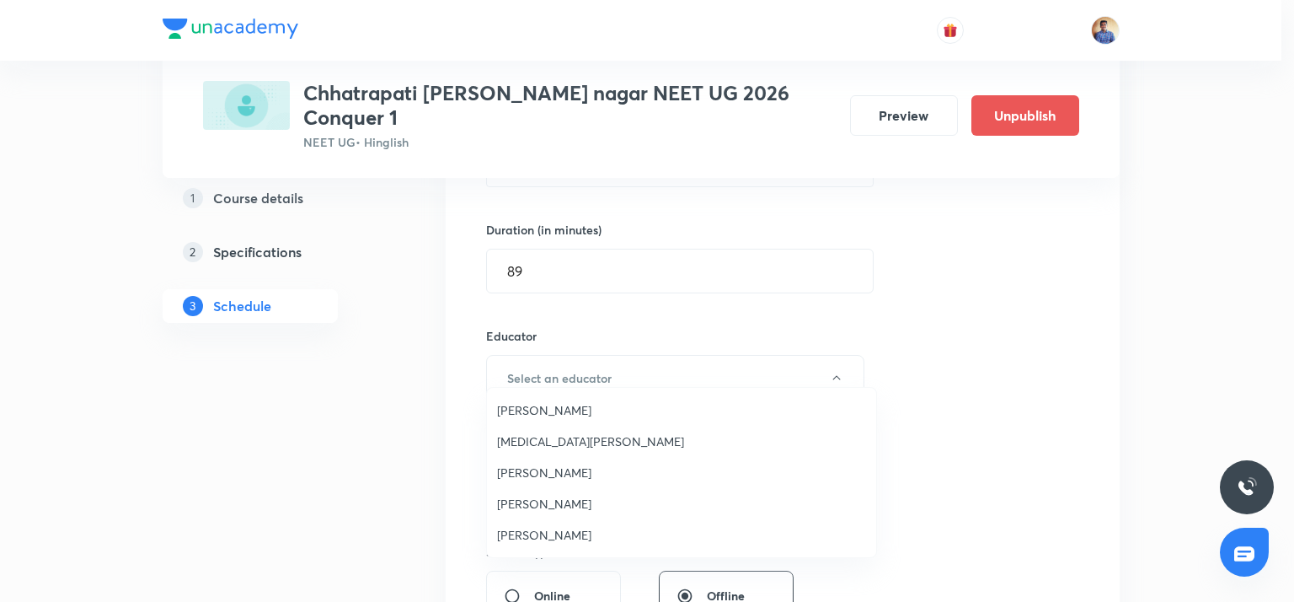
click at [529, 522] on li "[PERSON_NAME]" at bounding box center [681, 534] width 389 height 31
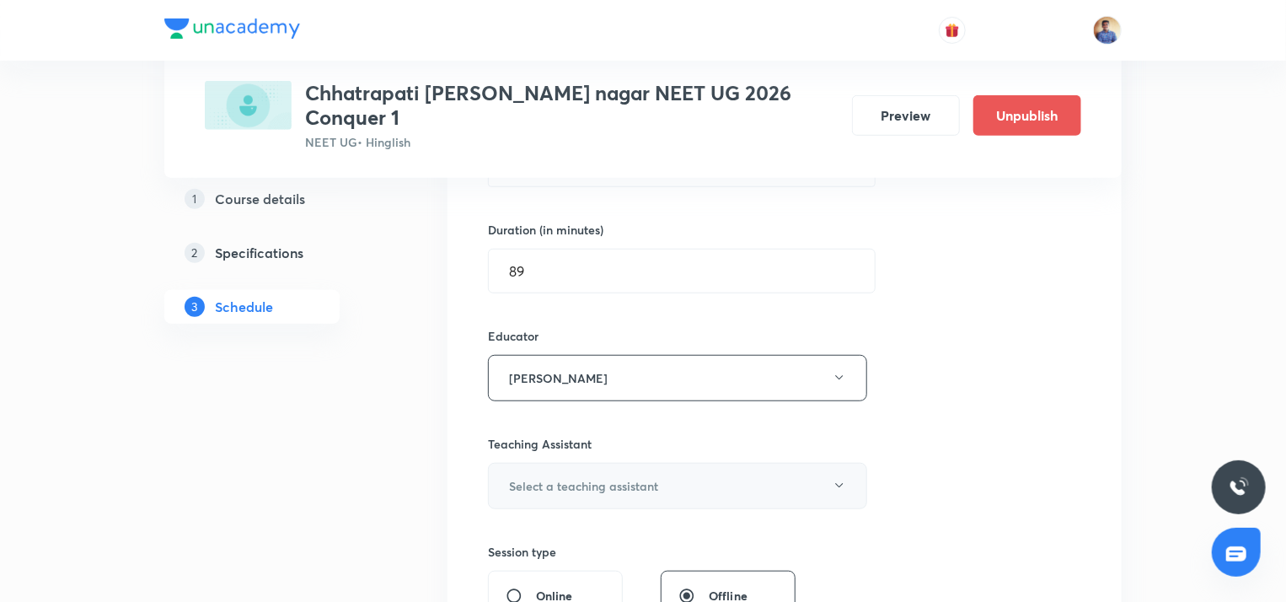
scroll to position [626, 0]
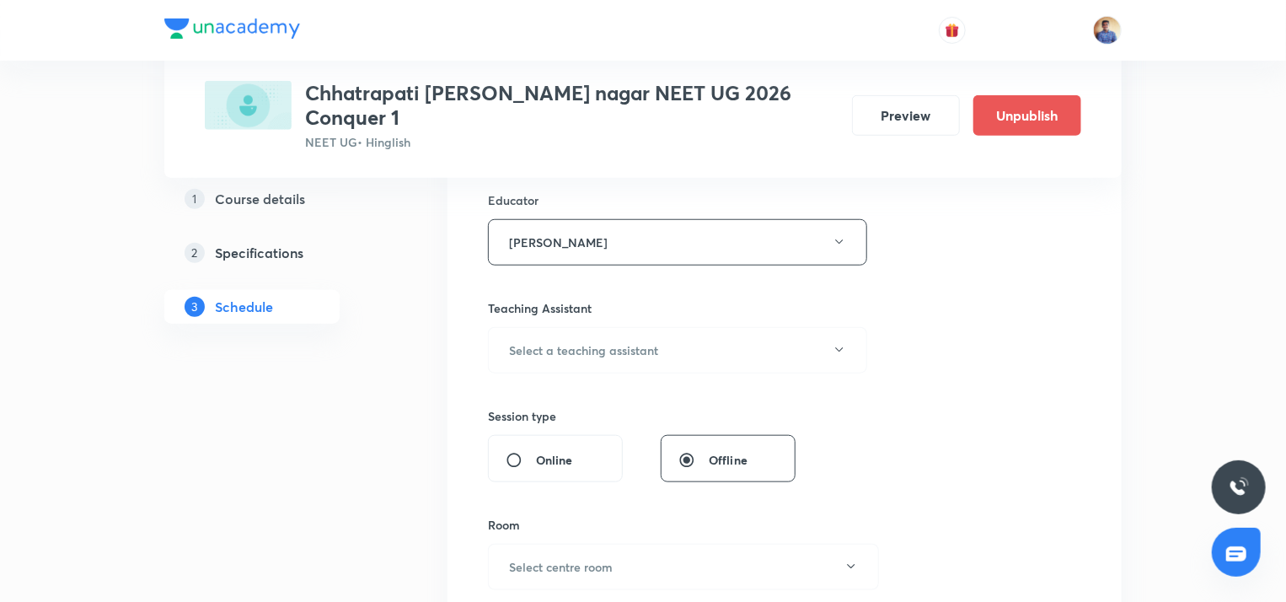
click at [516, 452] on input "Online" at bounding box center [520, 460] width 30 height 17
radio input "true"
radio input "false"
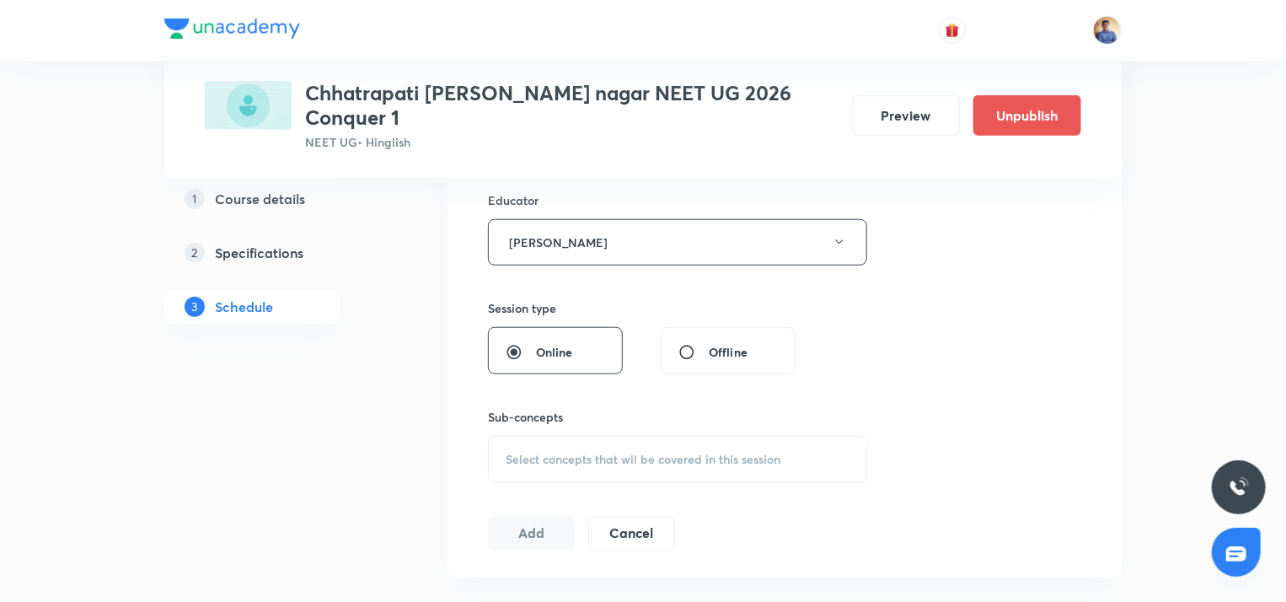
click at [547, 452] on span "Select concepts that wil be covered in this session" at bounding box center [642, 458] width 275 height 13
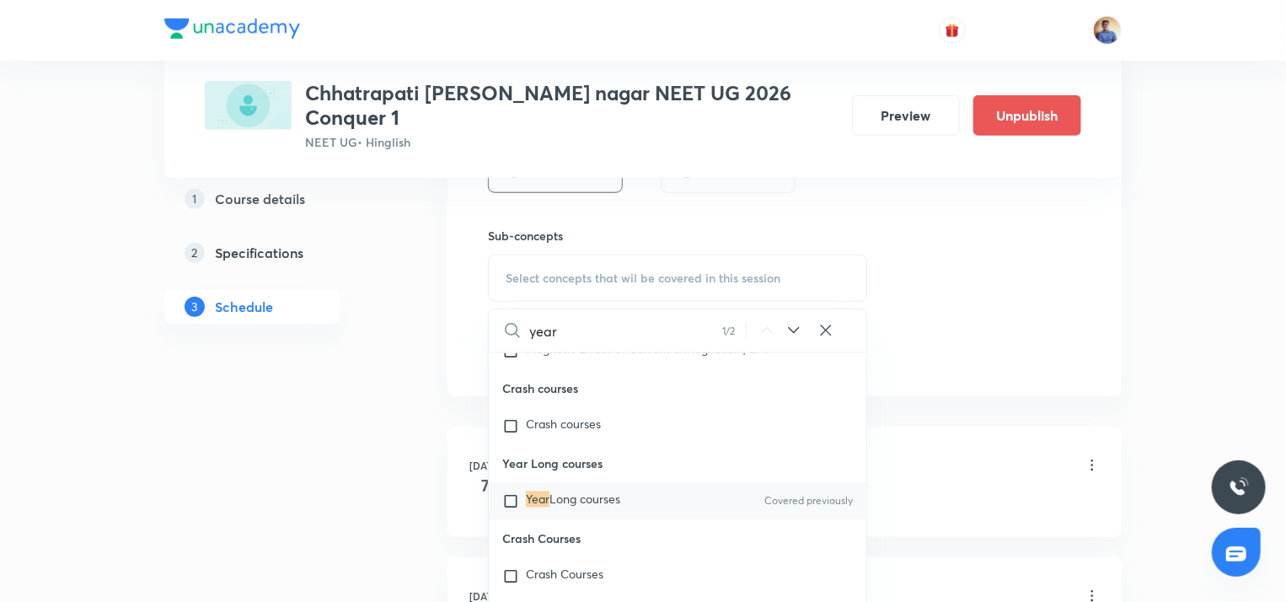
scroll to position [811, 0]
type input "year"
click at [516, 505] on input "checkbox" at bounding box center [514, 497] width 24 height 17
checkbox input "true"
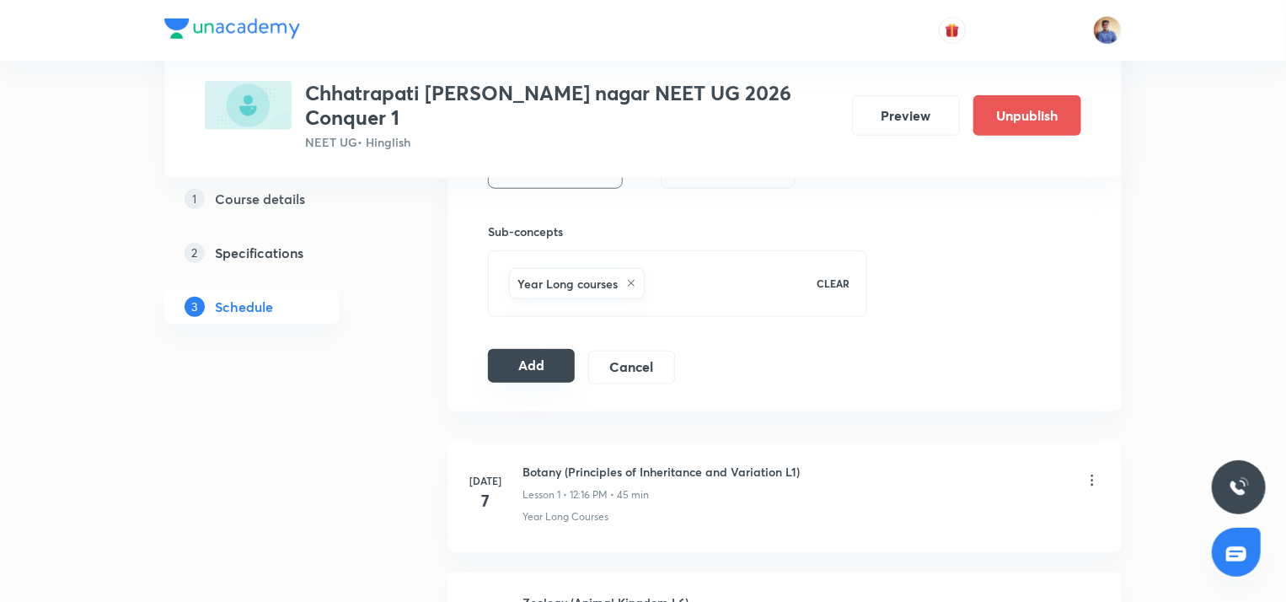
click at [532, 349] on button "Add" at bounding box center [531, 366] width 87 height 34
radio input "false"
radio input "true"
